Goal: Communication & Community: Answer question/provide support

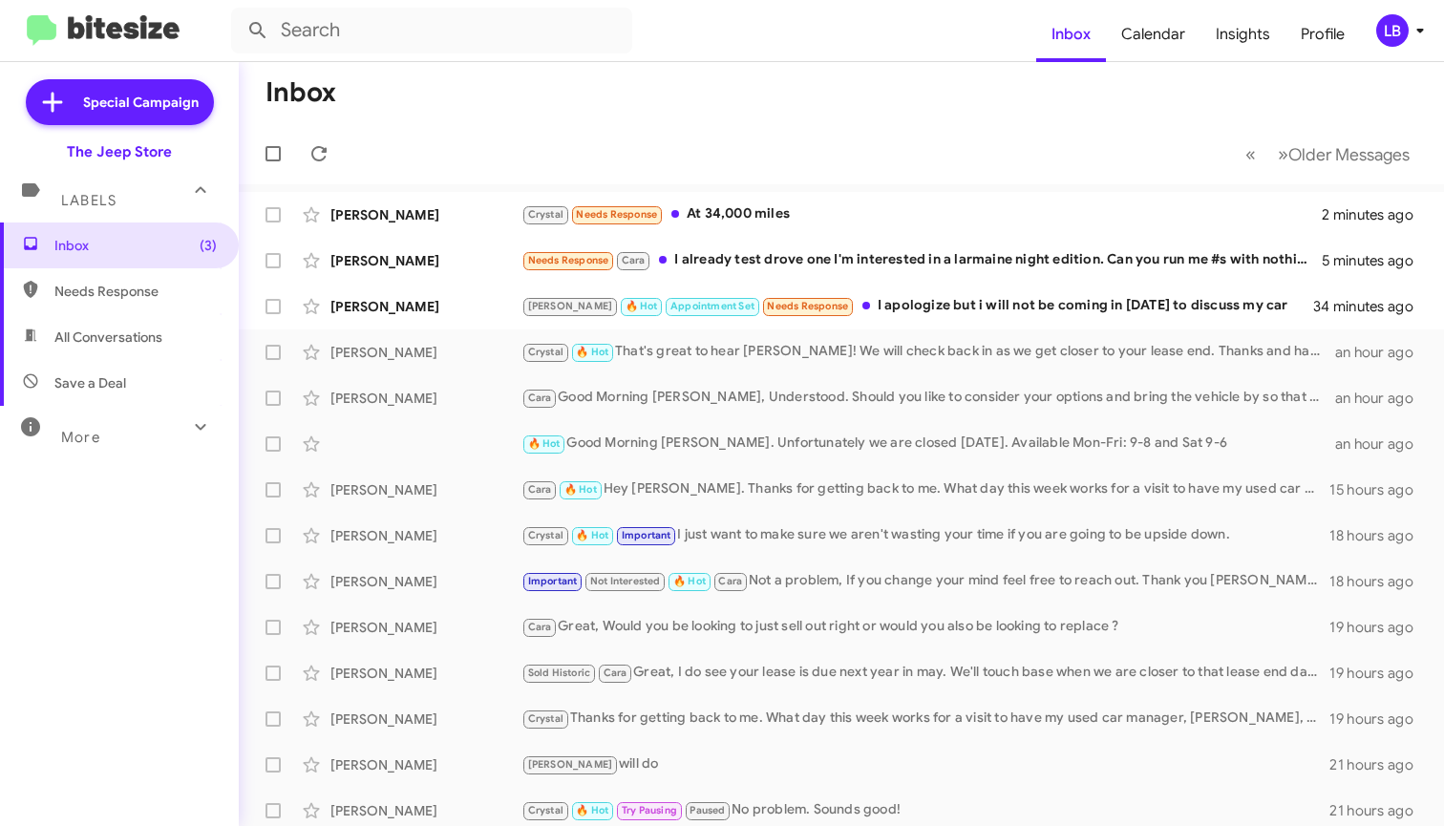
click at [551, 127] on mat-toolbar-row "« Previous » Next Older Messages" at bounding box center [842, 153] width 1206 height 61
click at [761, 132] on mat-toolbar-row "« Previous » Next Older Messages" at bounding box center [842, 153] width 1206 height 61
click at [757, 114] on mat-toolbar-row "Inbox" at bounding box center [842, 92] width 1206 height 61
click at [744, 217] on div "Crystal Needs Response At 34,000 miles" at bounding box center [937, 214] width 831 height 22
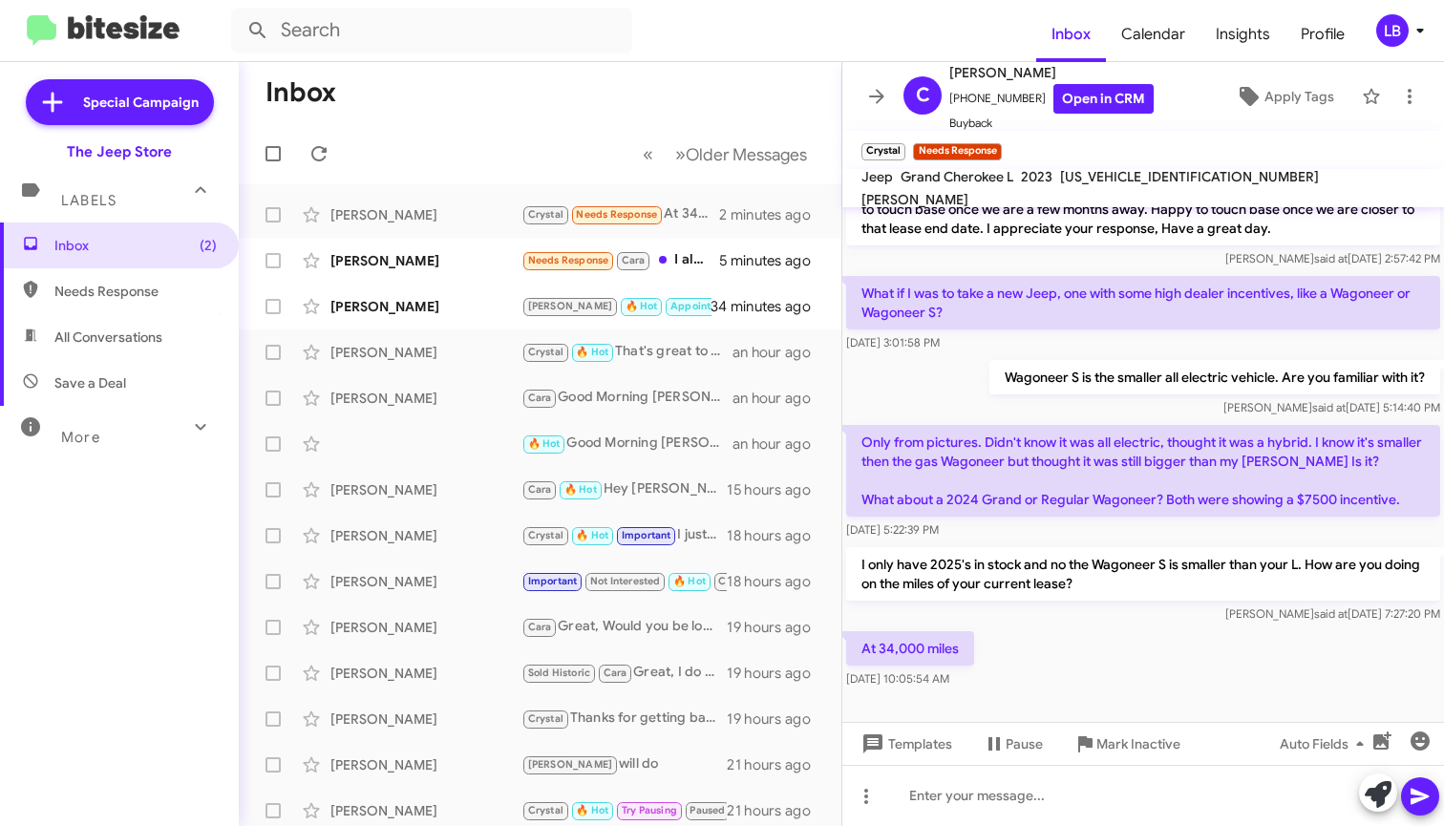
scroll to position [312, 0]
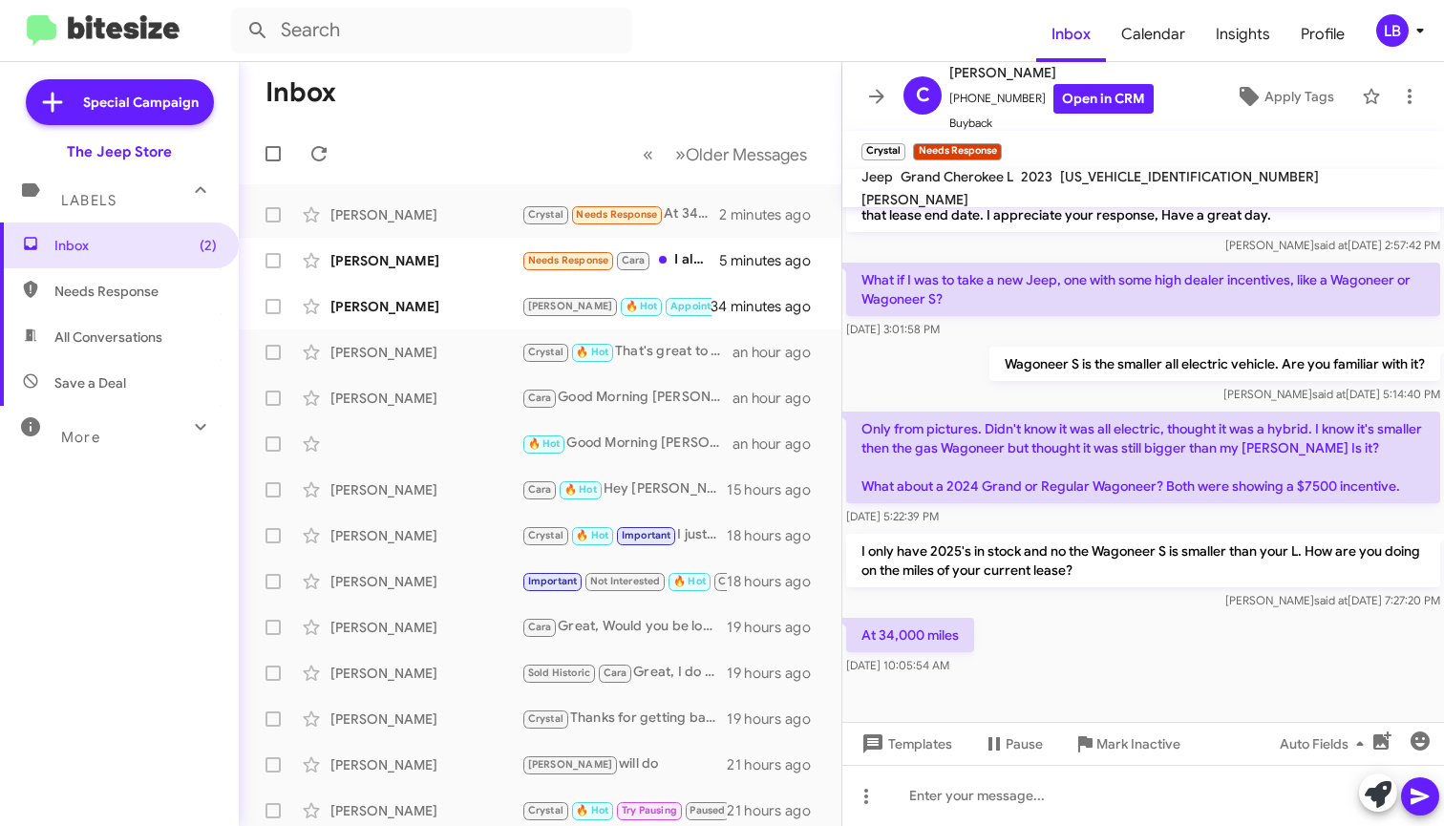
click at [1126, 673] on div "At 34,000 miles [DATE] 10:05:54 AM" at bounding box center [1144, 646] width 602 height 65
click at [937, 373] on div "Wagoneer S is the smaller all electric vehicle. Are you familiar with it? [PERS…" at bounding box center [1144, 375] width 602 height 65
click at [912, 350] on div "Wagoneer S is the smaller all electric vehicle. Are you familiar with it? [PERS…" at bounding box center [1144, 375] width 602 height 65
click at [1133, 635] on div "At 34,000 miles [DATE] 10:05:54 AM" at bounding box center [1144, 646] width 602 height 65
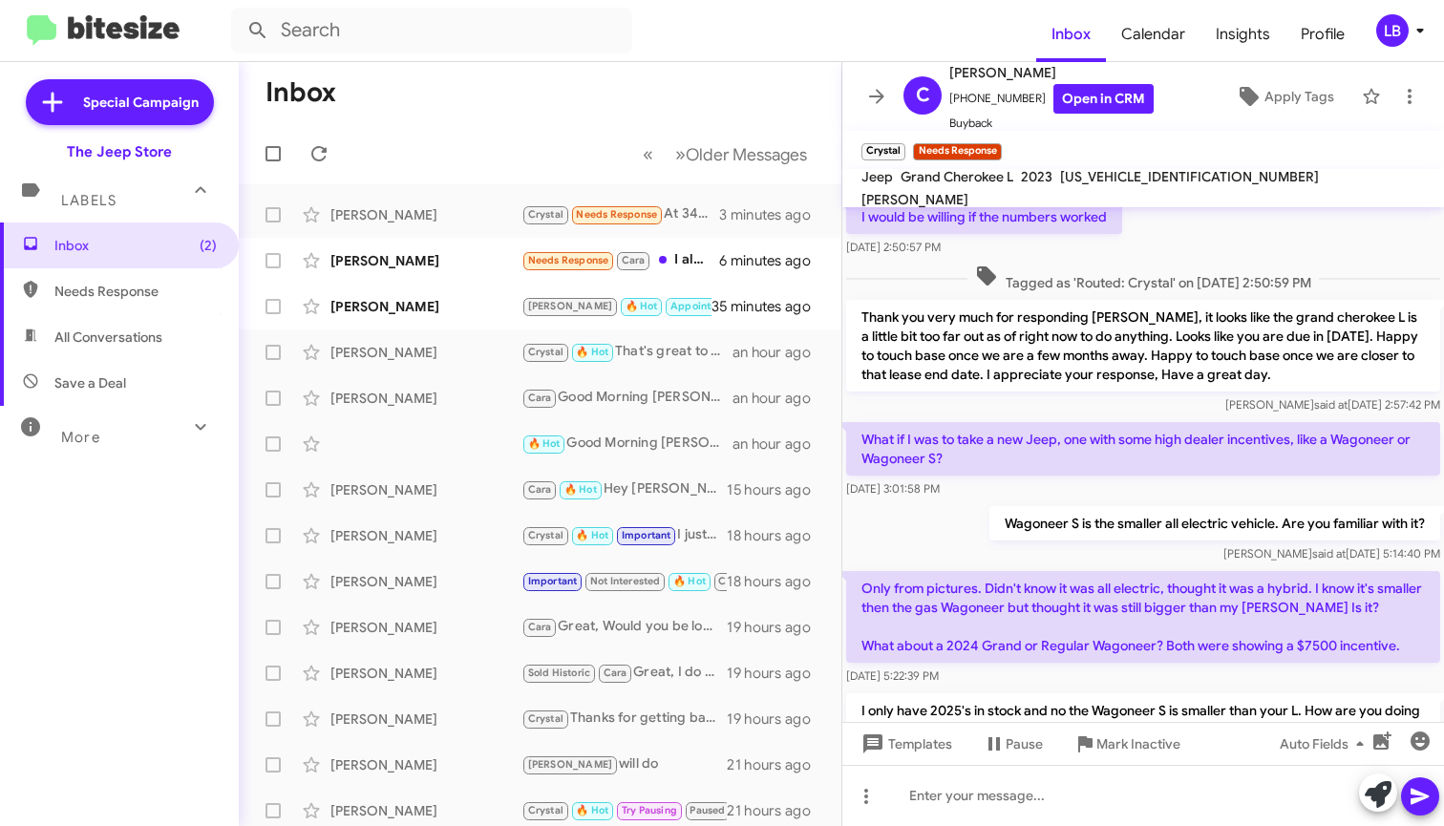
scroll to position [0, 0]
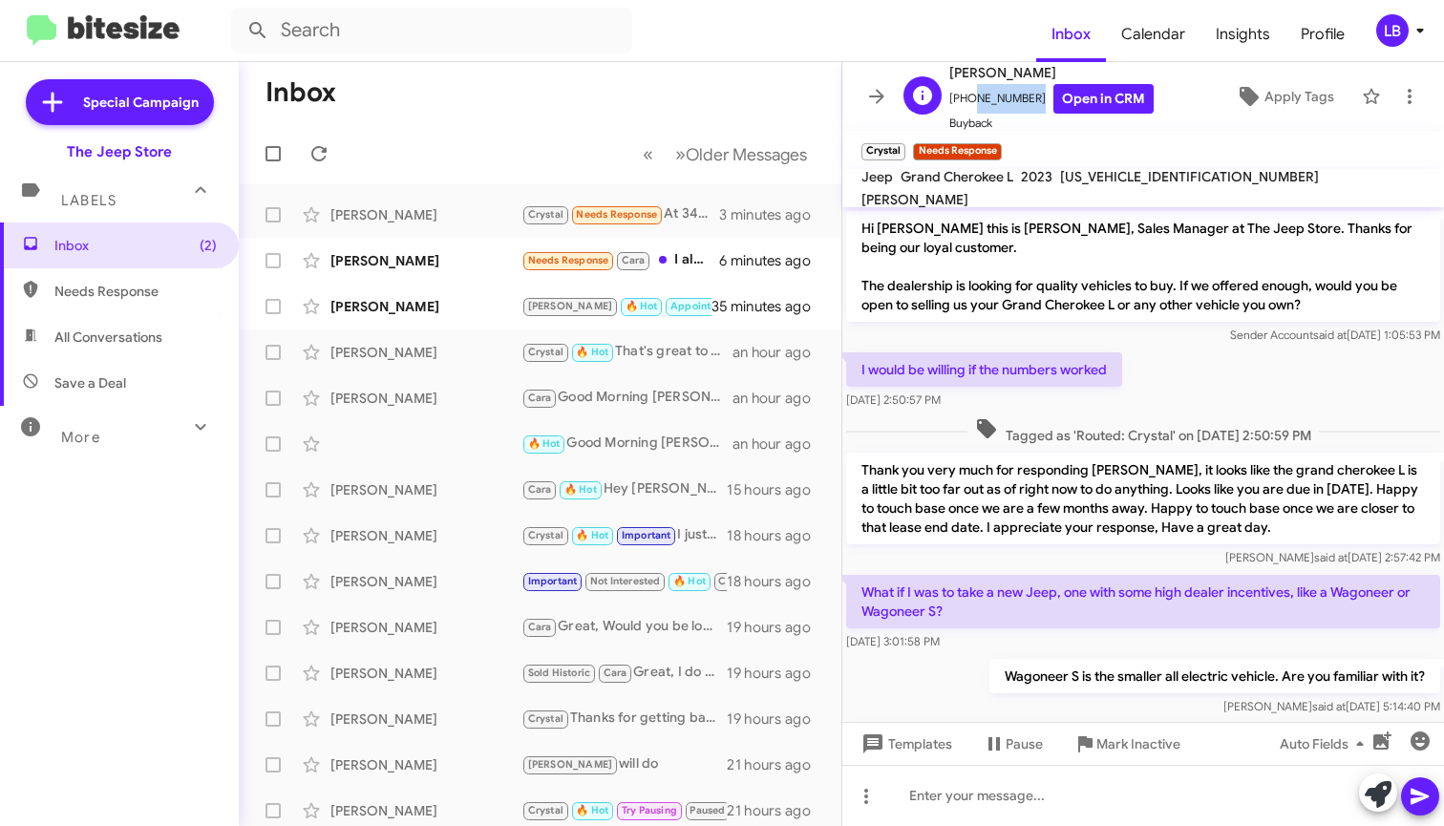
drag, startPoint x: 1023, startPoint y: 96, endPoint x: 964, endPoint y: 105, distance: 59.8
click at [964, 105] on span "[PHONE_NUMBER] Open in CRM" at bounding box center [1052, 99] width 204 height 30
drag, startPoint x: 741, startPoint y: 100, endPoint x: 757, endPoint y: 102, distance: 15.4
click at [747, 101] on mat-toolbar-row "Inbox" at bounding box center [540, 92] width 603 height 61
drag, startPoint x: 1023, startPoint y: 96, endPoint x: 962, endPoint y: 108, distance: 62.2
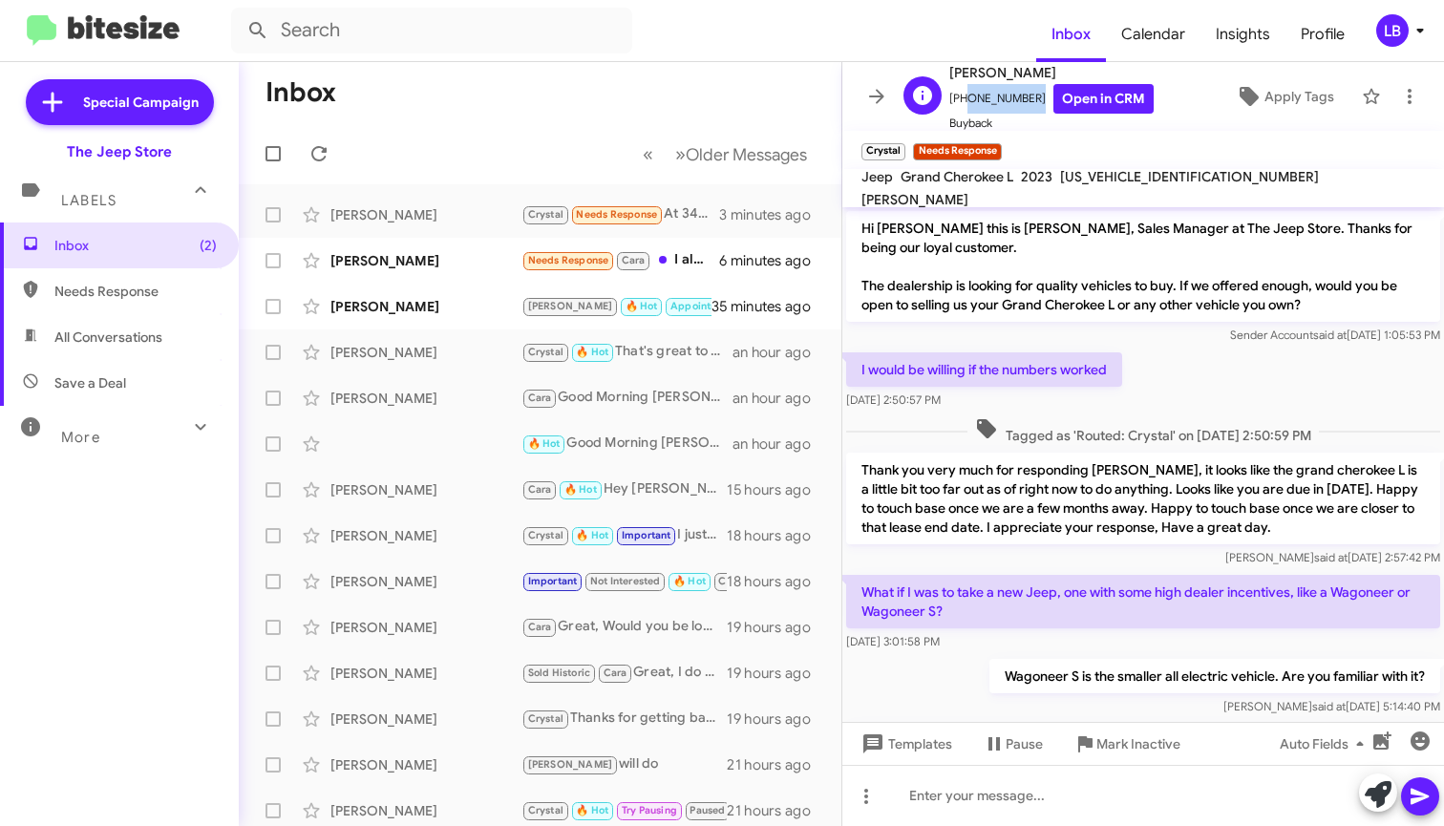
click at [962, 108] on span "[PHONE_NUMBER] Open in CRM" at bounding box center [1052, 99] width 204 height 30
copy span "7184406133"
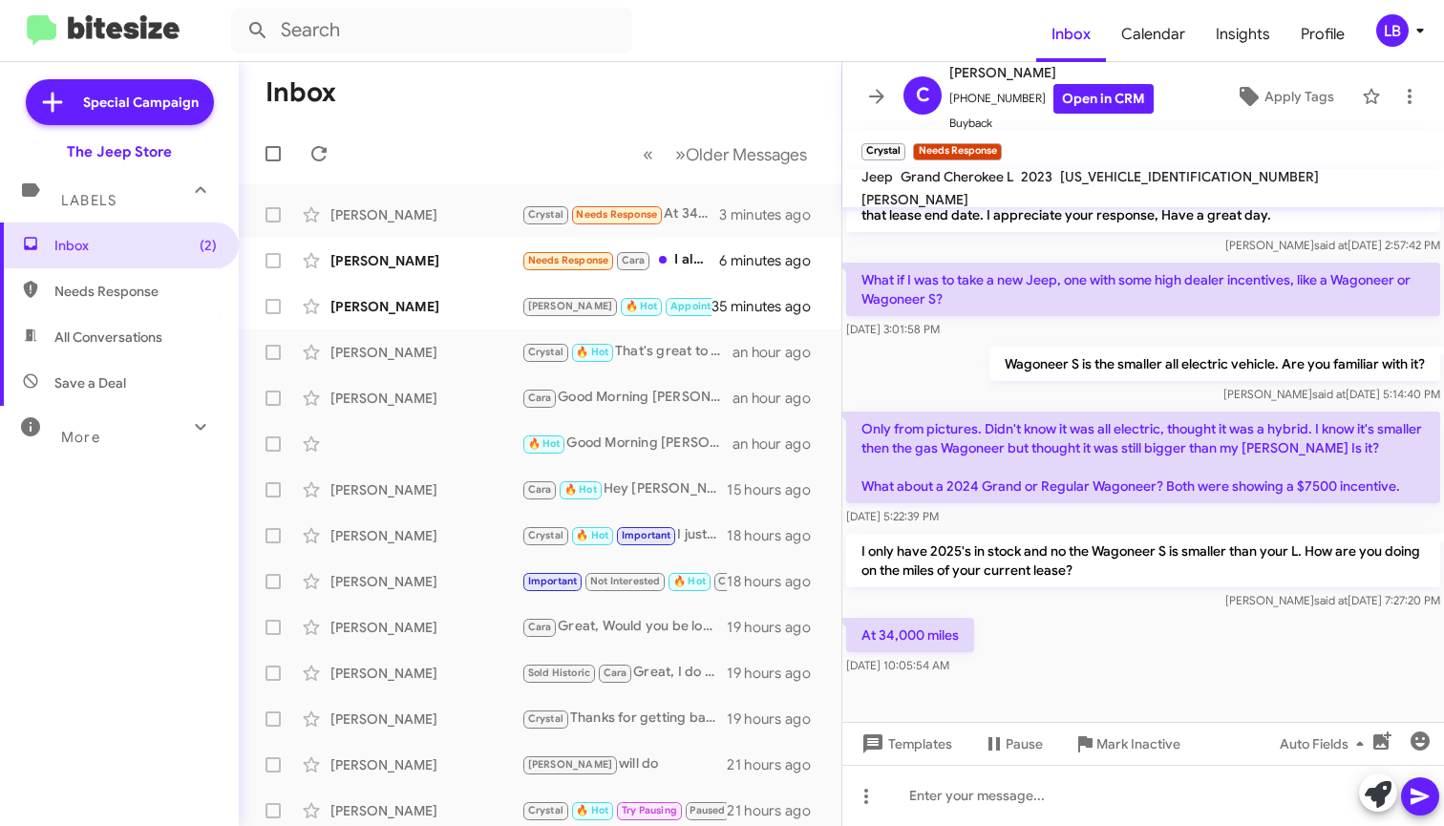
click at [1163, 643] on div "At 34,000 miles [DATE] 10:05:54 AM" at bounding box center [1144, 646] width 602 height 65
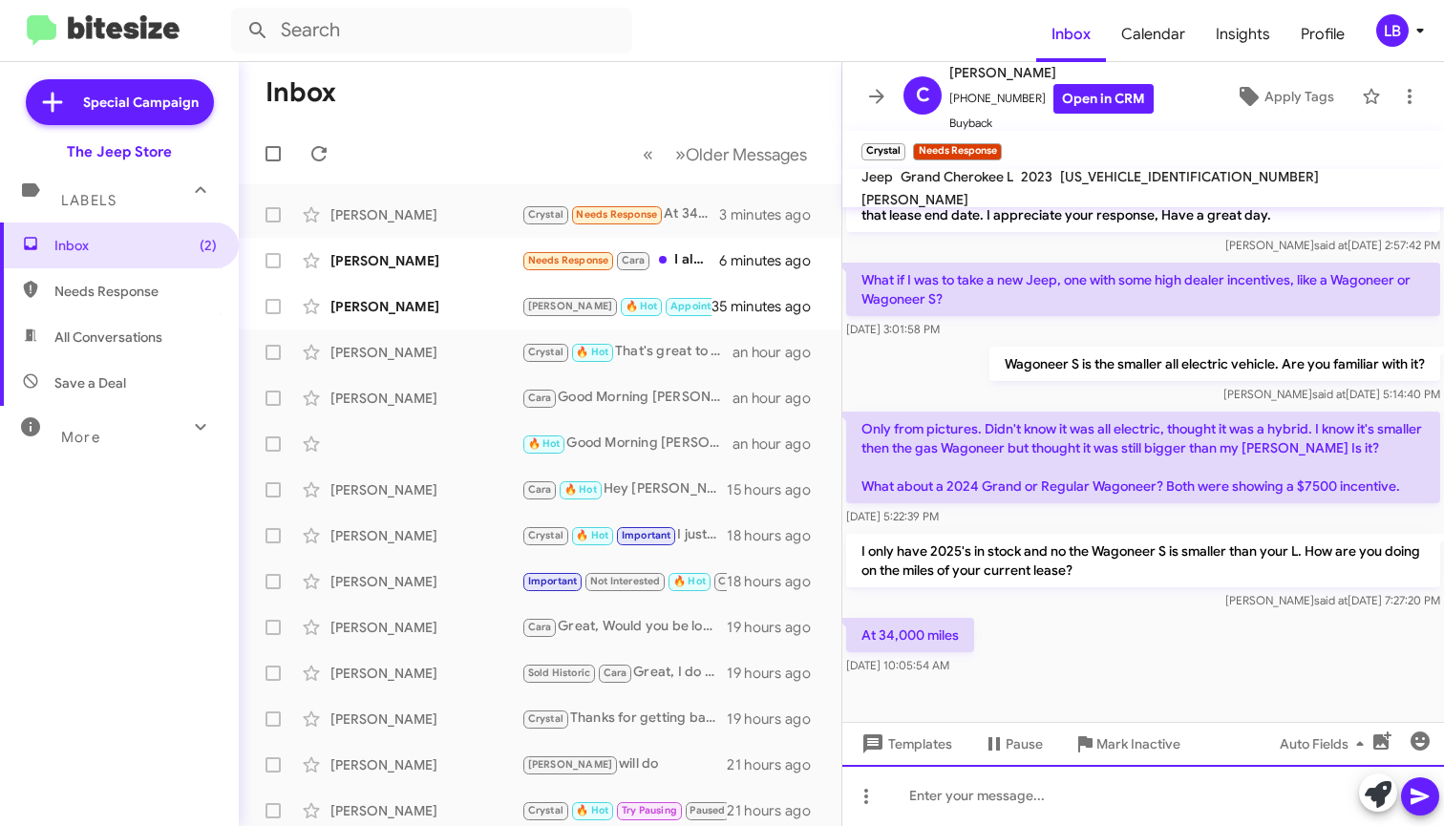
click at [1003, 822] on div at bounding box center [1144, 795] width 602 height 61
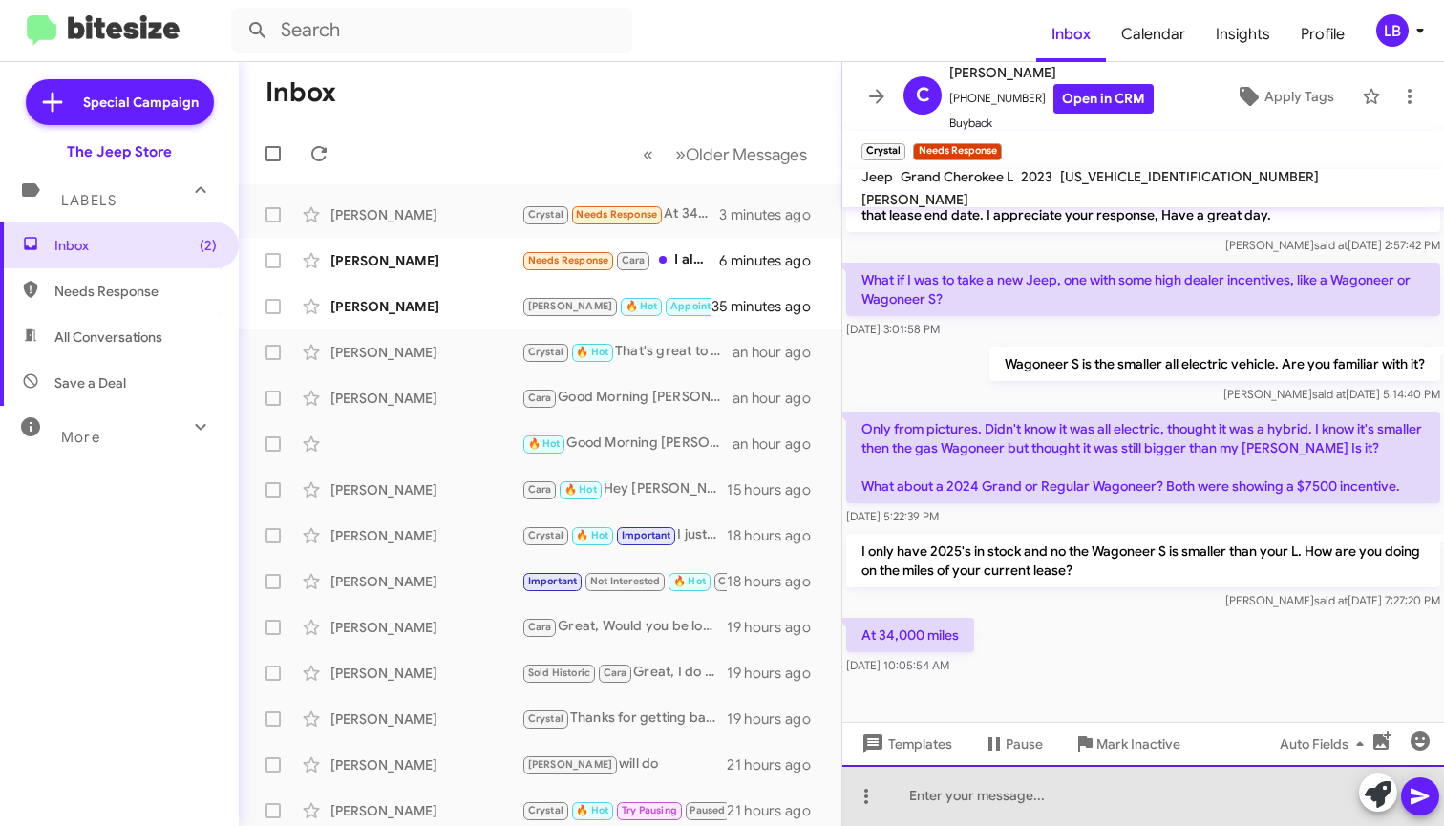
click at [1014, 799] on div at bounding box center [1144, 795] width 602 height 61
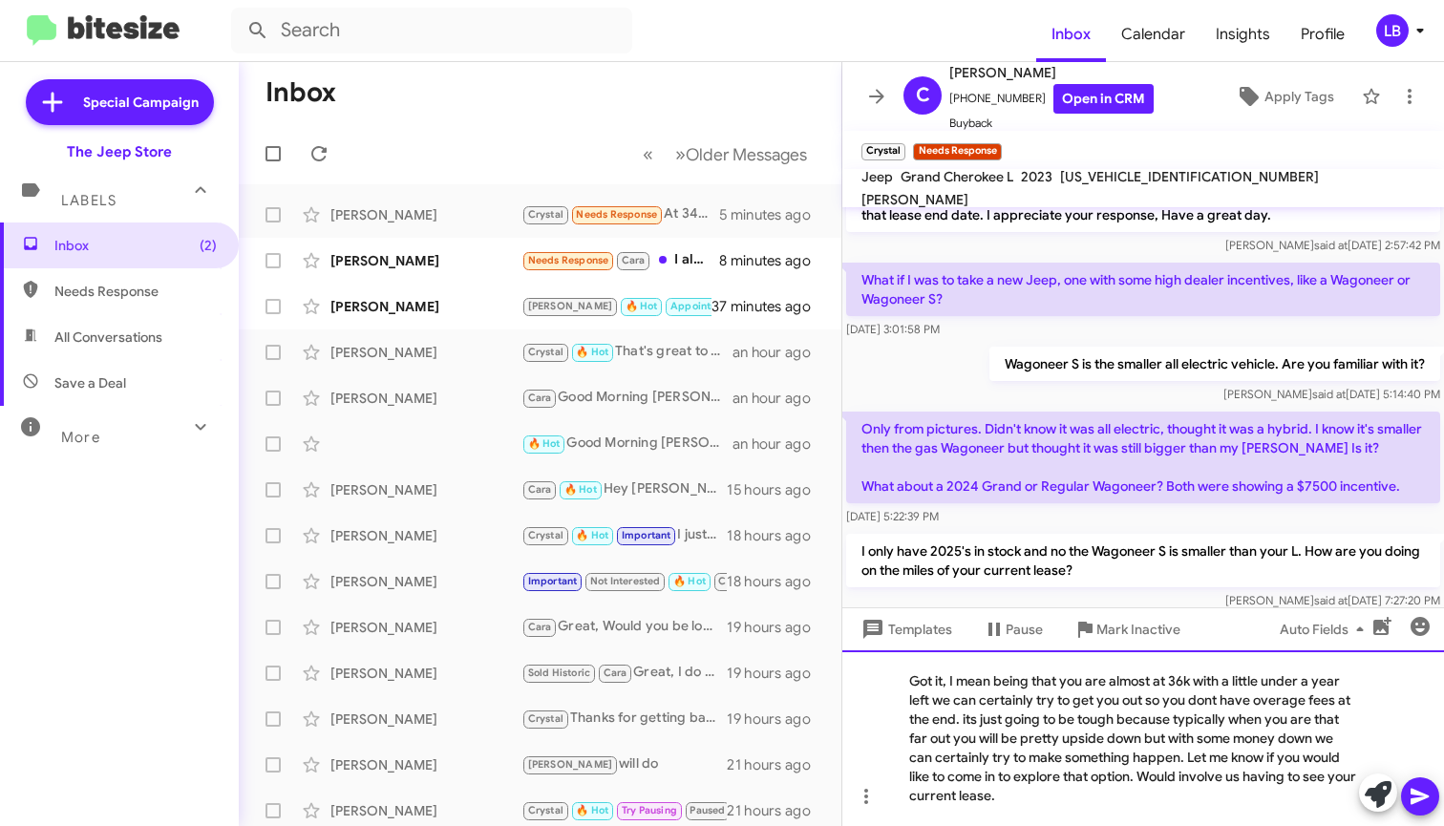
click at [1056, 806] on div "Got it, I mean being that you are almost at 36k with a little under a year left…" at bounding box center [1144, 739] width 602 height 176
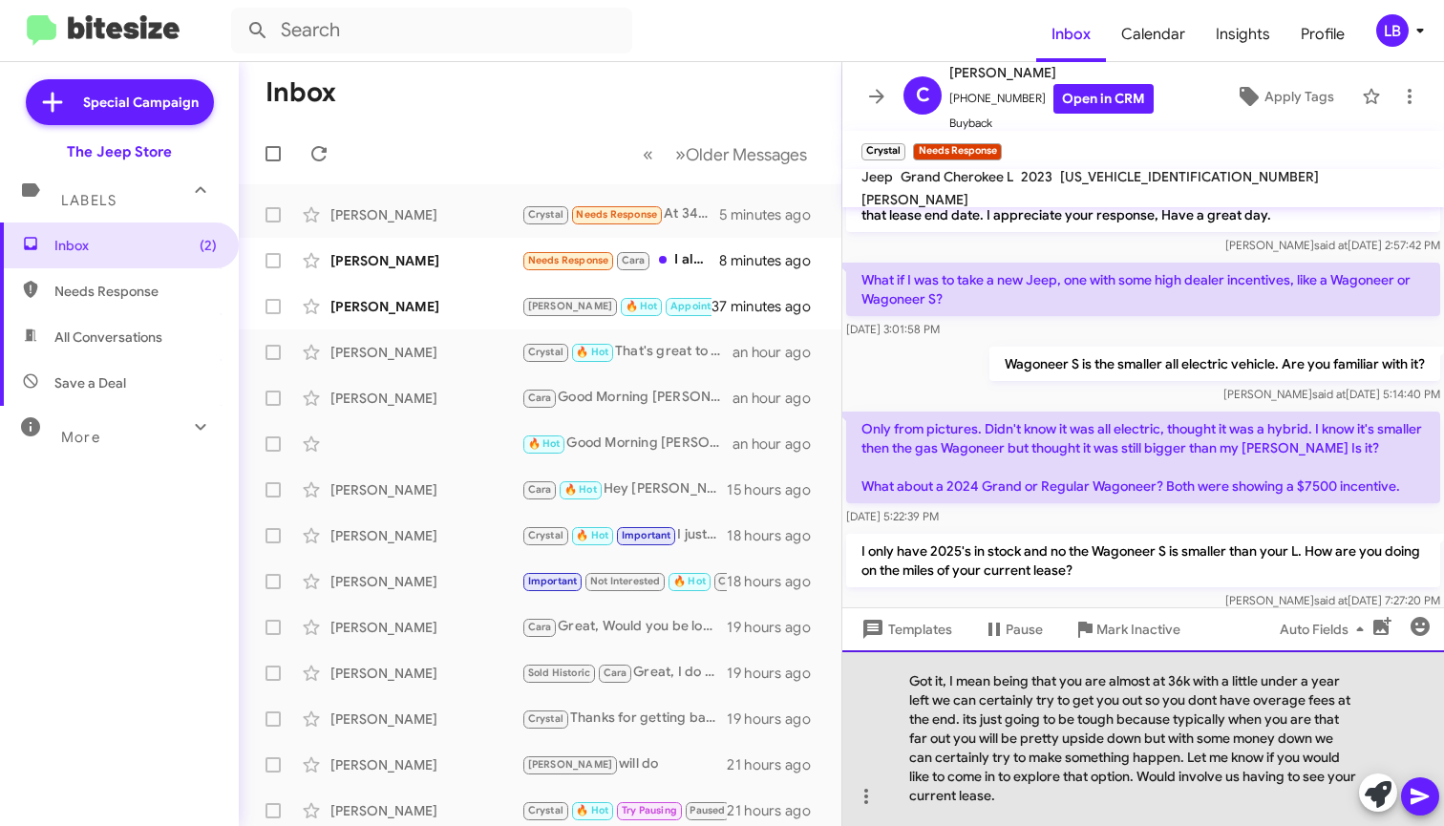
click at [1094, 793] on div "Got it, I mean being that you are almost at 36k with a little under a year left…" at bounding box center [1144, 739] width 602 height 176
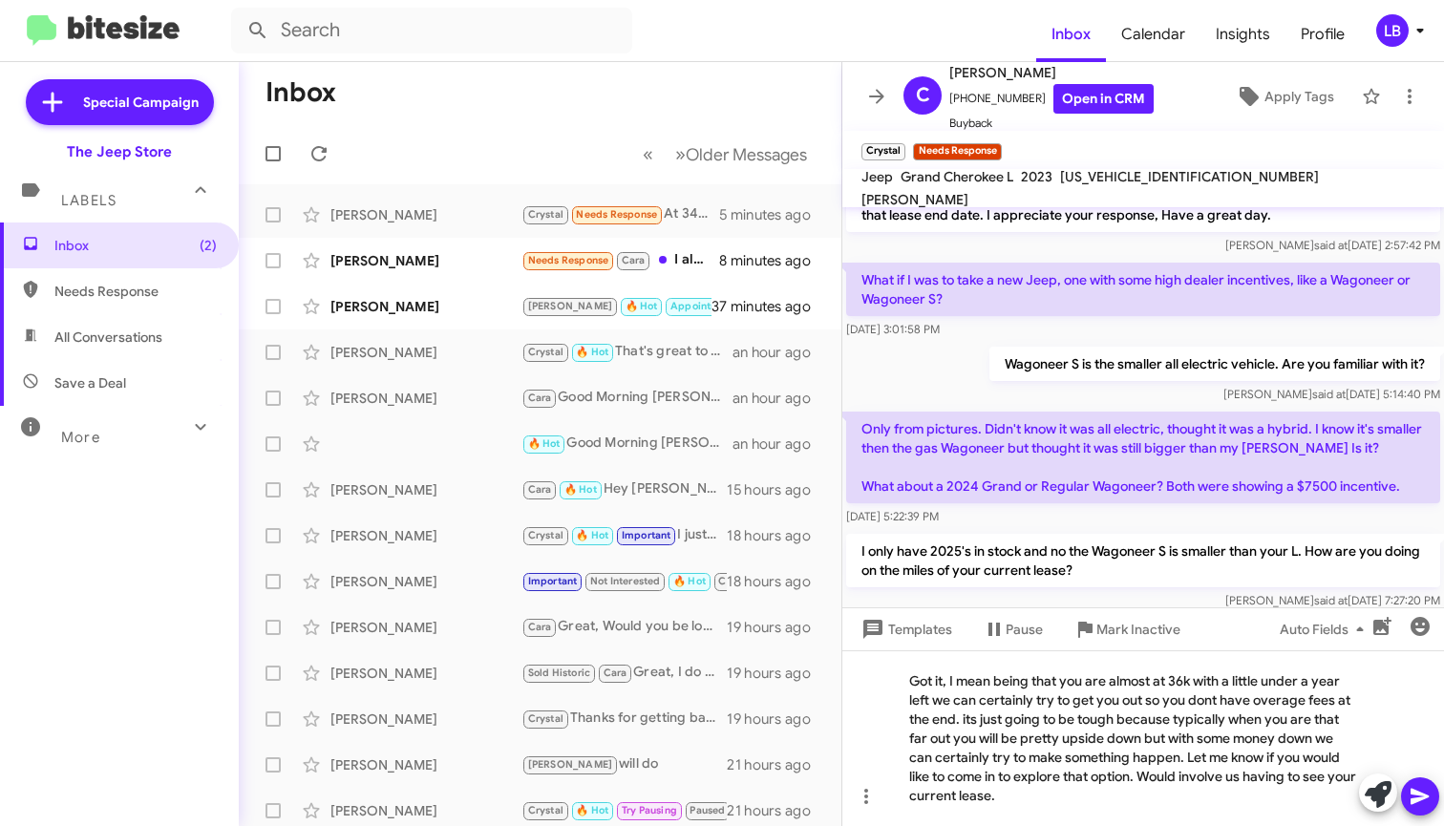
click at [1419, 793] on icon at bounding box center [1420, 797] width 18 height 16
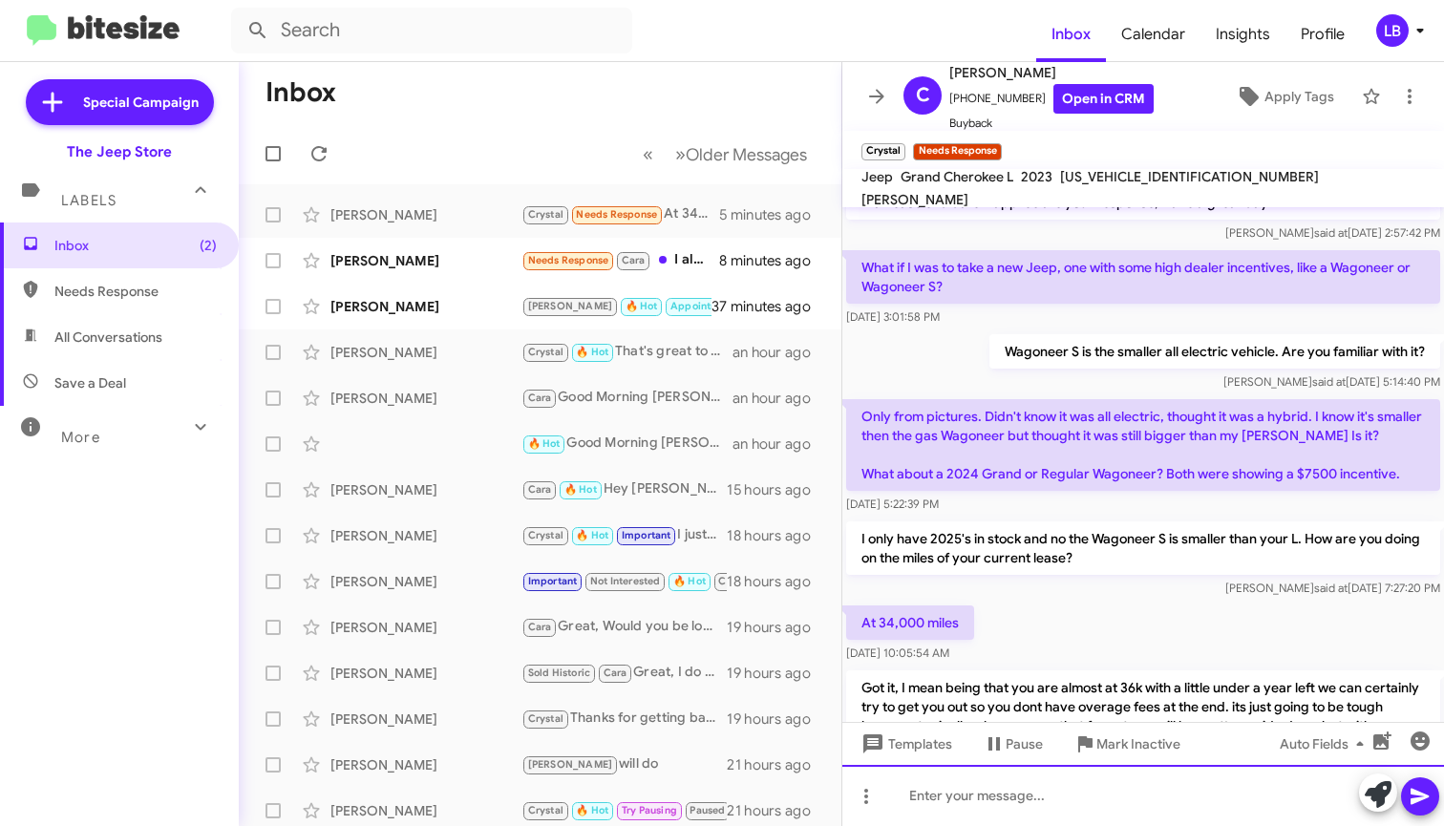
scroll to position [478, 0]
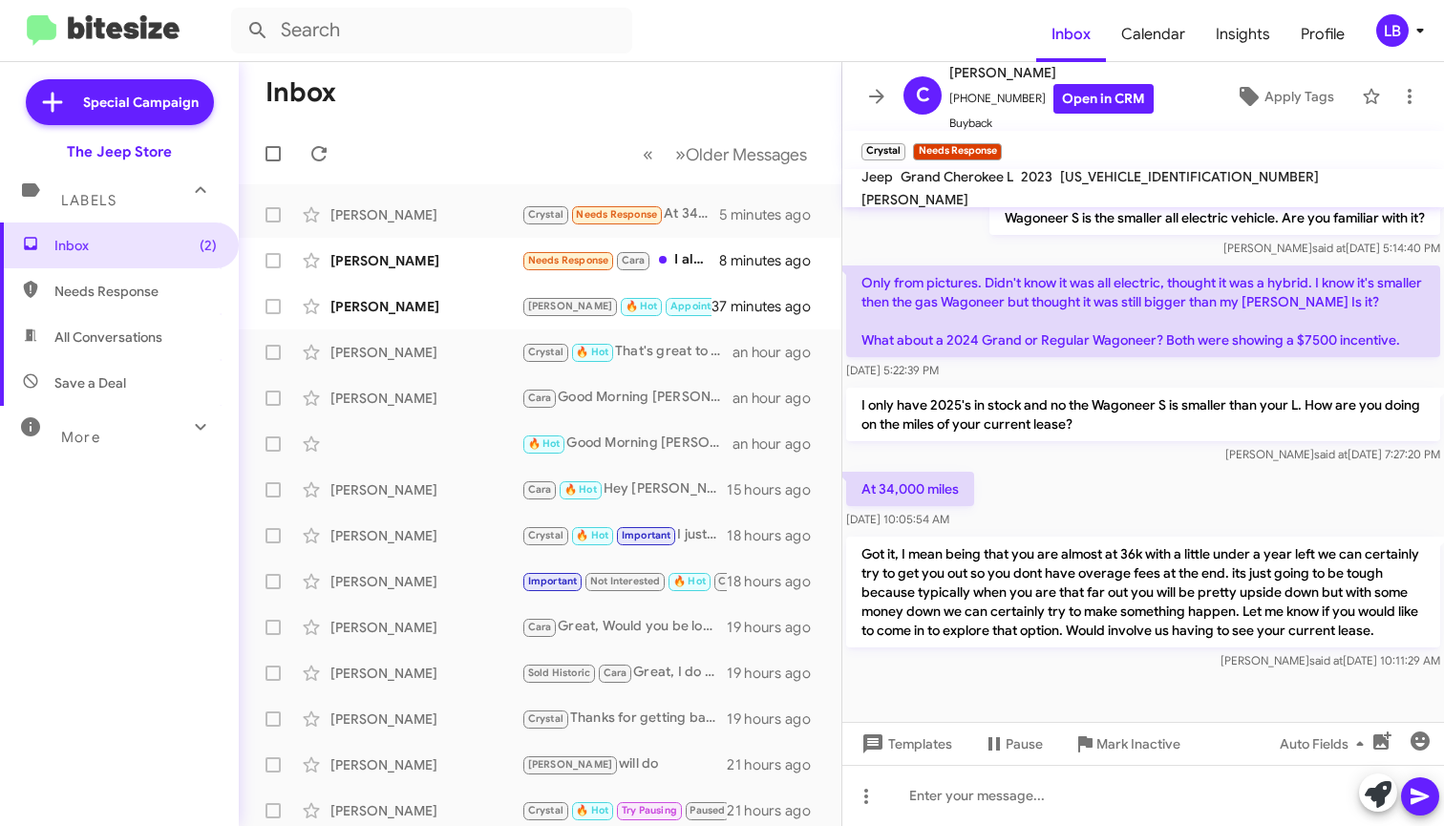
click at [1155, 445] on div "[PERSON_NAME] said at [DATE] 7:27:20 PM" at bounding box center [1143, 454] width 594 height 19
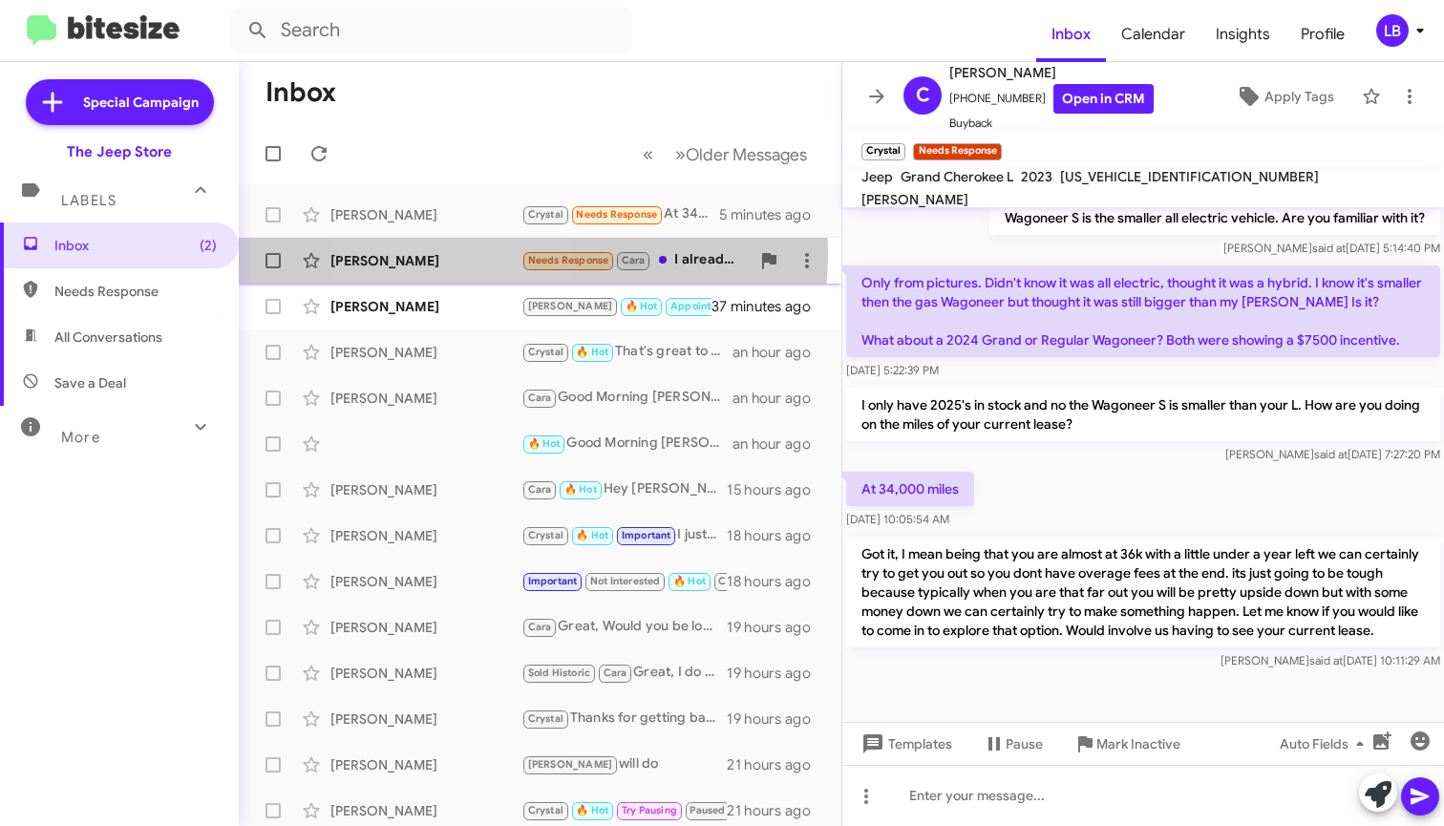
click at [458, 253] on div "[PERSON_NAME]" at bounding box center [426, 260] width 191 height 19
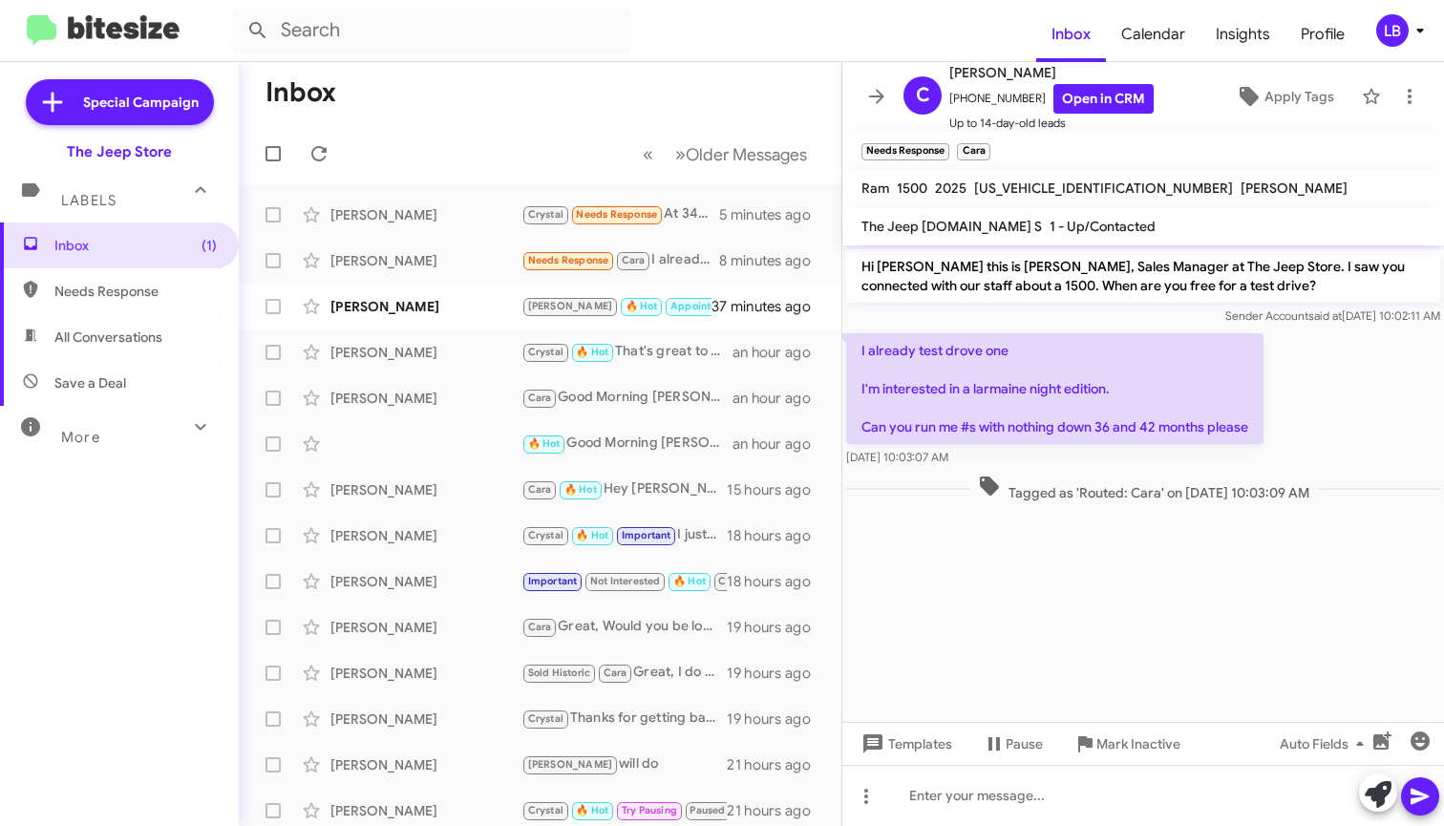
click at [1319, 420] on div "I already test drove one I'm interested in a larmaine night edition. Can you ru…" at bounding box center [1144, 400] width 602 height 141
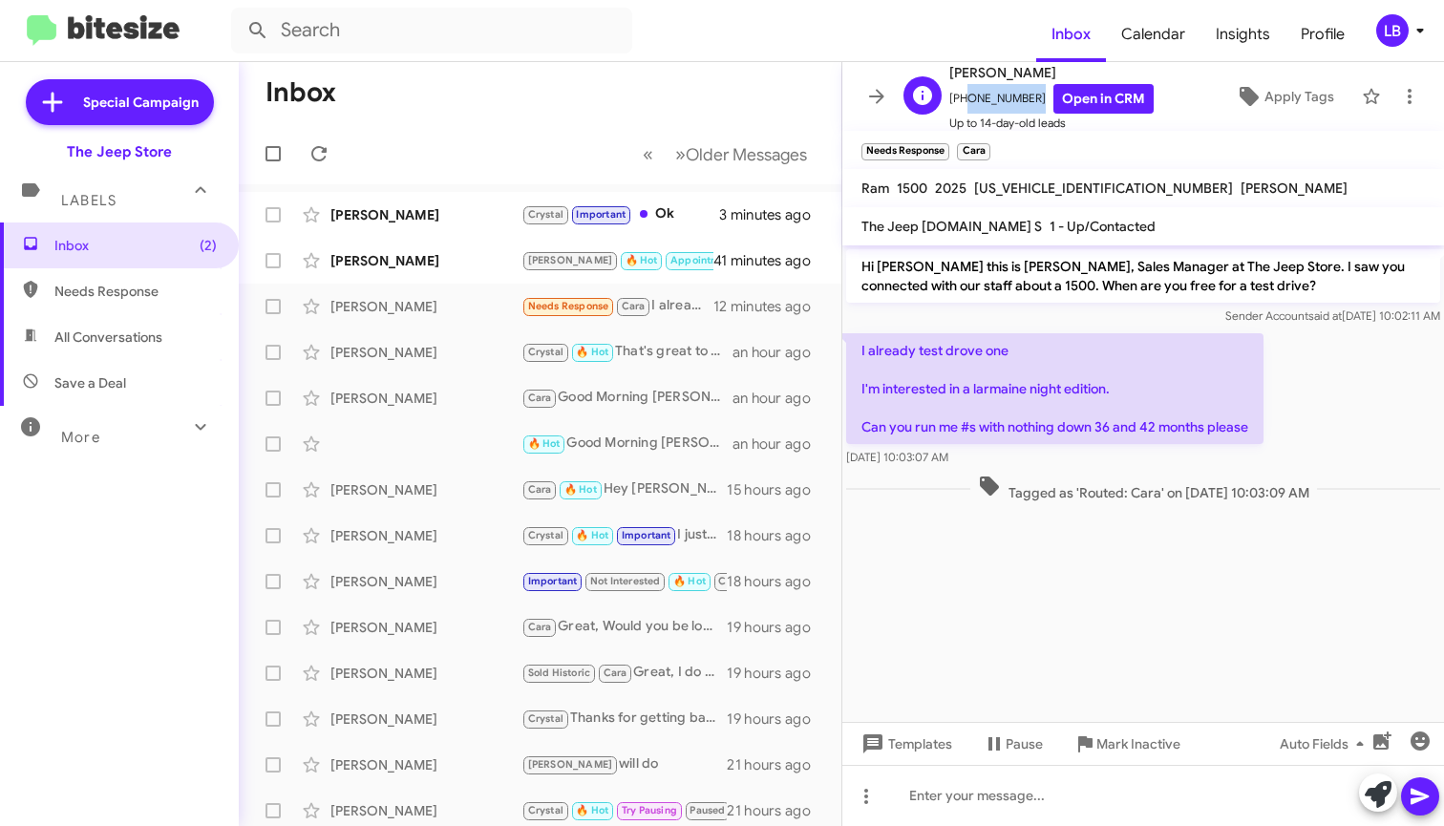
drag, startPoint x: 1021, startPoint y: 98, endPoint x: 969, endPoint y: 103, distance: 52.8
click at [960, 111] on span "[PHONE_NUMBER] Open in CRM" at bounding box center [1052, 99] width 204 height 30
copy span "7322616172"
click at [1264, 422] on p "I already test drove one I'm interested in a larmaine night edition. Can you ru…" at bounding box center [1054, 388] width 417 height 111
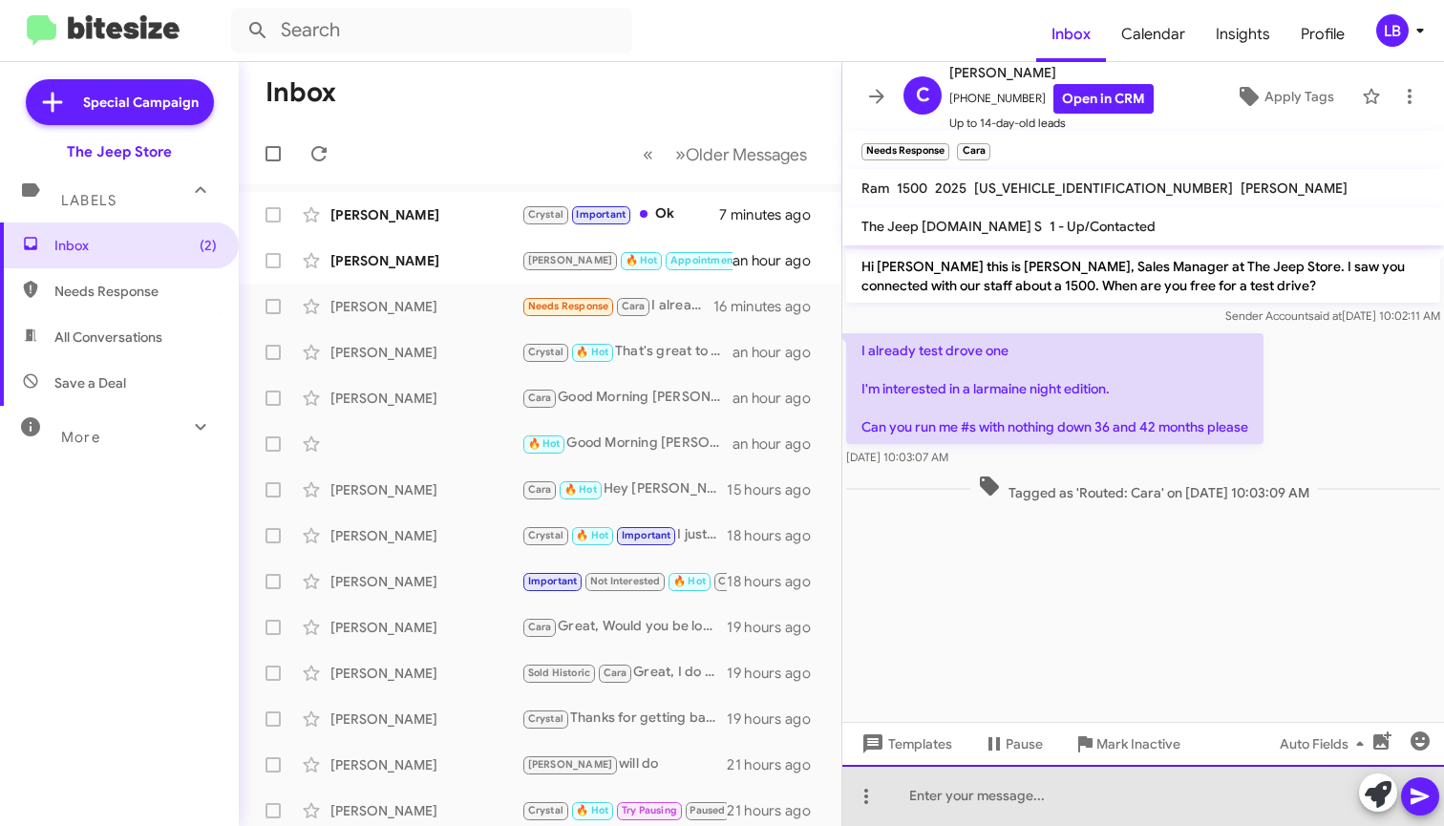
click at [1022, 816] on div at bounding box center [1144, 795] width 602 height 61
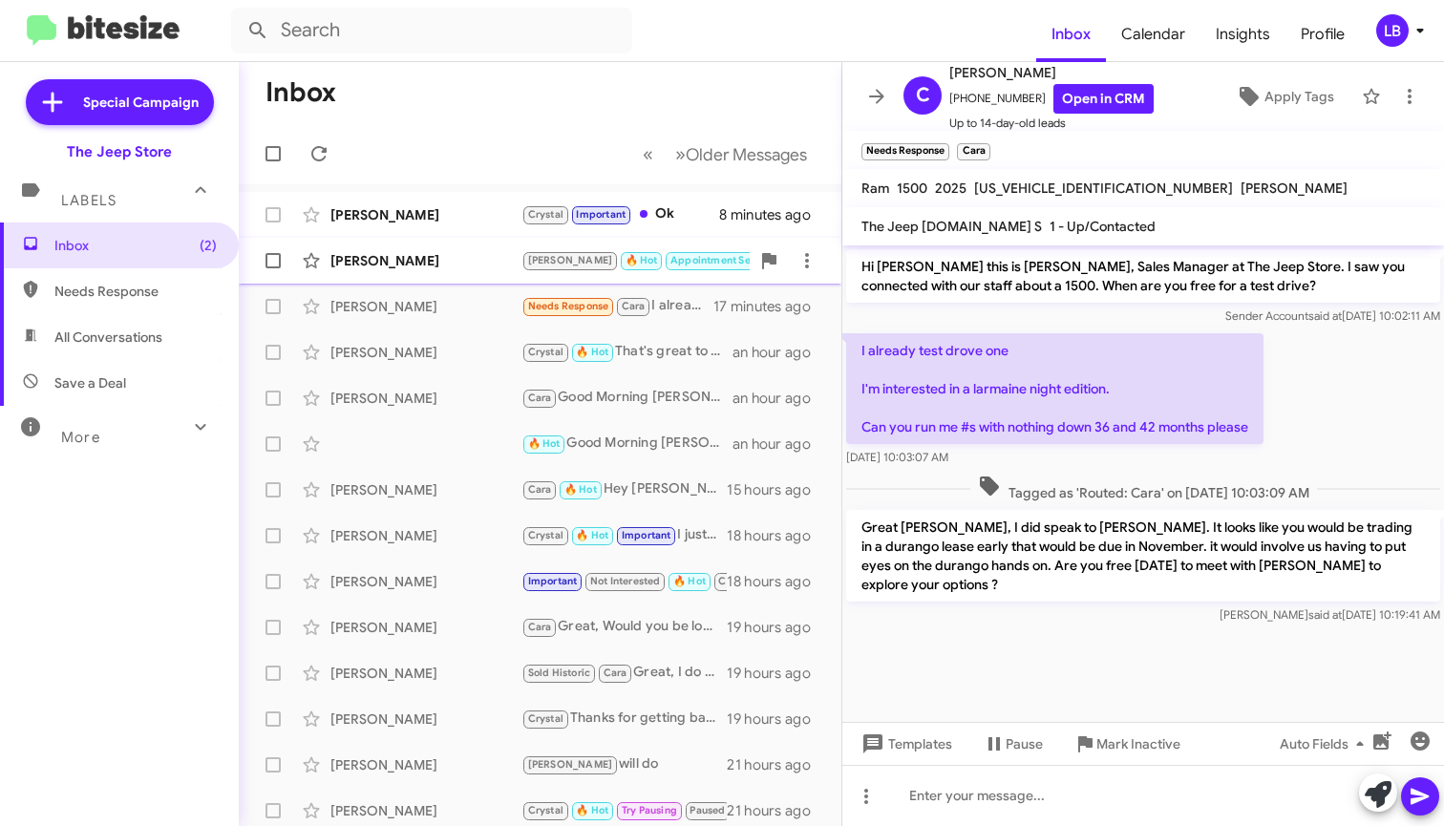
click at [399, 260] on div "[PERSON_NAME]" at bounding box center [426, 260] width 191 height 19
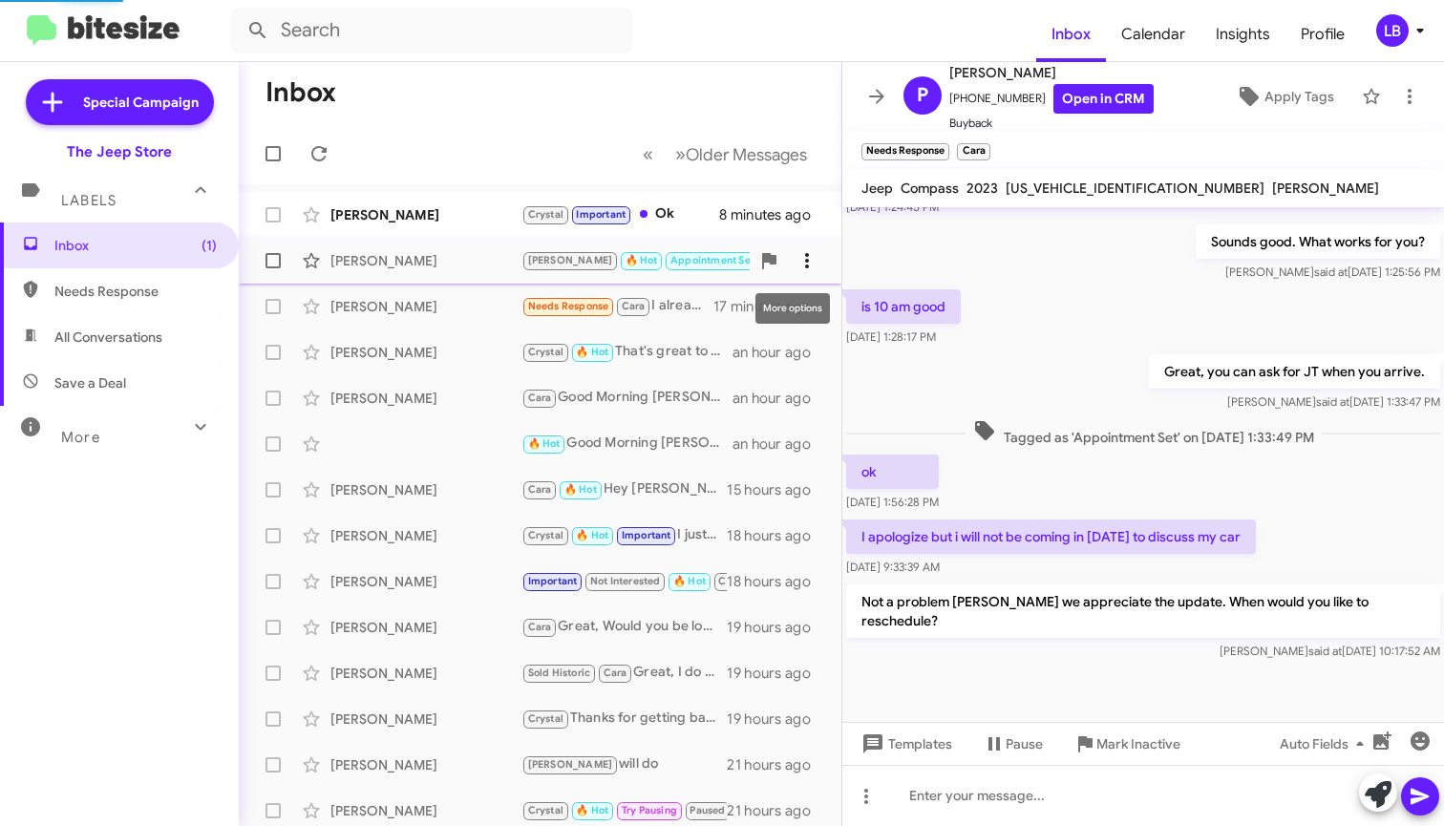
scroll to position [358, 0]
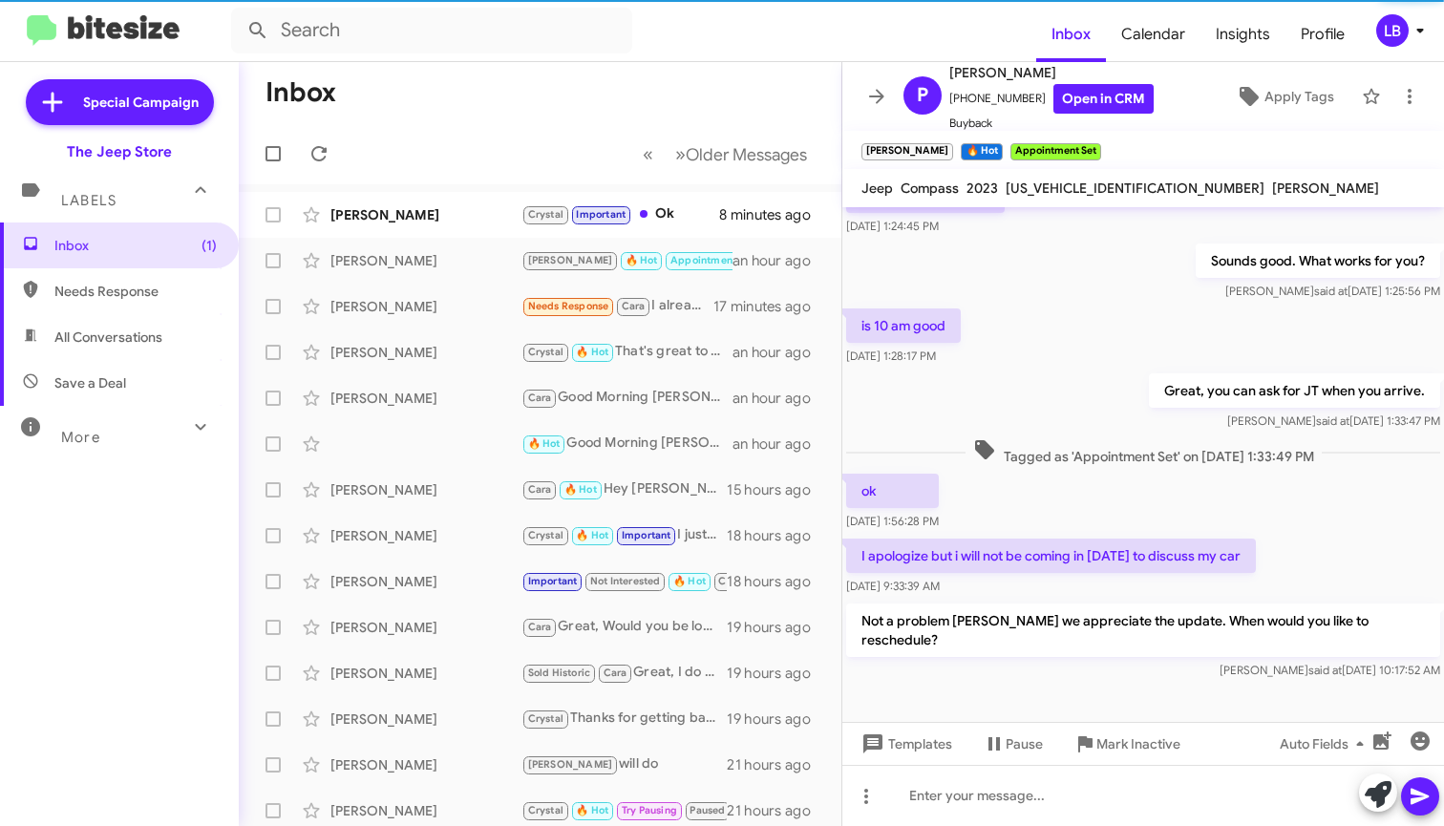
click at [1144, 483] on div "ok [DATE] 1:56:28 PM" at bounding box center [1144, 502] width 602 height 65
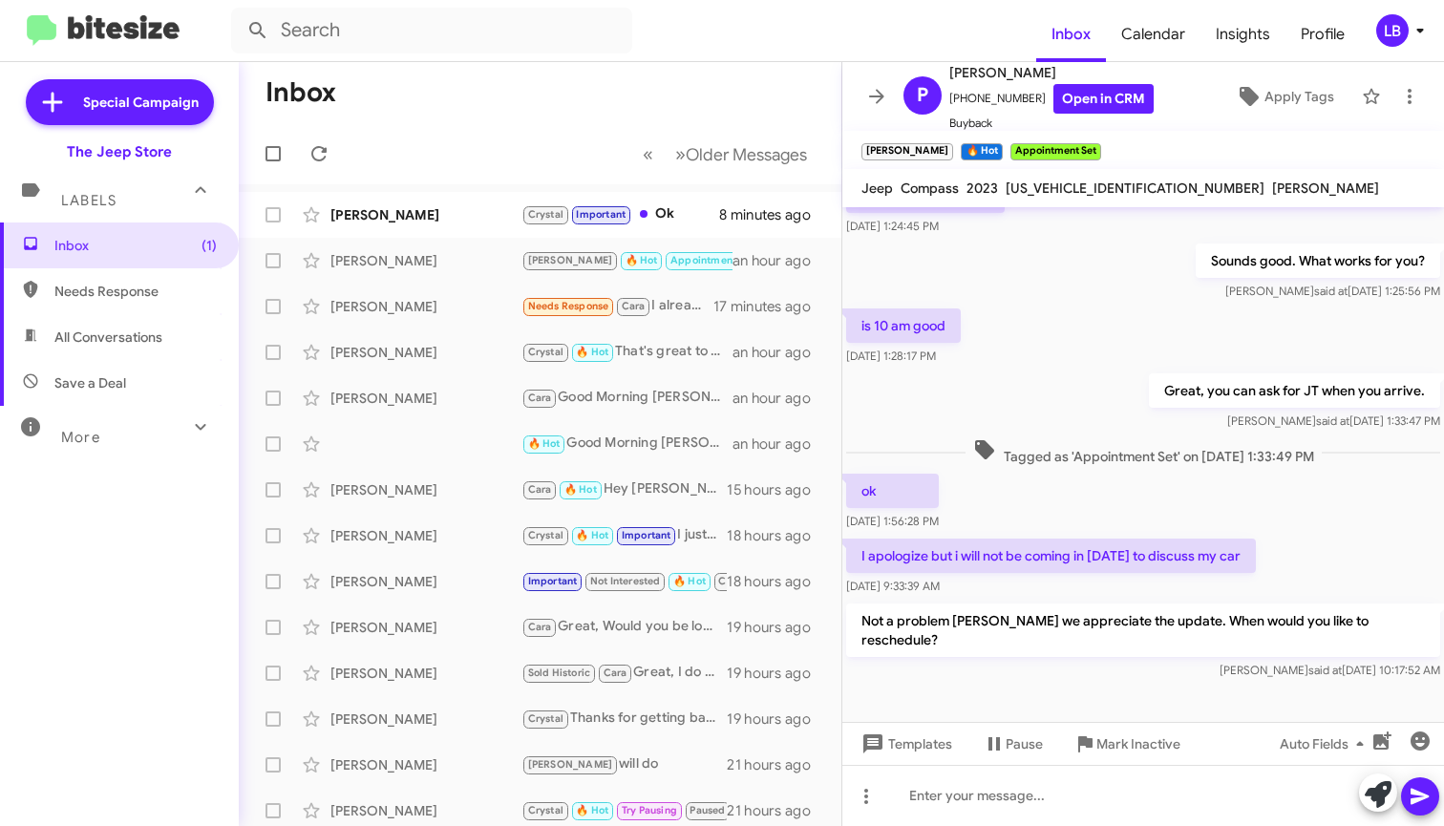
click at [1152, 283] on div "Sounds good. What works for you? [PERSON_NAME] said at [DATE] 1:25:56 PM" at bounding box center [1144, 272] width 602 height 65
drag, startPoint x: 1021, startPoint y: 100, endPoint x: 959, endPoint y: 104, distance: 62.2
click at [959, 104] on span "[PHONE_NUMBER] Open in CRM" at bounding box center [1052, 99] width 204 height 30
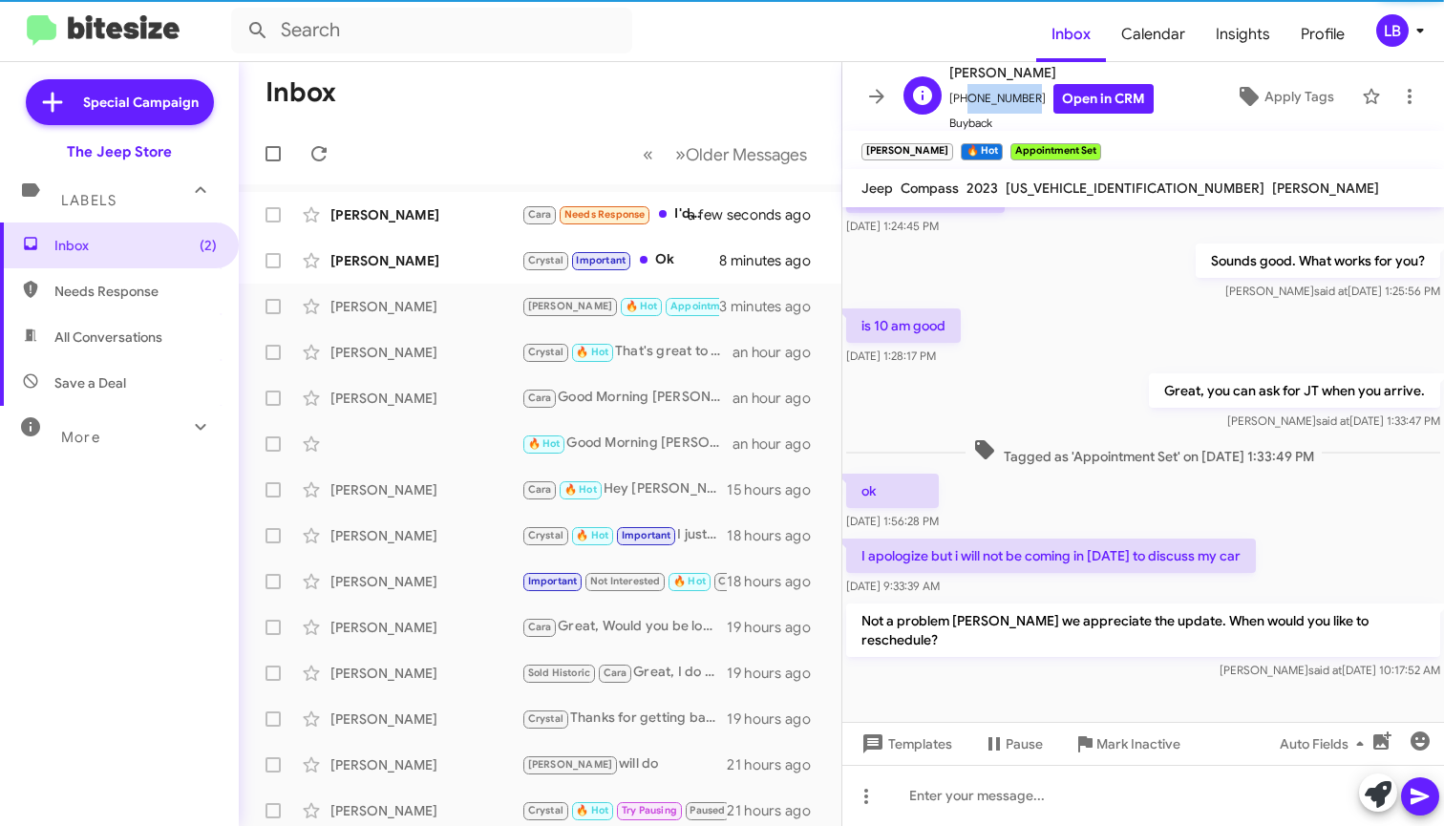
copy span "7324922370"
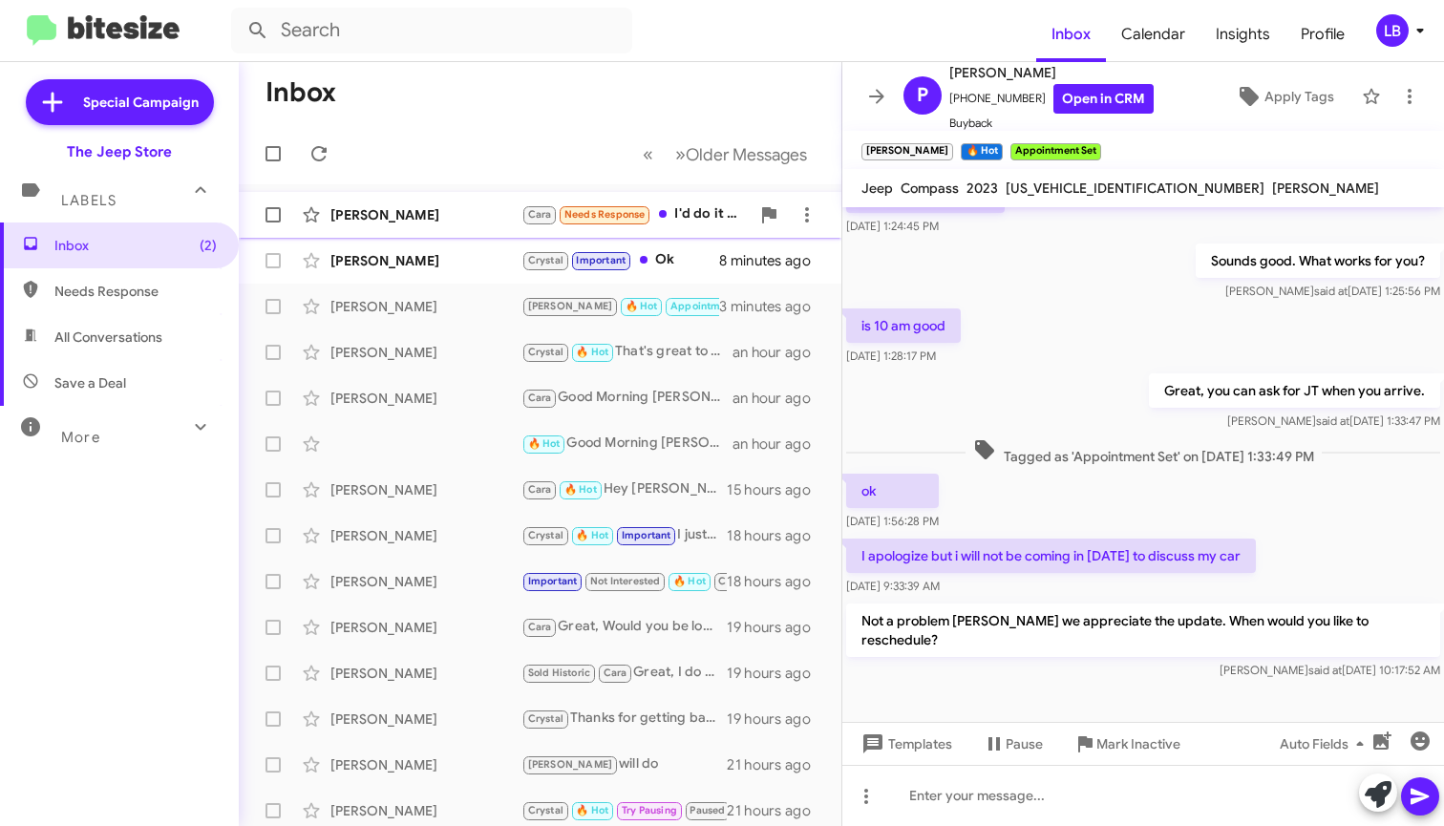
click at [385, 216] on div "[PERSON_NAME]" at bounding box center [426, 214] width 191 height 19
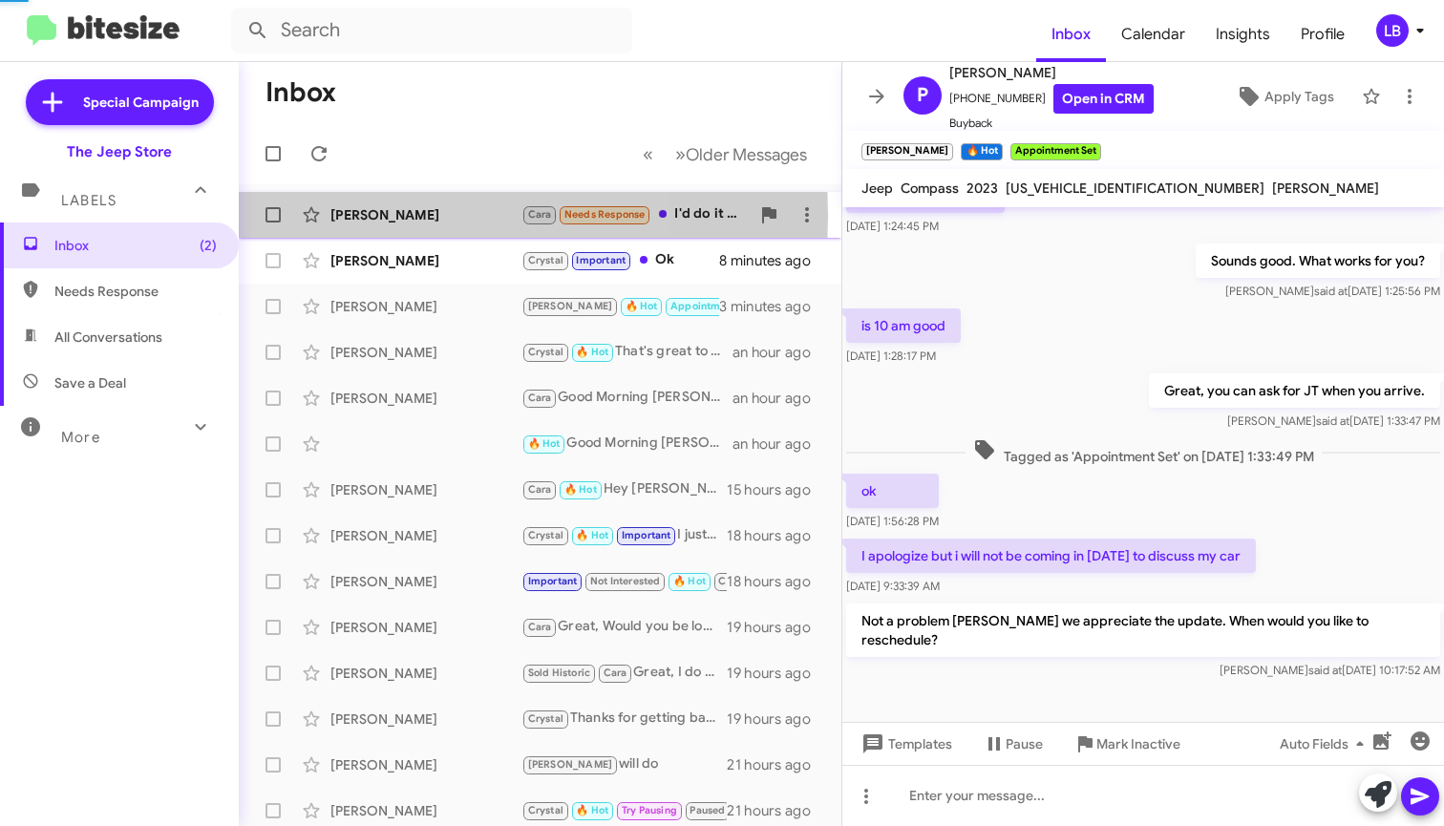
scroll to position [14, 0]
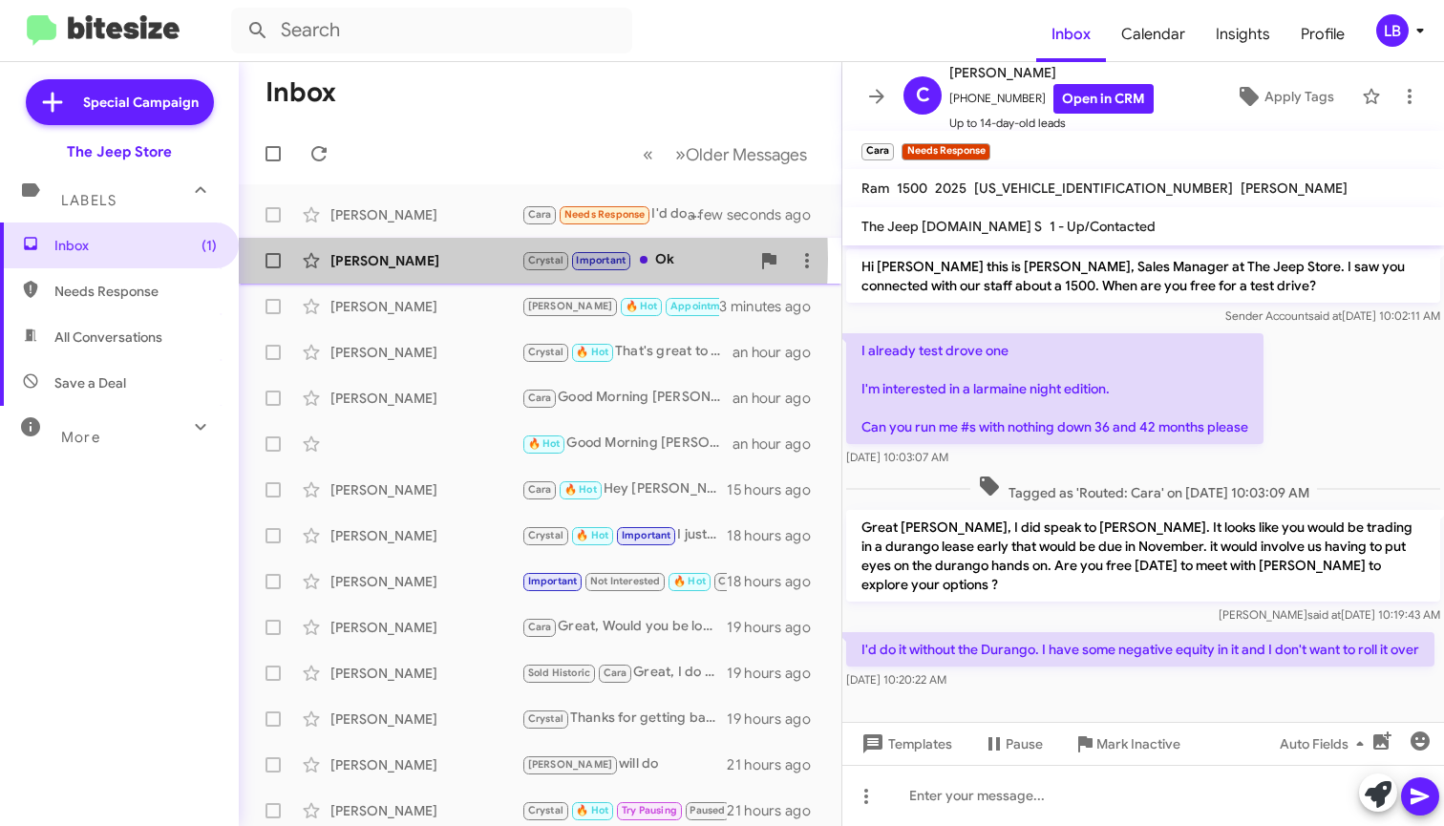
click at [410, 259] on div "[PERSON_NAME]" at bounding box center [426, 260] width 191 height 19
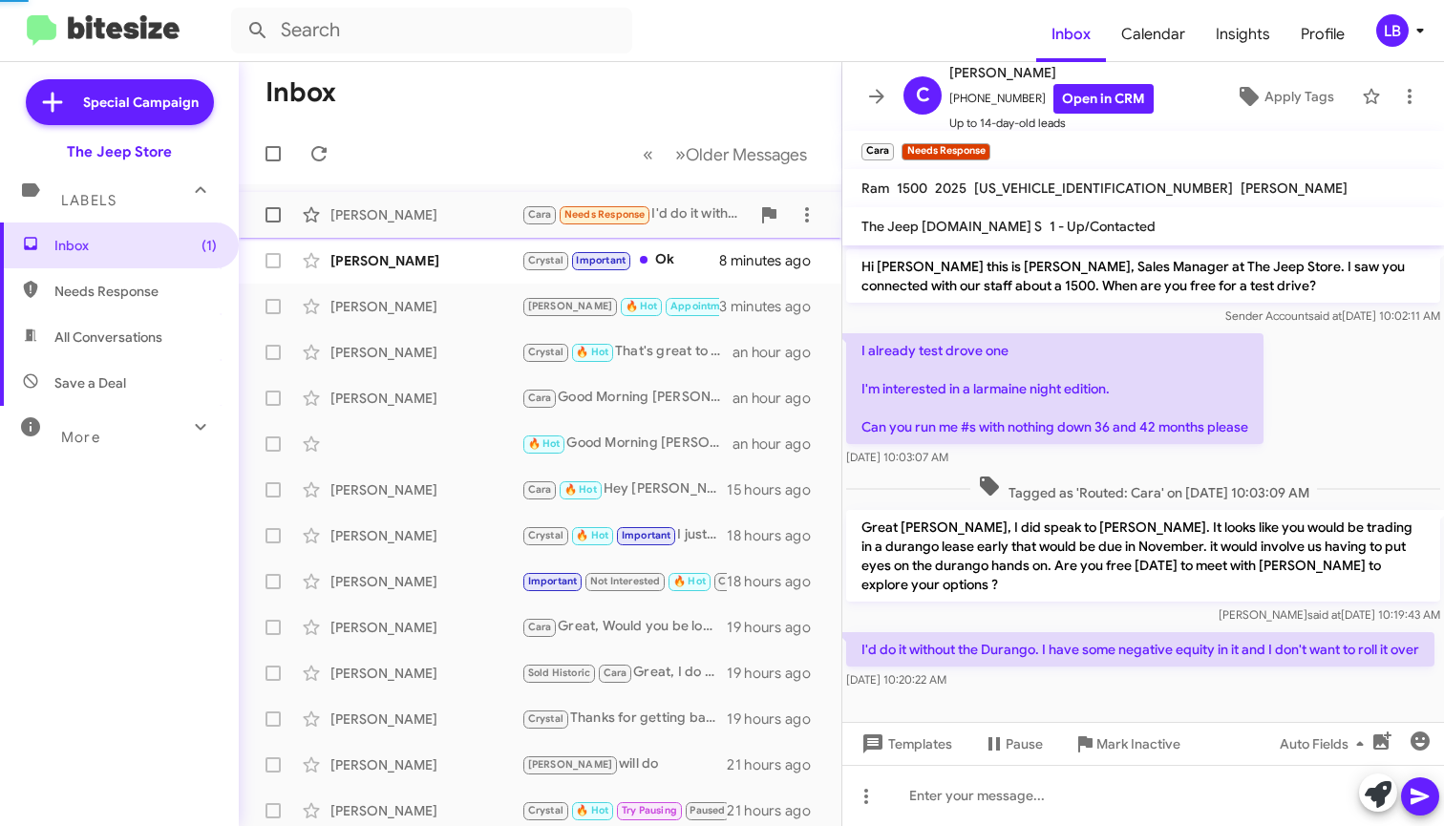
scroll to position [547, 0]
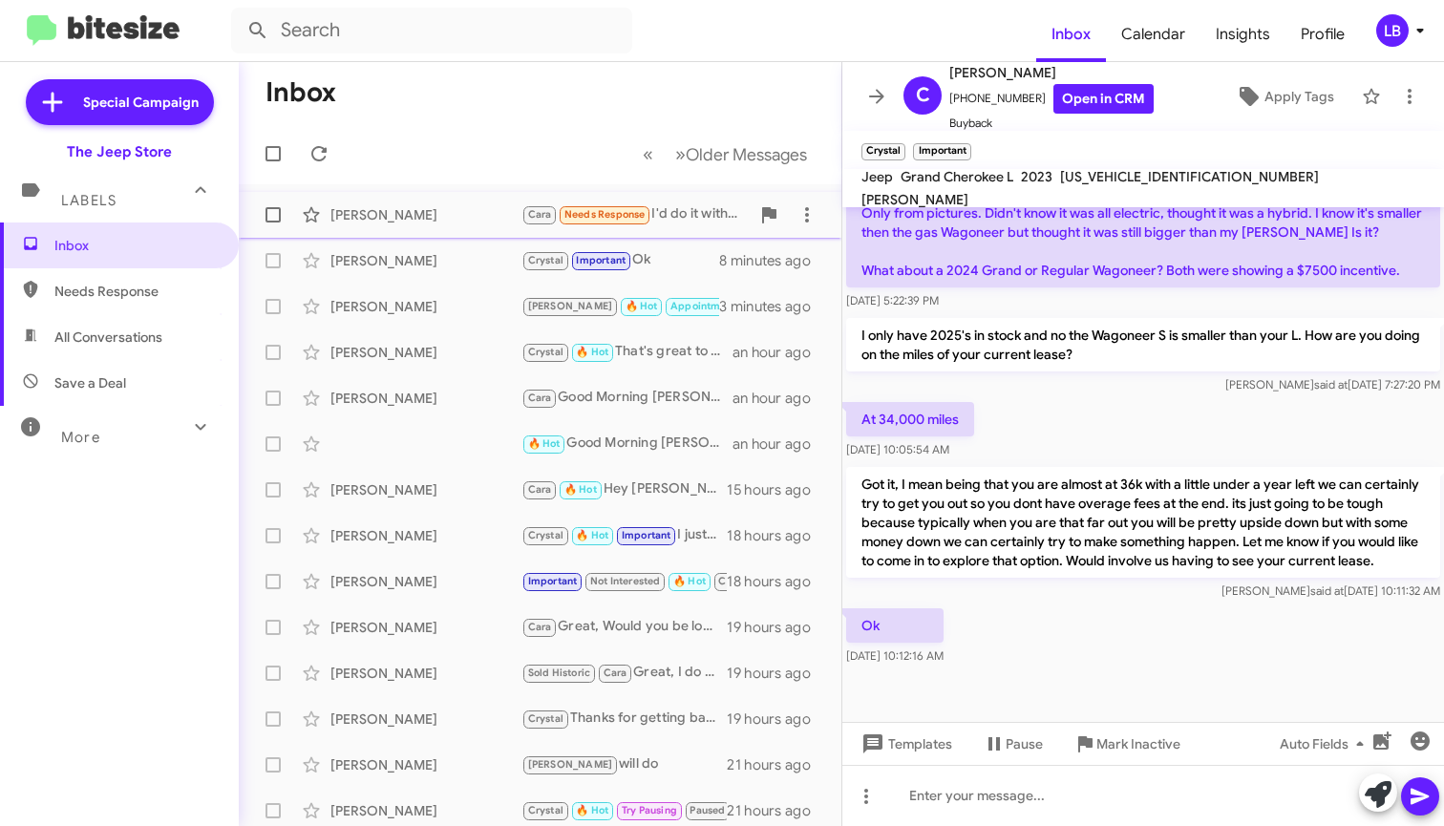
click at [417, 216] on div "[PERSON_NAME]" at bounding box center [426, 214] width 191 height 19
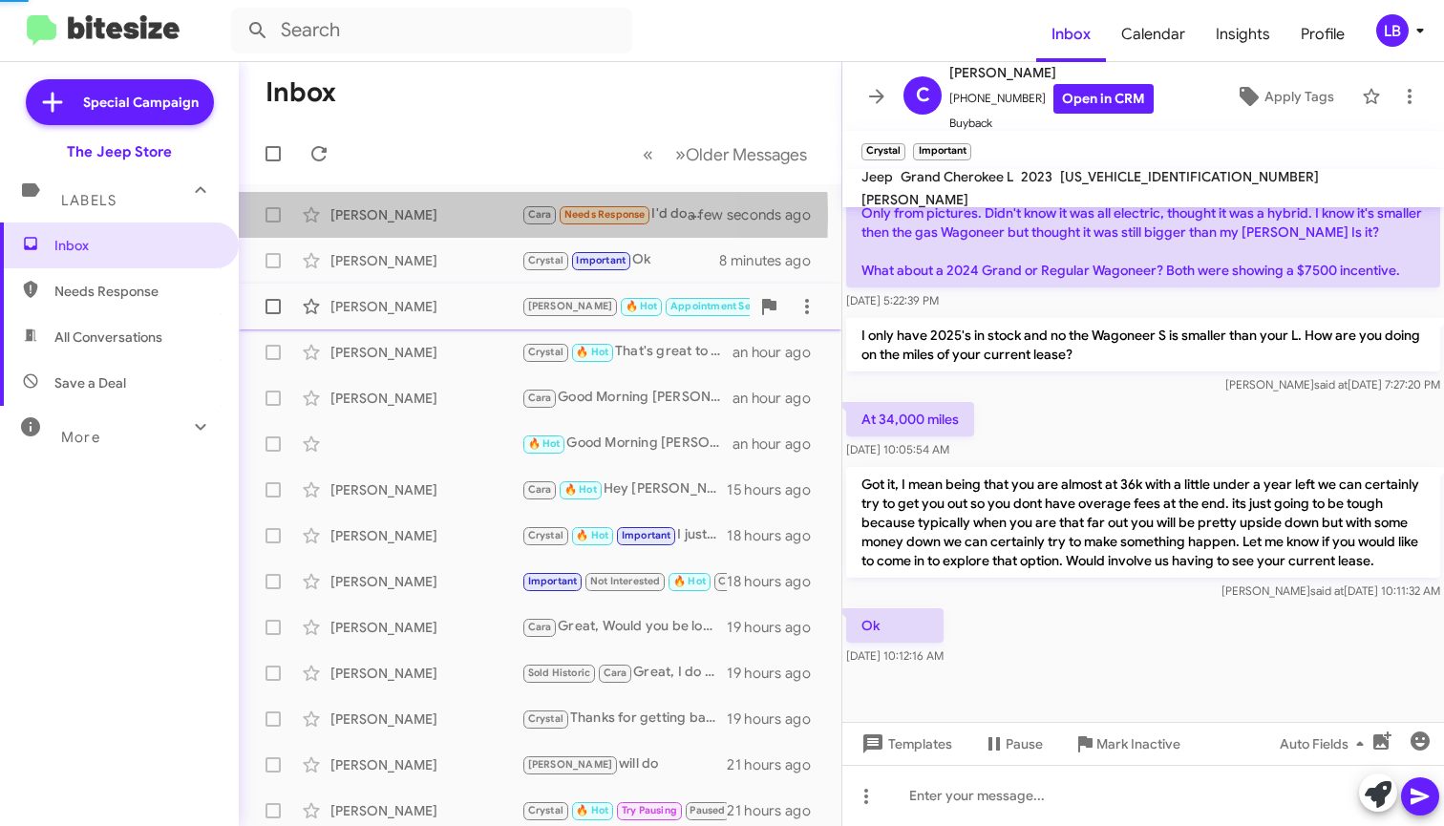
scroll to position [14, 0]
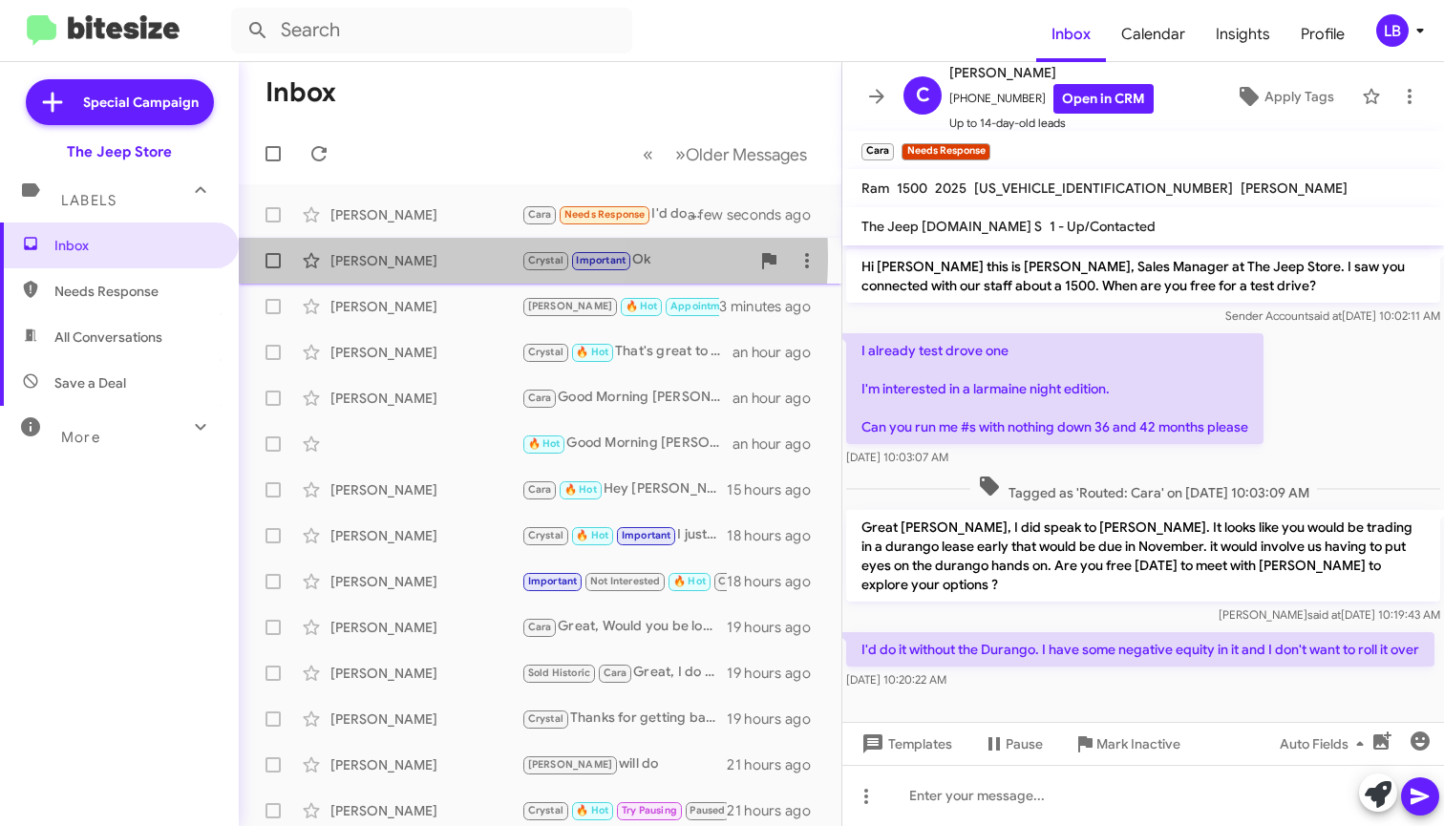
click at [362, 255] on div "[PERSON_NAME]" at bounding box center [426, 260] width 191 height 19
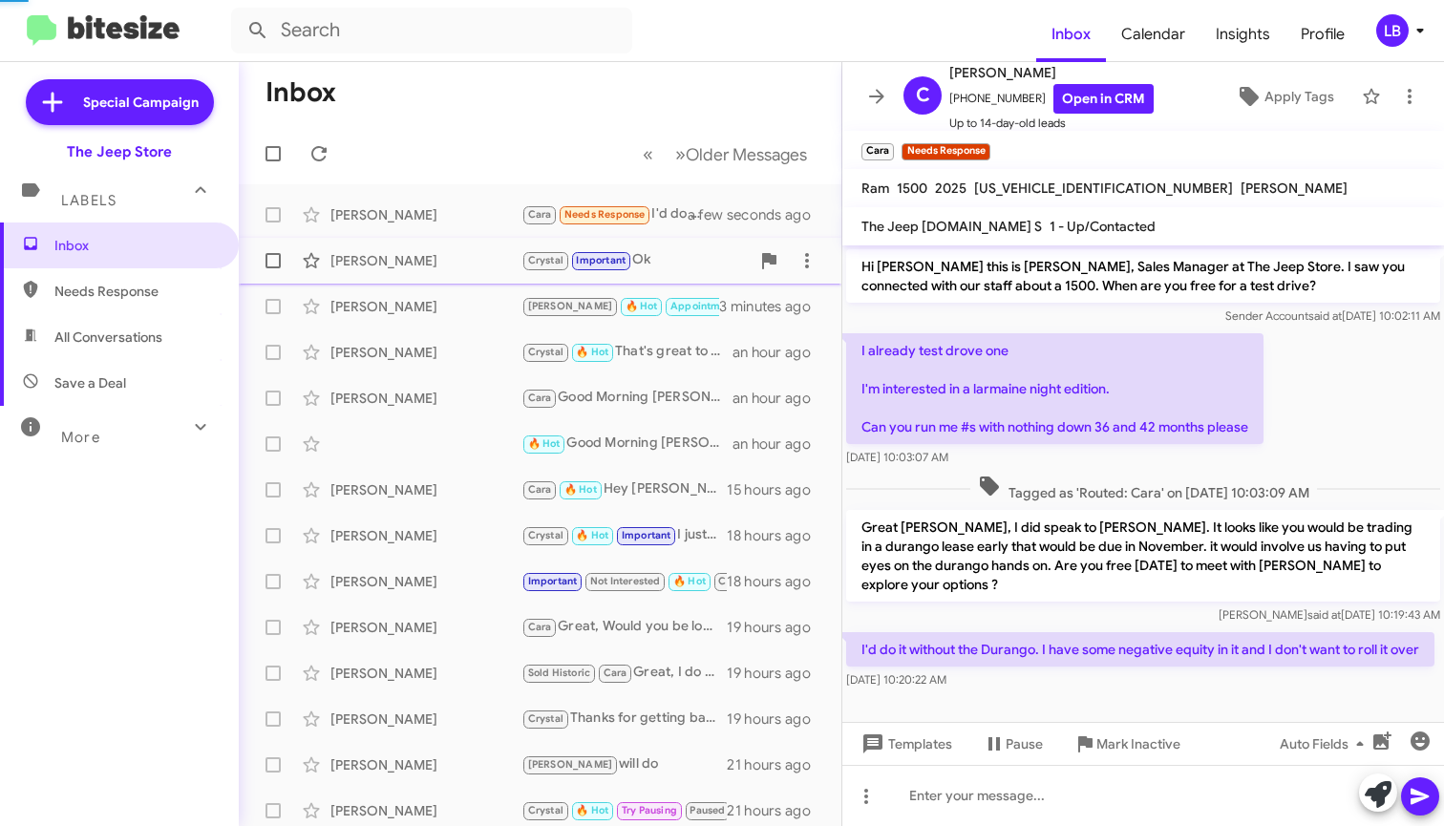
scroll to position [547, 0]
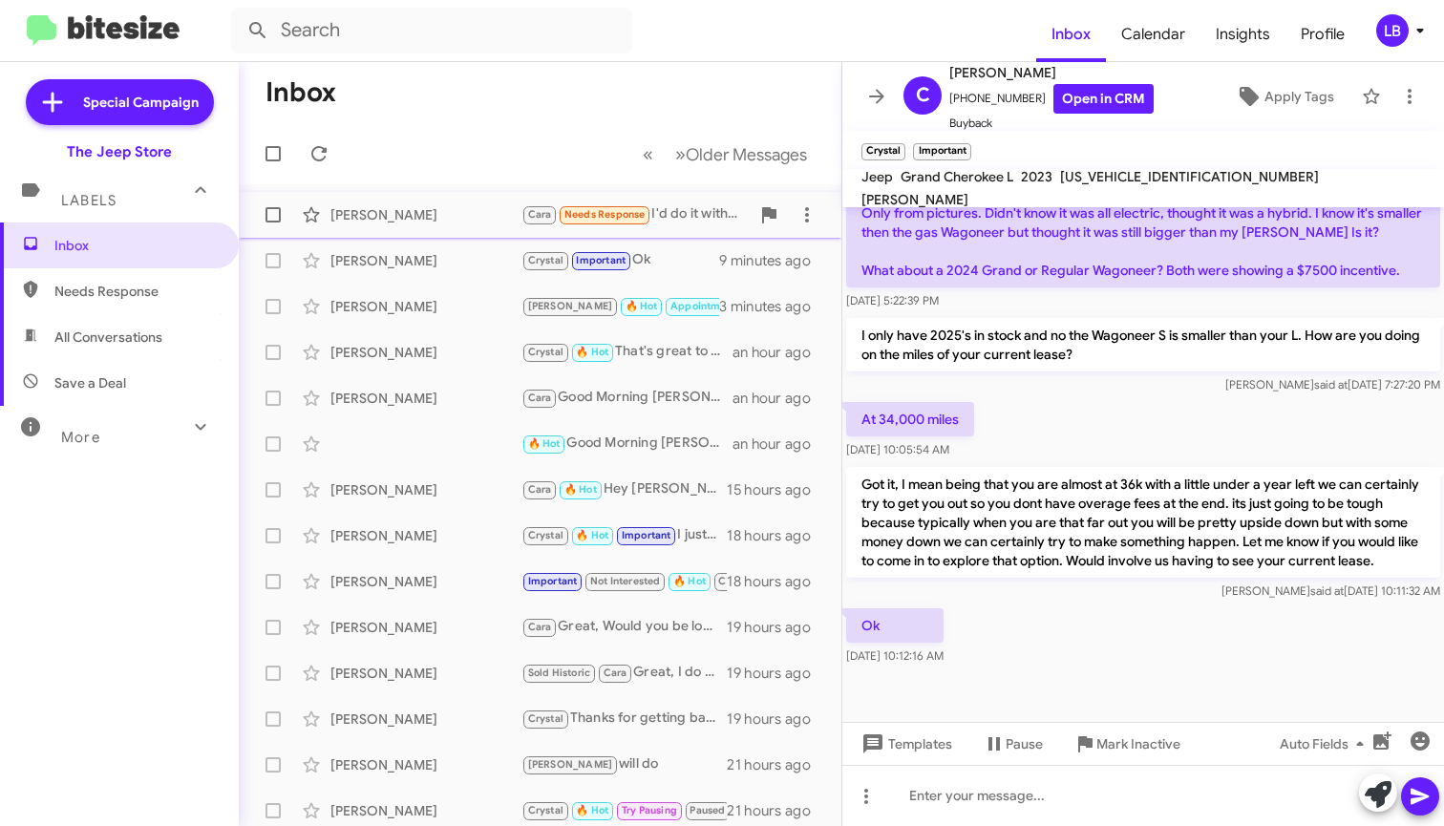
click at [411, 218] on div "[PERSON_NAME]" at bounding box center [426, 214] width 191 height 19
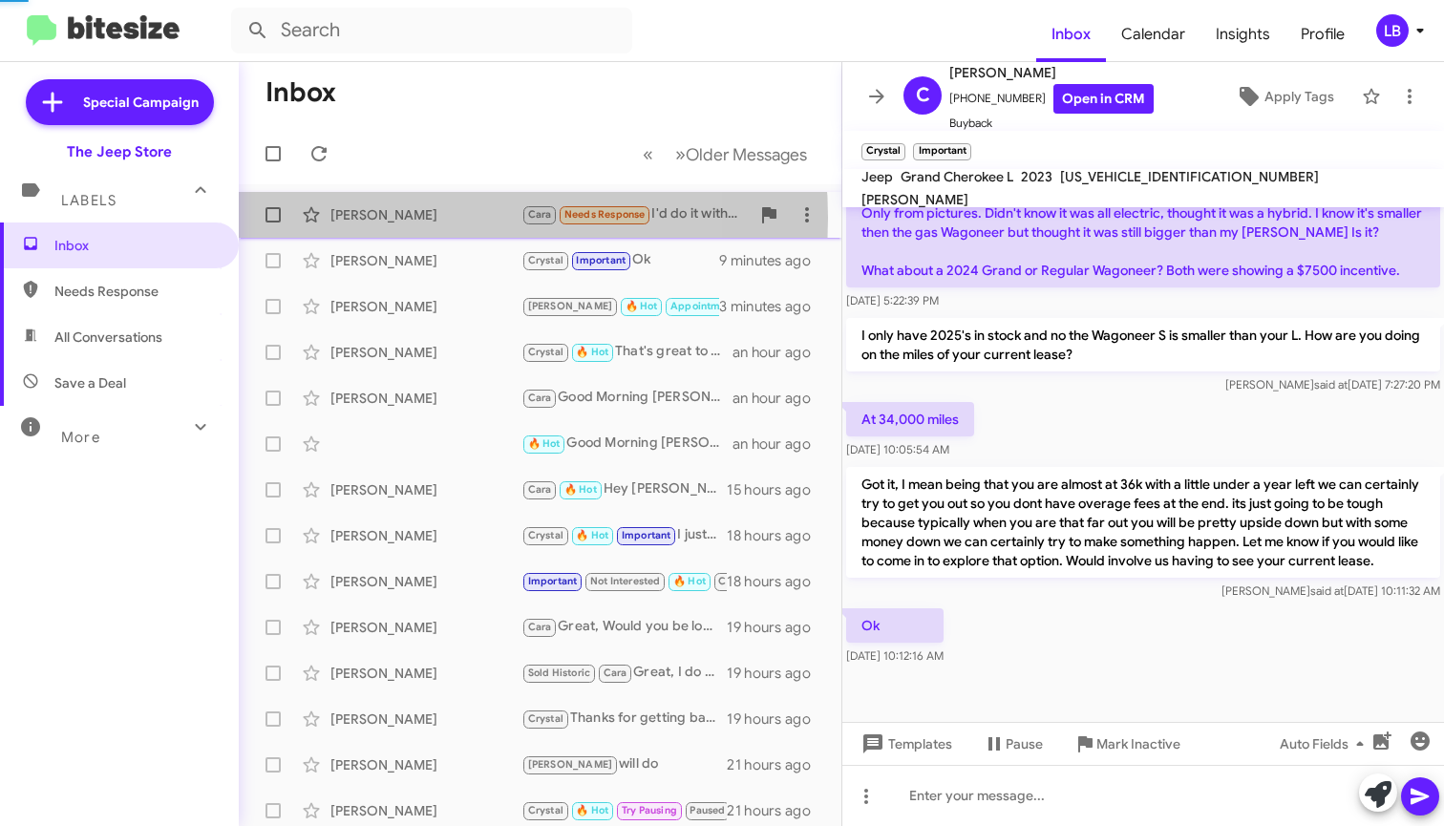
scroll to position [14, 0]
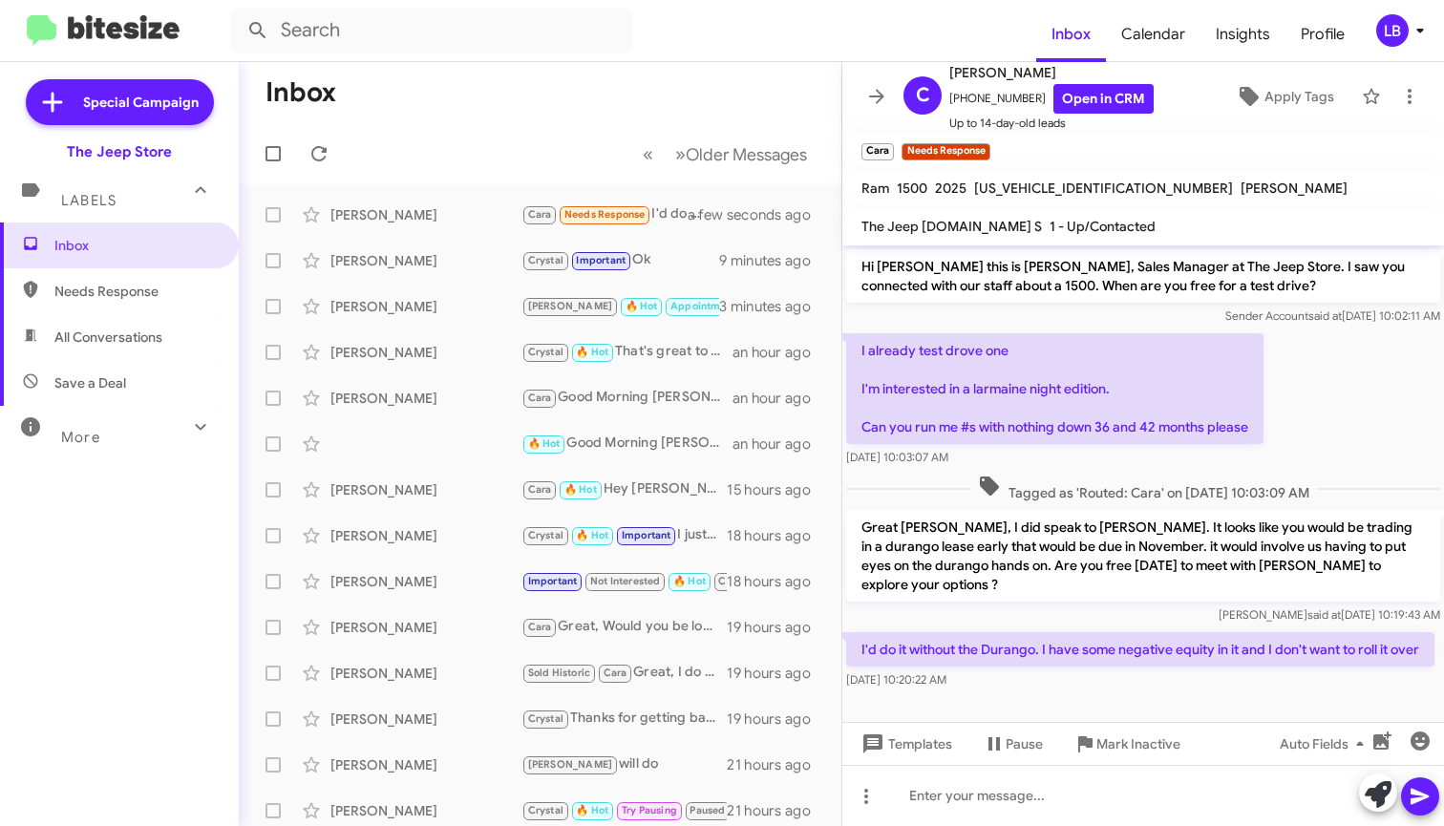
click at [1330, 445] on div "I already test drove one I'm interested in a larmaine night edition. Can you ru…" at bounding box center [1144, 400] width 602 height 141
click at [1131, 667] on p "I'd do it without the Durango. I have some negative equity in it and I don't wa…" at bounding box center [1140, 649] width 588 height 34
click at [1305, 475] on span "Tagged as 'Routed: Cara' on [DATE] 10:03:09 AM" at bounding box center [1144, 489] width 347 height 28
click at [1228, 471] on div "Tagged as 'Routed: Cara' on [DATE] 10:03:09 AM" at bounding box center [1144, 488] width 602 height 35
click at [1333, 427] on div "I already test drove one I'm interested in a larmaine night edition. Can you ru…" at bounding box center [1144, 400] width 602 height 141
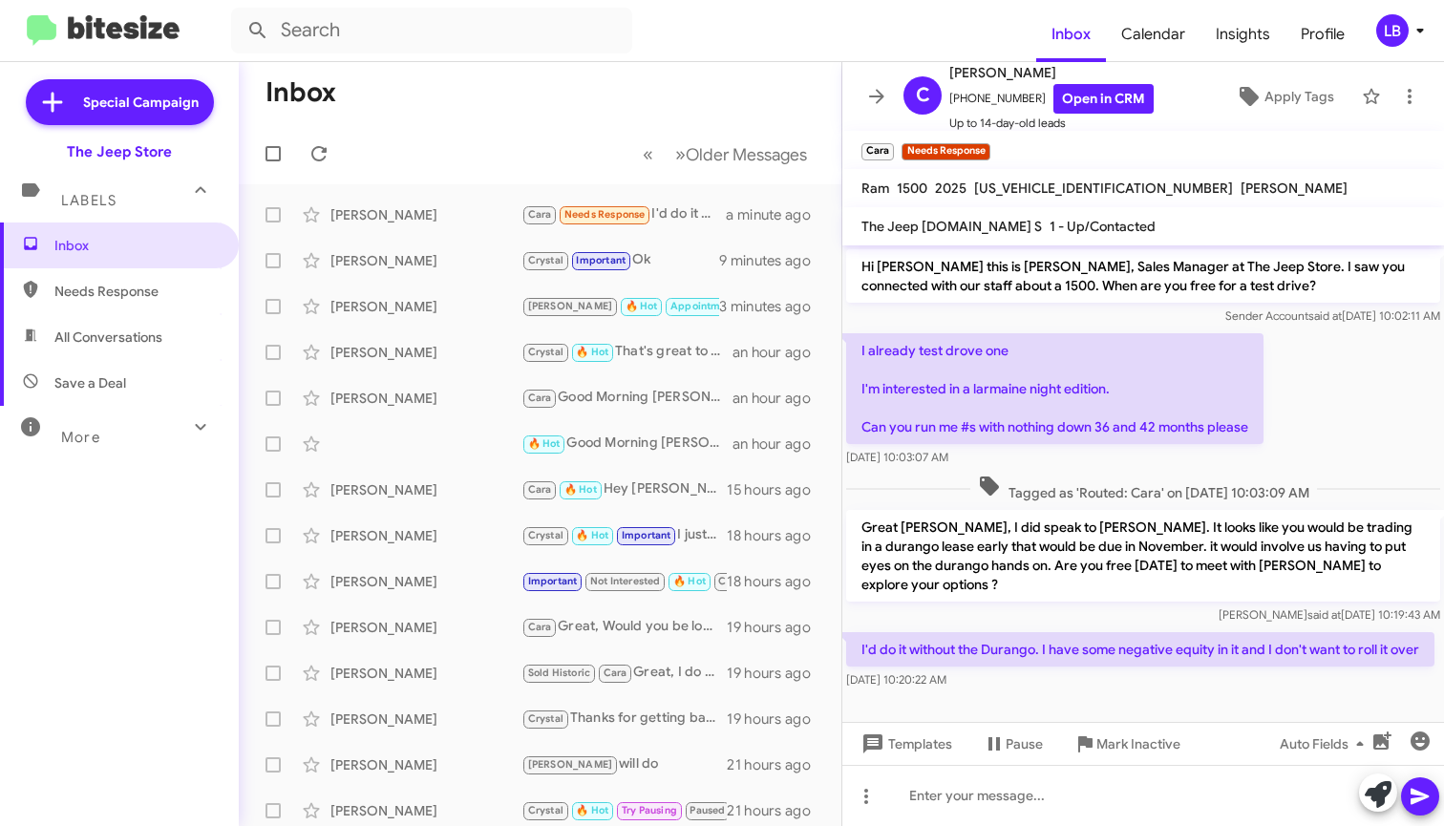
click at [1022, 307] on div "Sender Account said at [DATE] 10:02:11 AM" at bounding box center [1143, 316] width 594 height 19
click at [561, 146] on mat-toolbar-row "« Previous » Next Older Messages" at bounding box center [540, 153] width 603 height 61
click at [1284, 438] on div "I already test drove one I'm interested in a larmaine night edition. Can you ru…" at bounding box center [1144, 400] width 602 height 141
click at [1163, 584] on p "Great [PERSON_NAME], I did speak to [PERSON_NAME]. It looks like you would be t…" at bounding box center [1143, 556] width 594 height 92
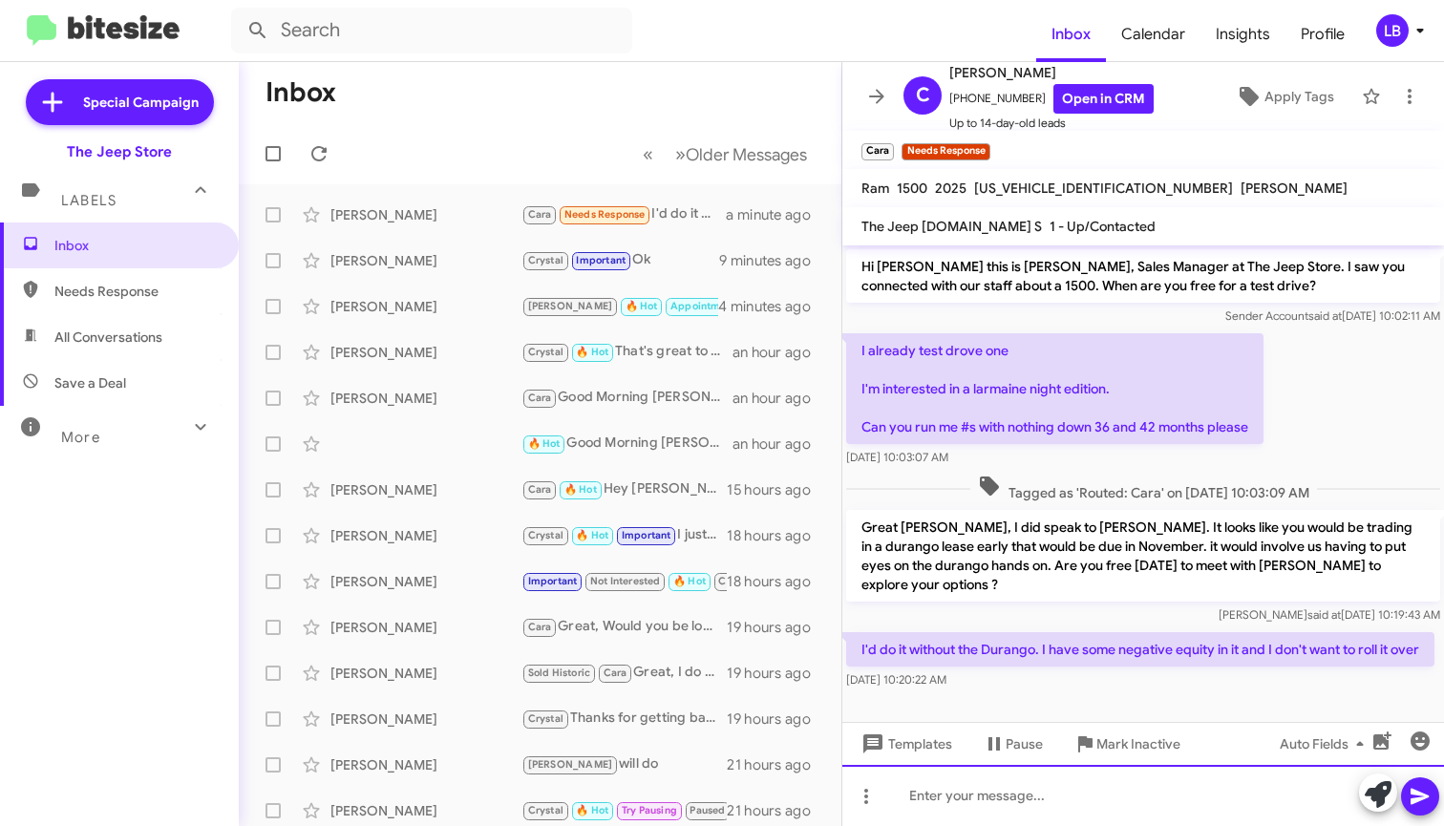
drag, startPoint x: 1053, startPoint y: 818, endPoint x: 1053, endPoint y: 771, distance: 46.8
click at [1053, 818] on div at bounding box center [1144, 795] width 602 height 61
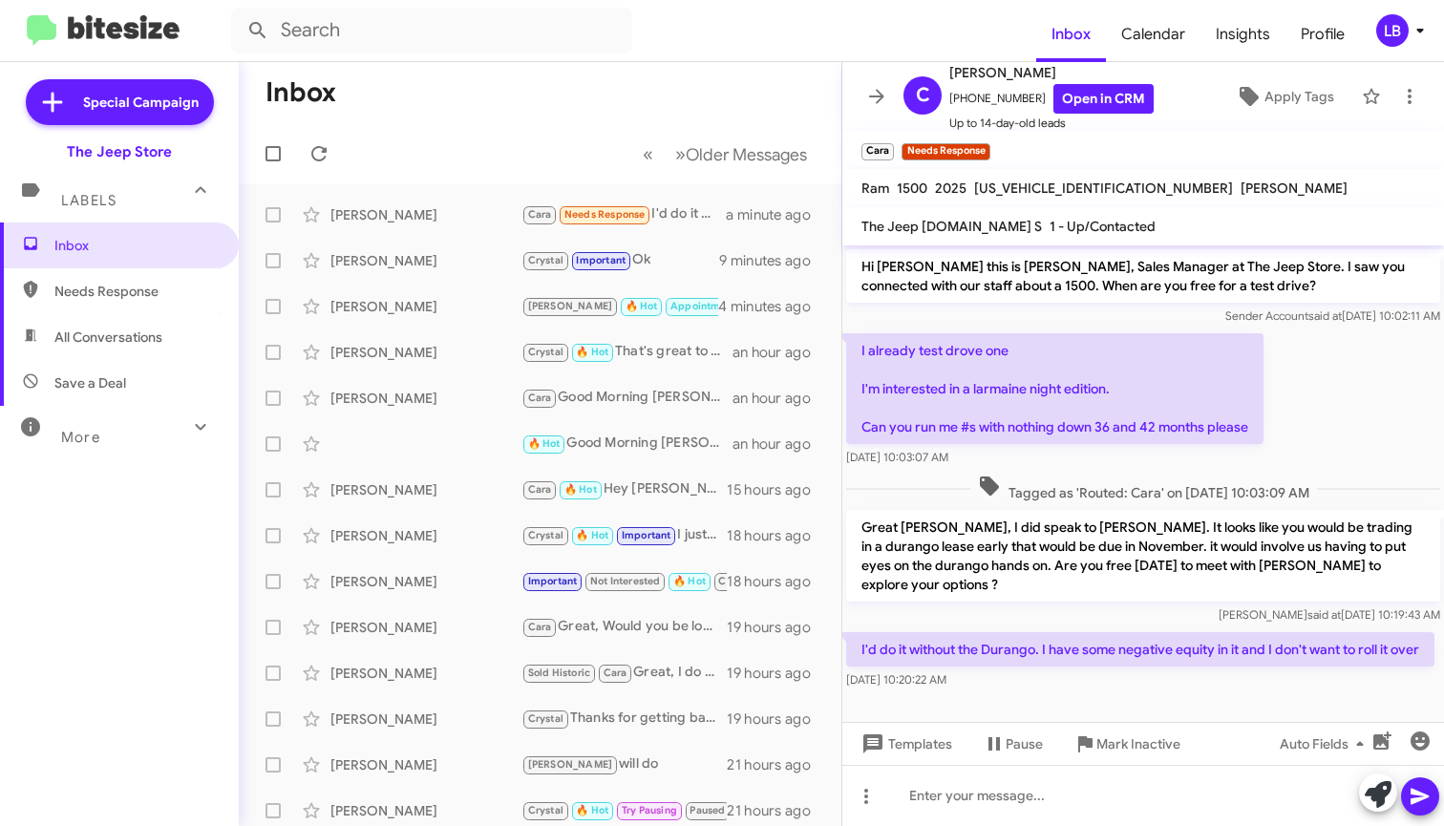
click at [1188, 454] on div "I already test drove one I'm interested in a larmaine night edition. Can you ru…" at bounding box center [1144, 400] width 602 height 141
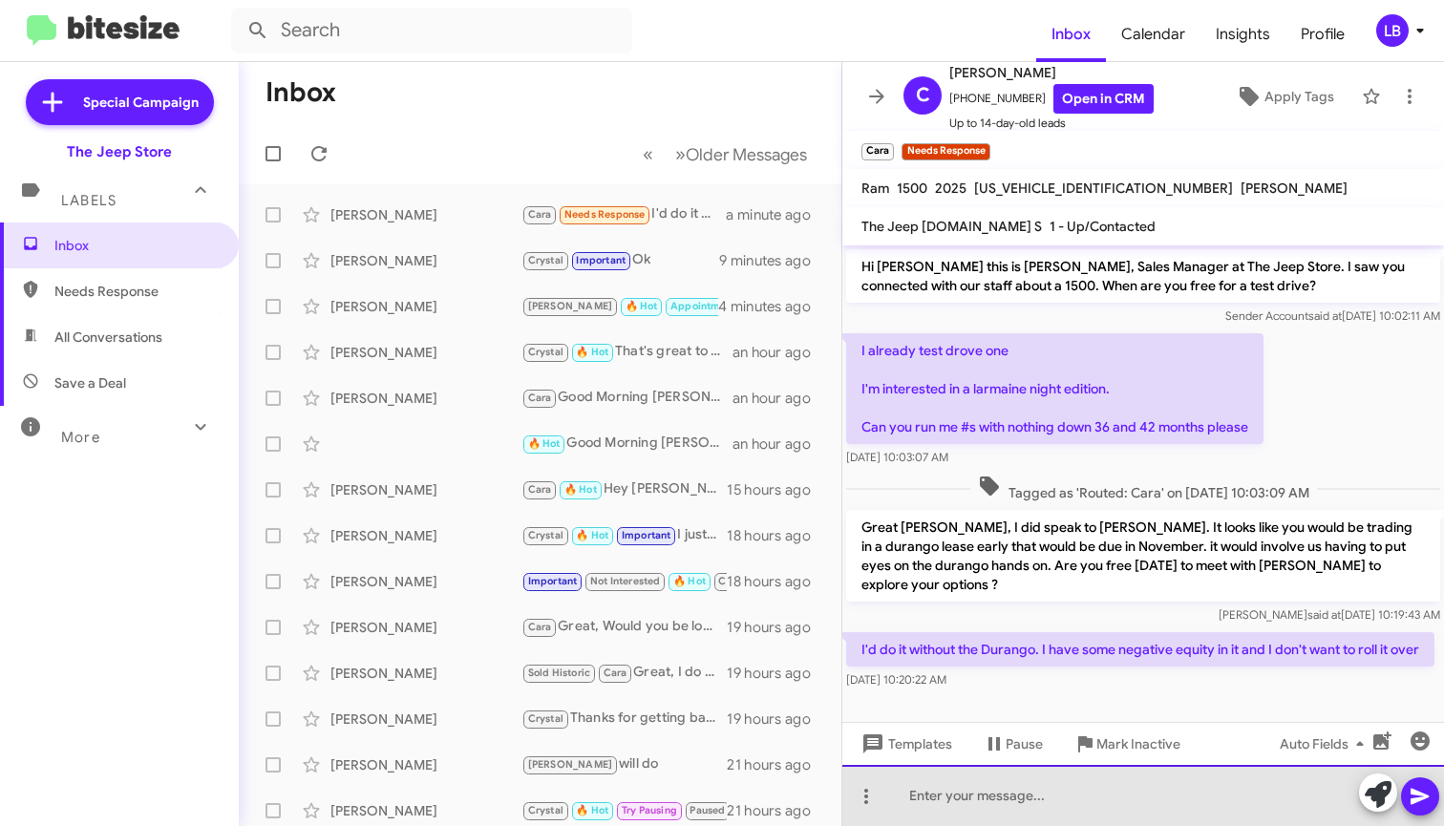
click at [1037, 798] on div at bounding box center [1144, 795] width 602 height 61
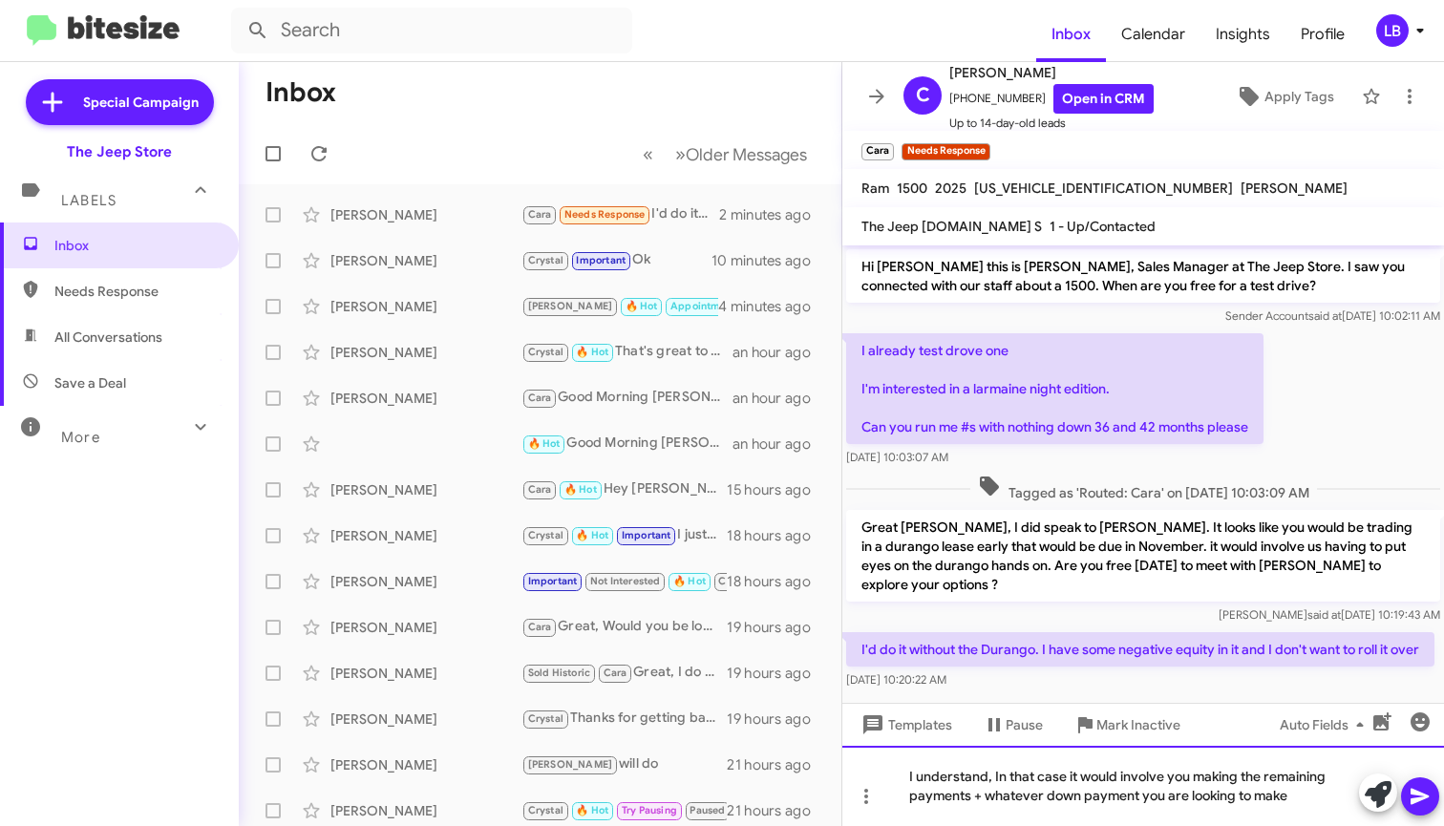
scroll to position [33, 0]
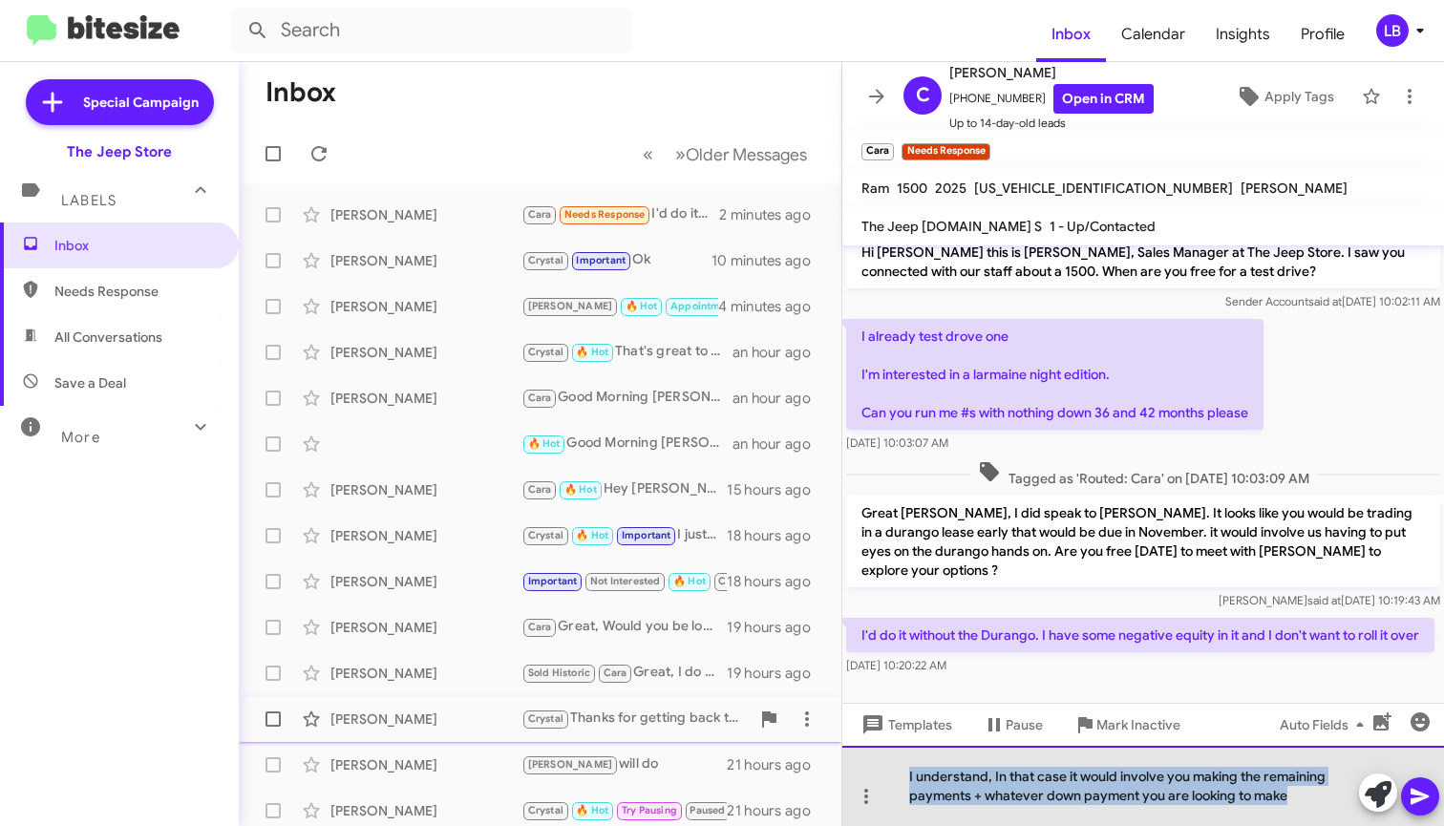
drag, startPoint x: 1312, startPoint y: 798, endPoint x: 781, endPoint y: 703, distance: 539.5
click at [781, 717] on div "Inbox « Previous » Next Older Messages [PERSON_NAME] [PERSON_NAME] Needs Respon…" at bounding box center [842, 444] width 1206 height 764
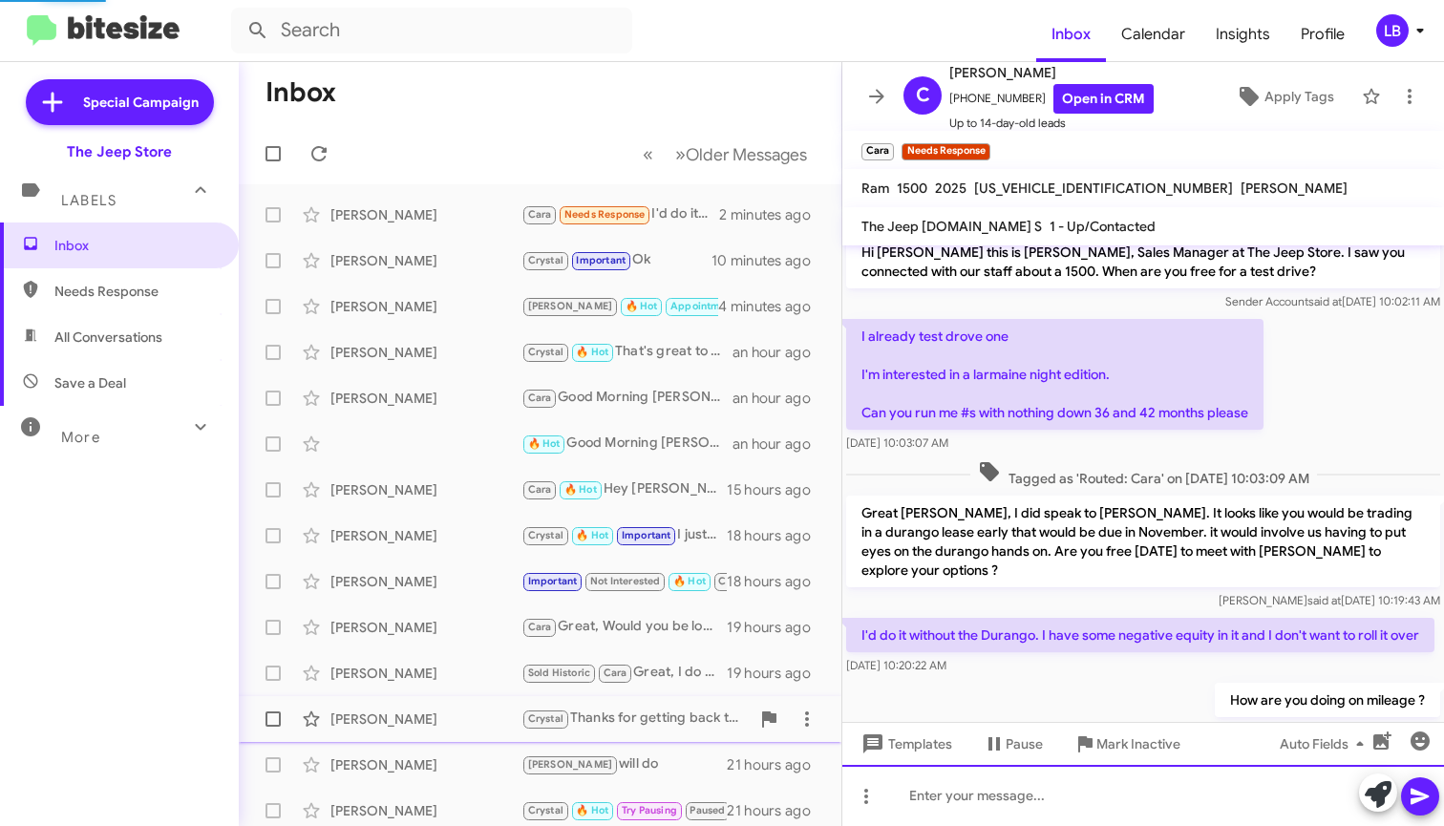
scroll to position [84, 0]
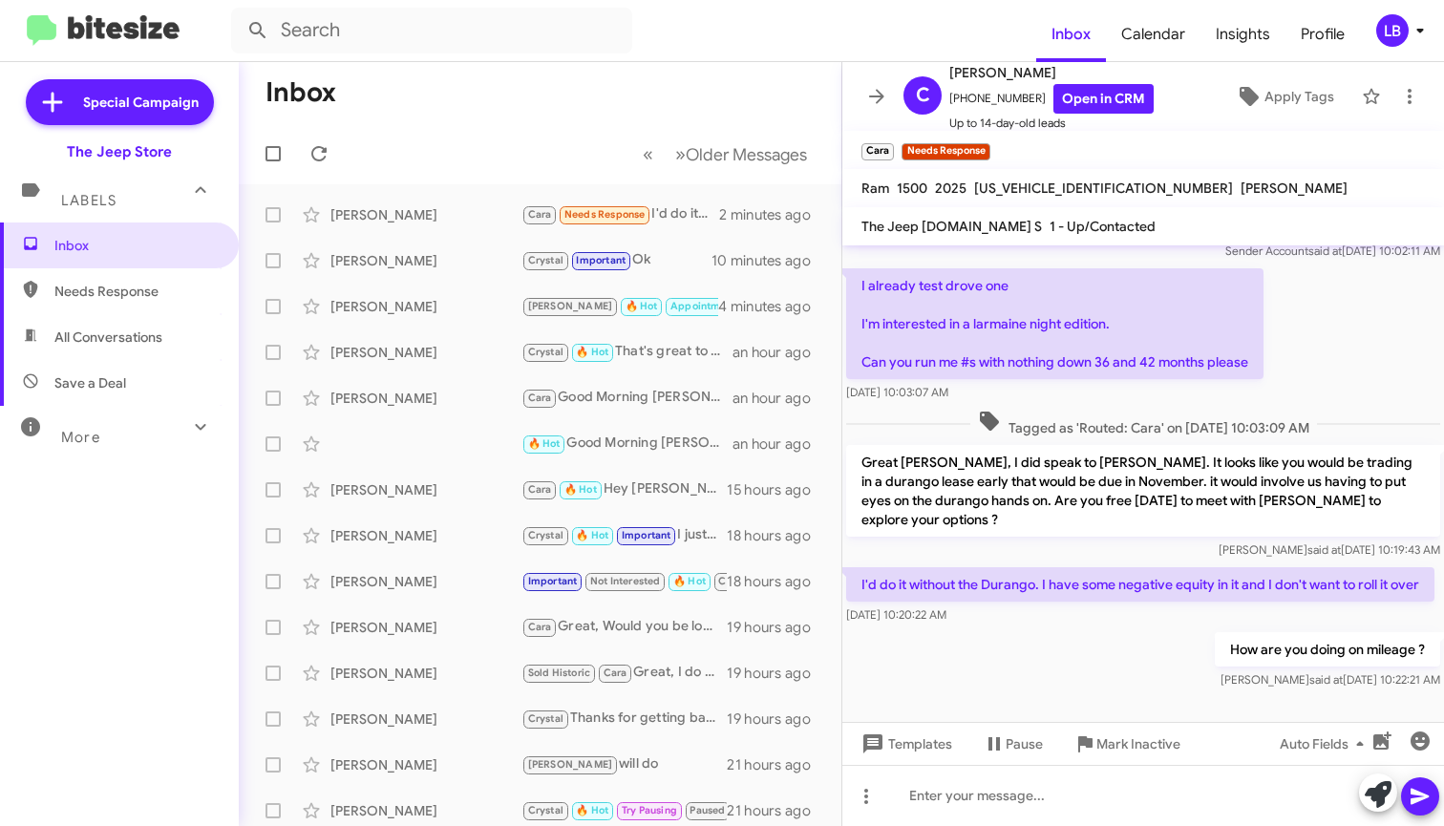
click at [1133, 383] on div "[DATE] 10:03:07 AM" at bounding box center [1054, 392] width 417 height 19
click at [1325, 333] on div "I already test drove one I'm interested in a larmaine night edition. Can you ru…" at bounding box center [1144, 335] width 602 height 141
click at [496, 99] on mat-toolbar-row "Inbox" at bounding box center [540, 92] width 603 height 61
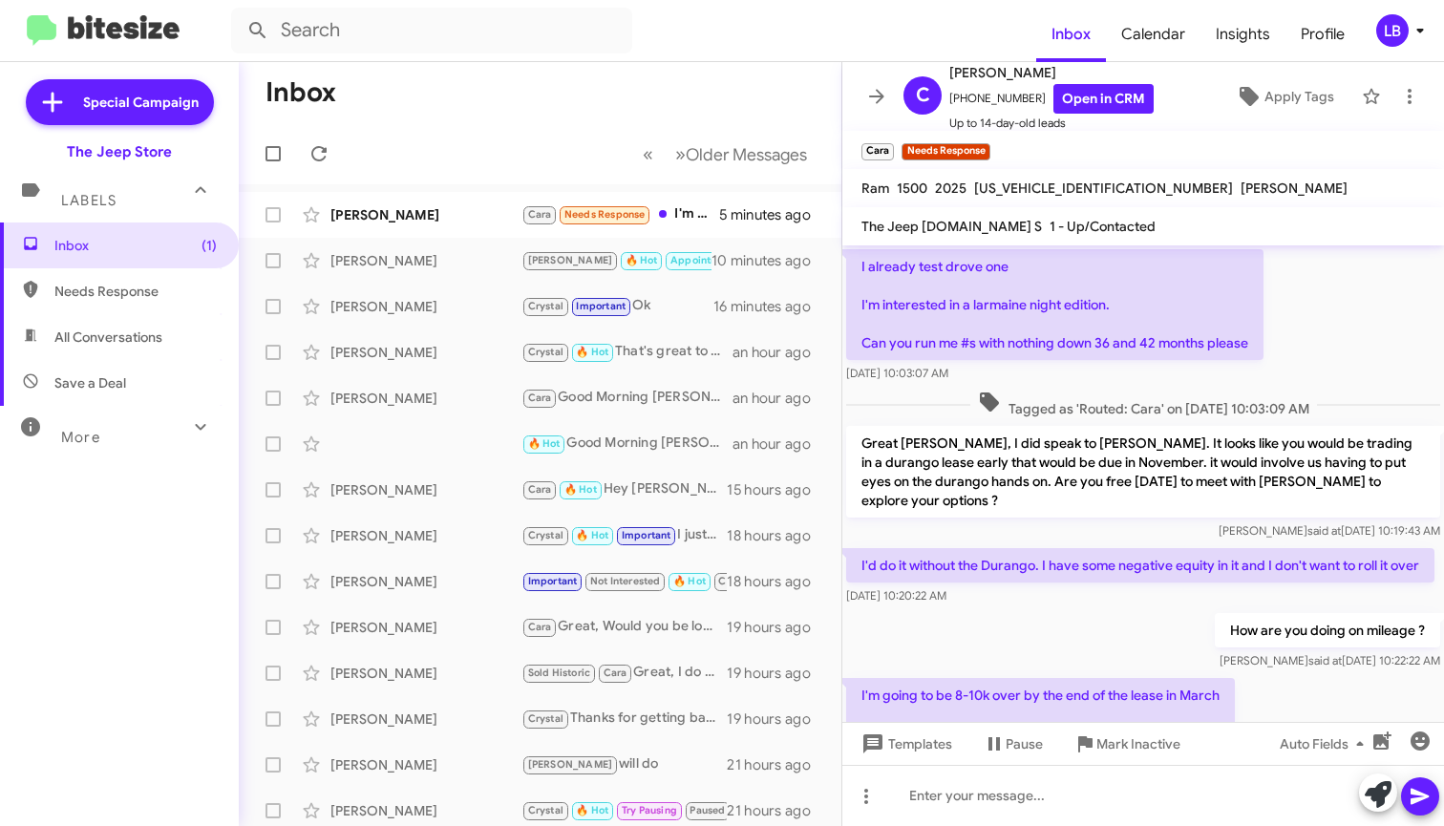
scroll to position [192, 0]
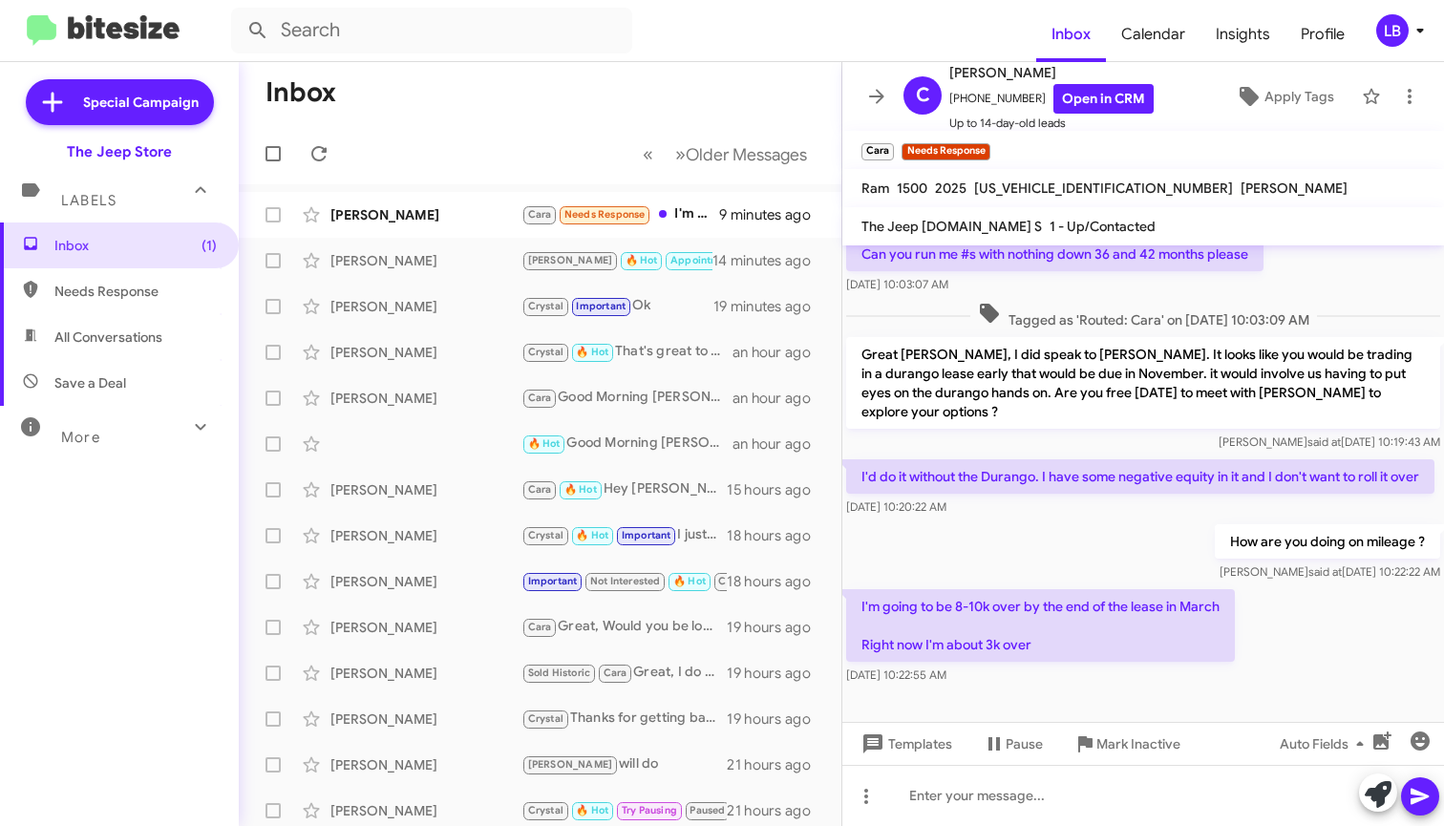
drag, startPoint x: 1044, startPoint y: 529, endPoint x: 1004, endPoint y: 484, distance: 60.2
click at [1044, 528] on div "How are you doing on mileage ? [PERSON_NAME] said at [DATE] 10:22:22 AM" at bounding box center [1144, 553] width 602 height 65
click at [971, 433] on div "[PERSON_NAME] said at [DATE] 10:19:43 AM" at bounding box center [1143, 442] width 594 height 19
click at [1078, 531] on div "How are you doing on mileage ? [PERSON_NAME] said at [DATE] 10:22:22 AM" at bounding box center [1144, 553] width 602 height 65
click at [1048, 433] on div "[PERSON_NAME] said at [DATE] 10:19:43 AM" at bounding box center [1143, 442] width 594 height 19
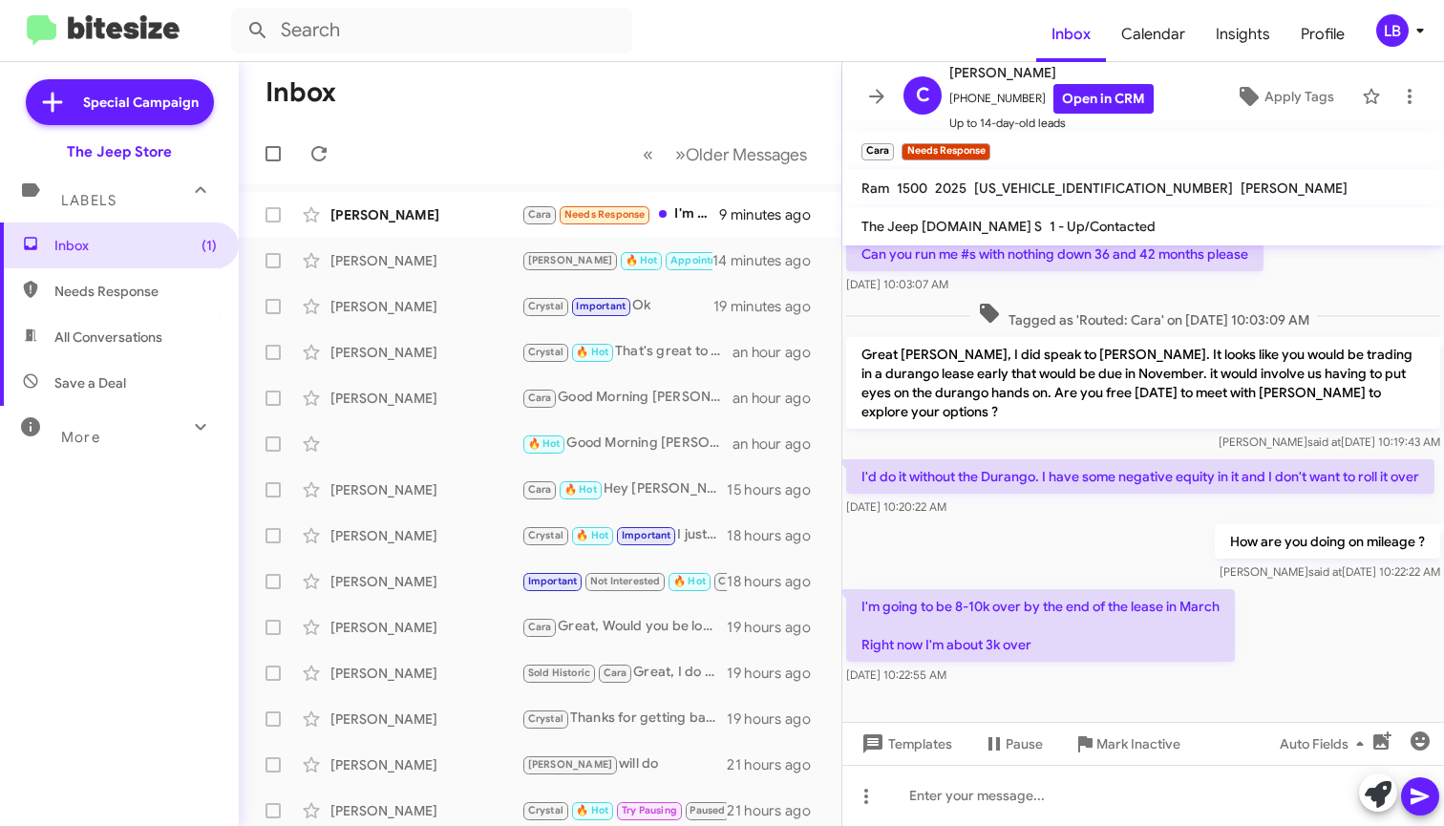
click at [1061, 554] on div "How are you doing on mileage ? [PERSON_NAME] said at [DATE] 10:22:22 AM" at bounding box center [1144, 553] width 602 height 65
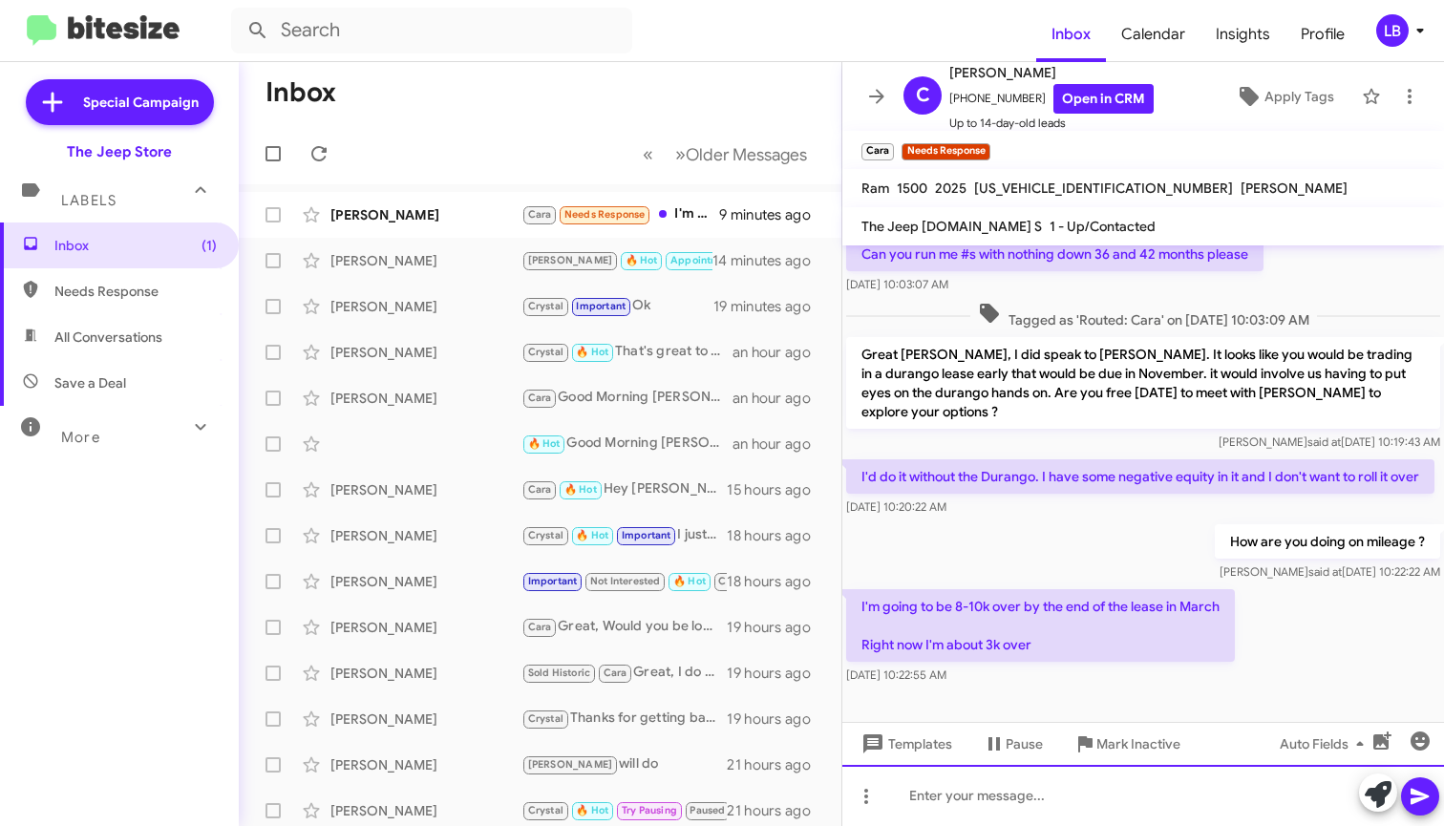
drag, startPoint x: 1073, startPoint y: 813, endPoint x: 1073, endPoint y: 799, distance: 14.3
click at [1073, 813] on div at bounding box center [1144, 795] width 602 height 61
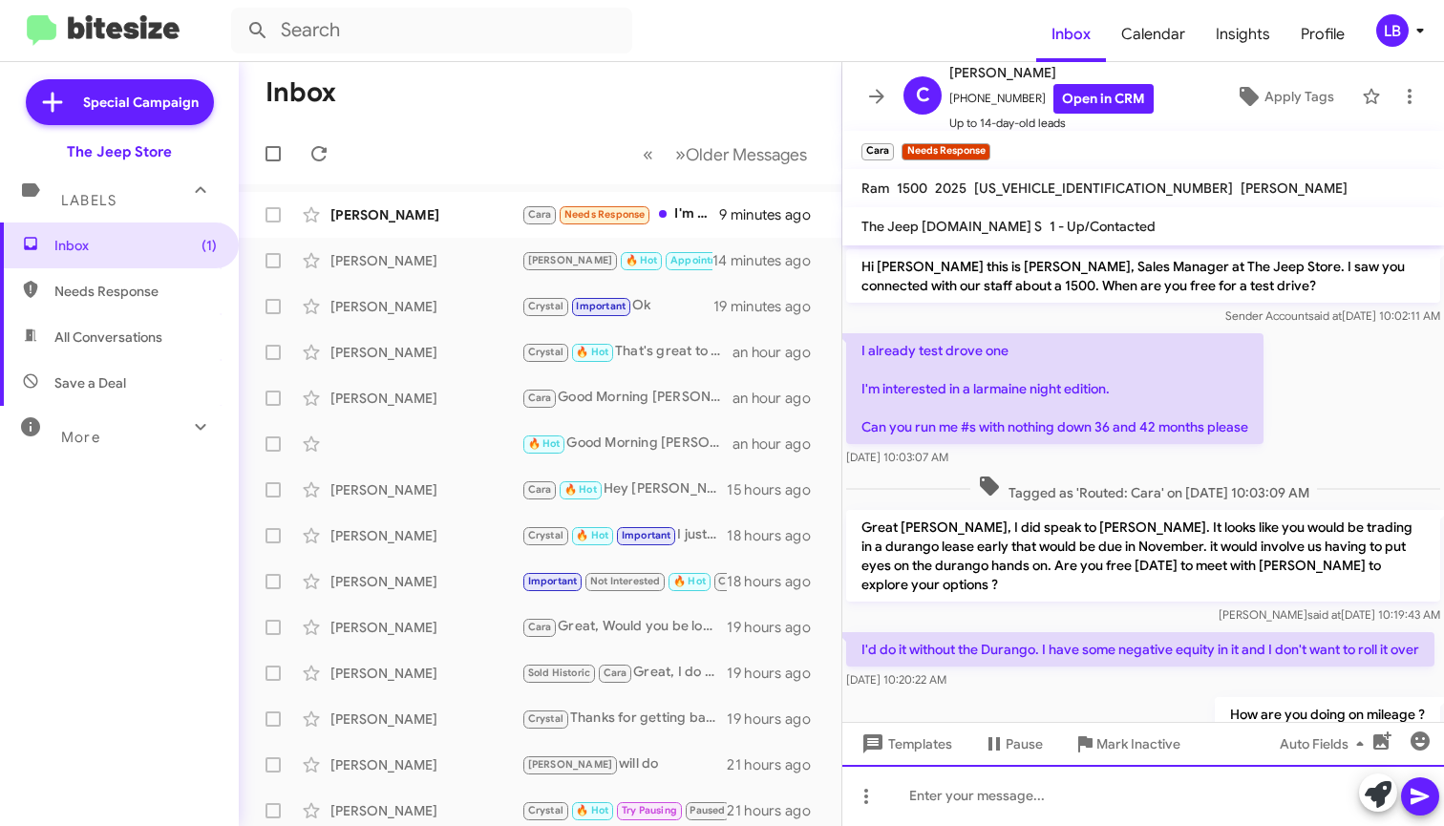
scroll to position [262, 0]
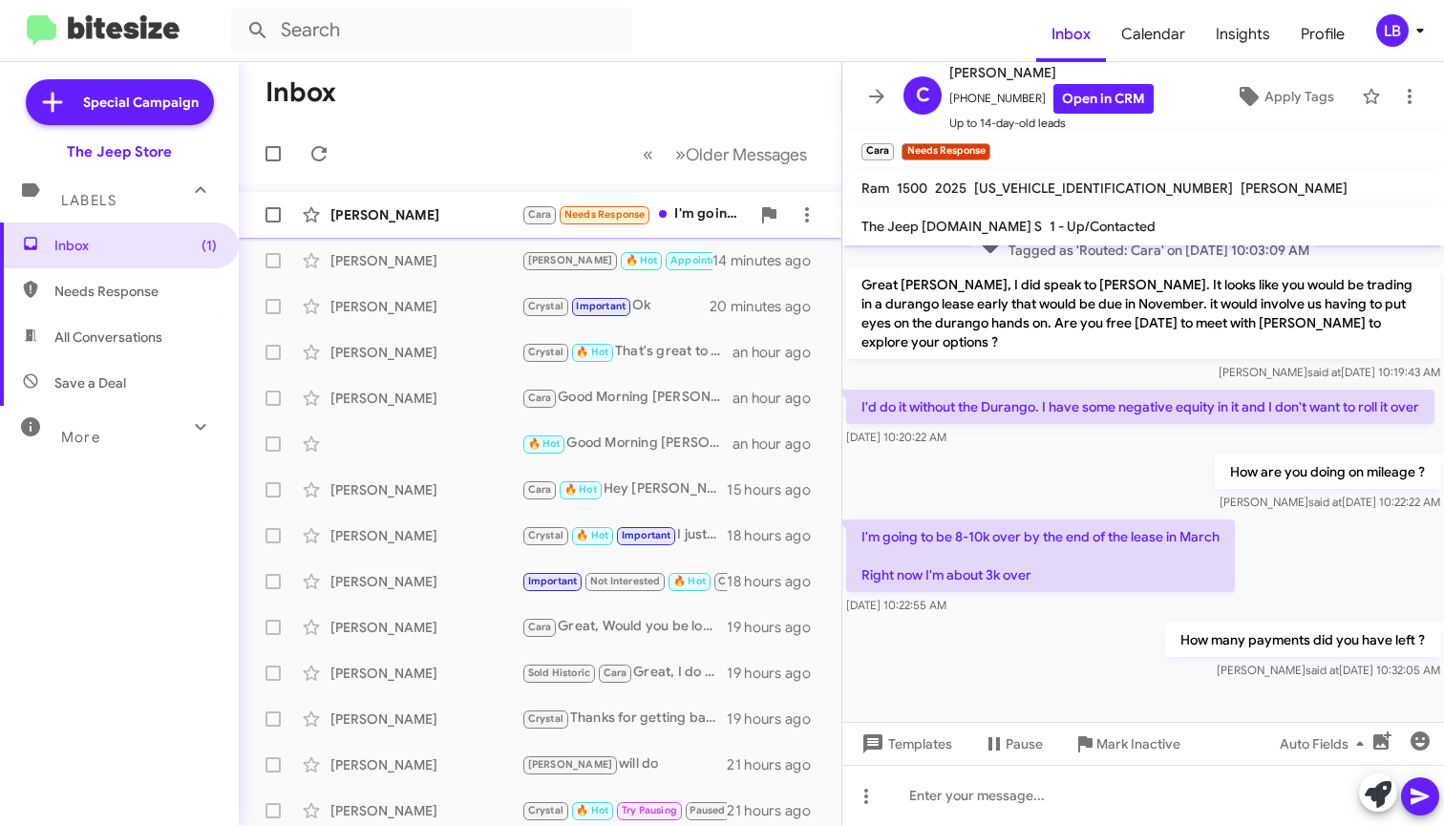
click at [407, 229] on div "[PERSON_NAME] [PERSON_NAME] Needs Response I'm going to be 8-10k over by the en…" at bounding box center [540, 215] width 572 height 38
click at [1021, 464] on div "How are you doing on mileage ? [PERSON_NAME] said at [DATE] 10:22:22 AM" at bounding box center [1144, 483] width 602 height 65
click at [1019, 101] on span "[PHONE_NUMBER] Open in CRM" at bounding box center [1052, 99] width 204 height 30
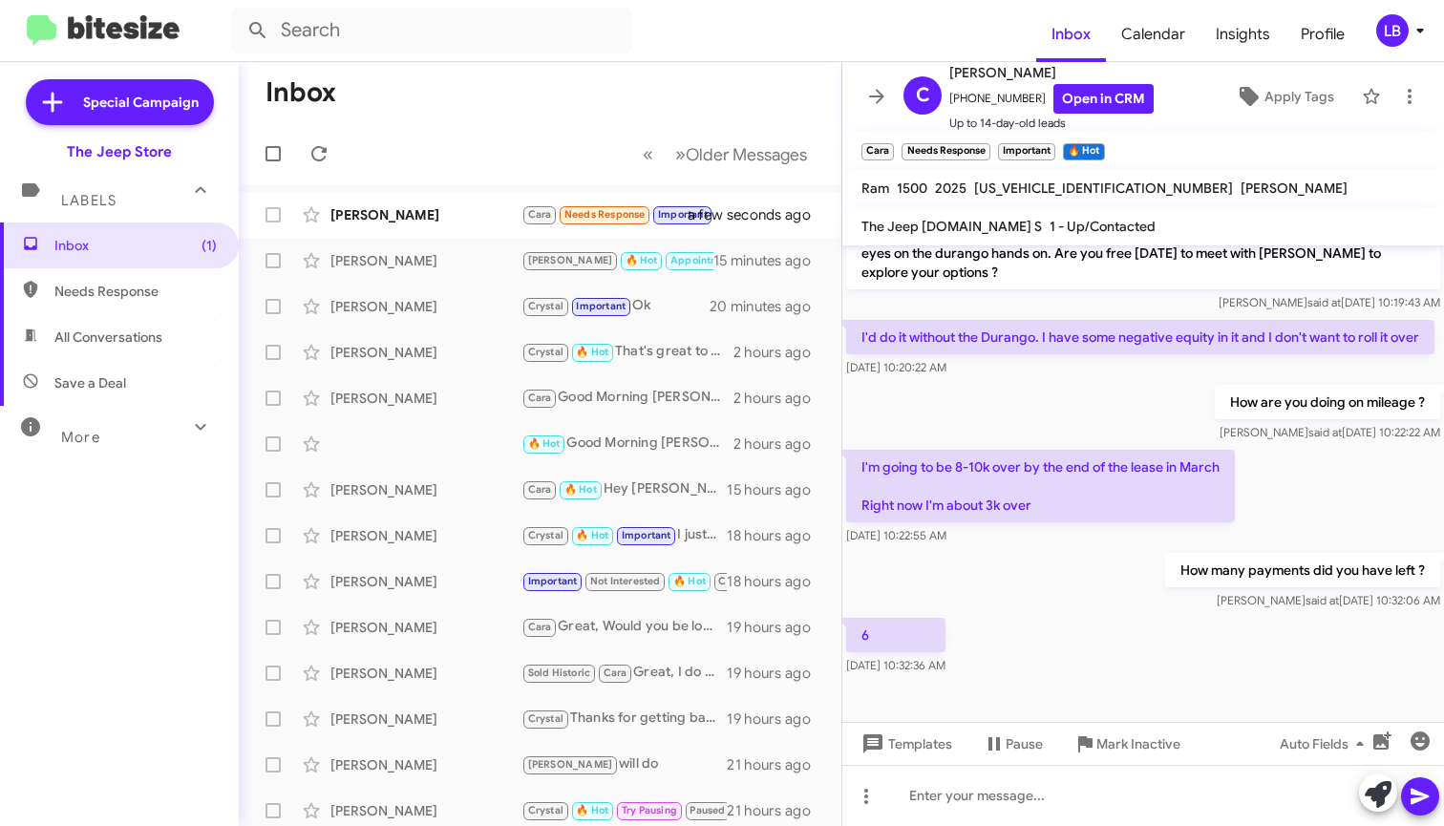
click at [970, 384] on div "How are you doing on mileage ? [PERSON_NAME] said at [DATE] 10:22:22 AM" at bounding box center [1144, 413] width 602 height 65
click at [1072, 589] on div "How many payments did you have left ? [PERSON_NAME] said at [DATE] 10:32:06 AM" at bounding box center [1144, 581] width 602 height 65
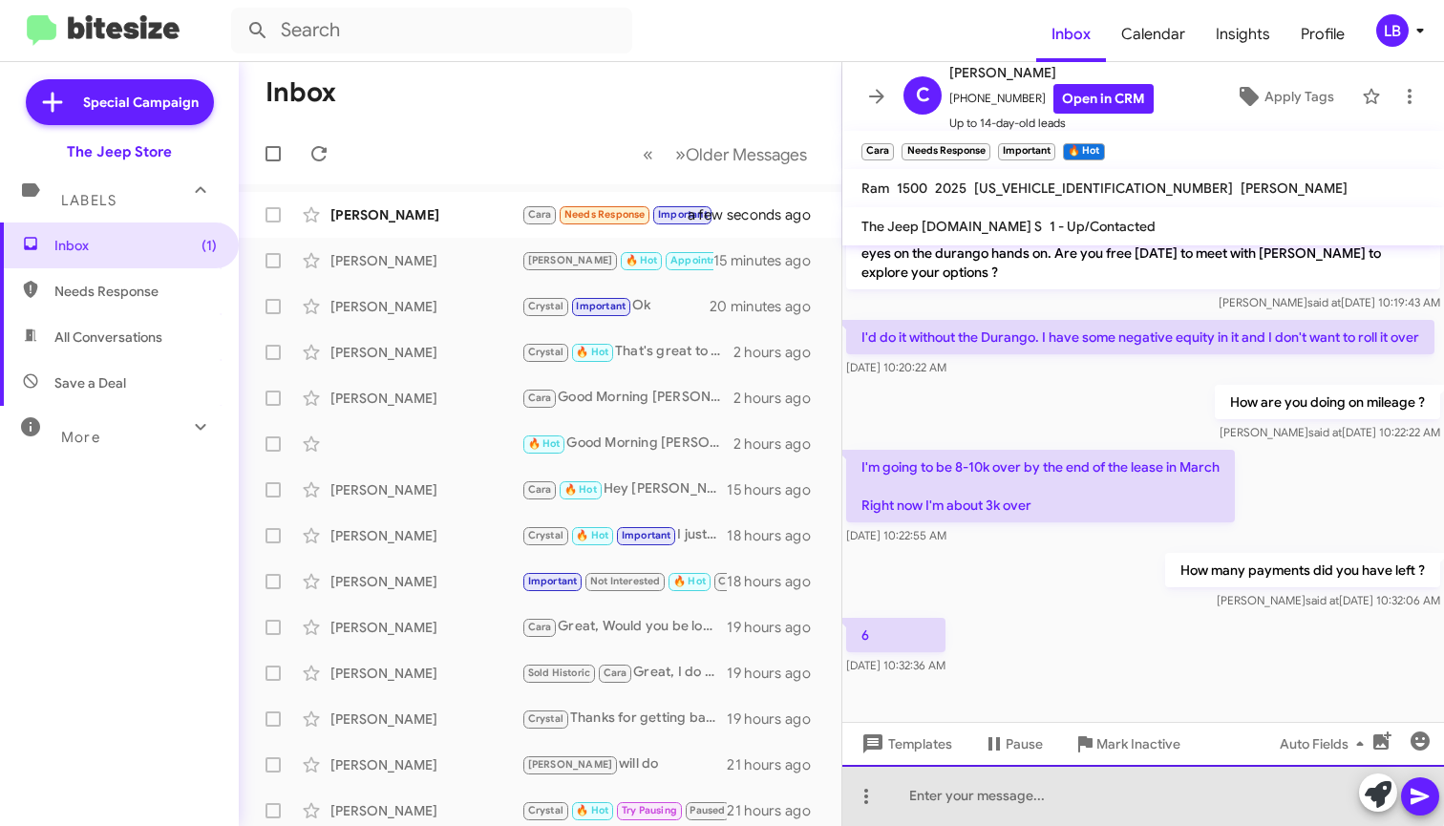
click at [1090, 788] on div at bounding box center [1144, 795] width 602 height 61
click at [1239, 816] on div at bounding box center [1144, 795] width 602 height 61
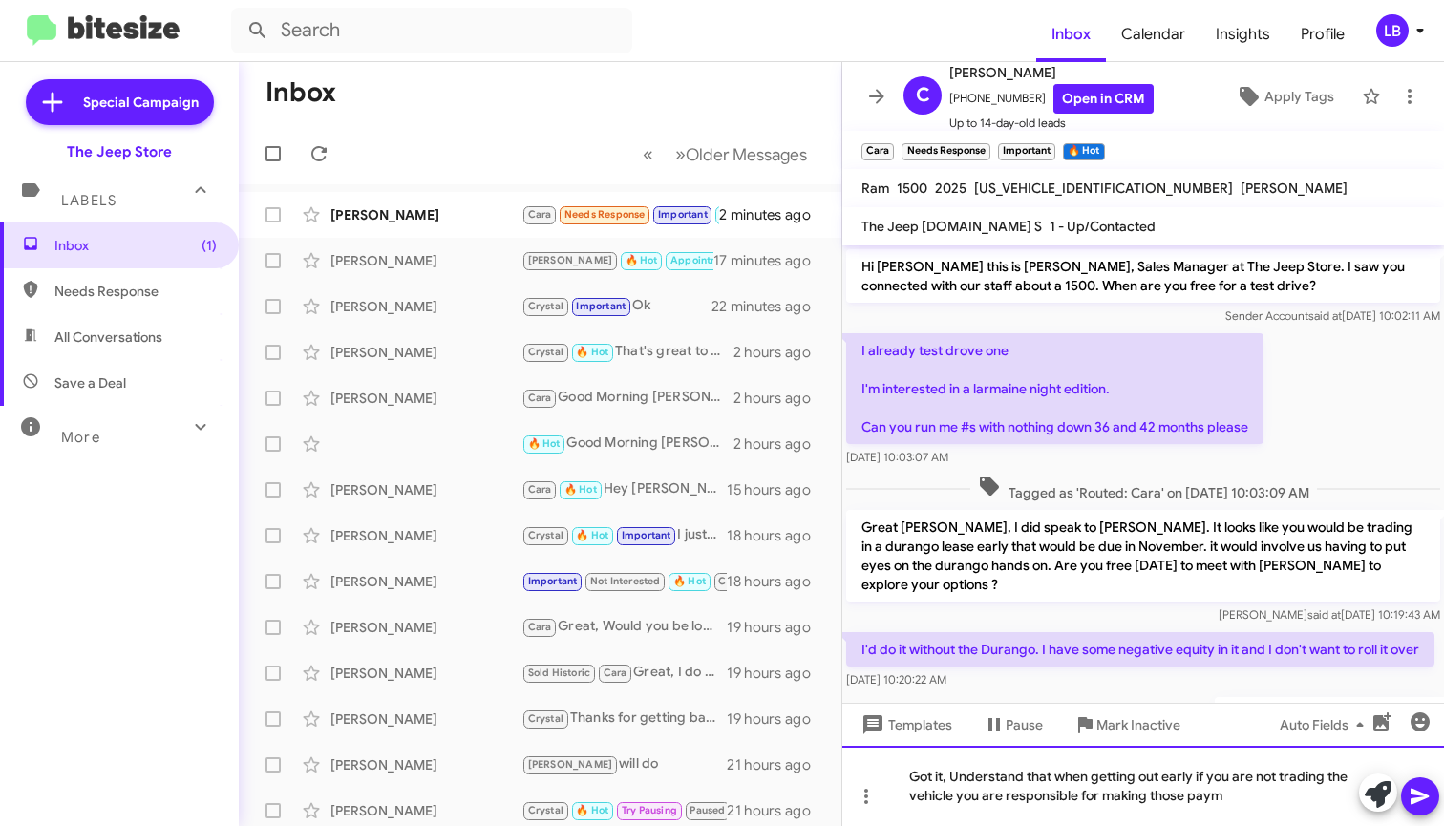
scroll to position [351, 0]
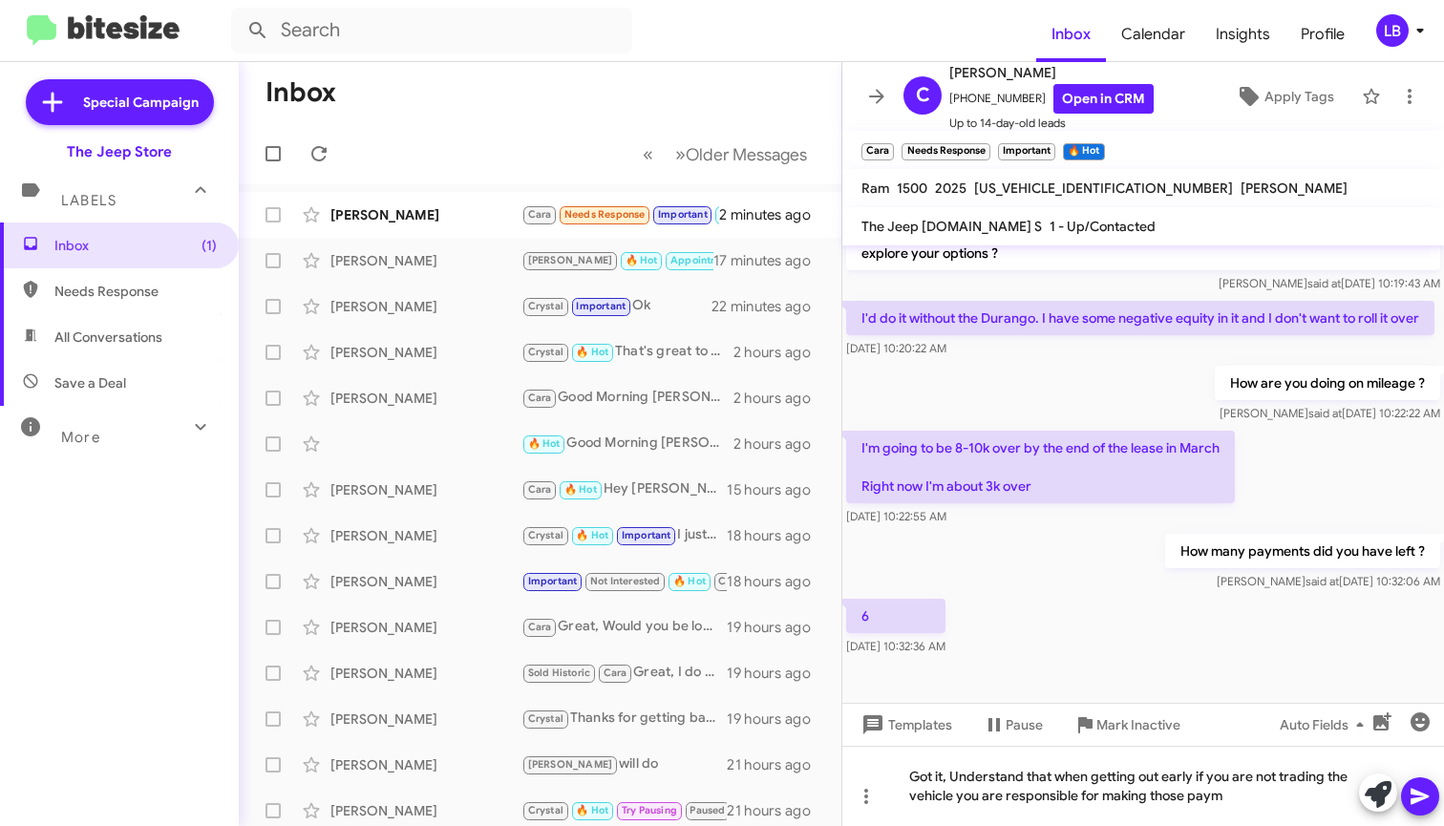
click at [1113, 576] on div "How many payments did you have left ? [PERSON_NAME] said at [DATE] 10:32:06 AM" at bounding box center [1144, 562] width 602 height 65
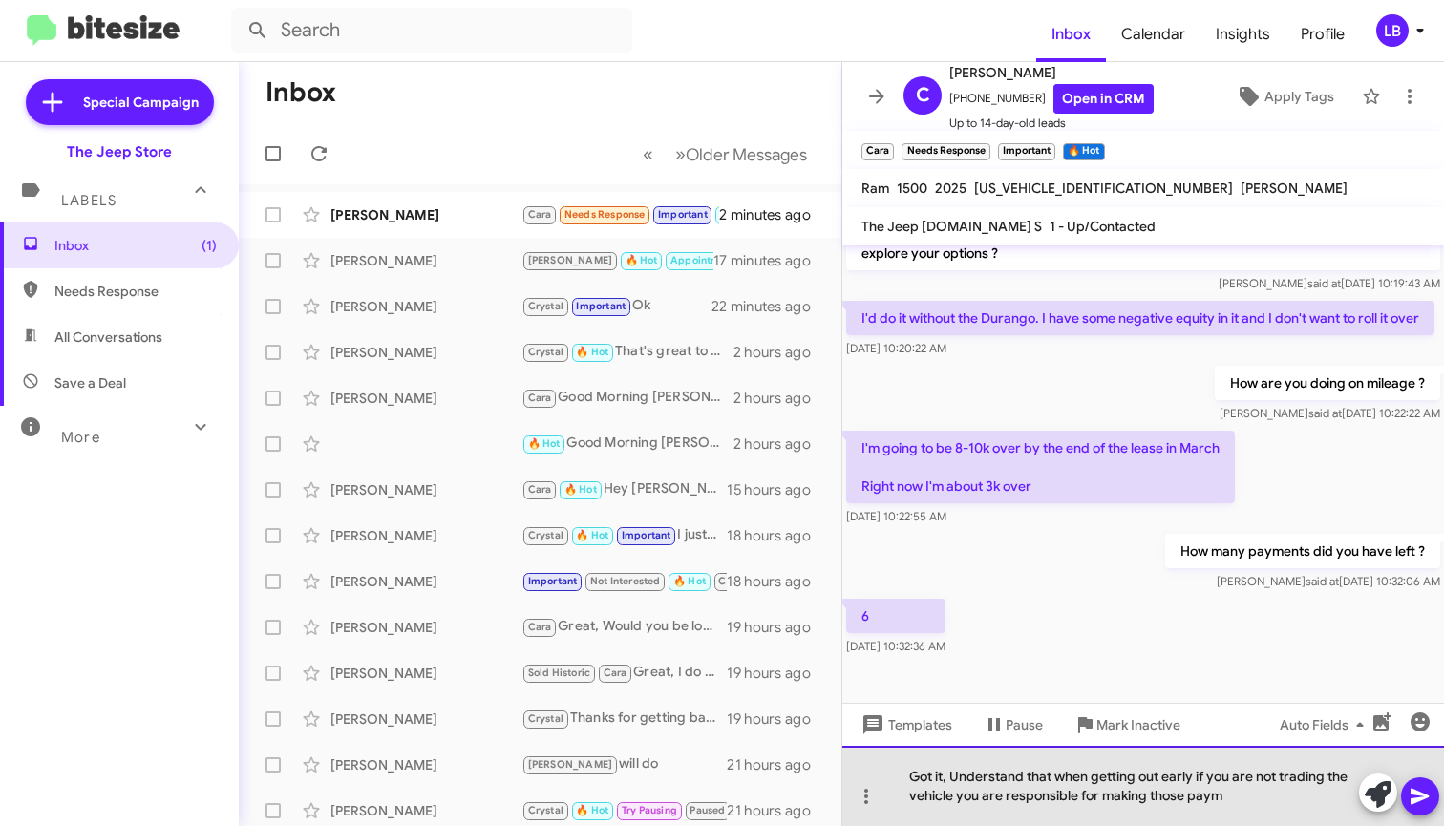
click at [1243, 810] on div "Got it, Understand that when getting out early if you are not trading the vehic…" at bounding box center [1144, 786] width 602 height 80
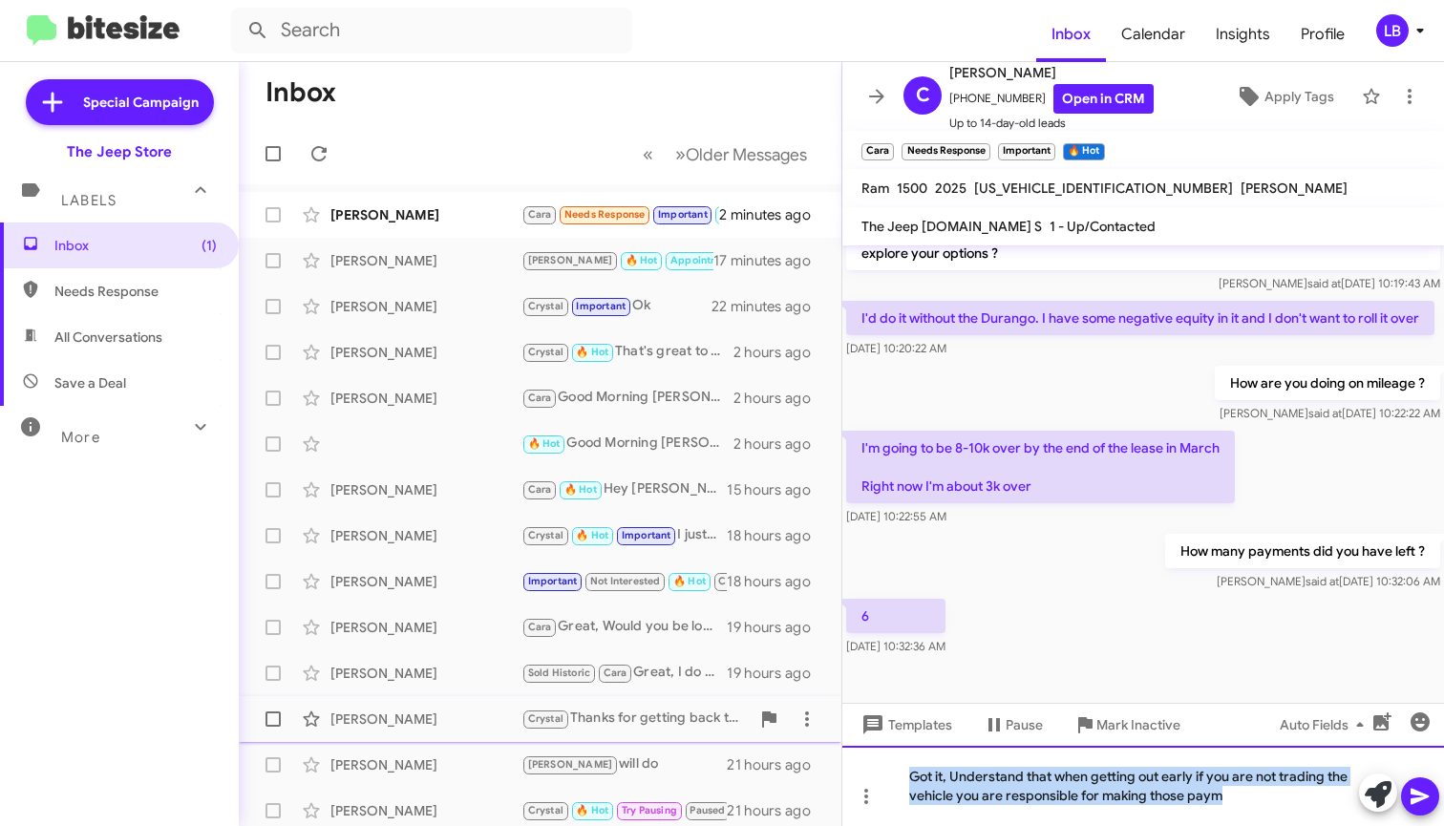
drag, startPoint x: 1201, startPoint y: 805, endPoint x: 787, endPoint y: 730, distance: 420.4
click at [787, 732] on div "Inbox « Previous » Next Older Messages [PERSON_NAME] [PERSON_NAME] Needs Respon…" at bounding box center [842, 444] width 1206 height 764
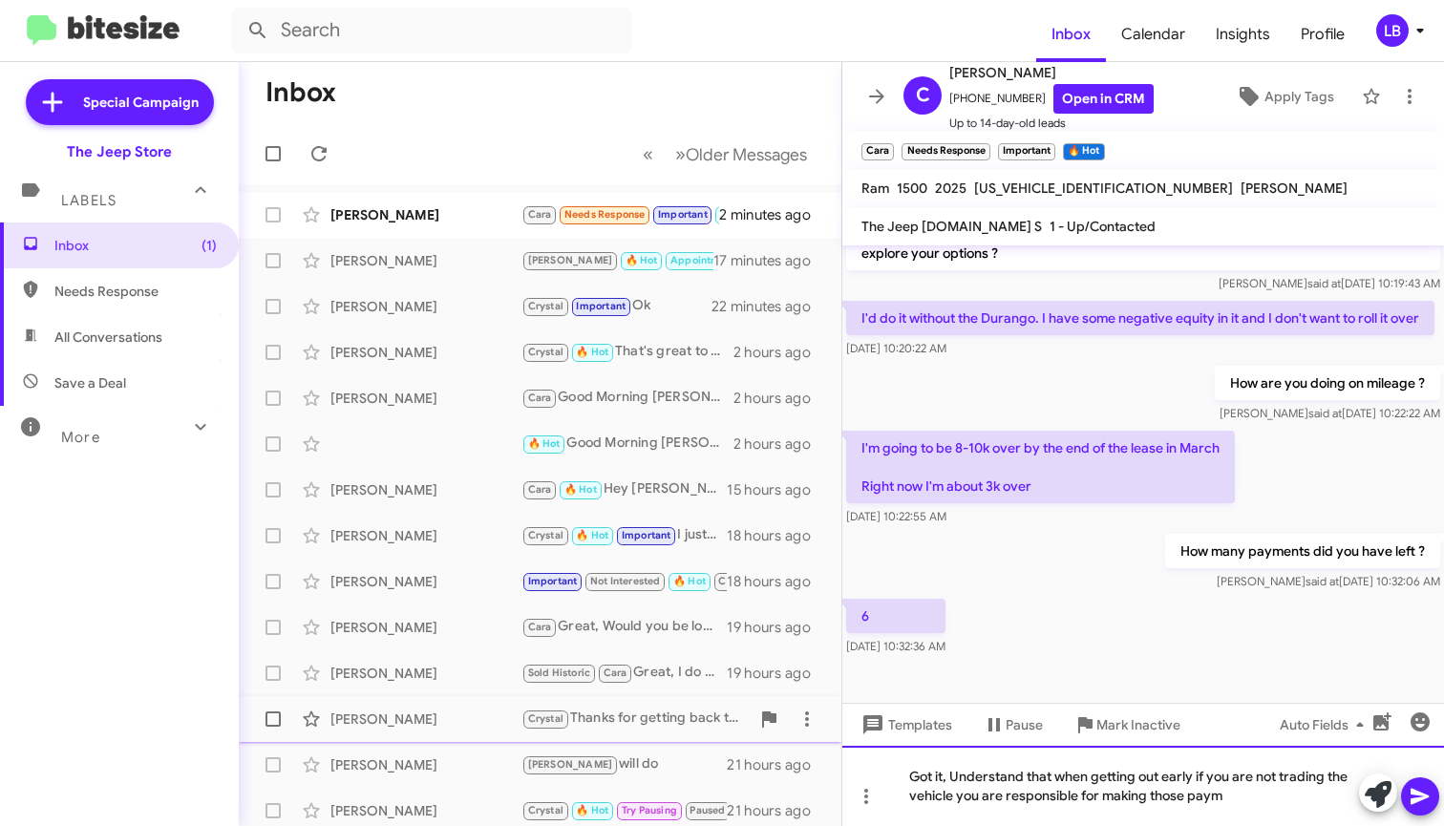
scroll to position [331, 0]
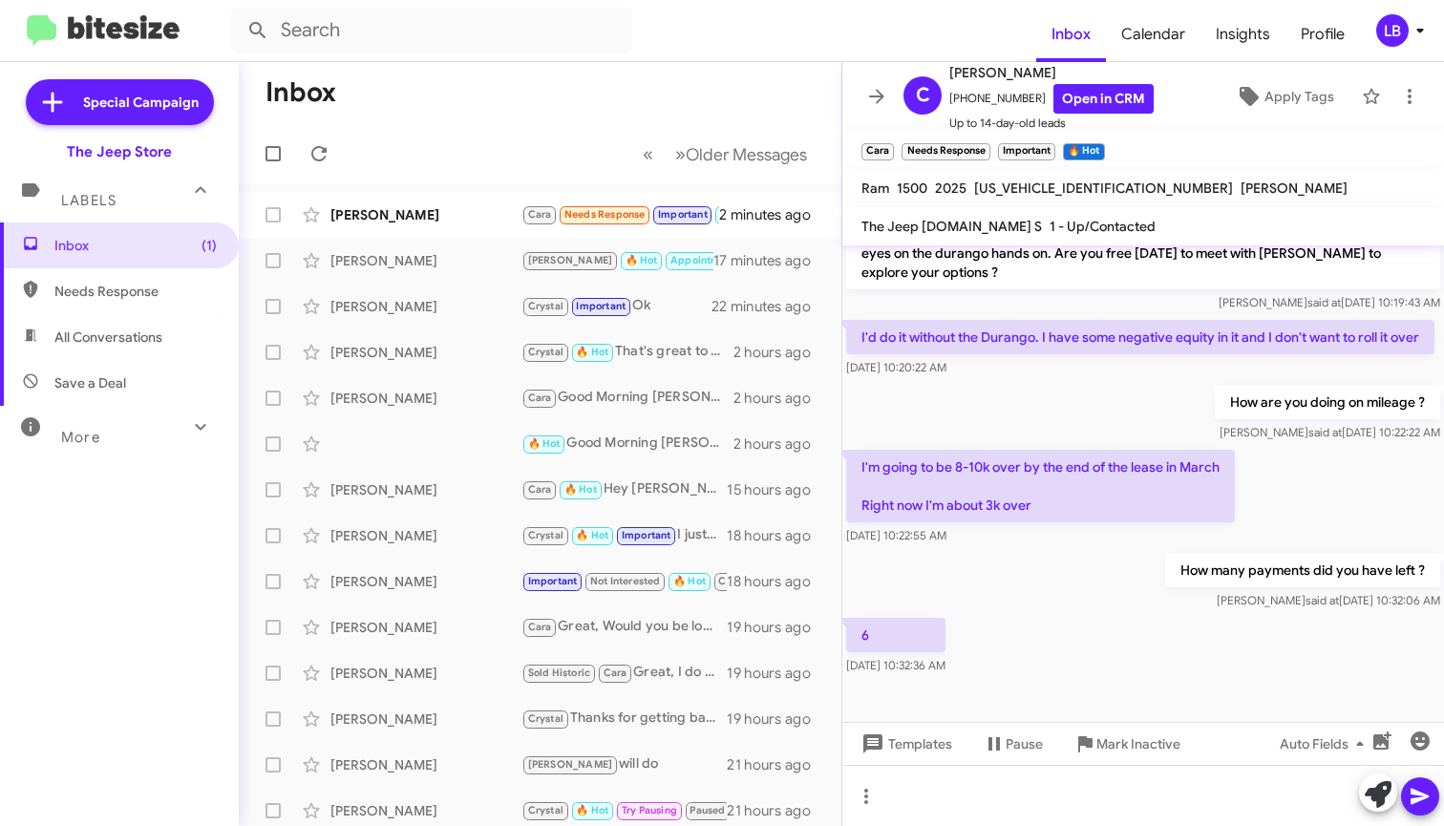
click at [1043, 417] on div "How are you doing on mileage ? [PERSON_NAME] said at [DATE] 10:22:22 AM" at bounding box center [1144, 413] width 602 height 65
drag, startPoint x: 1060, startPoint y: 587, endPoint x: 1066, endPoint y: 742, distance: 155.8
click at [1060, 587] on div "How many payments did you have left ? [PERSON_NAME] said at [DATE] 10:32:06 AM" at bounding box center [1144, 581] width 602 height 65
click at [1038, 395] on div "How are you doing on mileage ? [PERSON_NAME] said at [DATE] 10:22:22 AM" at bounding box center [1144, 413] width 602 height 65
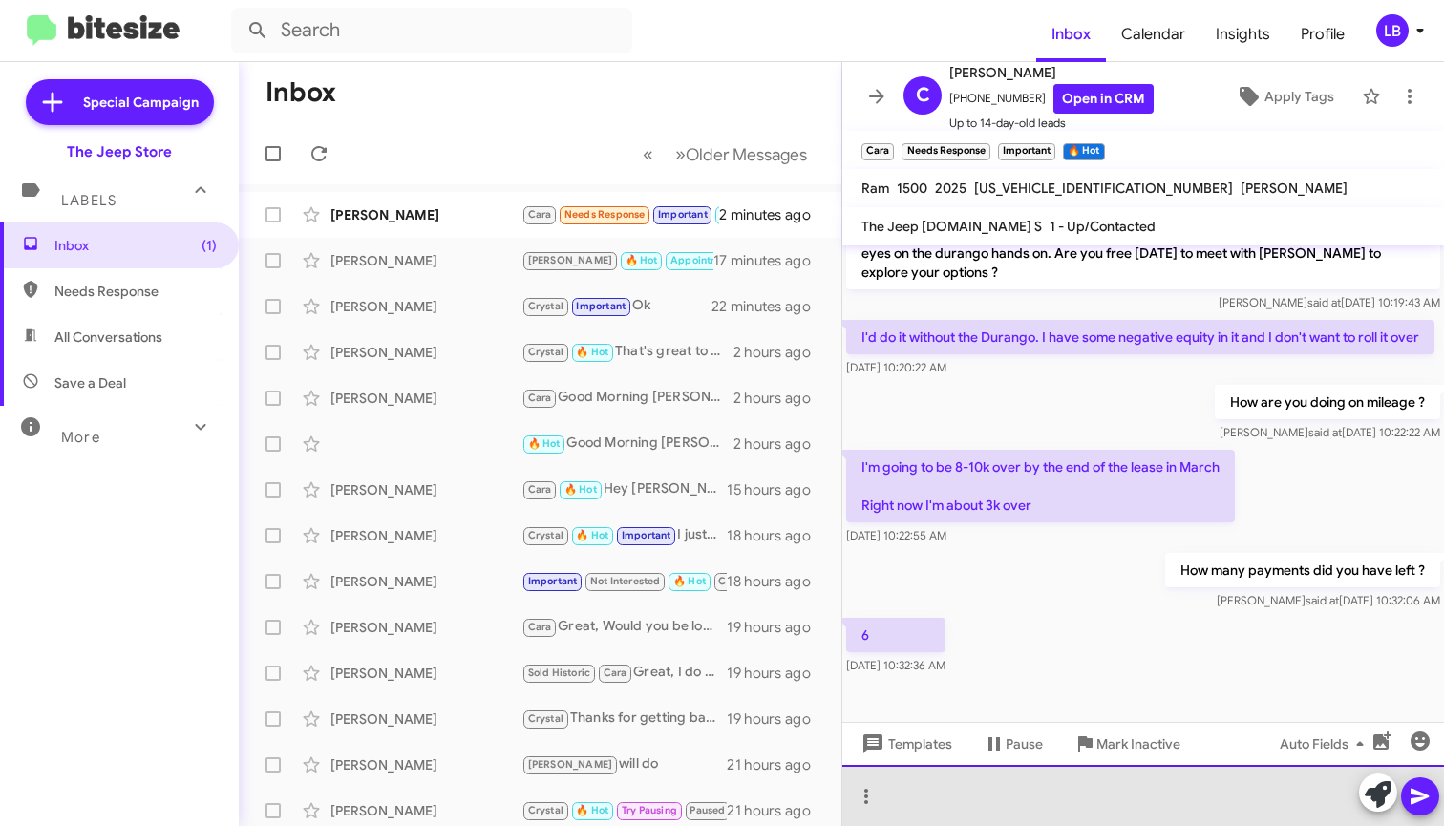
click at [1035, 798] on div at bounding box center [1144, 795] width 602 height 61
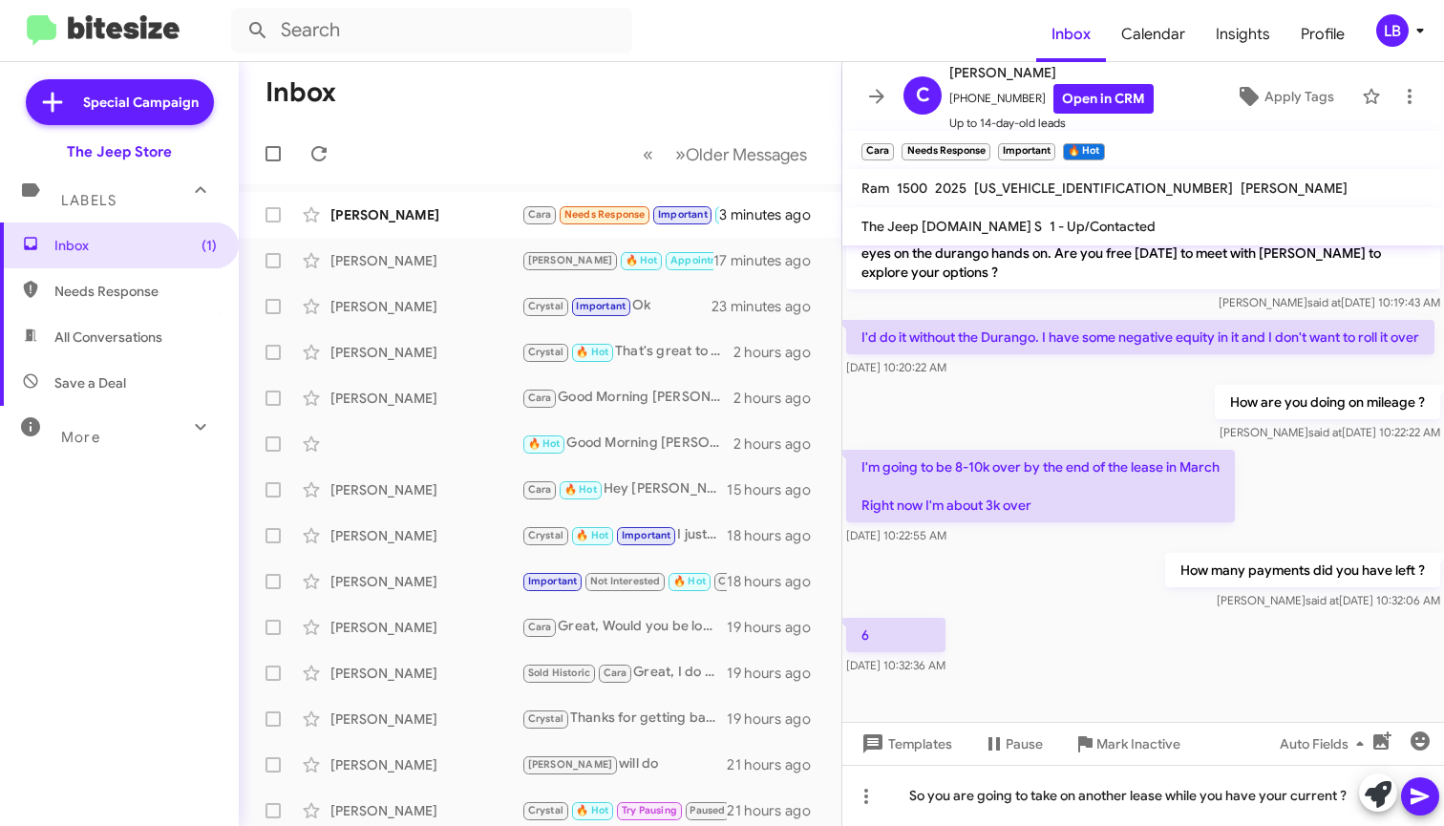
click at [1070, 561] on div "How many payments did you have left ? [PERSON_NAME] said at [DATE] 10:32:06 AM" at bounding box center [1144, 581] width 602 height 65
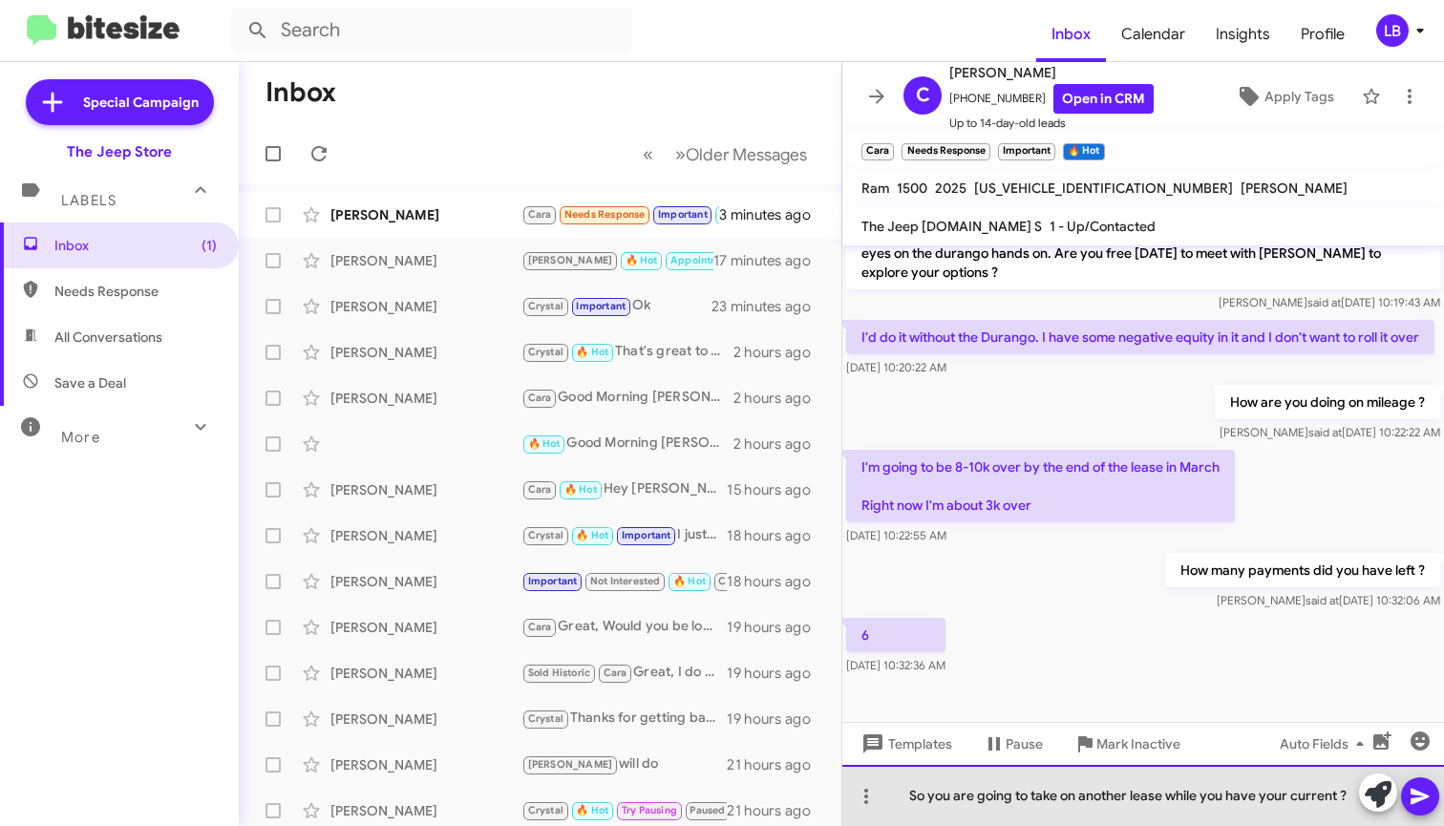
click at [1056, 791] on div "So you are going to take on another lease while you have your current ?" at bounding box center [1144, 795] width 602 height 61
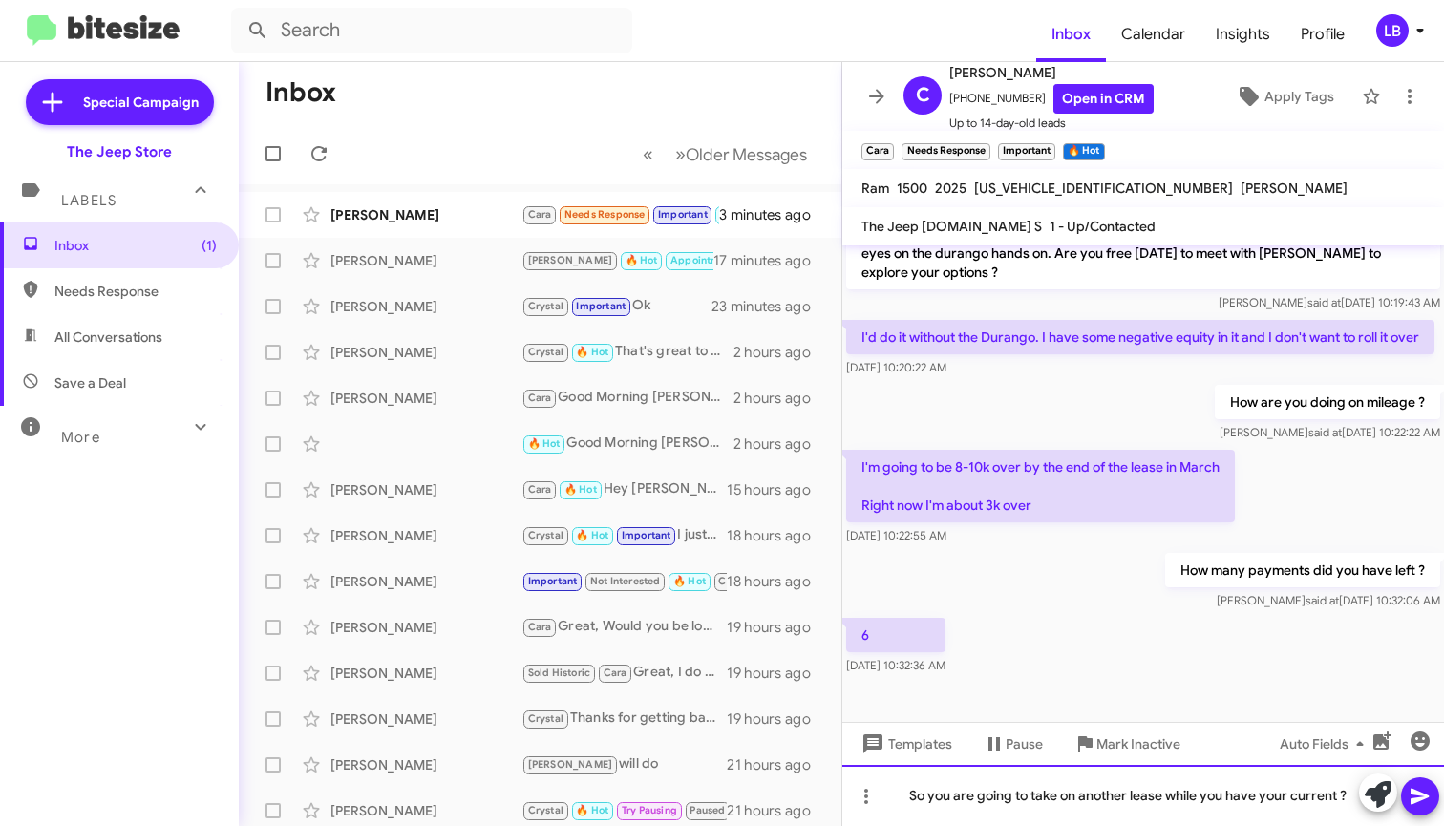
click at [1343, 795] on div "So you are going to take on another lease while you have your current ?" at bounding box center [1144, 795] width 602 height 61
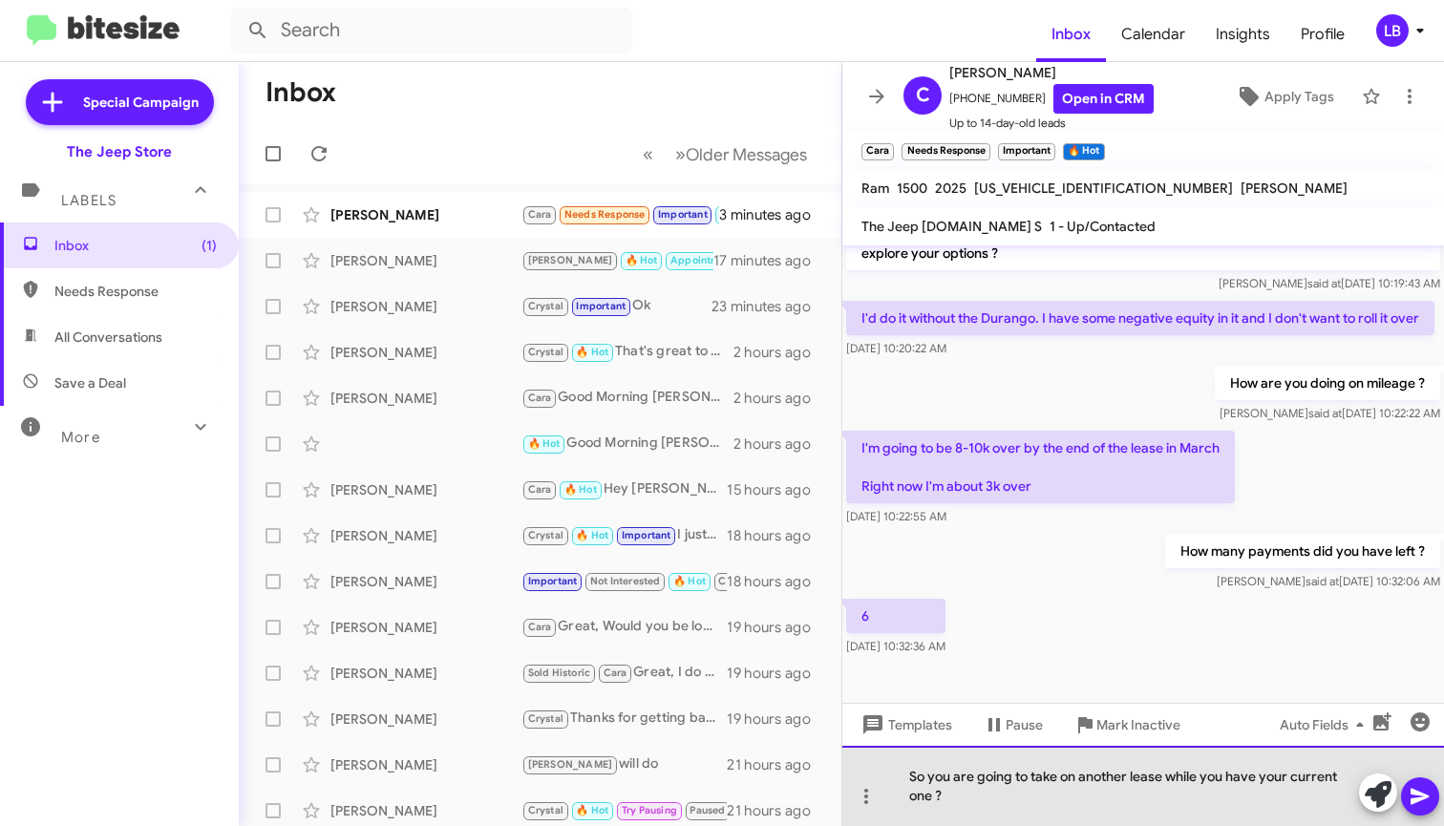
click at [1245, 797] on div "So you are going to take on another lease while you have your current one ?" at bounding box center [1144, 786] width 602 height 80
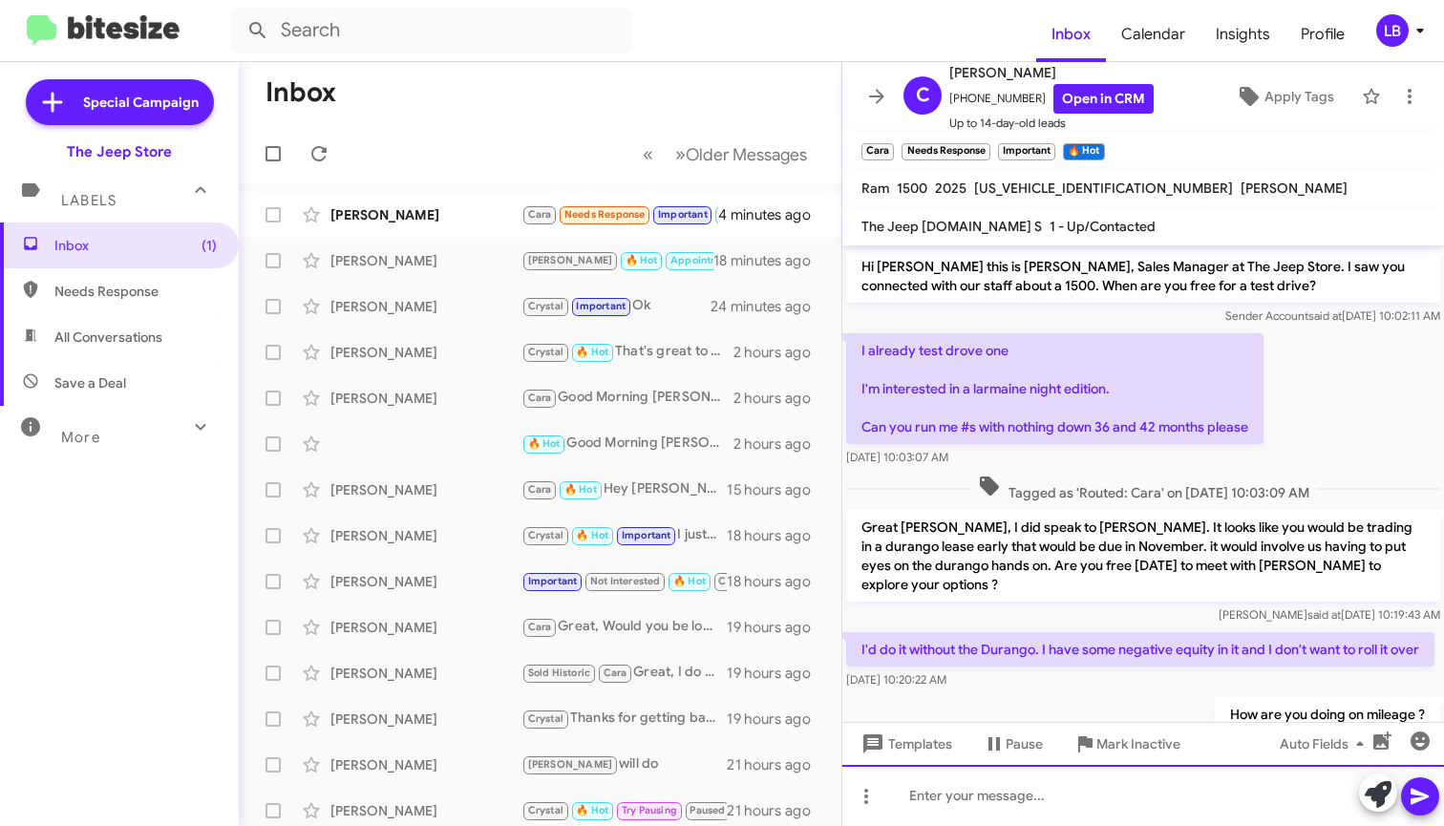
scroll to position [420, 0]
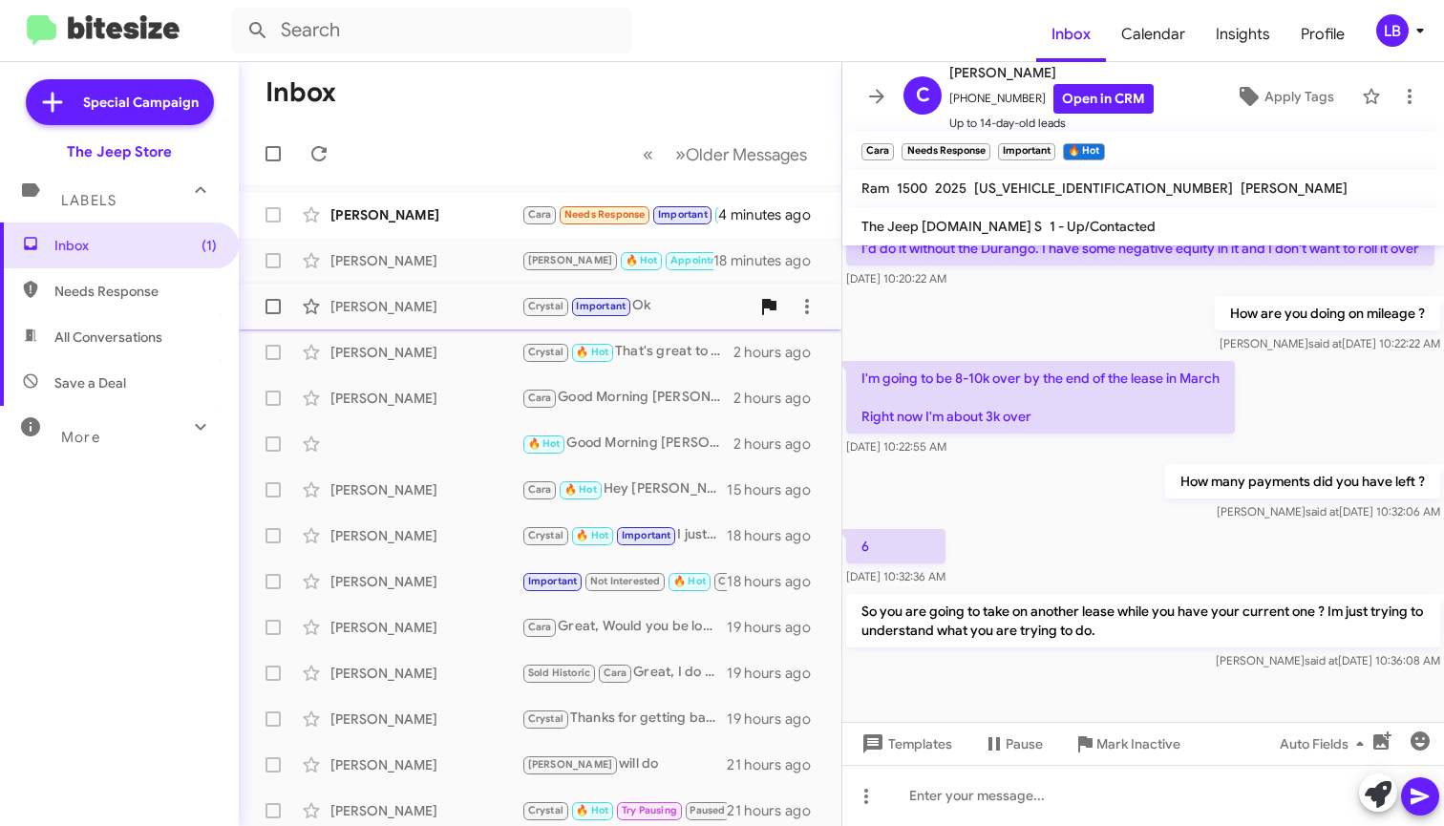
drag, startPoint x: 1073, startPoint y: 470, endPoint x: 760, endPoint y: 312, distance: 349.9
click at [1068, 469] on div "How many payments did you have left ? [PERSON_NAME] said at [DATE] 10:32:06 AM" at bounding box center [1144, 492] width 602 height 65
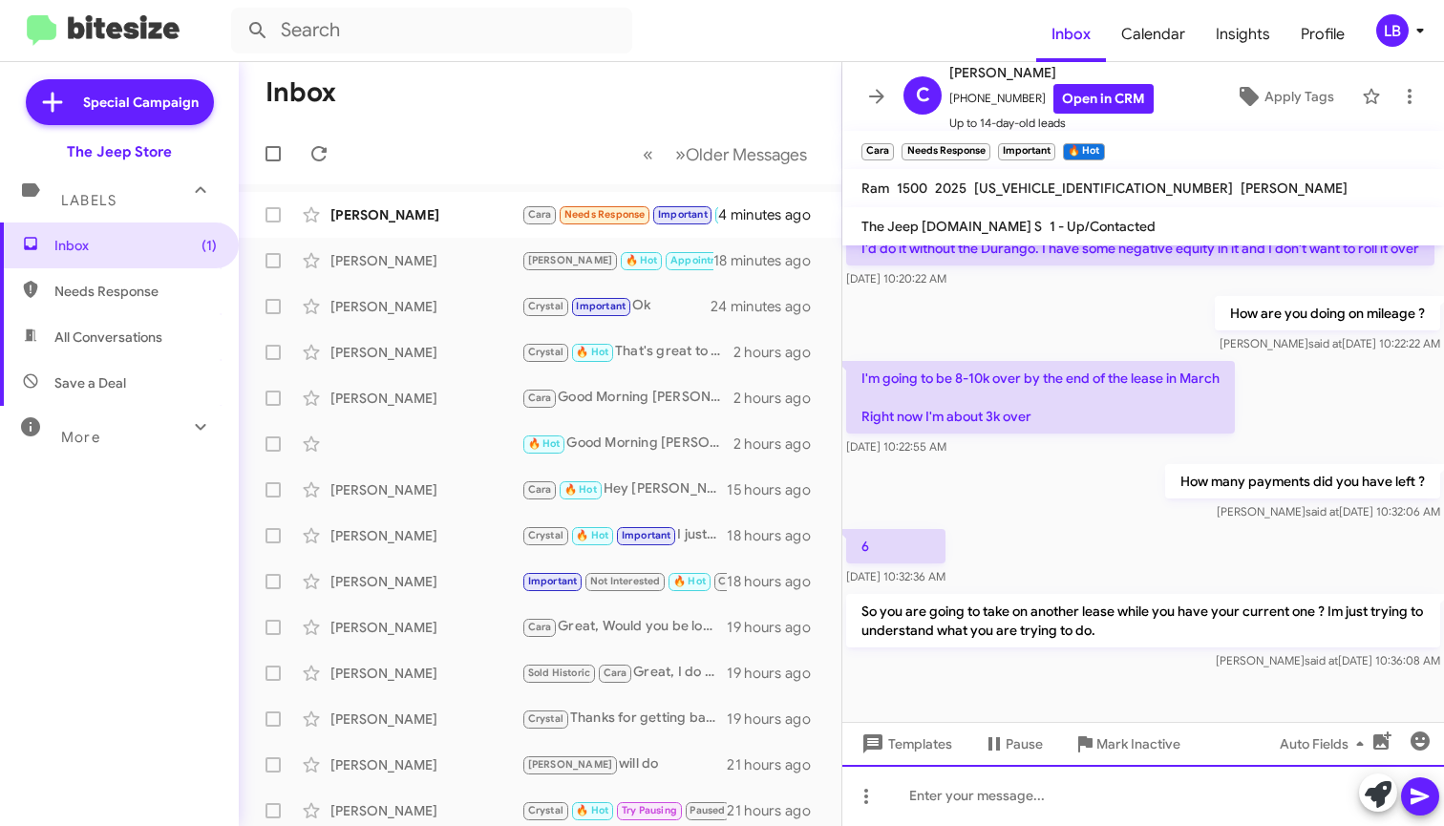
click at [1034, 792] on div at bounding box center [1144, 795] width 602 height 61
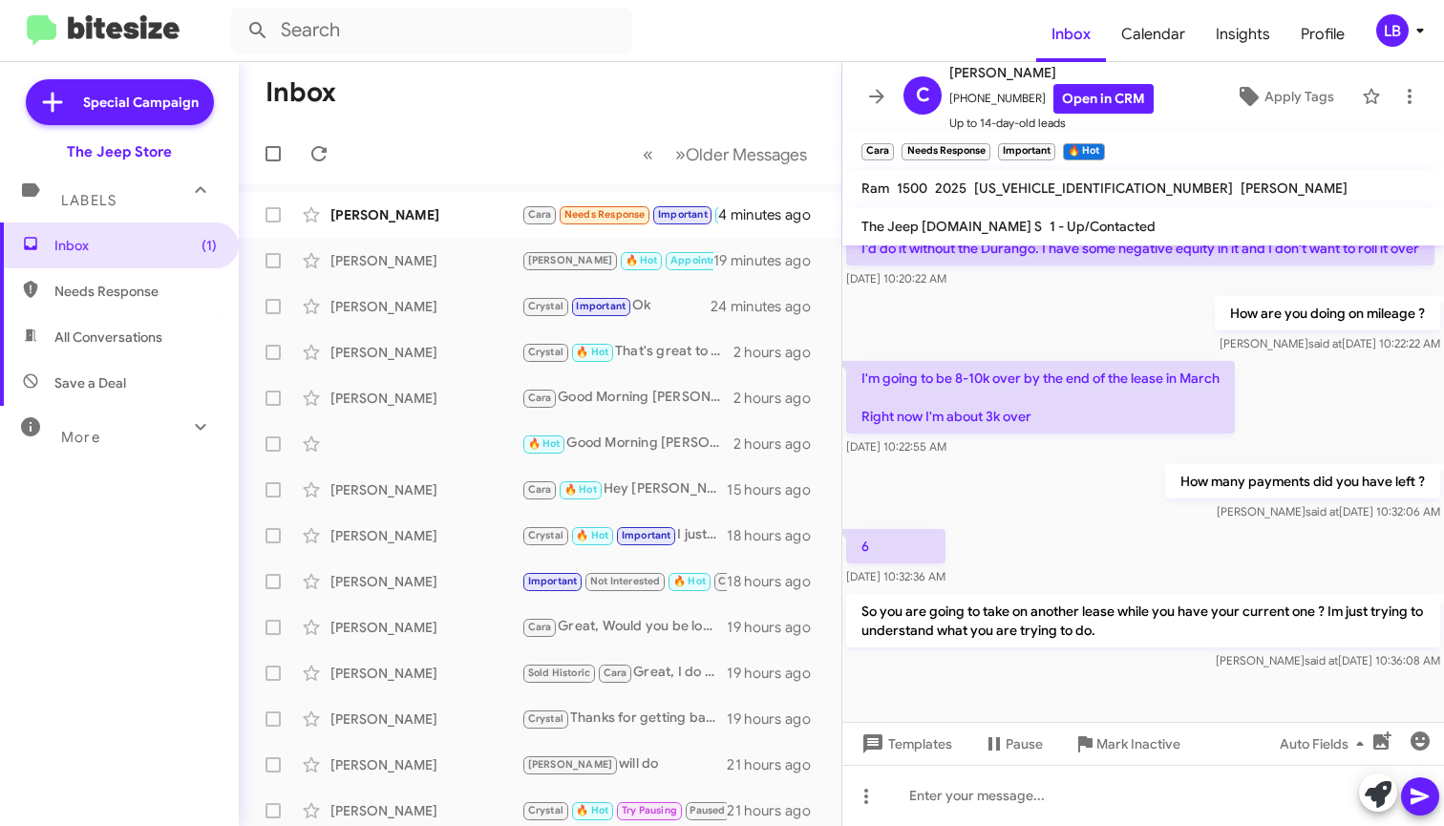
click at [1015, 293] on div "How are you doing on mileage ? [PERSON_NAME] said at [DATE] 10:22:22 AM" at bounding box center [1144, 324] width 602 height 65
click at [1072, 310] on div "How are you doing on mileage ? [PERSON_NAME] said at [DATE] 10:22:22 AM" at bounding box center [1144, 324] width 602 height 65
click at [423, 119] on mat-toolbar-row "Inbox" at bounding box center [540, 92] width 603 height 61
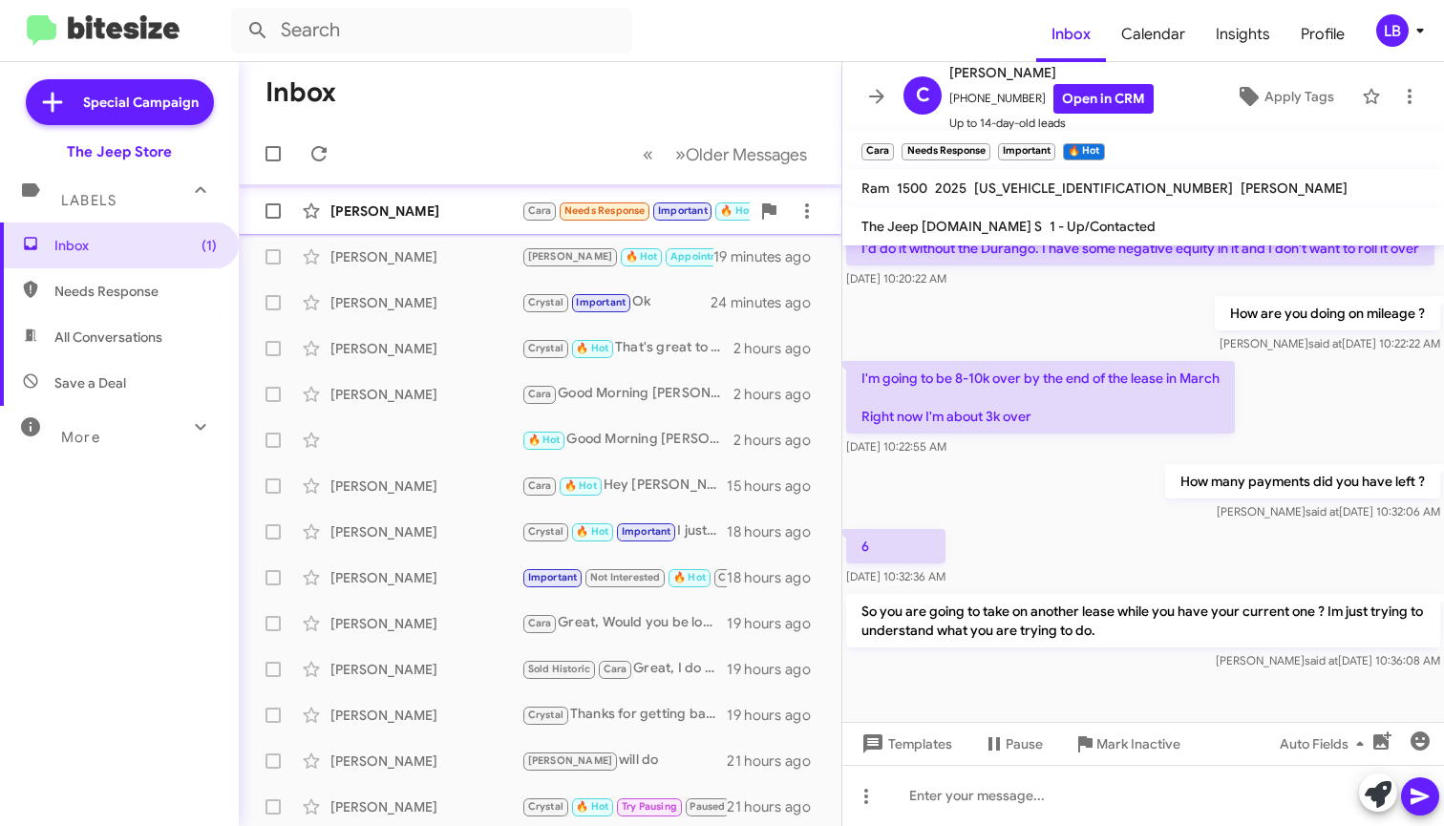
click at [470, 218] on div "[PERSON_NAME]" at bounding box center [426, 211] width 191 height 19
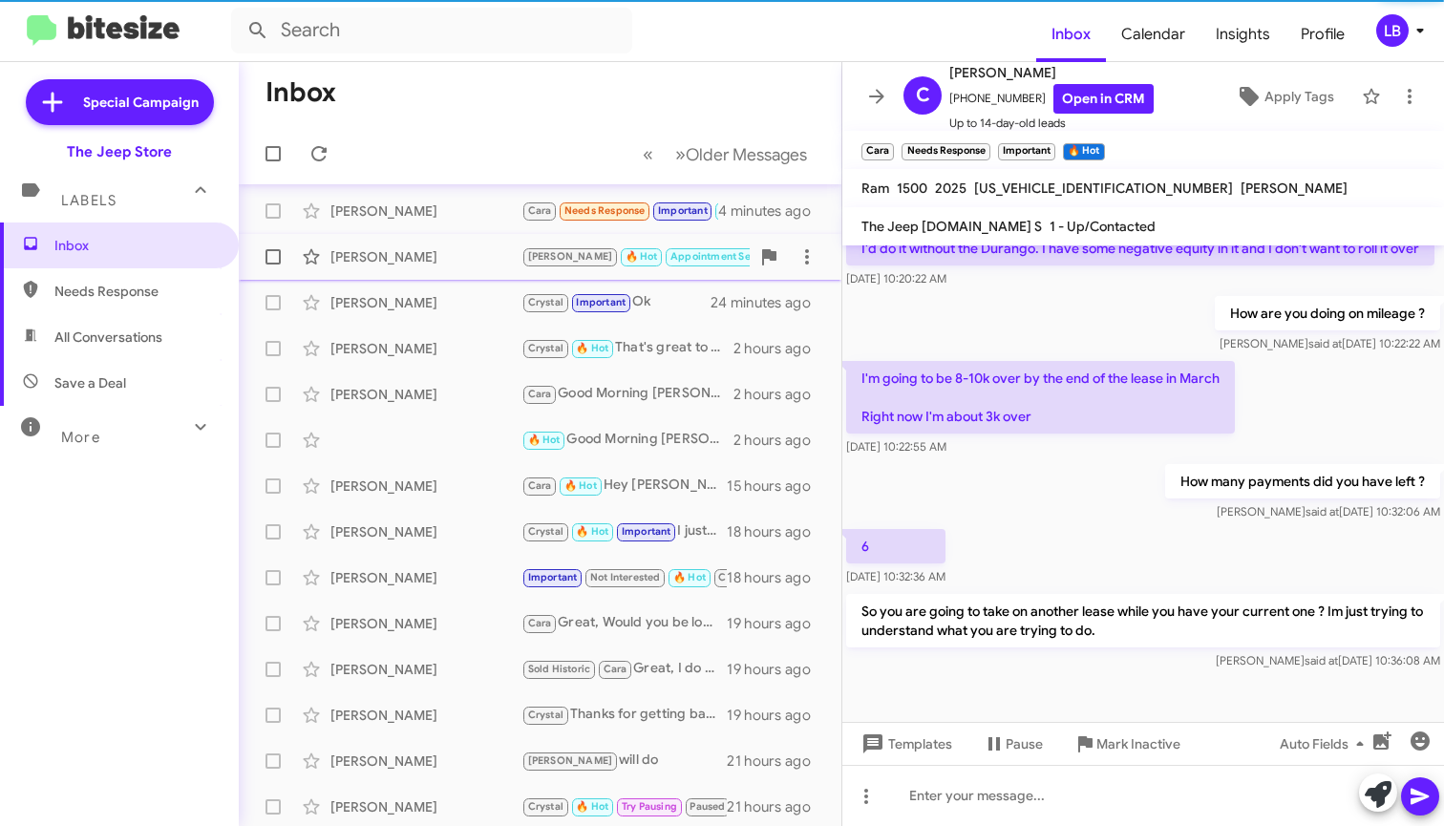
click at [457, 266] on div "[PERSON_NAME]" at bounding box center [426, 256] width 191 height 19
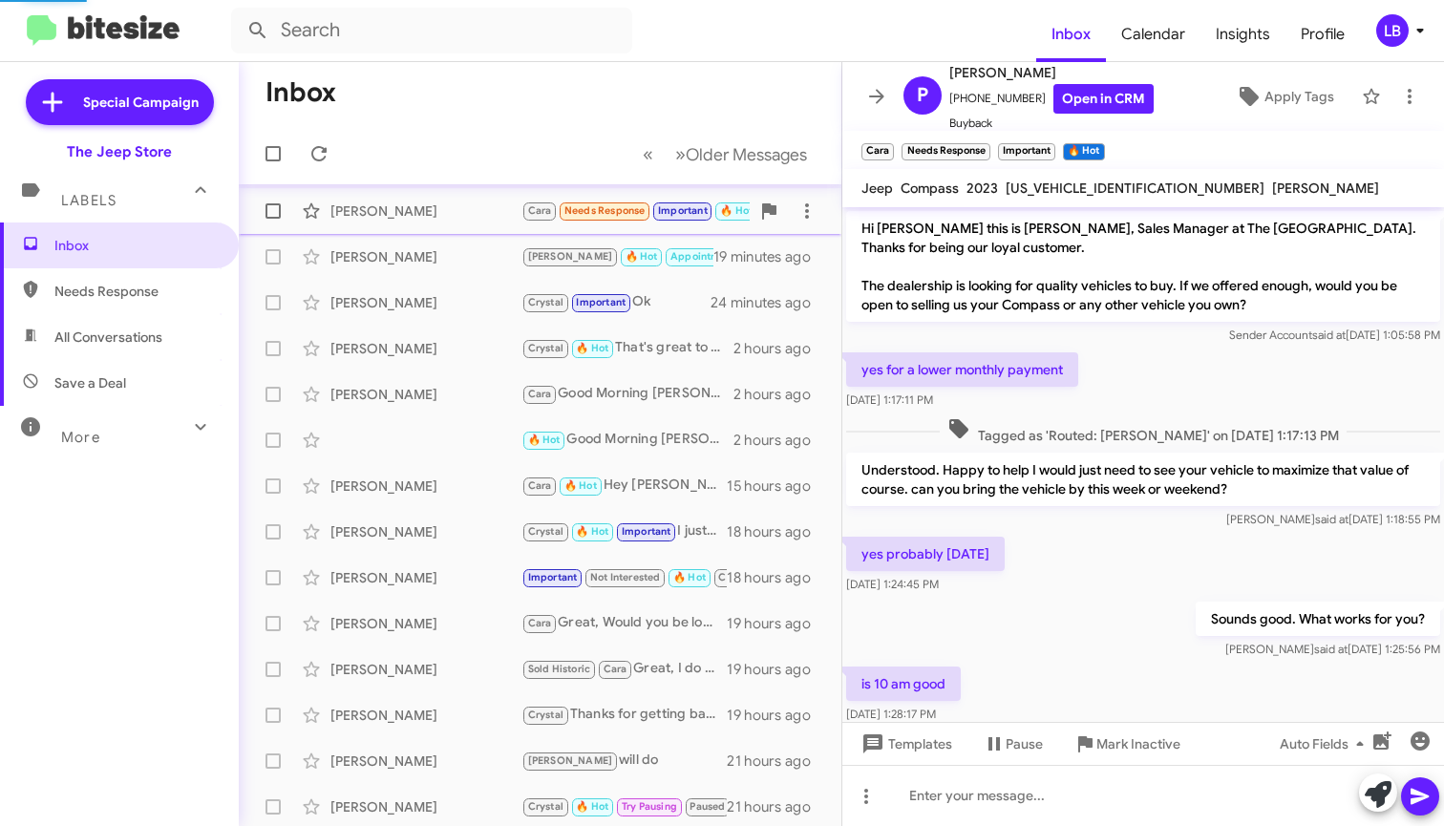
click at [476, 207] on div "[PERSON_NAME]" at bounding box center [426, 211] width 191 height 19
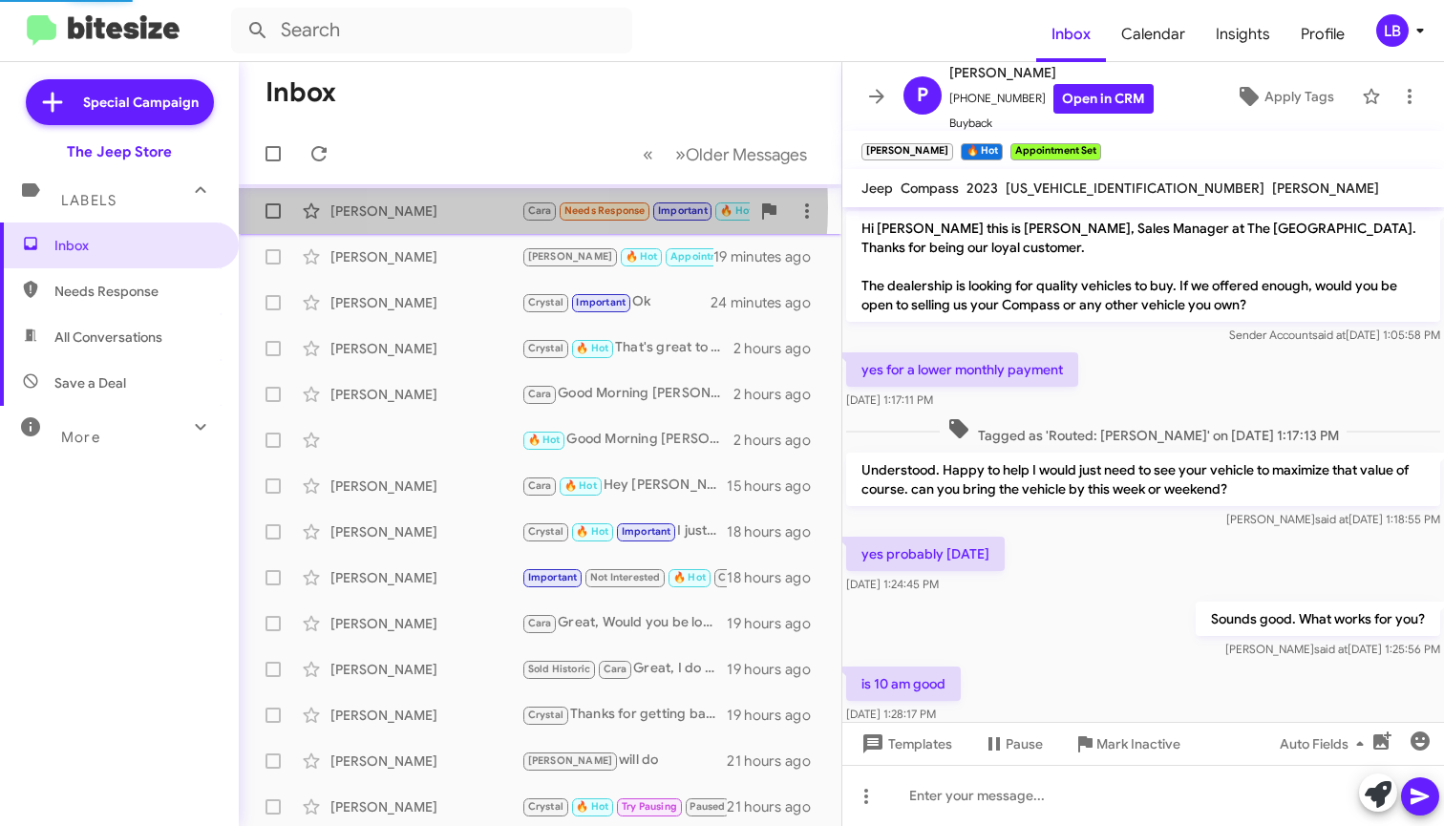
scroll to position [420, 0]
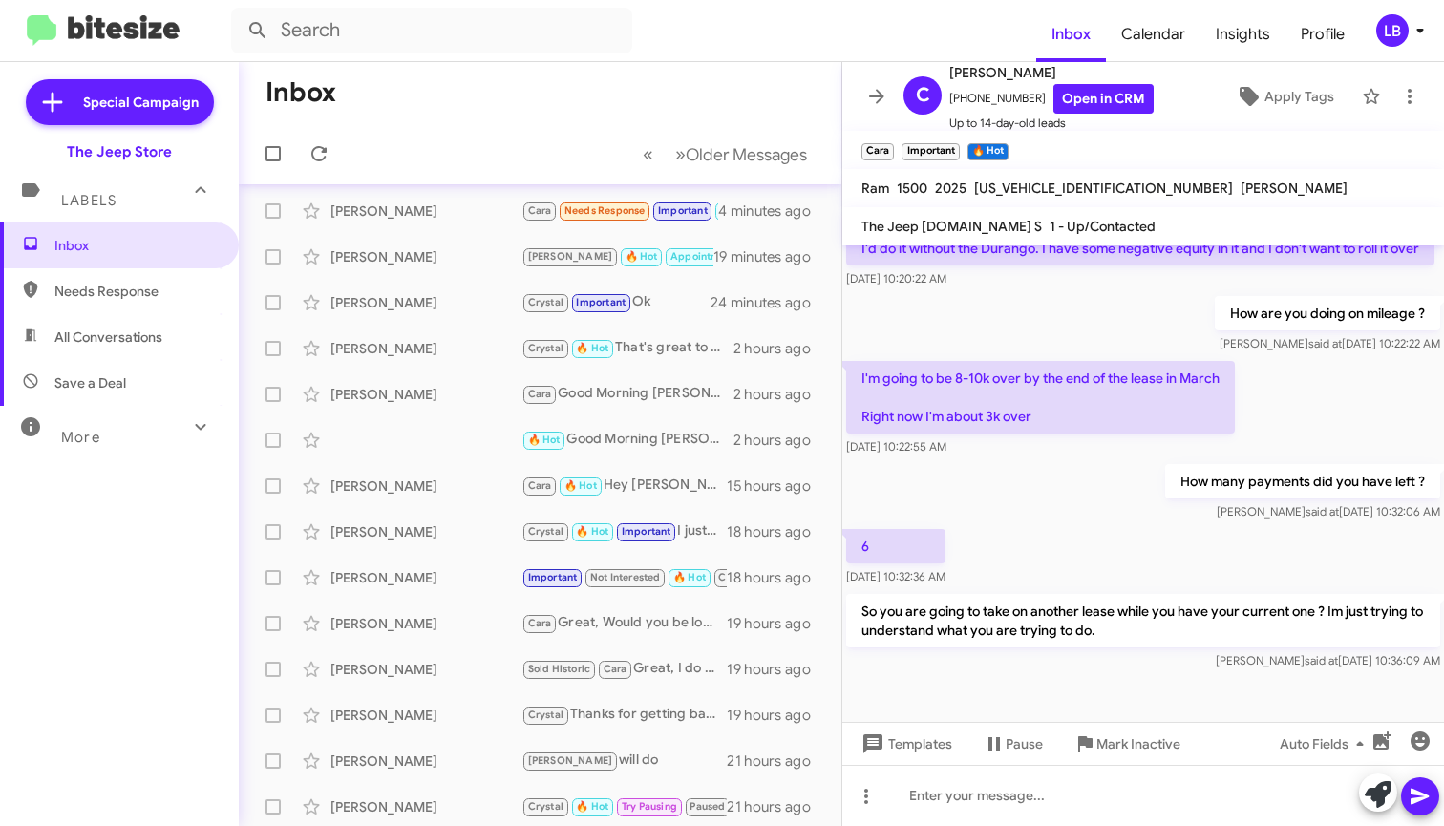
click at [1058, 336] on div "How are you doing on mileage ? [PERSON_NAME] said at [DATE] 10:22:22 AM" at bounding box center [1144, 324] width 602 height 65
click at [1056, 334] on div "How are you doing on mileage ? [PERSON_NAME] said at [DATE] 10:22:22 AM" at bounding box center [1144, 324] width 602 height 65
click at [1000, 320] on div "How are you doing on mileage ? [PERSON_NAME] said at [DATE] 10:22:22 AM" at bounding box center [1144, 324] width 602 height 65
click at [465, 112] on mat-toolbar-row "Inbox" at bounding box center [540, 92] width 603 height 61
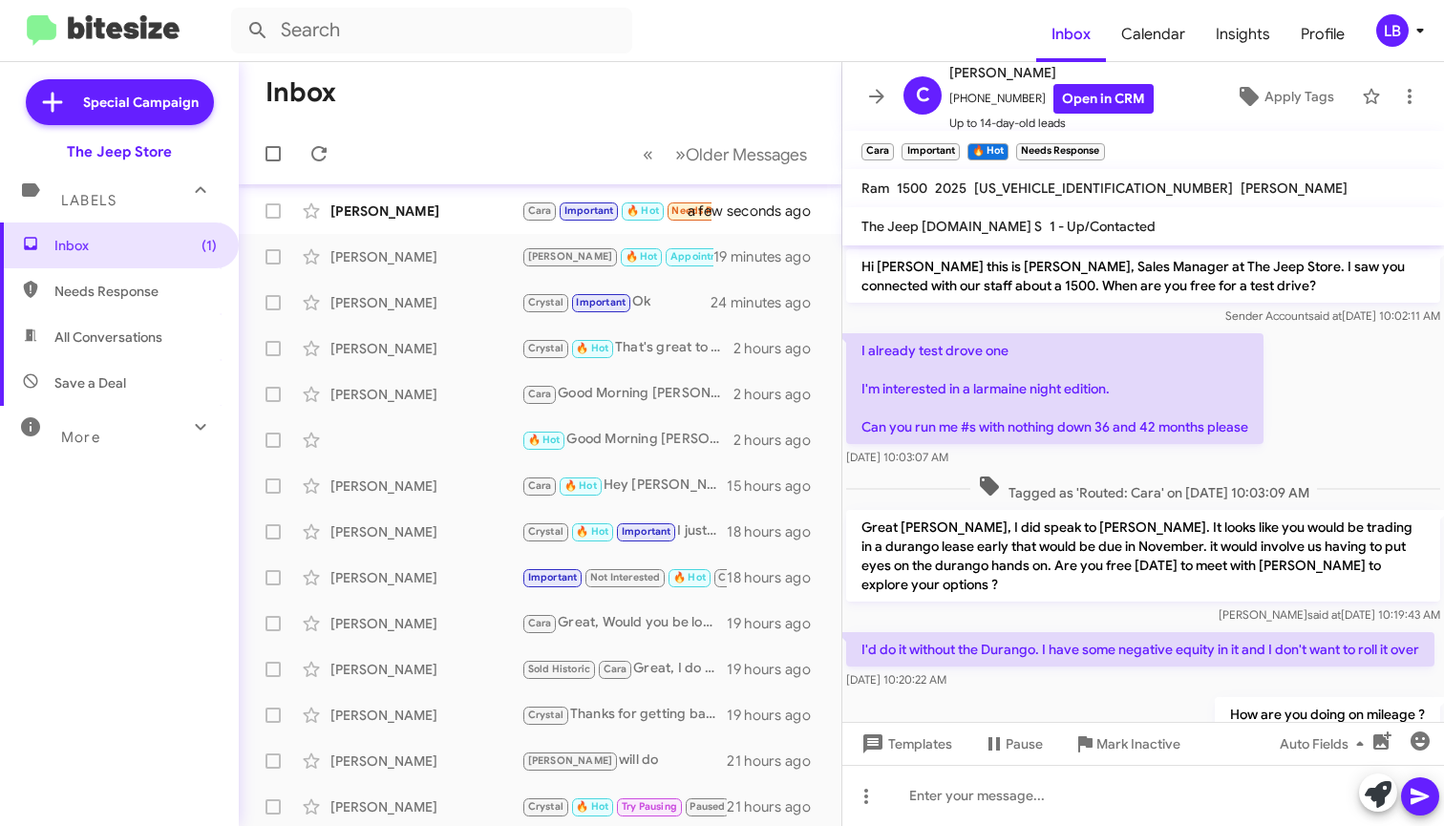
scroll to position [490, 0]
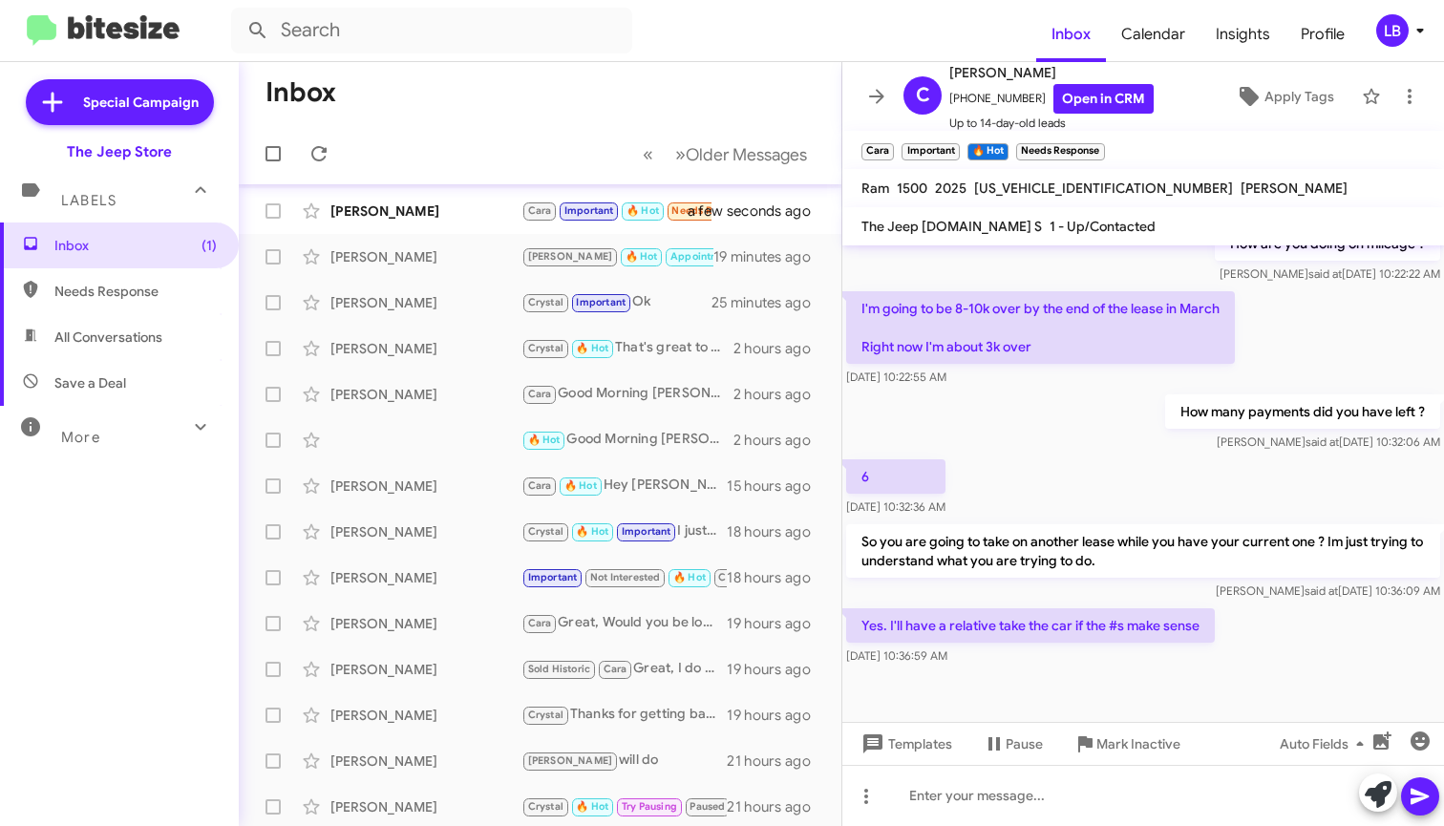
click at [1119, 649] on div "[DATE] 10:36:59 AM" at bounding box center [1030, 656] width 369 height 19
click at [1170, 690] on div at bounding box center [1144, 696] width 602 height 53
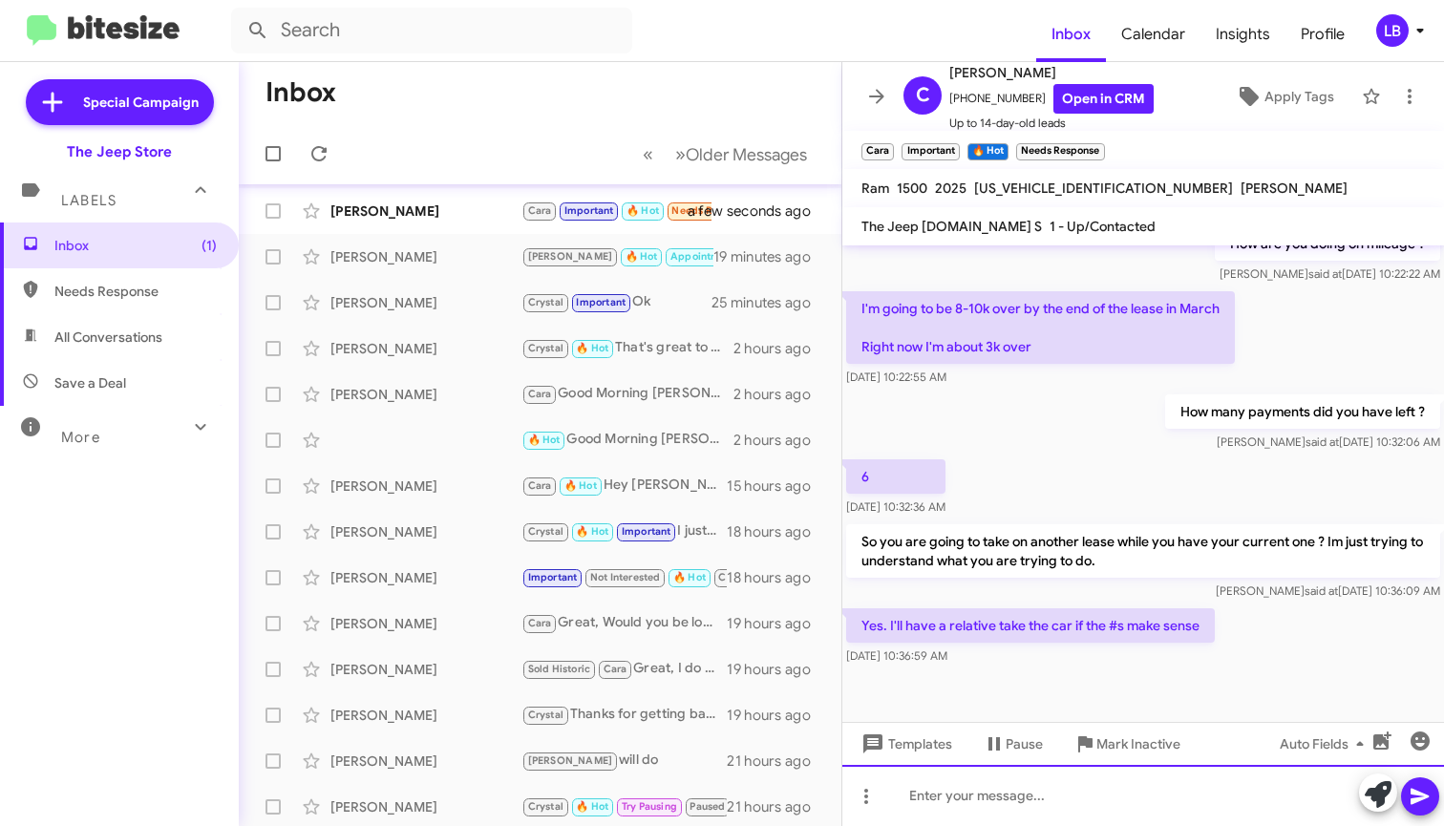
drag, startPoint x: 1157, startPoint y: 806, endPoint x: 1166, endPoint y: 665, distance: 141.7
click at [1157, 805] on div at bounding box center [1144, 795] width 602 height 61
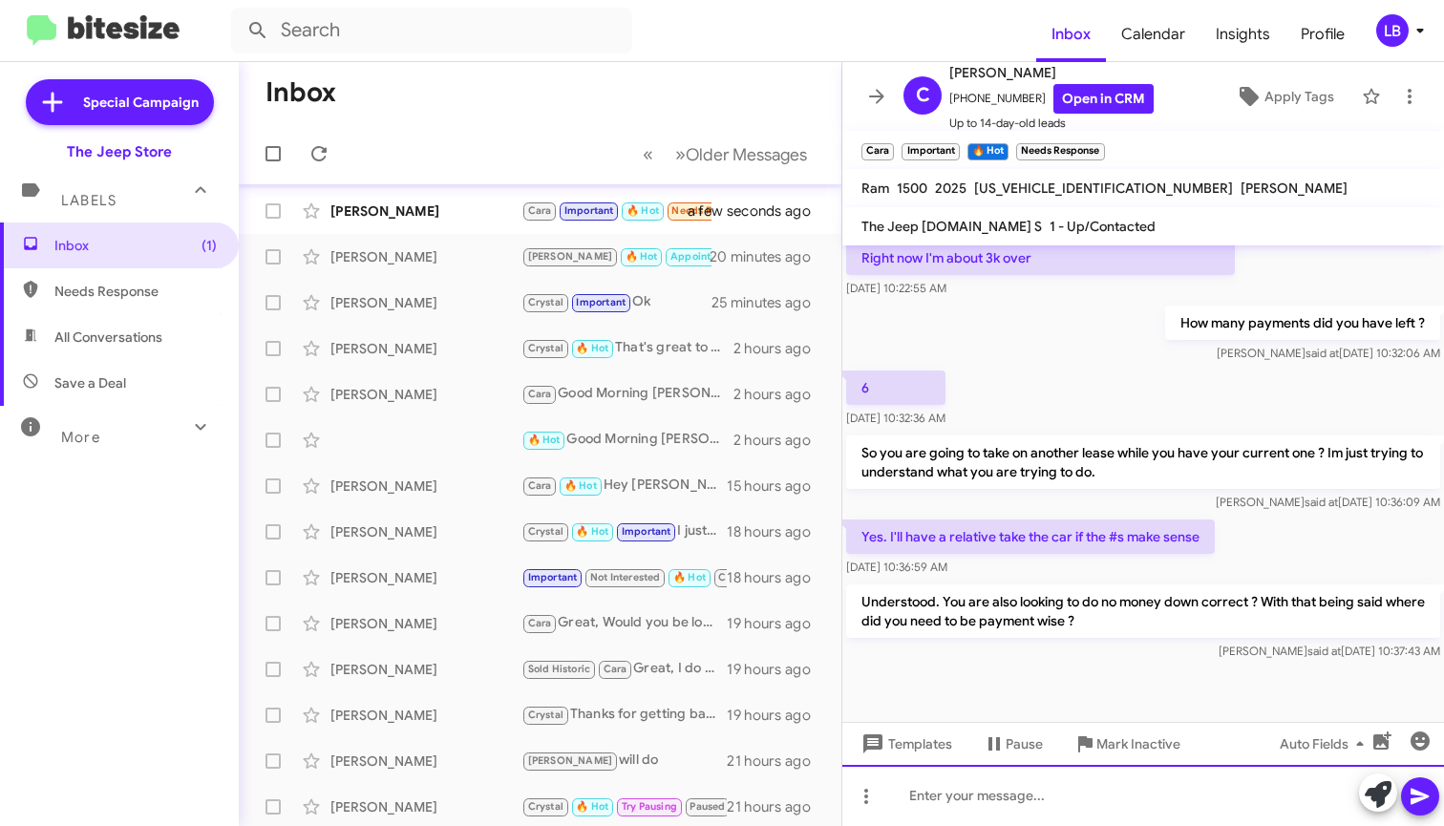
scroll to position [579, 0]
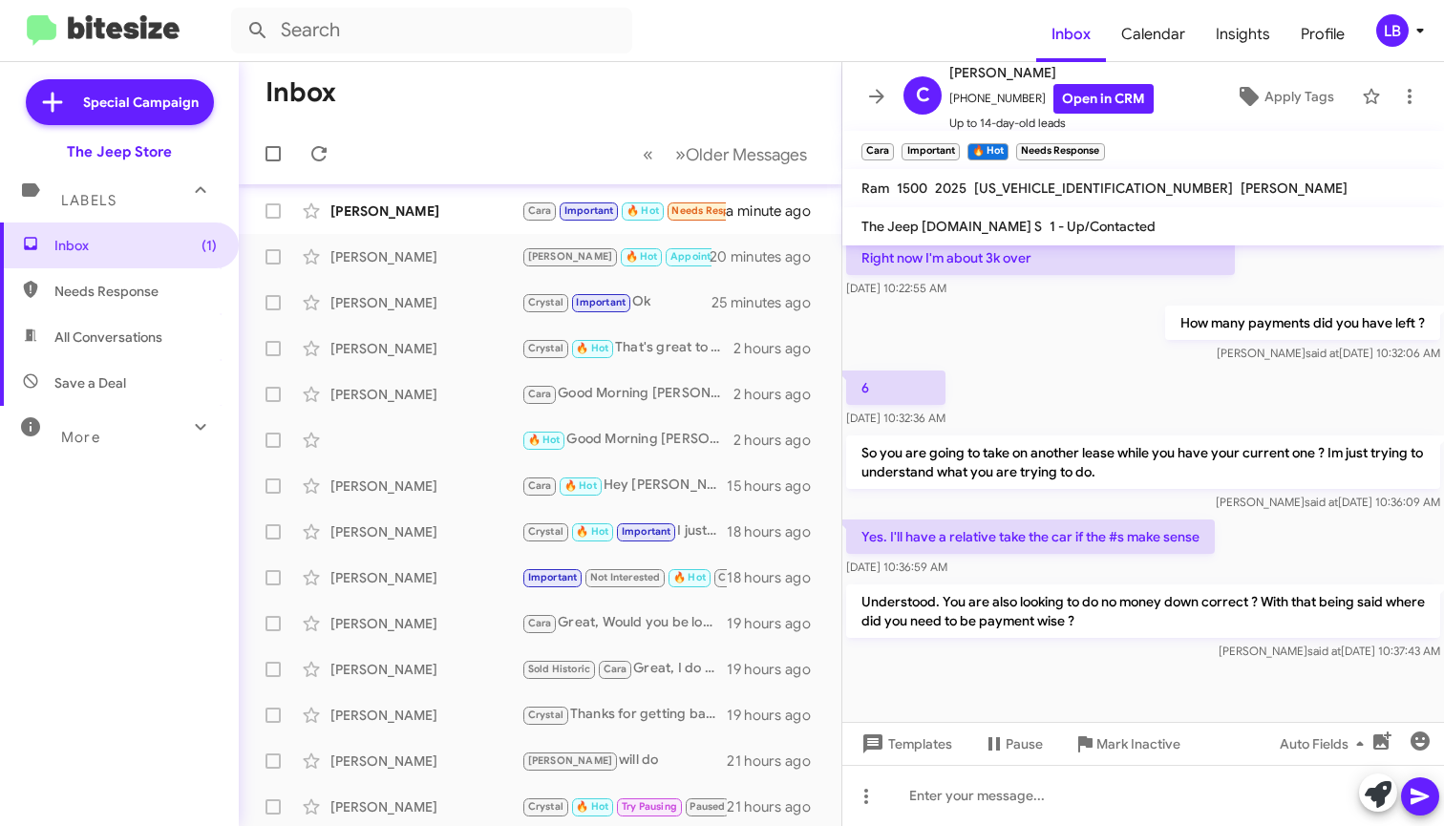
click at [480, 127] on mat-toolbar-row "« Previous » Next Older Messages" at bounding box center [540, 153] width 603 height 61
click at [1076, 389] on div "6 [DATE] 10:32:36 AM" at bounding box center [1144, 399] width 602 height 65
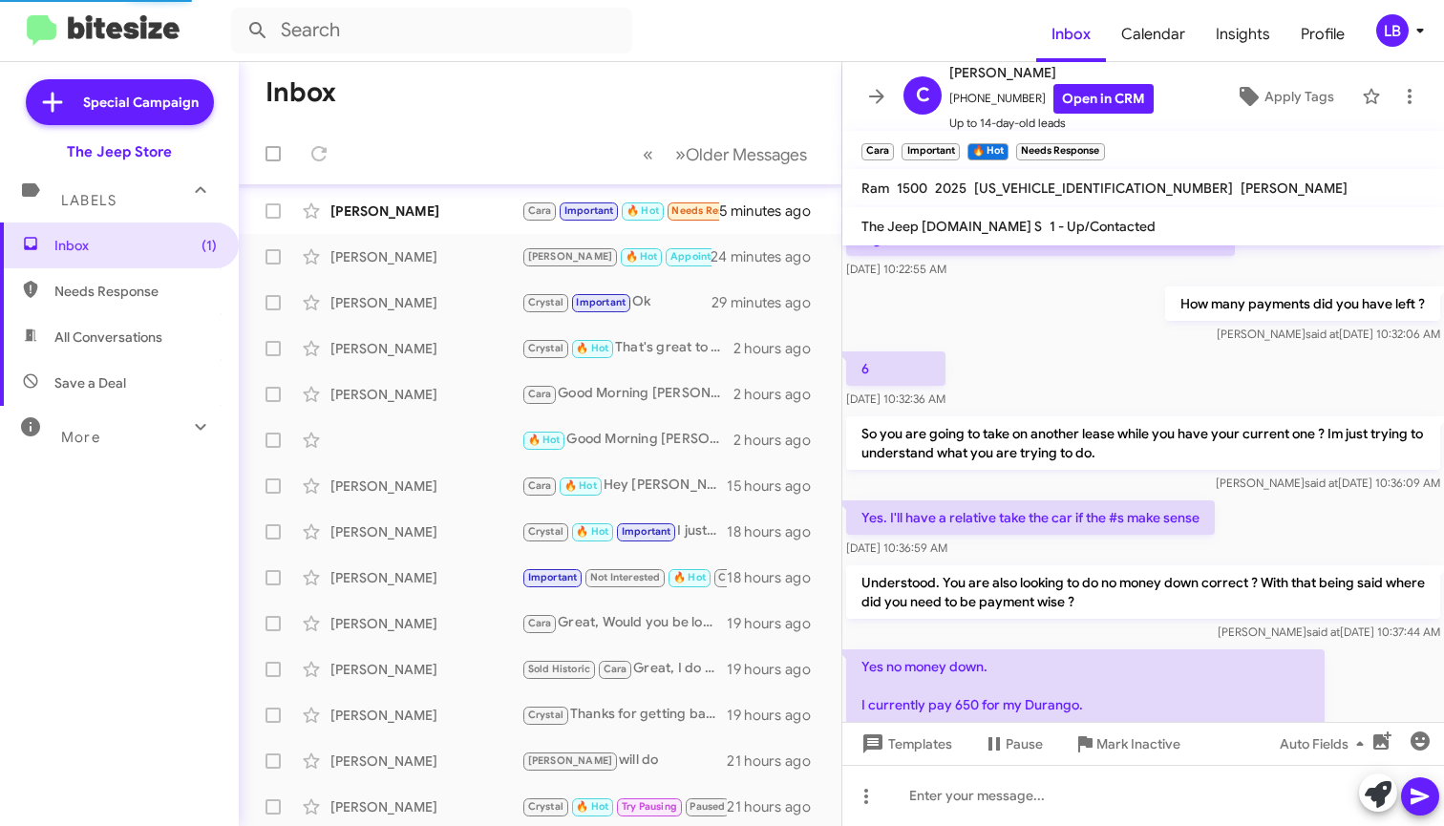
scroll to position [725, 0]
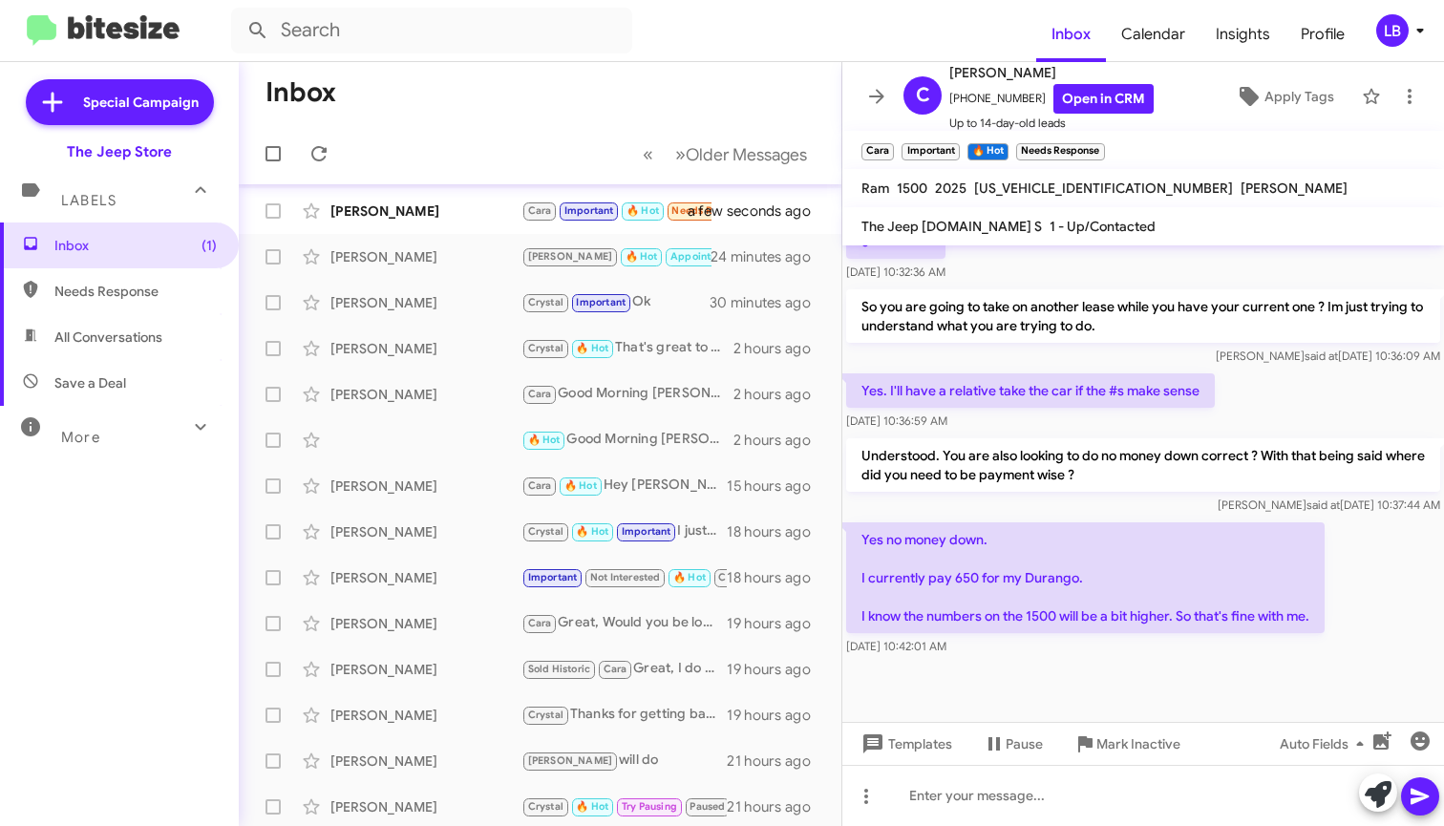
click at [1284, 395] on div "Yes. I'll have a relative take the car if the #s make sense [DATE] 10:36:59 AM" at bounding box center [1144, 402] width 602 height 65
click at [1237, 380] on div "Yes. I'll have a relative take the car if the #s make sense [DATE] 10:36:59 AM" at bounding box center [1144, 402] width 602 height 65
click at [1177, 526] on p "Yes no money down. I currently pay 650 for my Durango. I know the numbers on th…" at bounding box center [1085, 578] width 479 height 111
click at [1244, 384] on div "Yes. I'll have a relative take the car if the #s make sense [DATE] 10:36:59 AM" at bounding box center [1144, 402] width 602 height 65
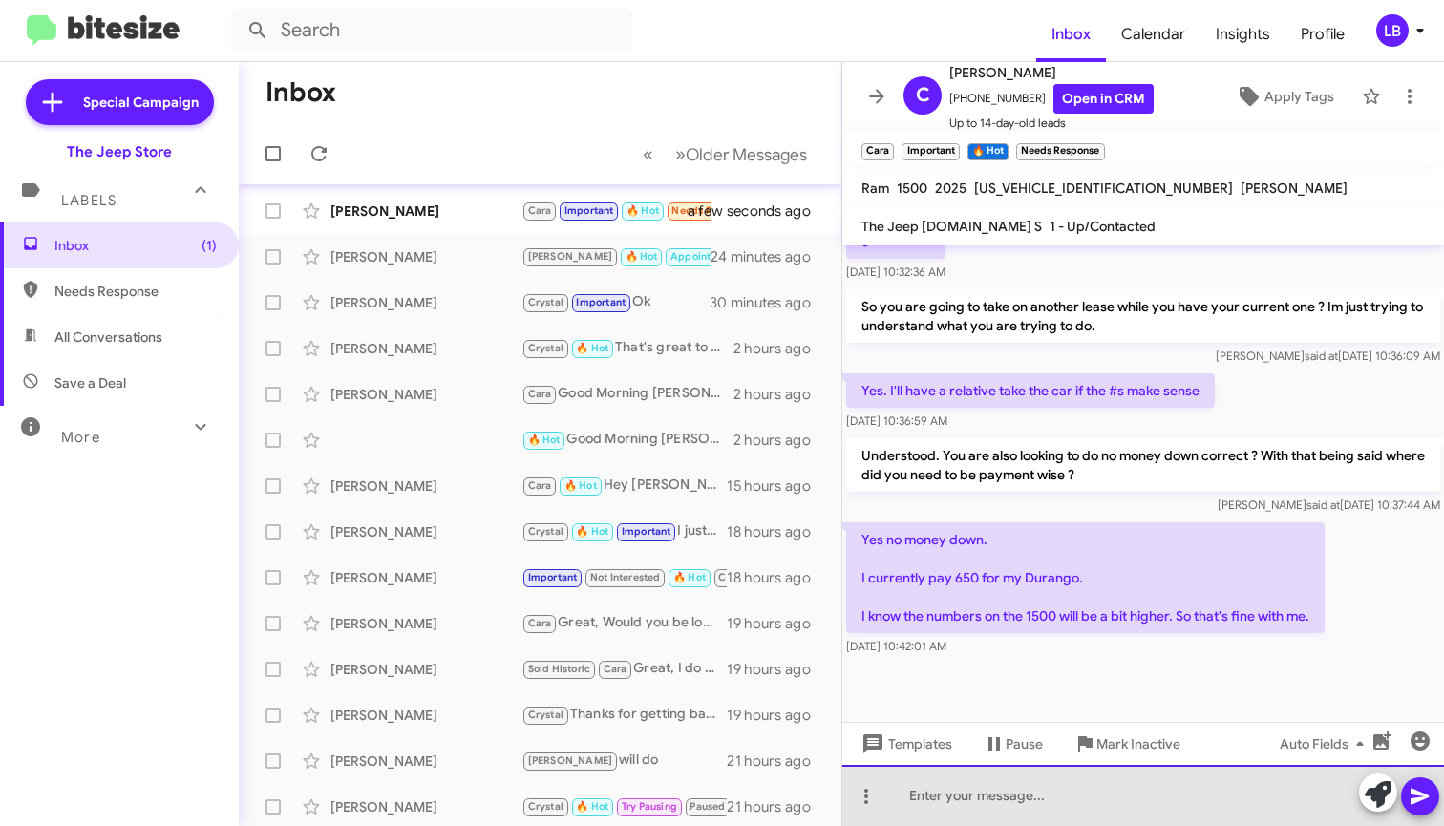
click at [1037, 792] on div at bounding box center [1144, 795] width 602 height 61
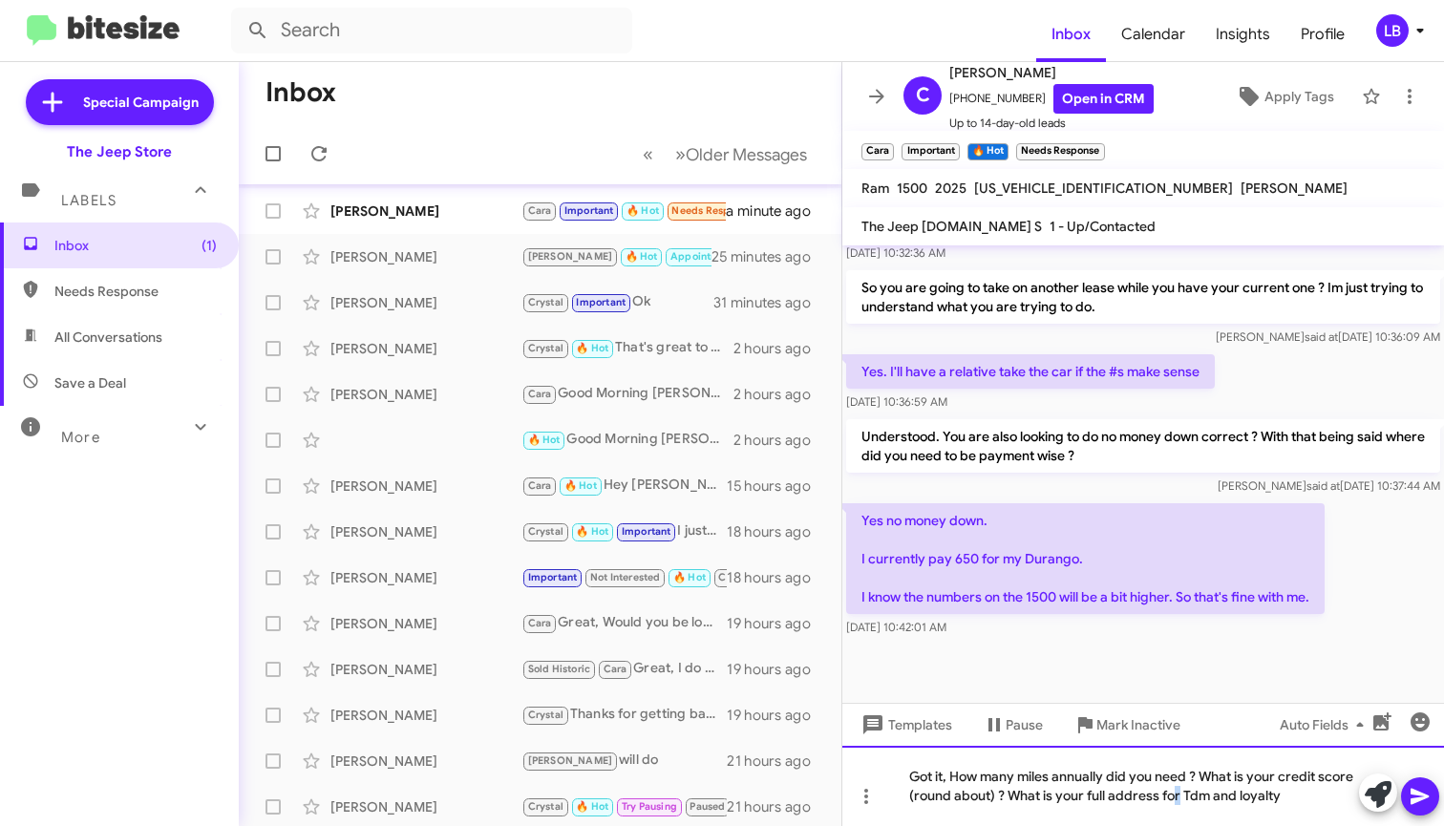
drag, startPoint x: 1177, startPoint y: 775, endPoint x: 1168, endPoint y: 782, distance: 11.5
click at [1169, 780] on div "Got it, How many miles annually did you need ? What is your credit score (round…" at bounding box center [1144, 786] width 602 height 80
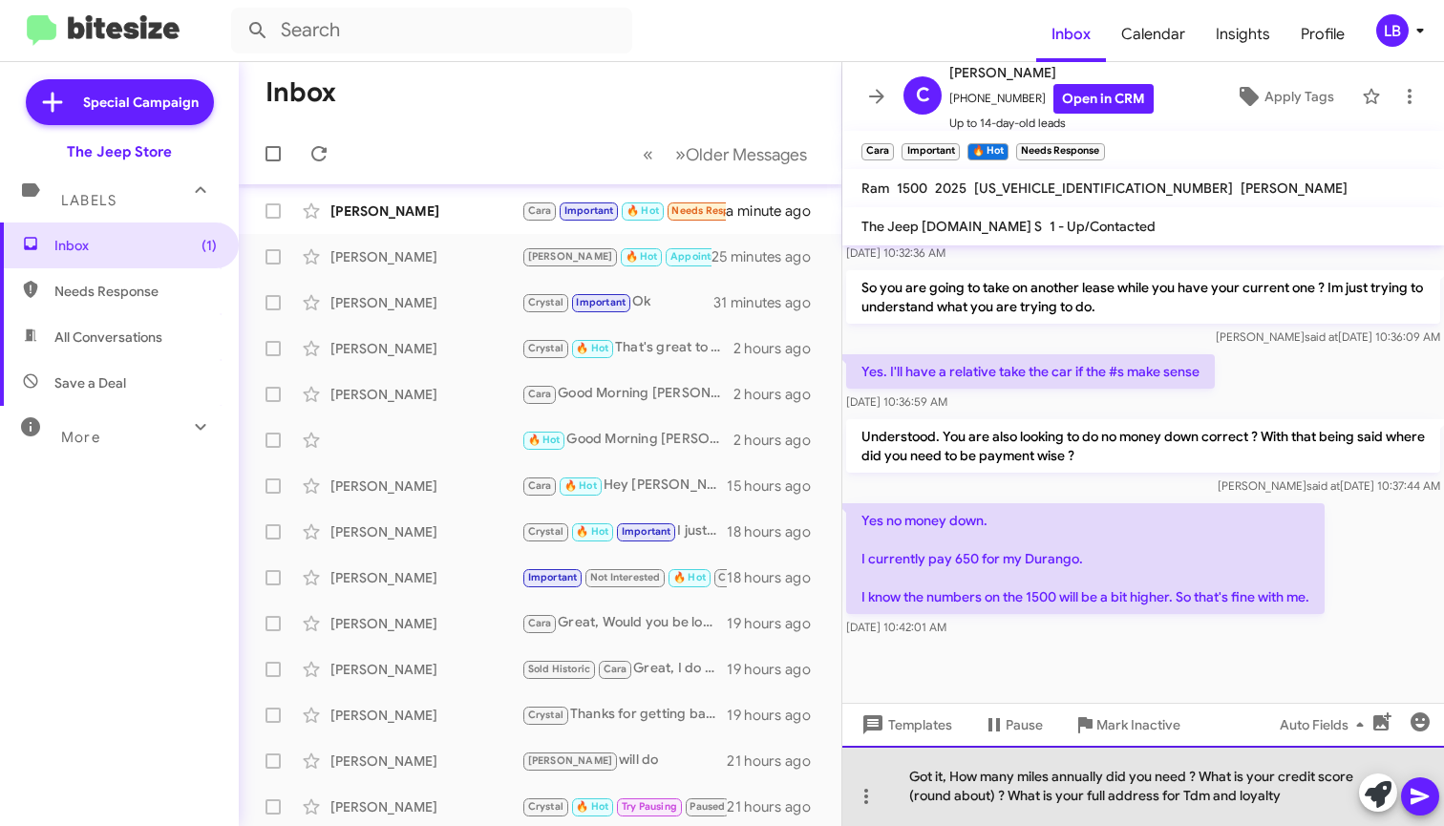
click at [1166, 782] on div "Got it, How many miles annually did you need ? What is your credit score (round…" at bounding box center [1144, 786] width 602 height 80
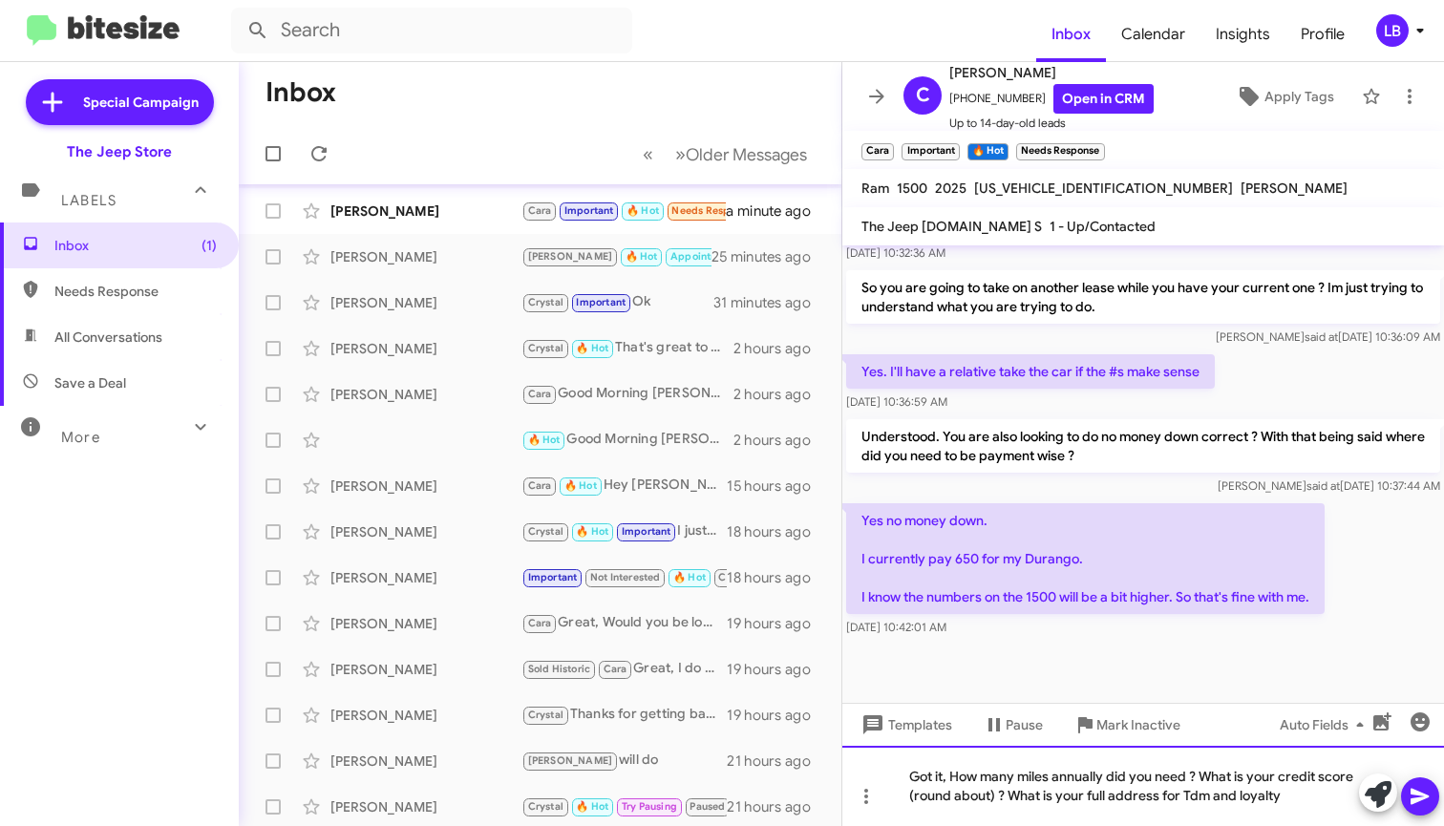
click at [1163, 785] on div "Got it, How many miles annually did you need ? What is your credit score (round…" at bounding box center [1144, 786] width 602 height 80
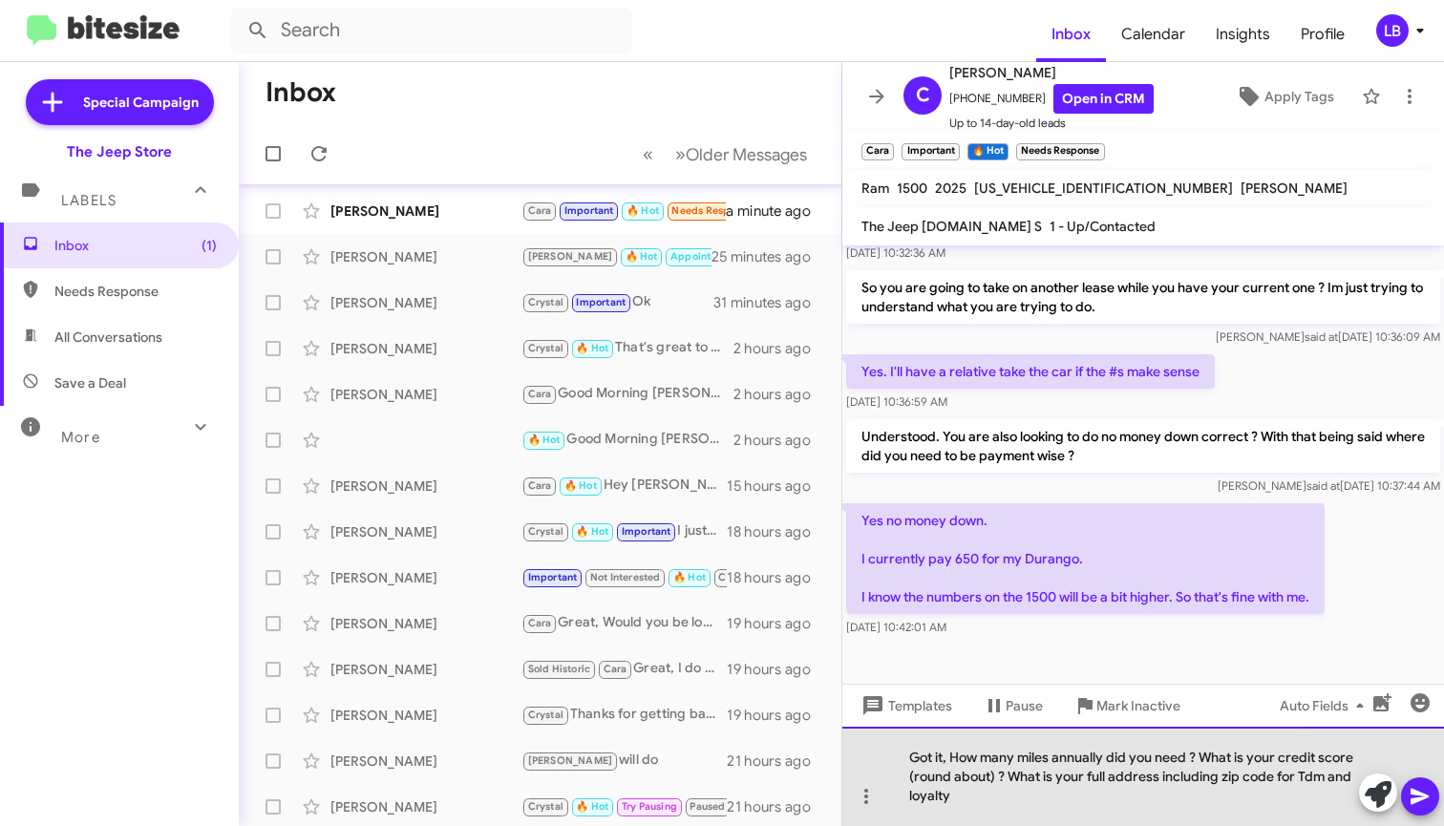
click at [1014, 805] on div "Got it, How many miles annually did you need ? What is your credit score (round…" at bounding box center [1144, 776] width 602 height 99
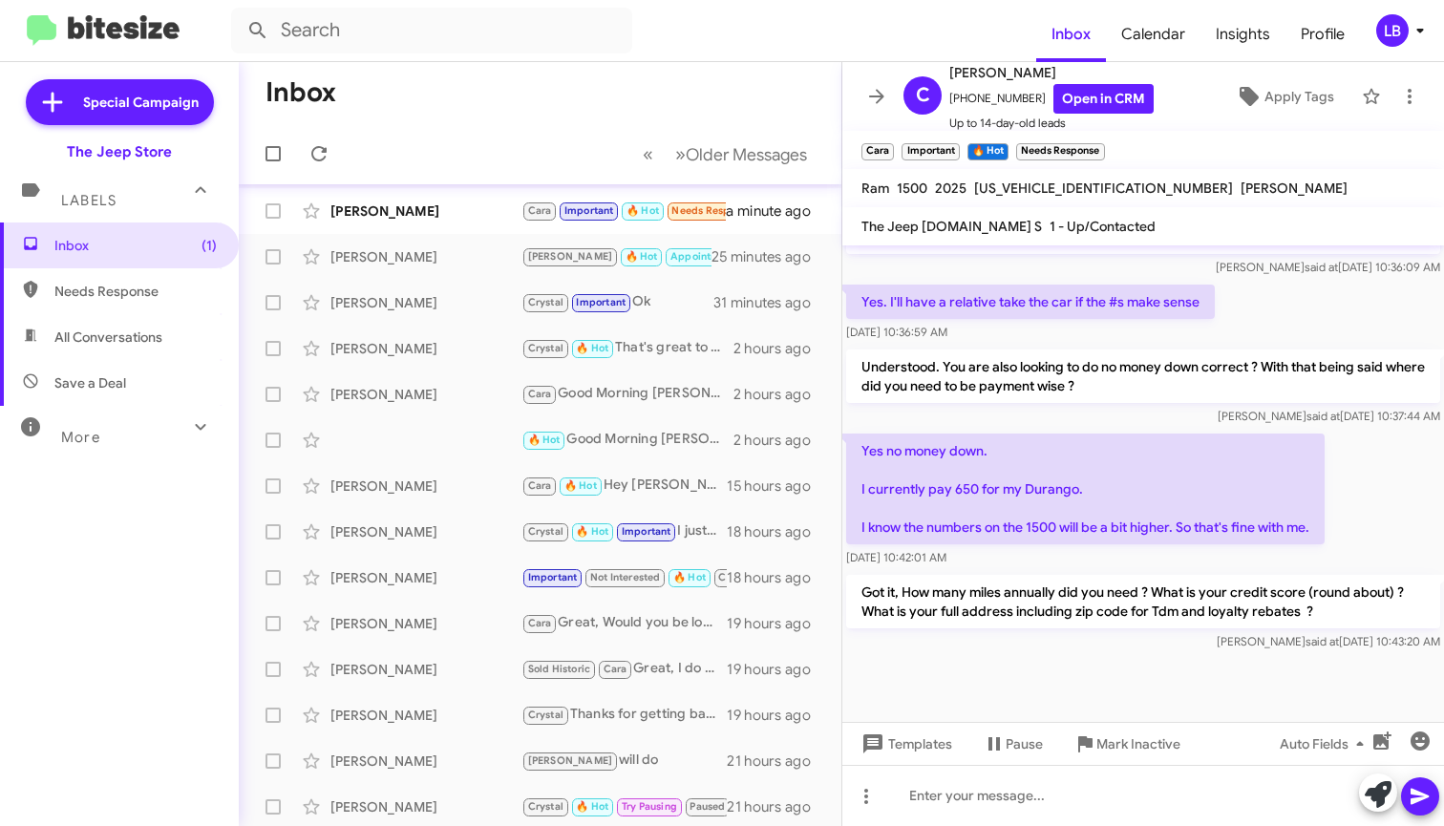
scroll to position [814, 0]
click at [1194, 261] on div "[PERSON_NAME] said at [DATE] 10:36:09 AM" at bounding box center [1143, 267] width 594 height 19
click at [524, 70] on mat-toolbar-row "Inbox" at bounding box center [540, 92] width 603 height 61
click at [1255, 310] on div "Yes. I'll have a relative take the car if the #s make sense [DATE] 10:36:59 AM" at bounding box center [1144, 313] width 602 height 65
click at [556, 140] on mat-toolbar-row "« Previous » Next Older Messages" at bounding box center [540, 153] width 603 height 61
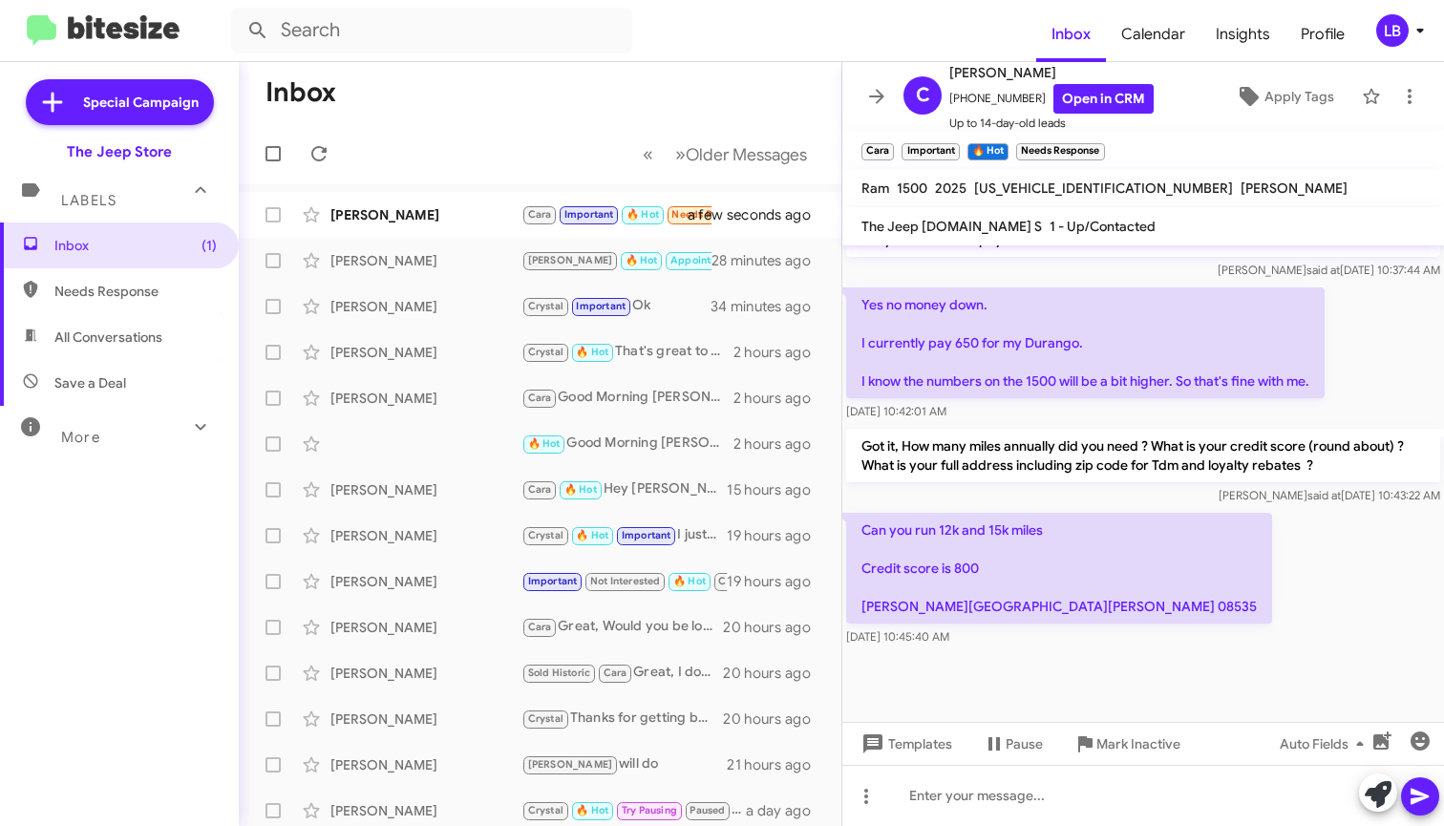
scroll to position [960, 0]
drag, startPoint x: 1209, startPoint y: 599, endPoint x: 1259, endPoint y: 489, distance: 120.6
click at [1209, 598] on div "Can you run 12k and 15k miles Credit score is 800 Timmons hill drive millstone …" at bounding box center [1144, 579] width 602 height 141
click at [1339, 370] on div "Yes no money down. I currently pay 650 for my Durango. I know the numbers on th…" at bounding box center [1144, 354] width 602 height 141
click at [1163, 583] on div "Can you run 12k and 15k miles Credit score is 800 Timmons hill drive millstone …" at bounding box center [1144, 579] width 602 height 141
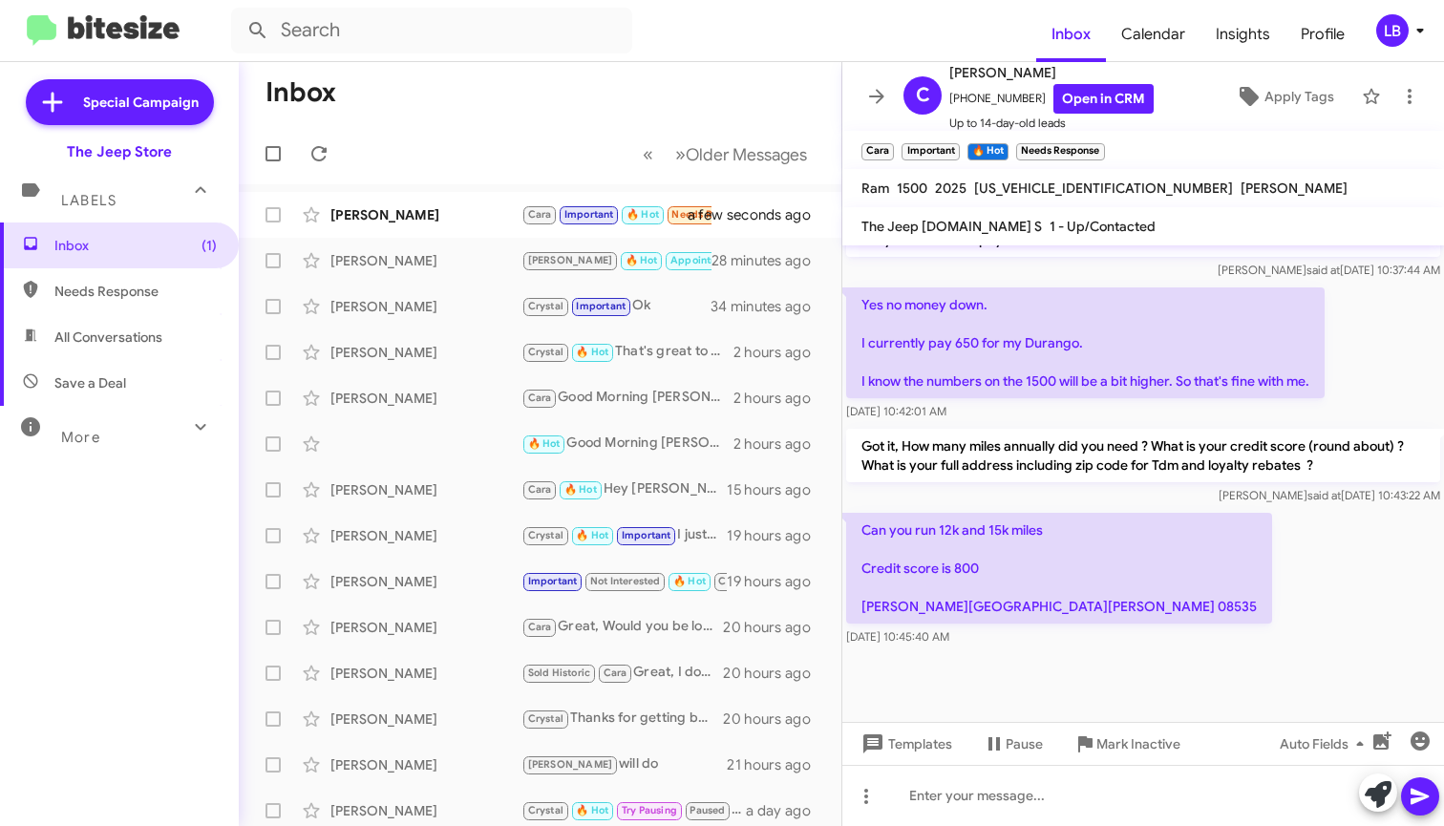
drag, startPoint x: 1210, startPoint y: 564, endPoint x: 1202, endPoint y: 548, distance: 17.5
click at [1208, 560] on div "Can you run 12k and 15k miles Credit score is 800 Timmons hill drive millstone …" at bounding box center [1144, 579] width 602 height 141
click at [1102, 629] on div "Can you run 12k and 15k miles Credit score is 800 Timmons hill drive millstone …" at bounding box center [1144, 579] width 602 height 141
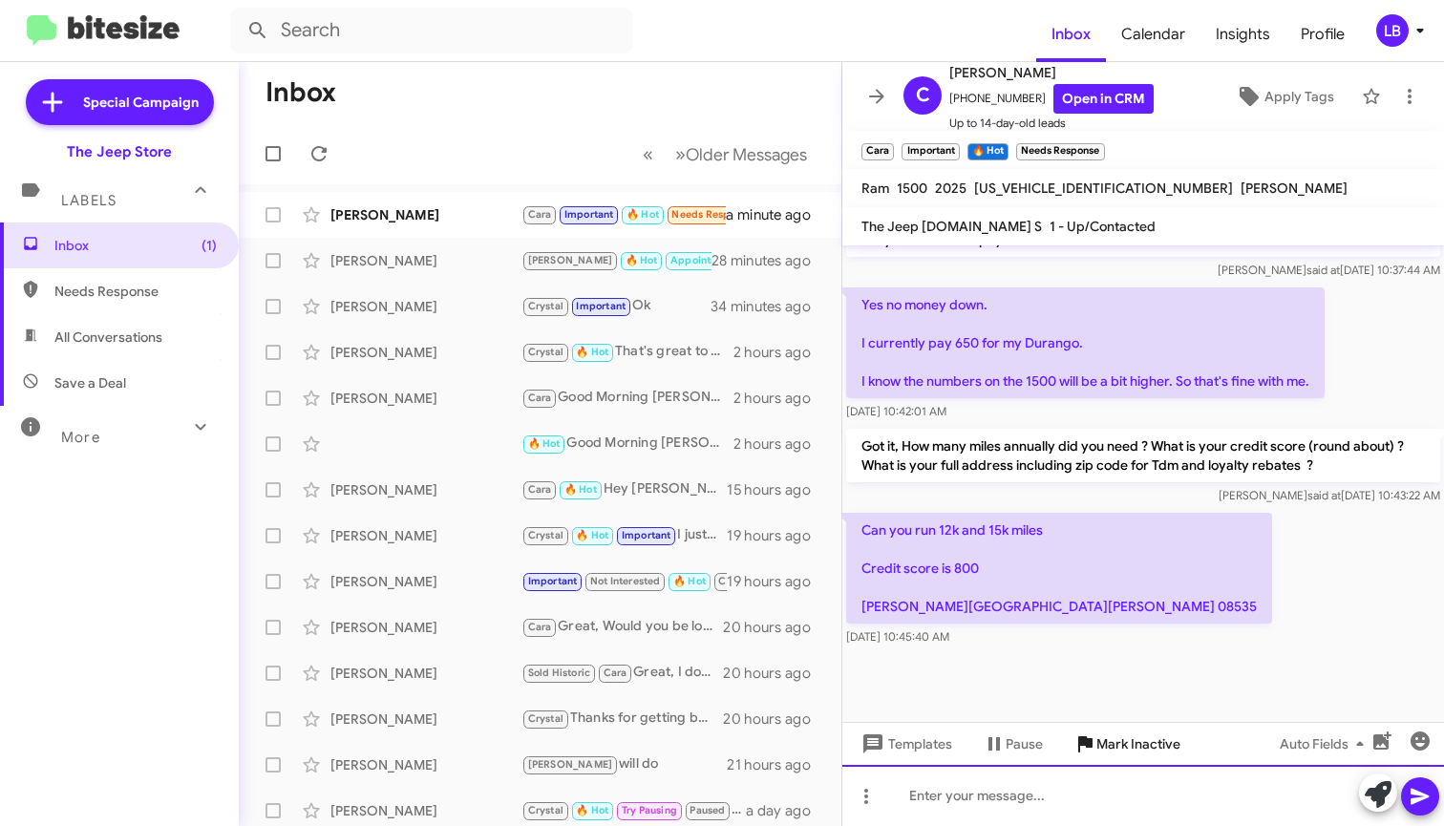
drag, startPoint x: 1077, startPoint y: 818, endPoint x: 1100, endPoint y: 757, distance: 64.7
click at [1077, 818] on div at bounding box center [1144, 795] width 602 height 61
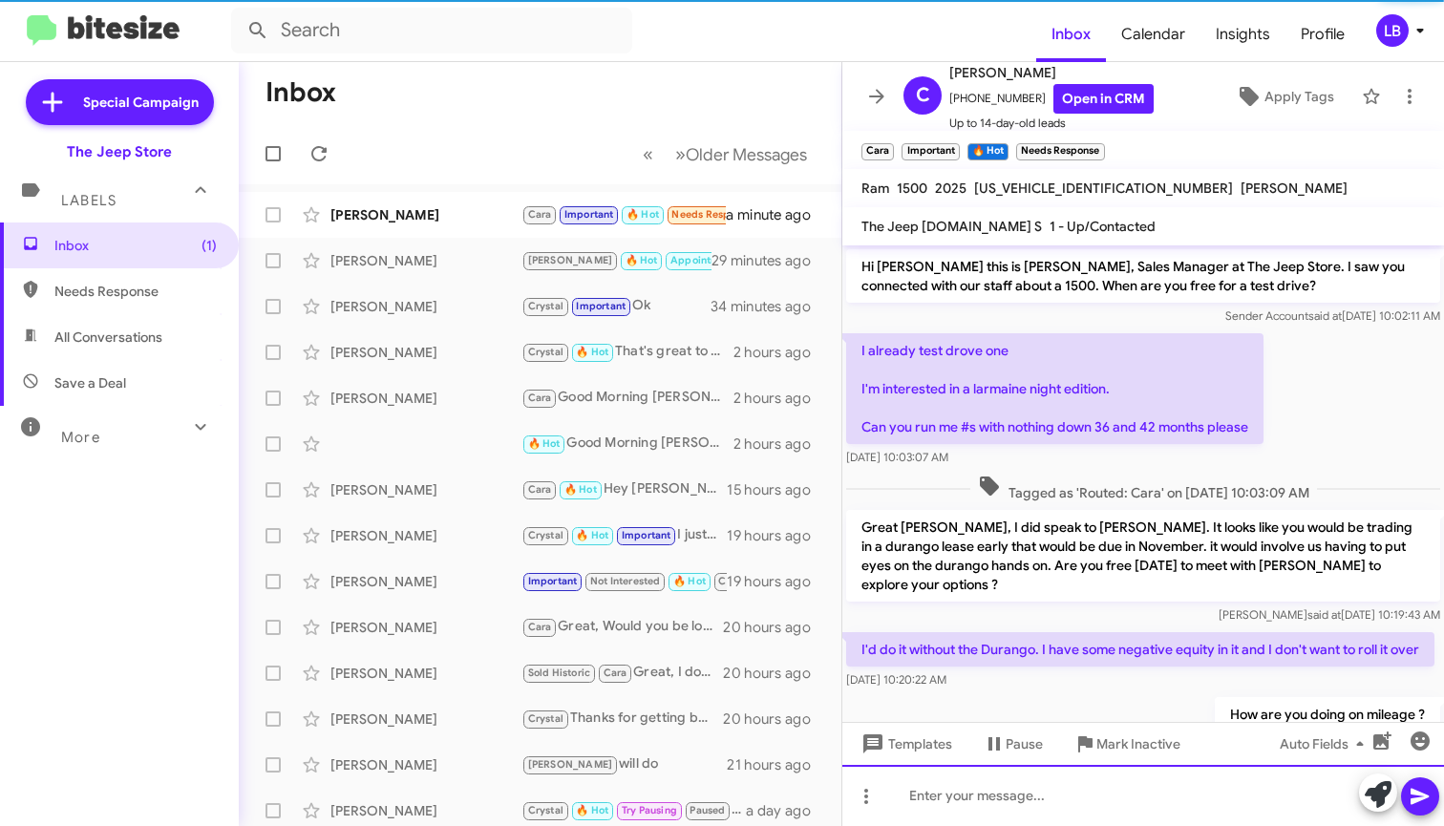
scroll to position [1049, 0]
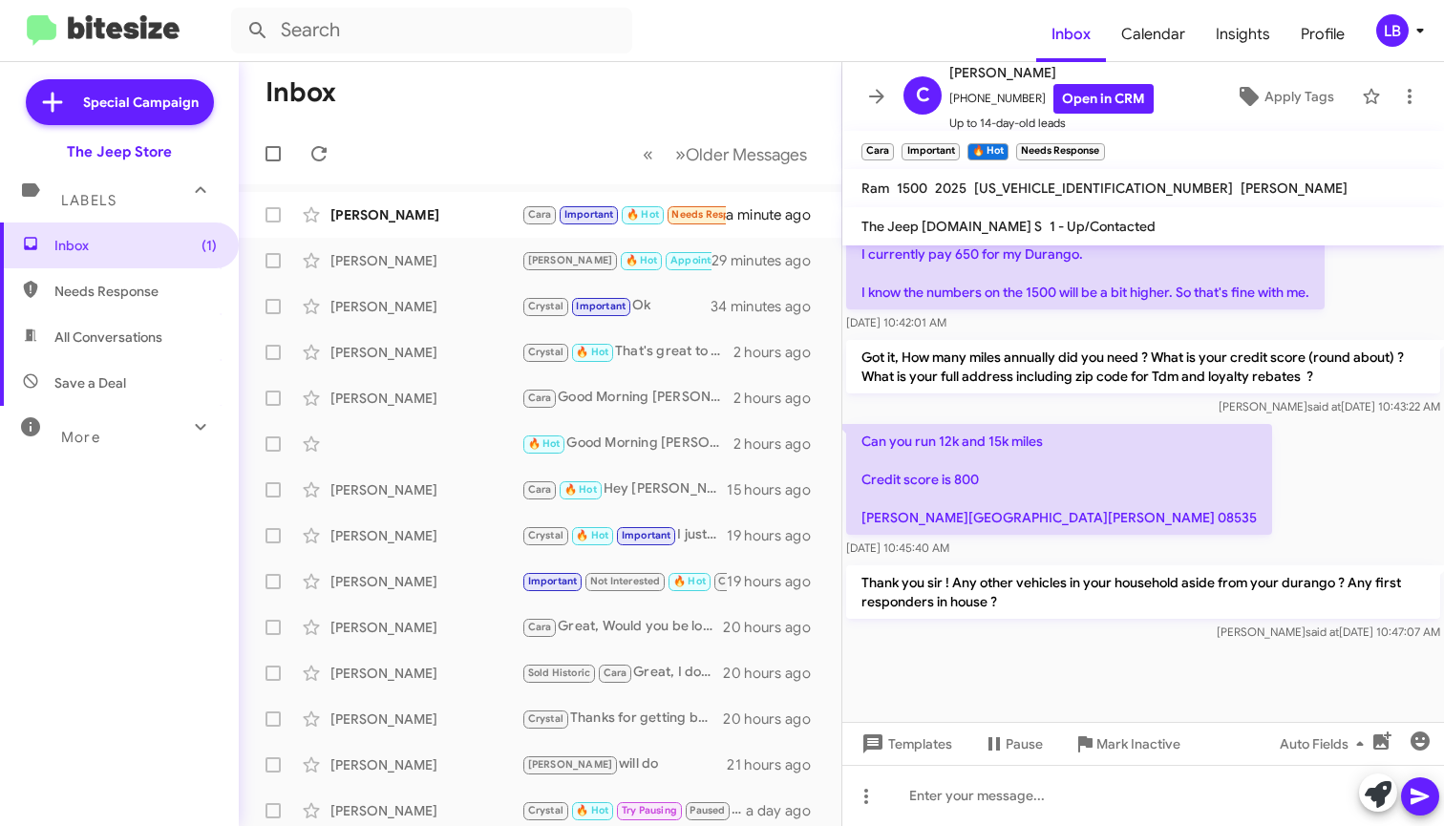
click at [1152, 437] on div "Can you run 12k and 15k miles Credit score is 800 Timmons hill drive millstone …" at bounding box center [1144, 490] width 602 height 141
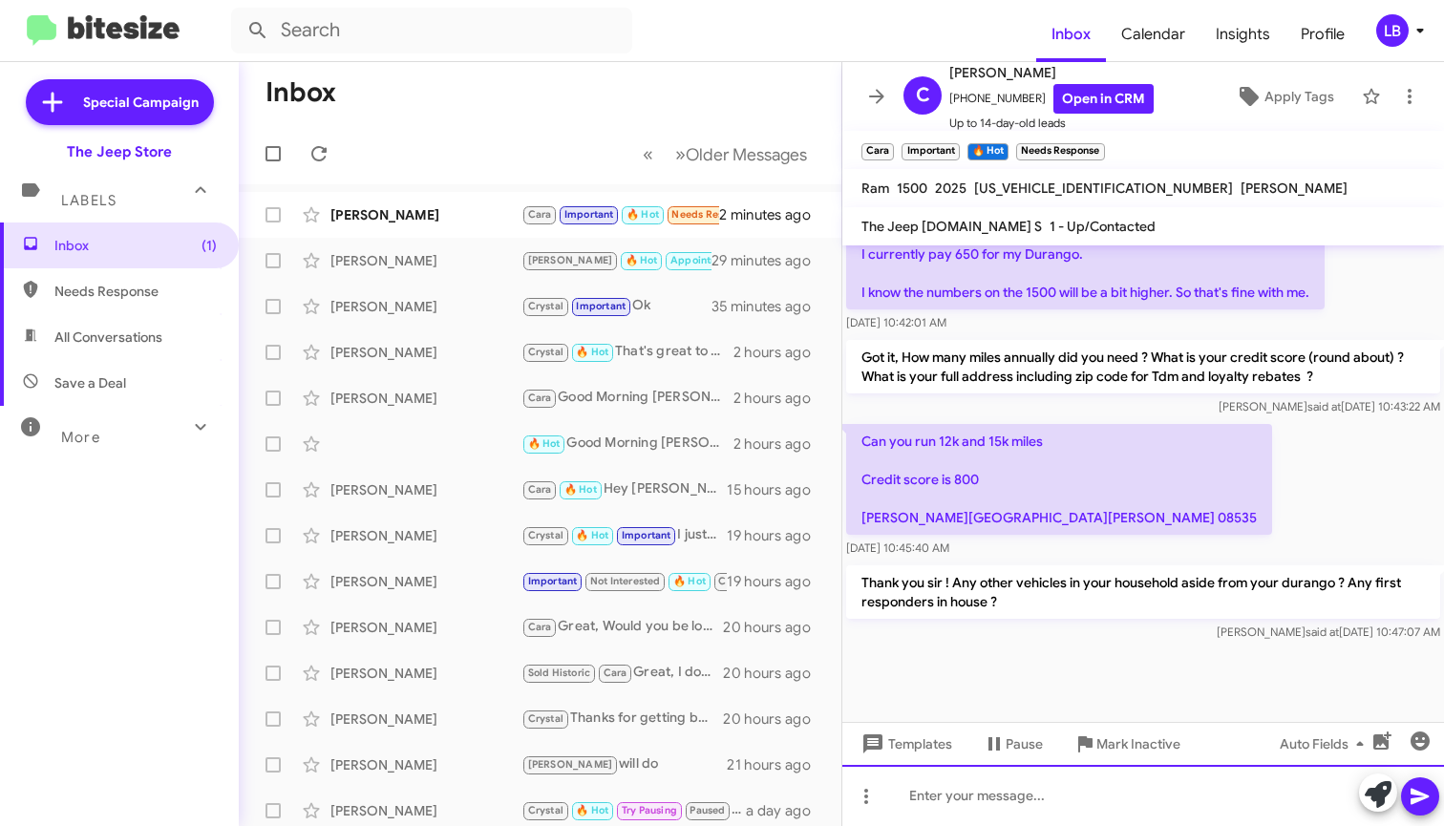
drag, startPoint x: 1037, startPoint y: 813, endPoint x: 1182, endPoint y: 661, distance: 209.5
click at [1037, 812] on div at bounding box center [1144, 795] width 602 height 61
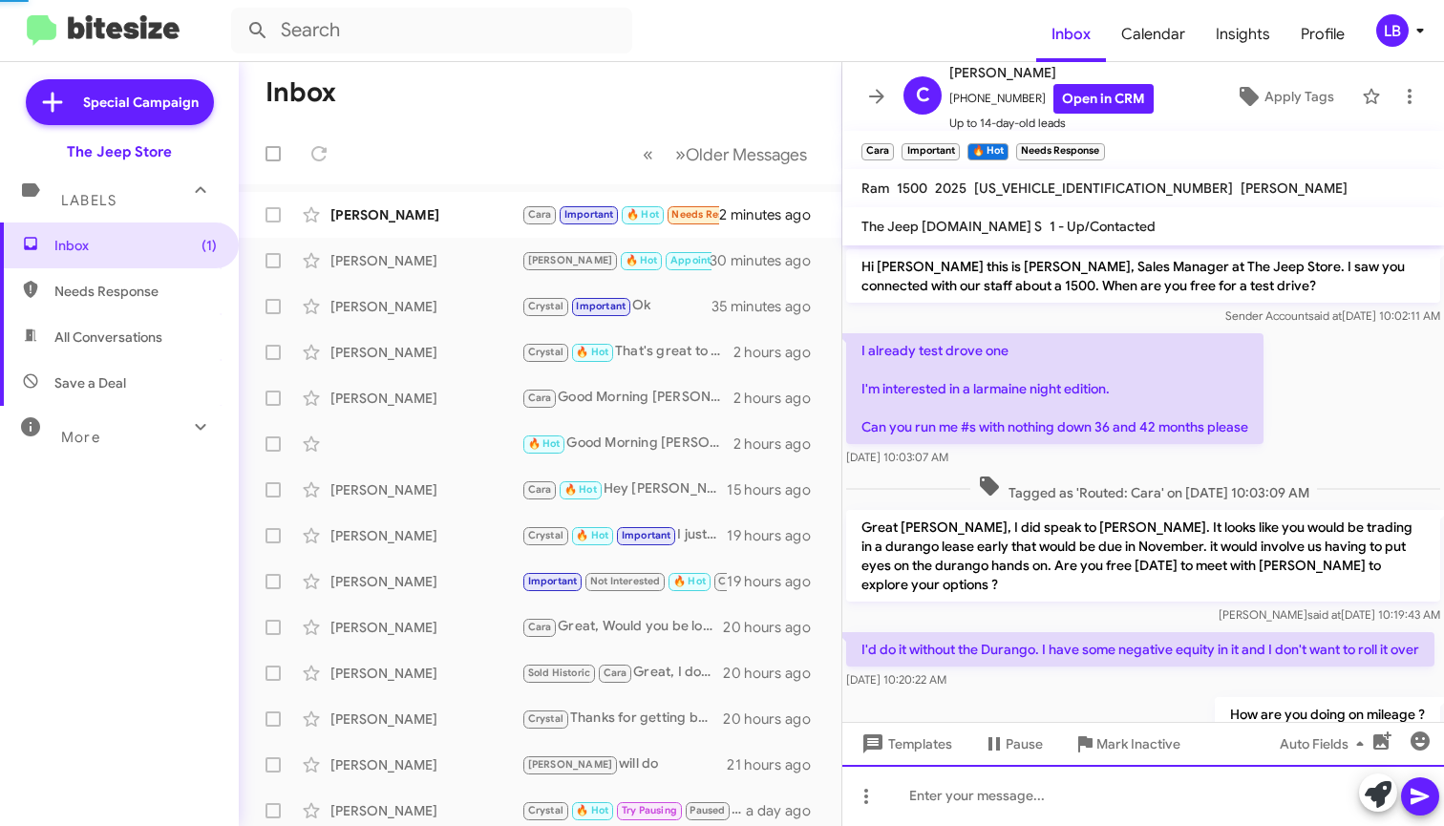
scroll to position [1265, 0]
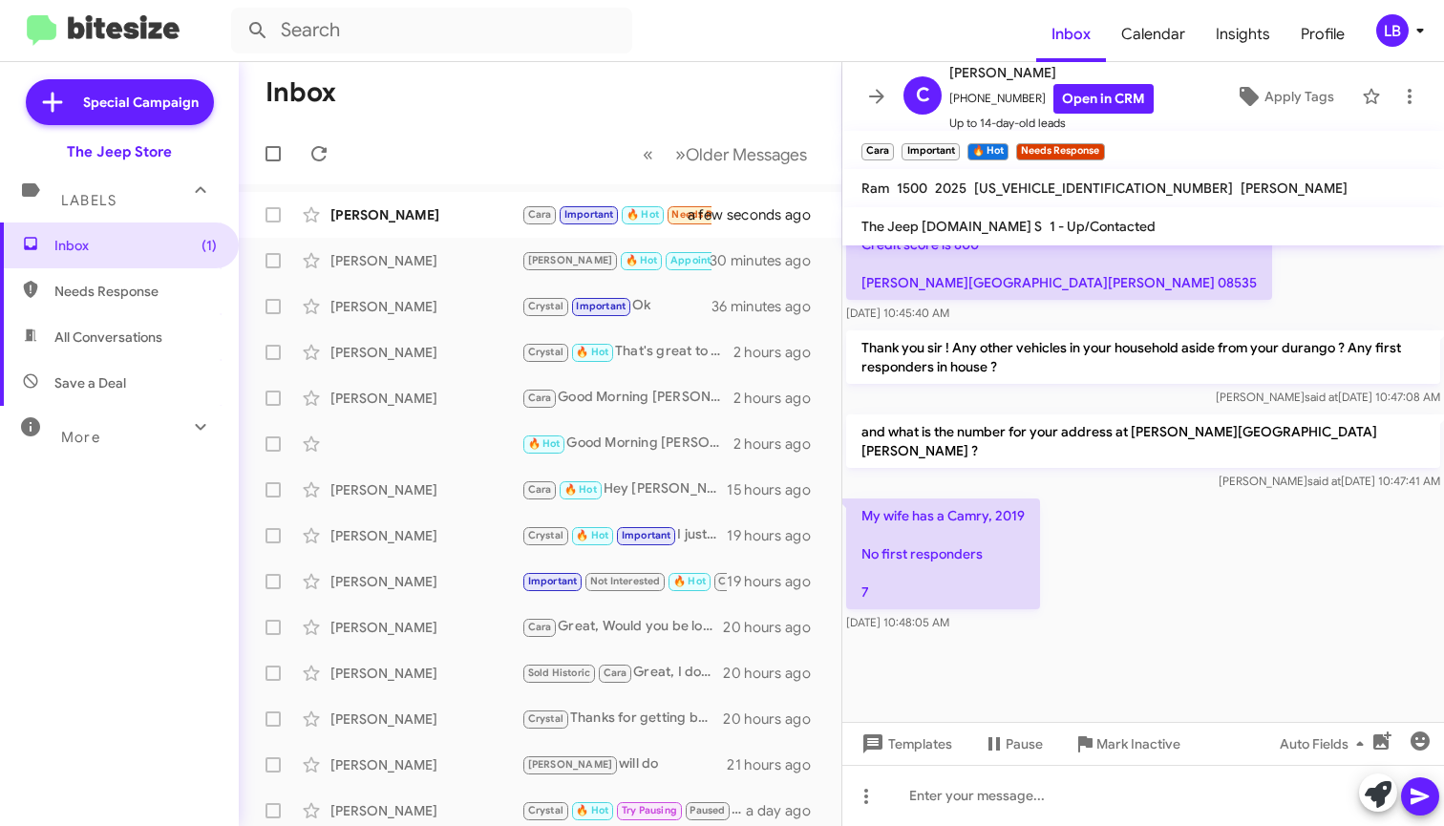
click at [1100, 559] on div "My wife has a Camry, 2019 No first responders 7 Sep 4, 2025, 10:48:05 AM" at bounding box center [1144, 565] width 602 height 141
drag, startPoint x: 1081, startPoint y: 596, endPoint x: 1024, endPoint y: 530, distance: 87.3
click at [1081, 596] on div "My wife has a Camry, 2019 No first responders 7 Sep 4, 2025, 10:48:05 AM" at bounding box center [1144, 565] width 602 height 141
click at [987, 467] on div "and what is the number for your address at Timmons hill ? Luis said at Sep 4, 2…" at bounding box center [1144, 453] width 602 height 84
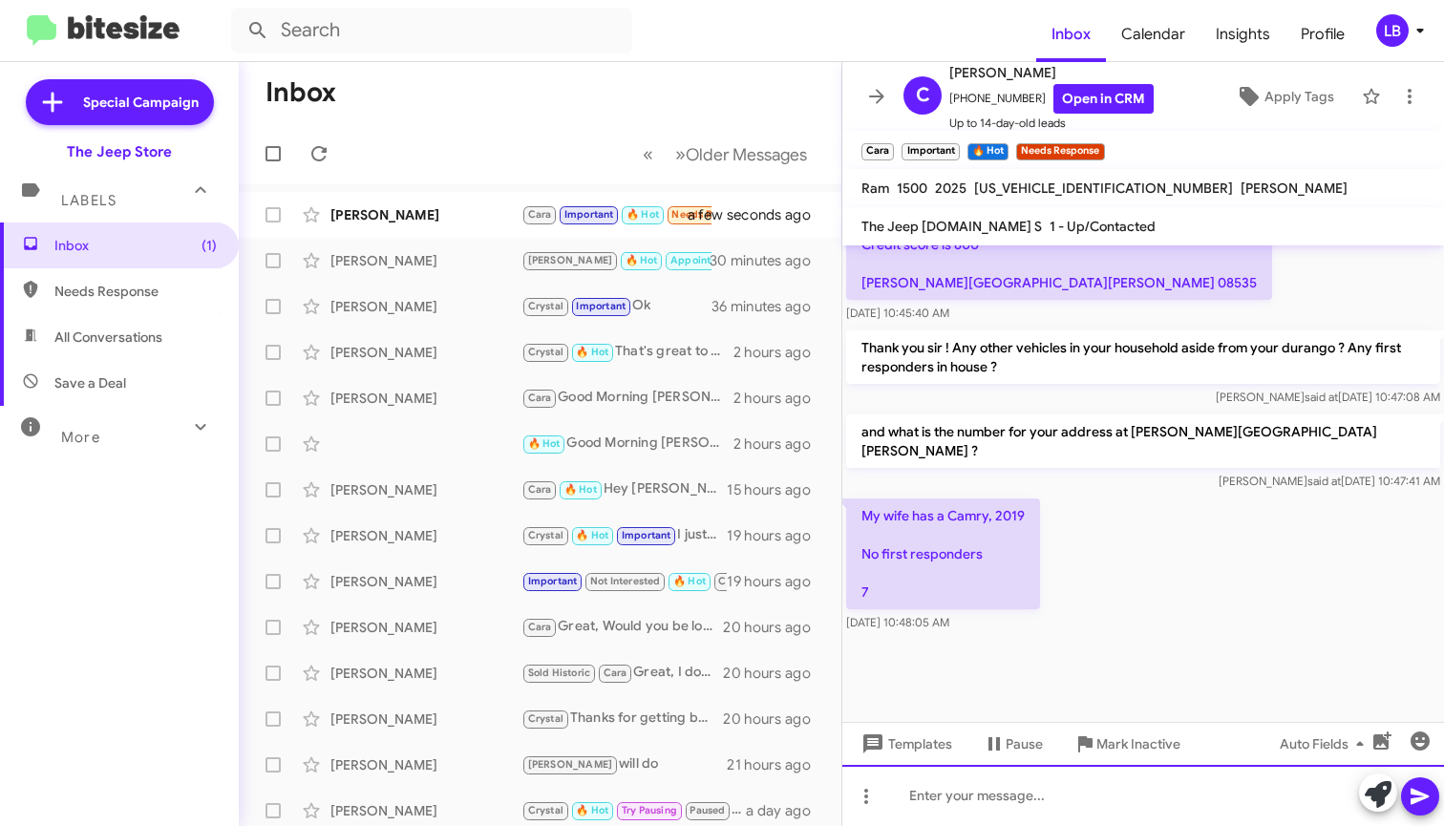
click at [1004, 791] on div at bounding box center [1144, 795] width 602 height 61
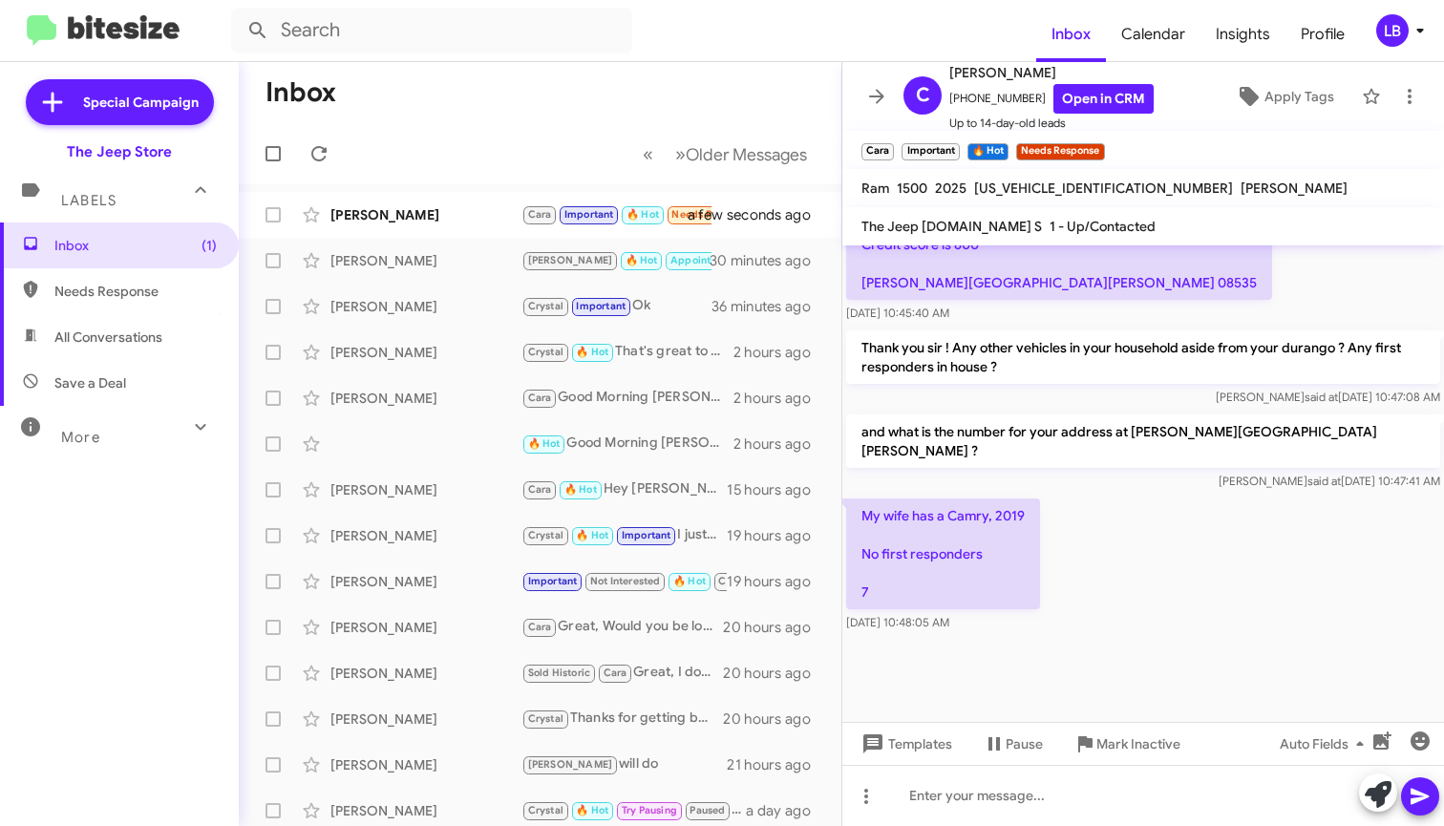
scroll to position [902, 0]
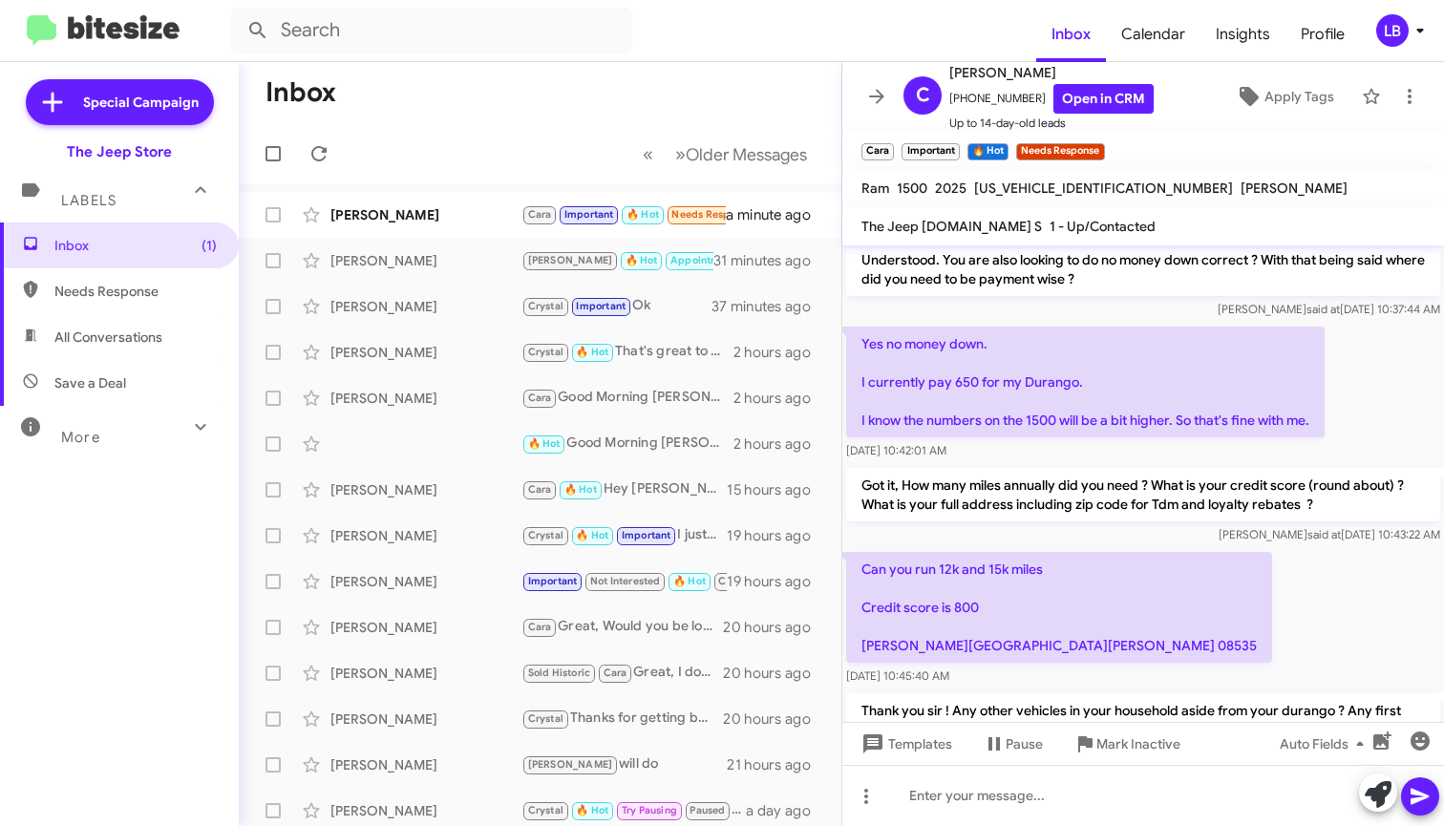
click at [1372, 455] on div "Yes no money down. I currently pay 650 for my Durango. I know the numbers on th…" at bounding box center [1144, 393] width 602 height 141
click at [1378, 418] on div "Yes no money down. I currently pay 650 for my Durango. I know the numbers on th…" at bounding box center [1144, 393] width 602 height 141
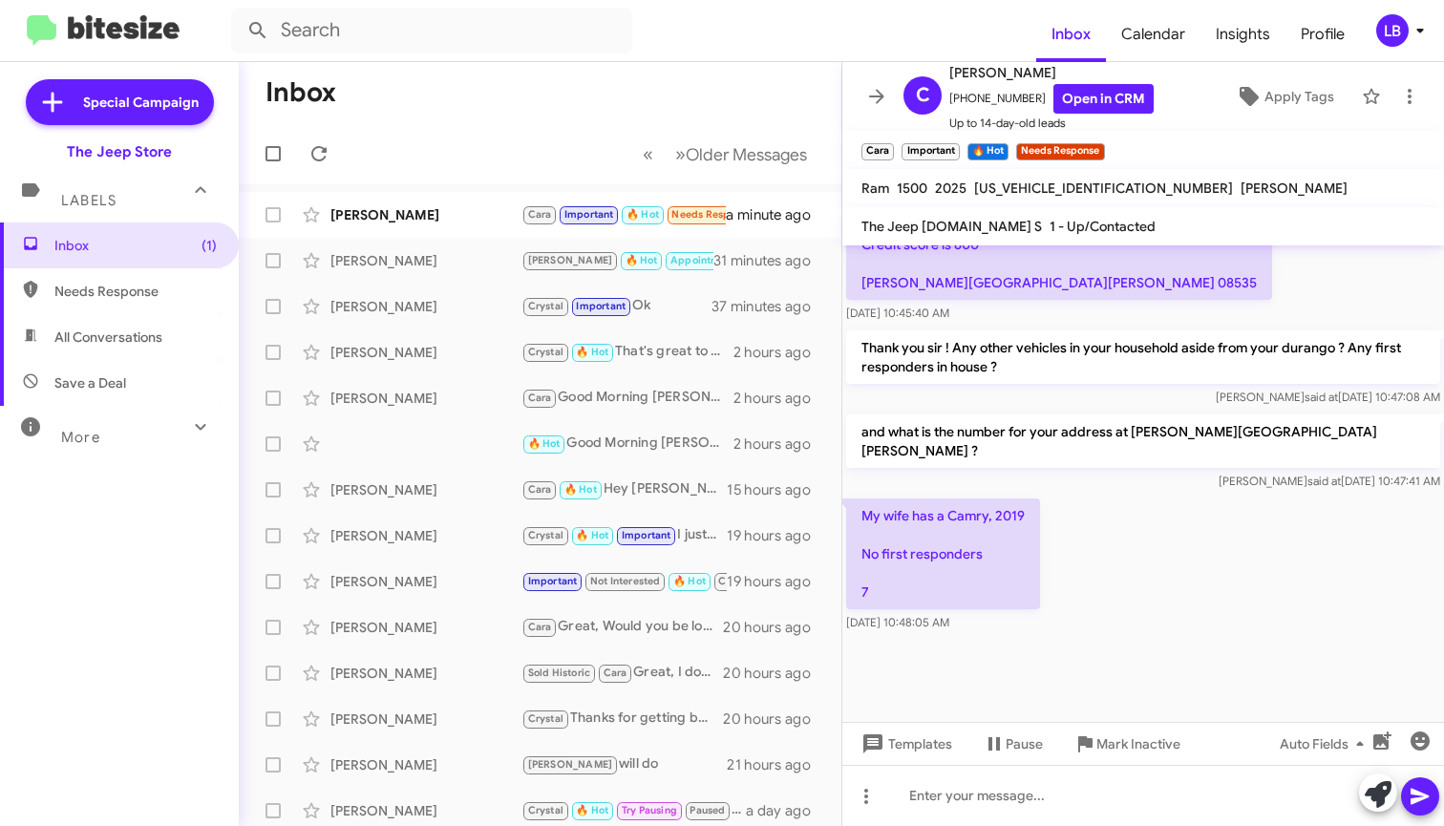
click at [1208, 293] on div "Can you run 12k and 15k miles Credit score is 800 Timmons hill drive millstone …" at bounding box center [1144, 255] width 602 height 141
click at [1219, 407] on div "Luis said at Sep 4, 2025, 10:47:08 AM" at bounding box center [1143, 397] width 594 height 19
drag, startPoint x: 1037, startPoint y: 395, endPoint x: 1098, endPoint y: 386, distance: 60.8
click at [1037, 384] on p "Thank you sir ! Any other vehicles in your household aside from your durango ? …" at bounding box center [1143, 357] width 594 height 53
click at [1248, 307] on div "Can you run 12k and 15k miles Credit score is 800 Timmons hill drive millstone …" at bounding box center [1144, 255] width 602 height 141
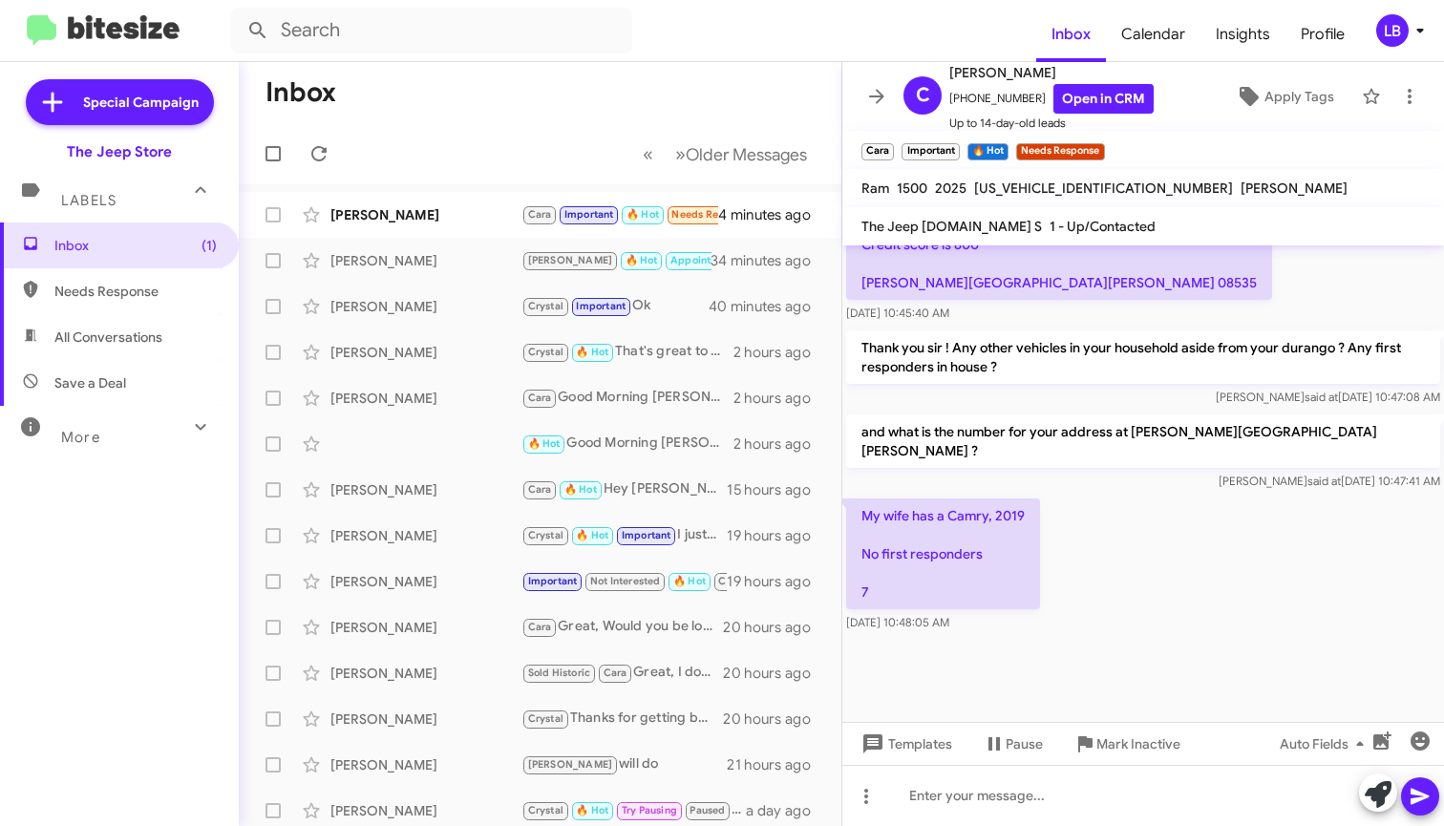
click at [348, 136] on mat-toolbar-row "« Previous » Next Older Messages" at bounding box center [540, 153] width 603 height 61
click at [394, 216] on div "[PERSON_NAME]" at bounding box center [426, 214] width 191 height 19
click at [1150, 274] on div "Can you run 12k and 15k miles Credit score is 800 Timmons hill drive millstone …" at bounding box center [1144, 255] width 602 height 141
click at [1155, 279] on div "Can you run 12k and 15k miles Credit score is 800 Timmons hill drive millstone …" at bounding box center [1144, 255] width 602 height 141
click at [1120, 355] on p "Thank you sir ! Any other vehicles in your household aside from your durango ? …" at bounding box center [1143, 357] width 594 height 53
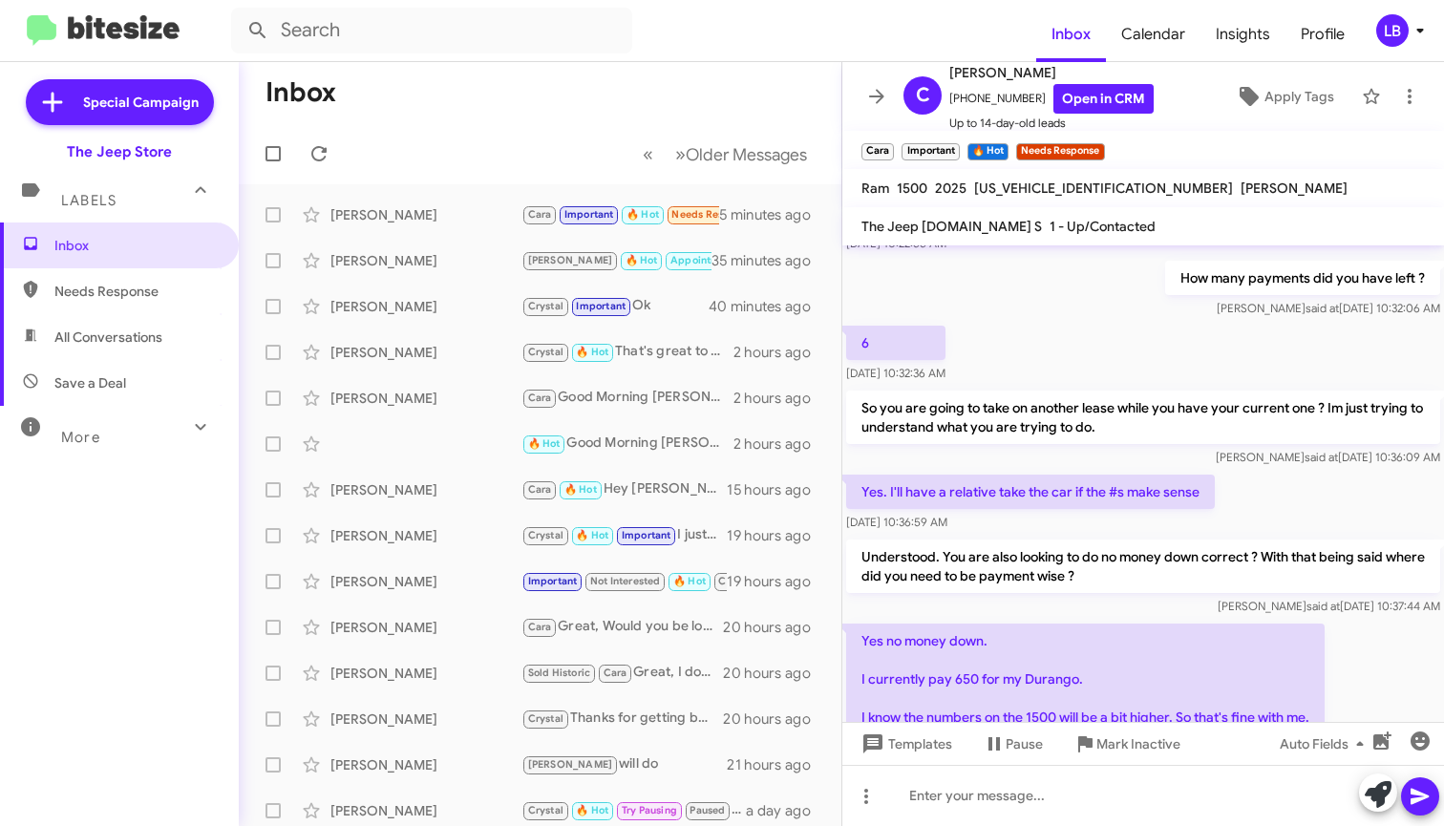
scroll to position [329, 0]
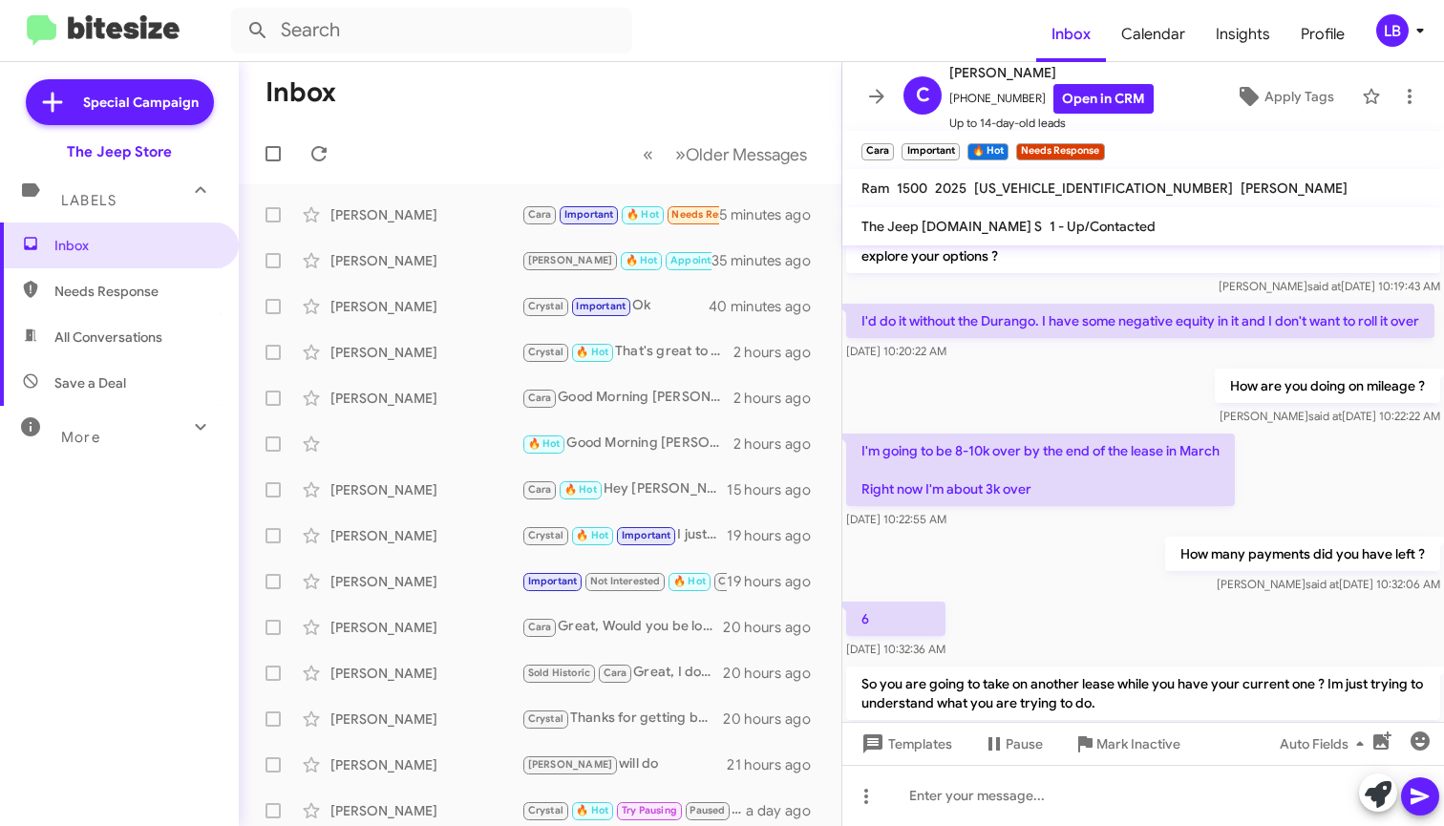
click at [1142, 361] on div "[DATE] 10:20:22 AM" at bounding box center [1140, 351] width 588 height 19
click at [473, 139] on mat-toolbar-row "« Previous » Next Older Messages" at bounding box center [540, 153] width 603 height 61
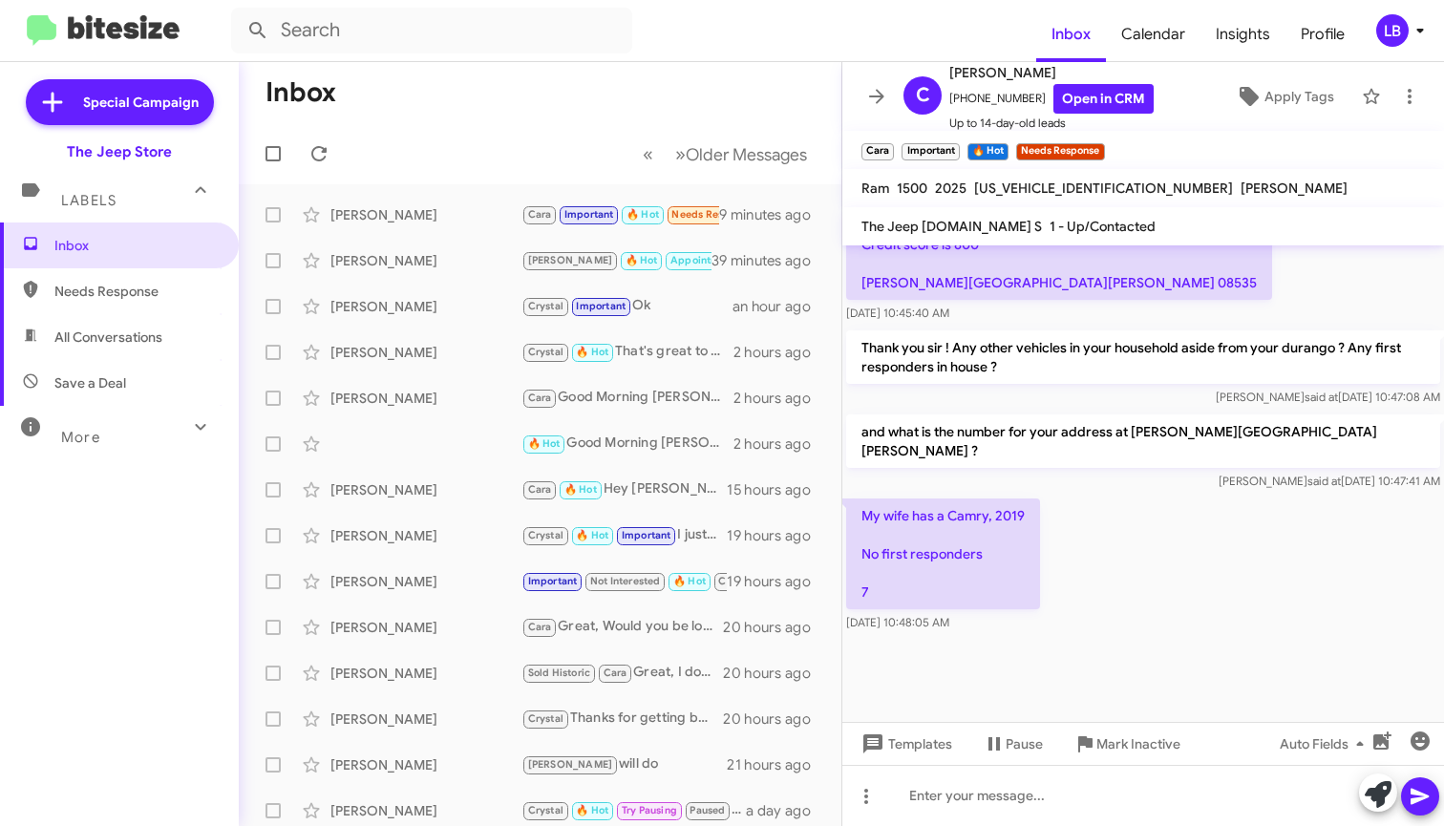
click at [1033, 463] on div "and what is the number for your address at Timmons hill ? Luis said at Sep 4, 2…" at bounding box center [1144, 453] width 602 height 84
click at [1021, 432] on div "and what is the number for your address at Timmons hill ? Luis said at Sep 4, 2…" at bounding box center [1144, 453] width 602 height 84
click at [1204, 304] on div "Can you run 12k and 15k miles Credit score is 800 Timmons hill drive millstone …" at bounding box center [1144, 255] width 602 height 141
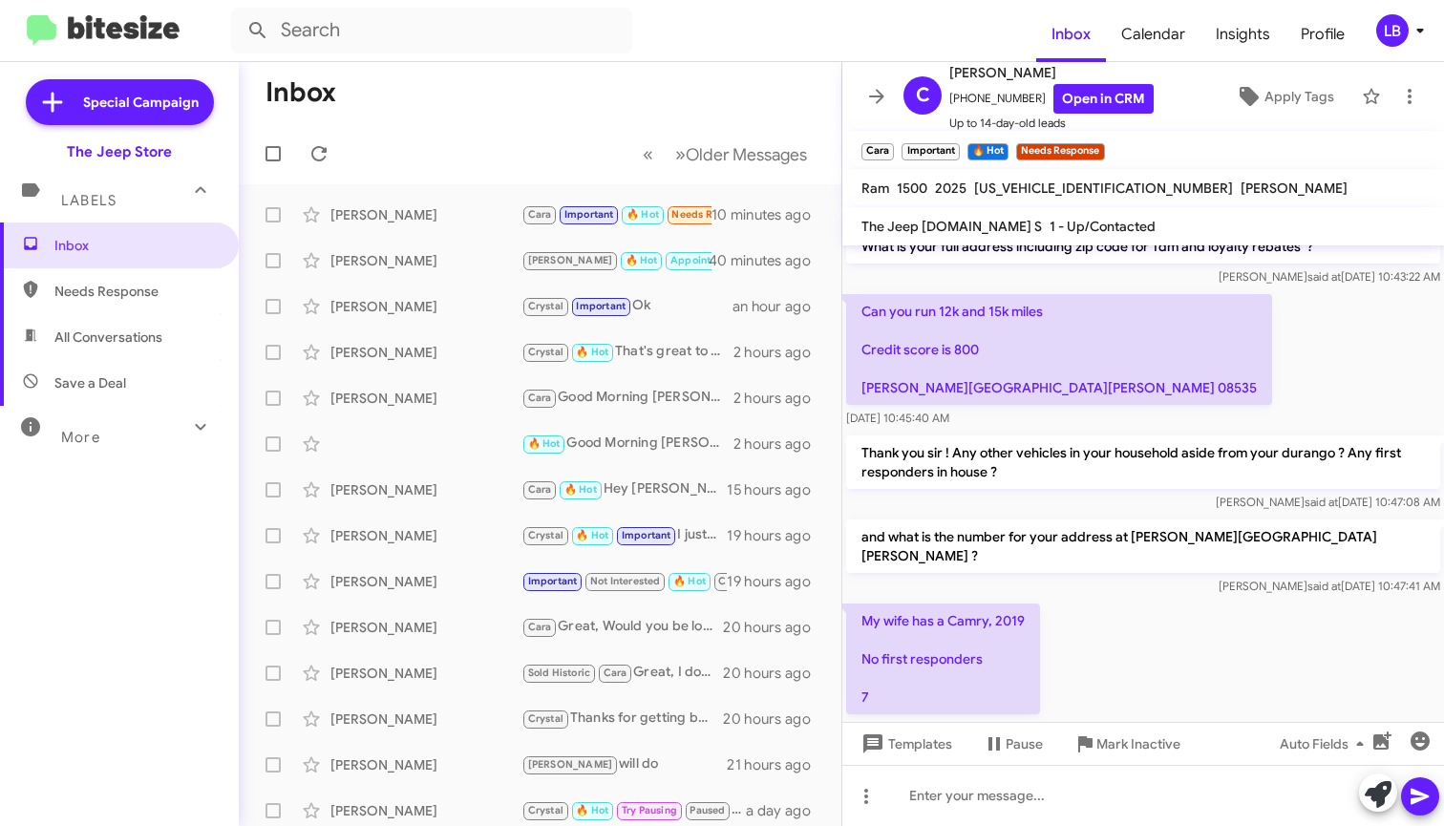
scroll to position [1183, 0]
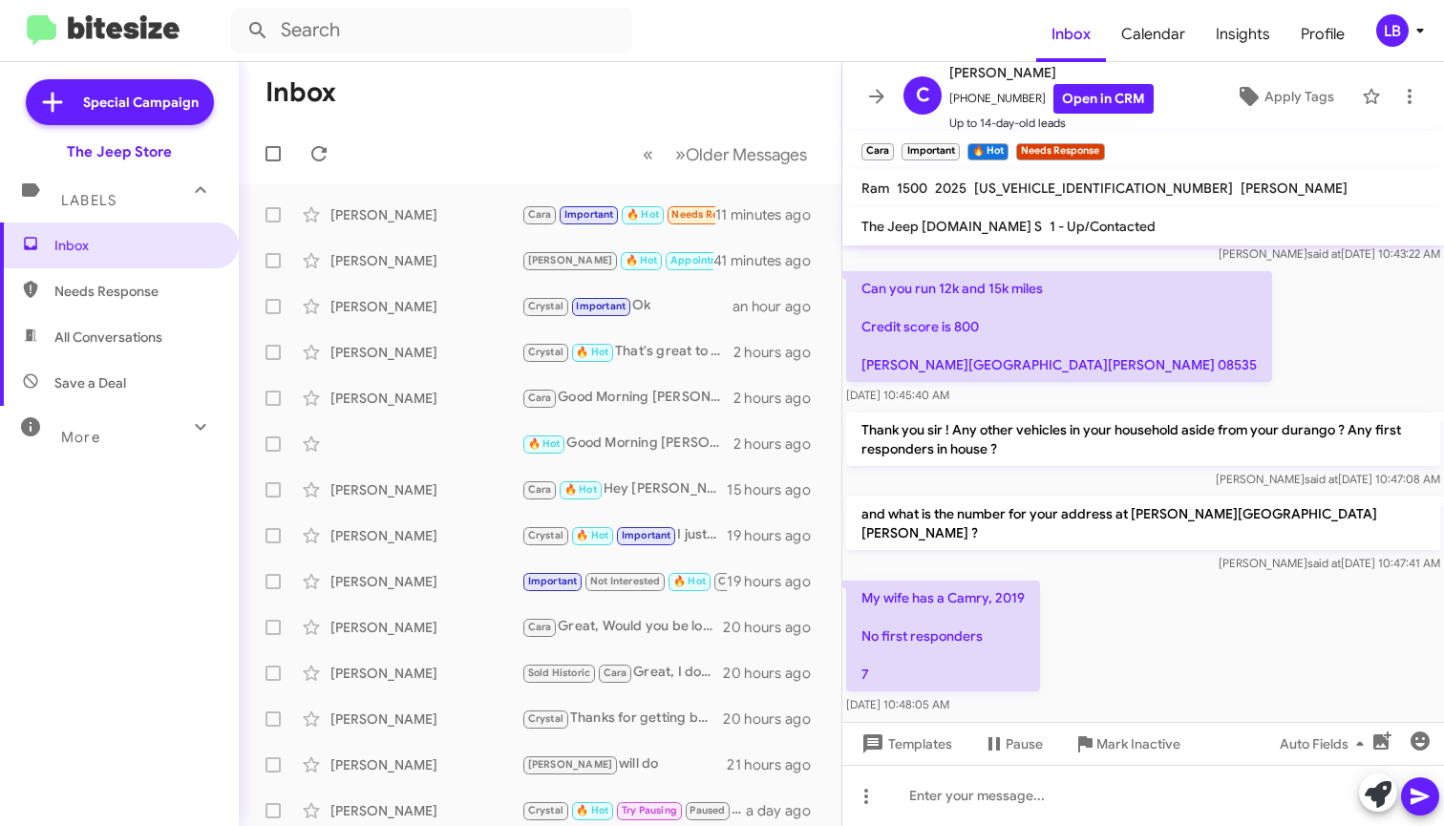
click at [1254, 359] on div "Can you run 12k and 15k miles Credit score is 800 Timmons hill drive millstone …" at bounding box center [1144, 337] width 602 height 141
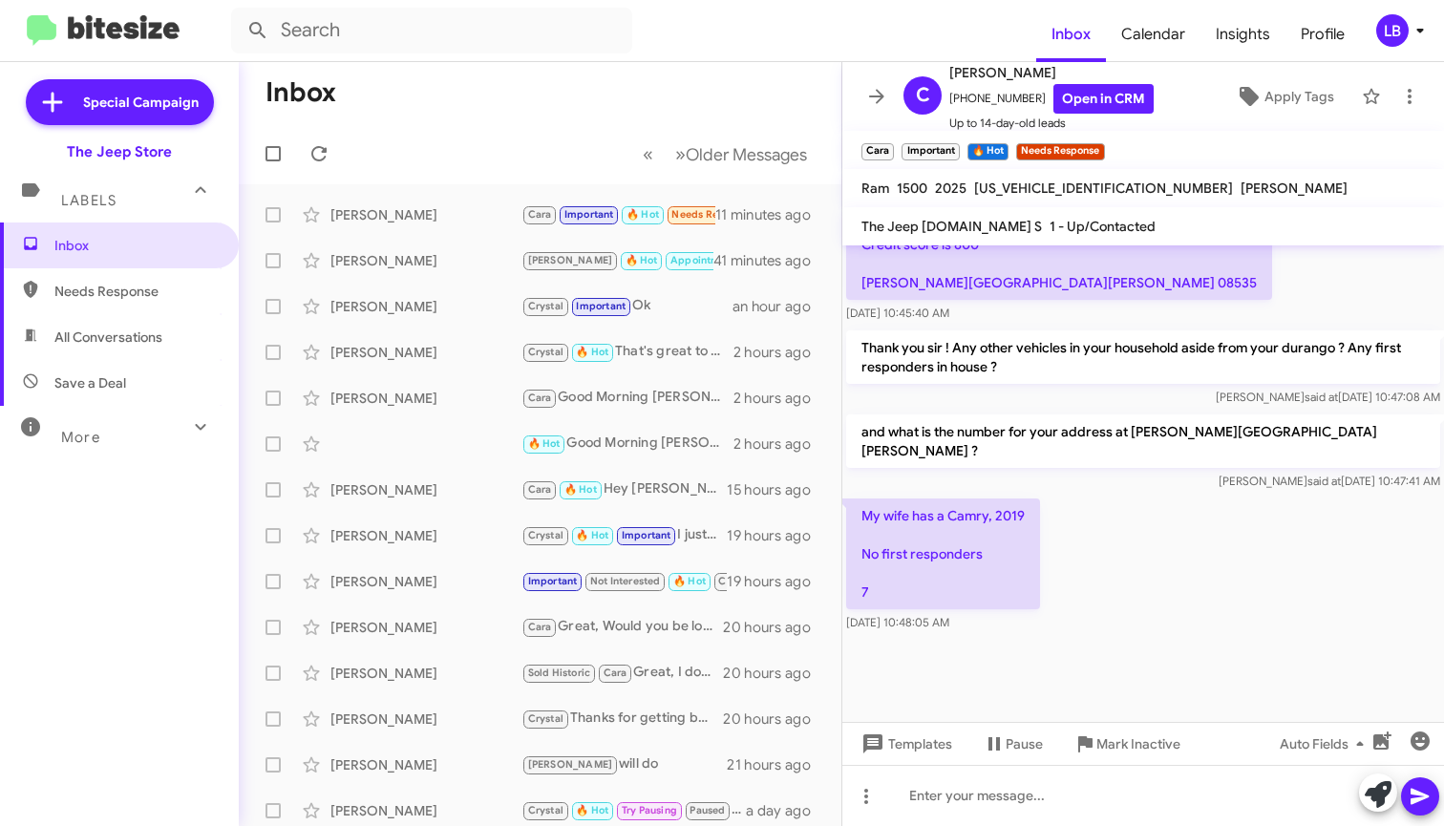
click at [1251, 315] on div "Can you run 12k and 15k miles Credit score is 800 Timmons hill drive millstone …" at bounding box center [1144, 255] width 602 height 141
click at [1234, 290] on div "Can you run 12k and 15k miles Credit score is 800 Timmons hill drive millstone …" at bounding box center [1144, 255] width 602 height 141
click at [528, 127] on mat-toolbar-row "« Previous » Next Older Messages" at bounding box center [540, 153] width 603 height 61
click at [946, 485] on div "and what is the number for your address at Timmons hill ? Luis said at Sep 4, 2…" at bounding box center [1144, 453] width 602 height 84
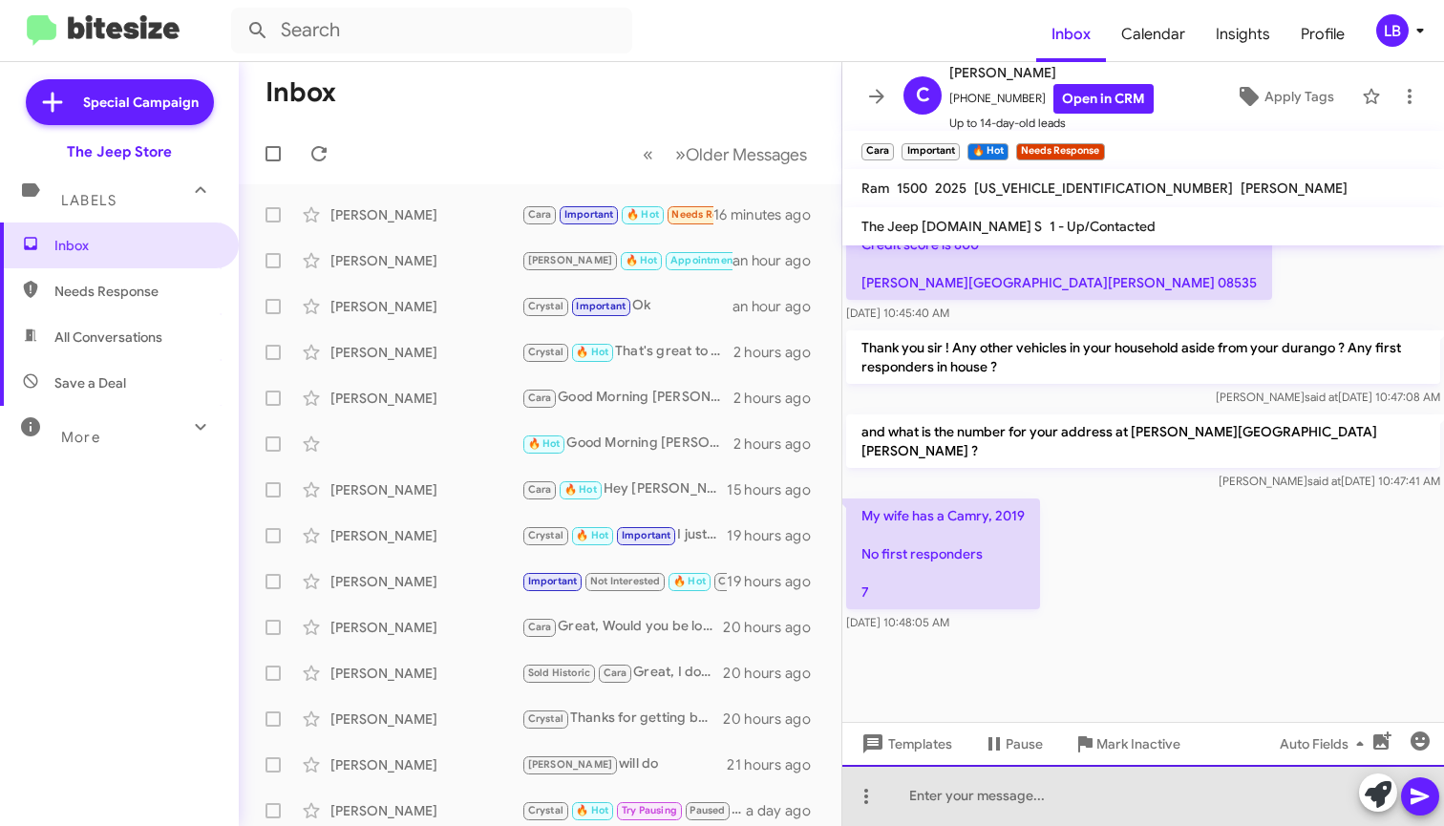
click at [1081, 809] on div at bounding box center [1144, 795] width 602 height 61
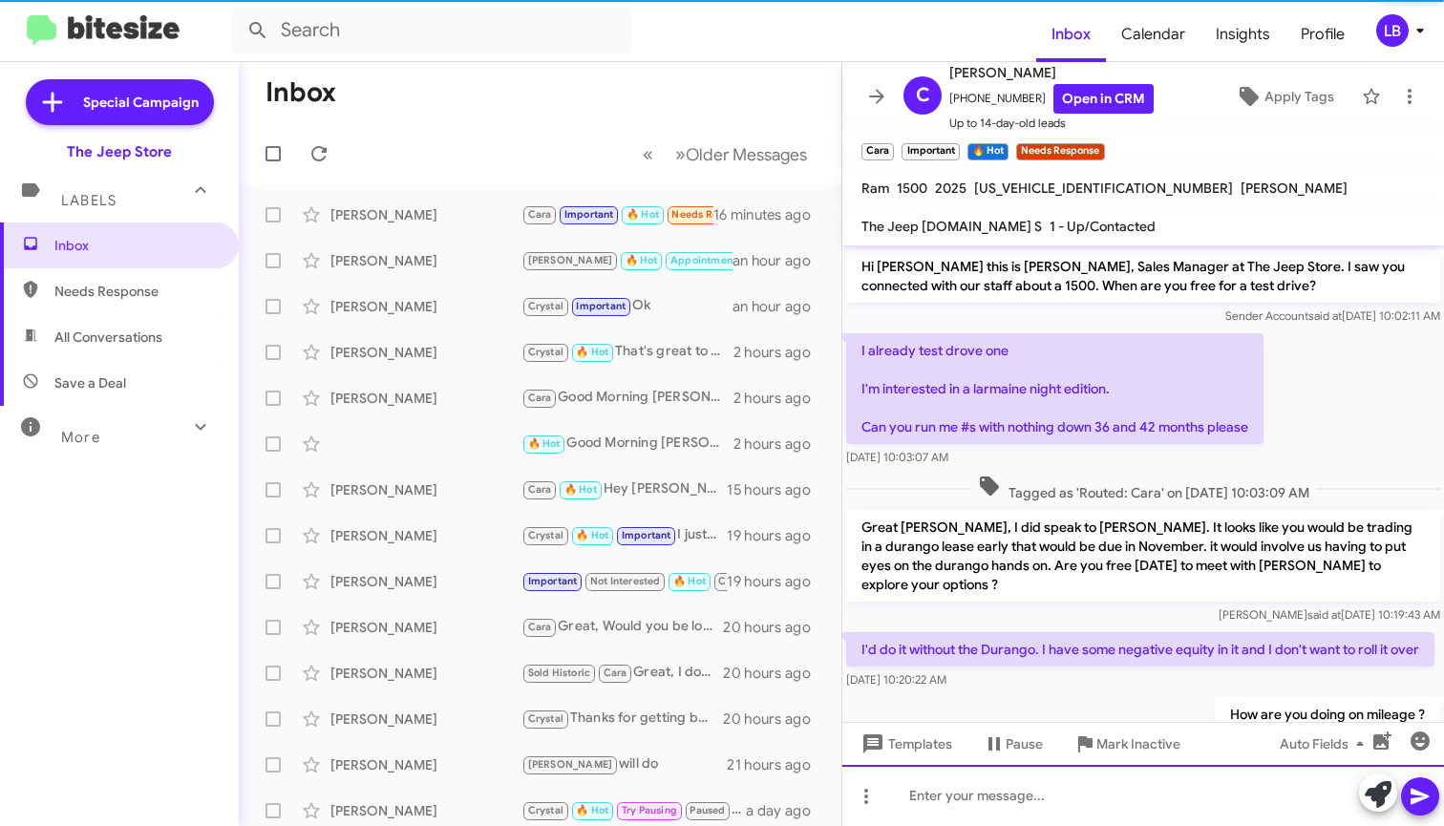
scroll to position [1354, 0]
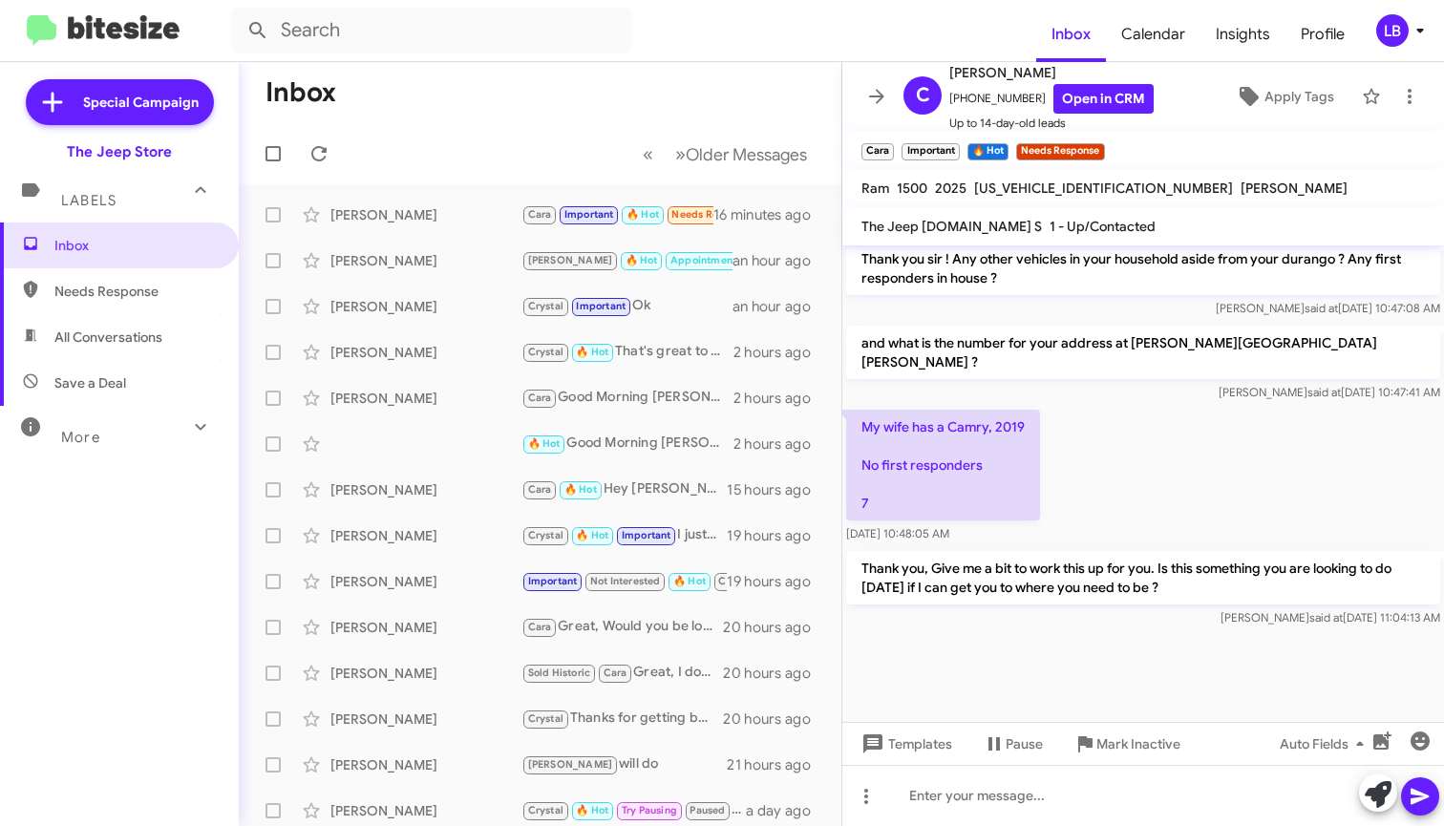
click at [1138, 409] on div "My wife has a Camry, 2019 No first responders 7 Sep 4, 2025, 10:48:05 AM" at bounding box center [1144, 476] width 602 height 141
drag, startPoint x: 1118, startPoint y: 492, endPoint x: 903, endPoint y: 388, distance: 238.8
click at [1118, 491] on div "My wife has a Camry, 2019 No first responders 7 Sep 4, 2025, 10:48:05 AM" at bounding box center [1144, 476] width 602 height 141
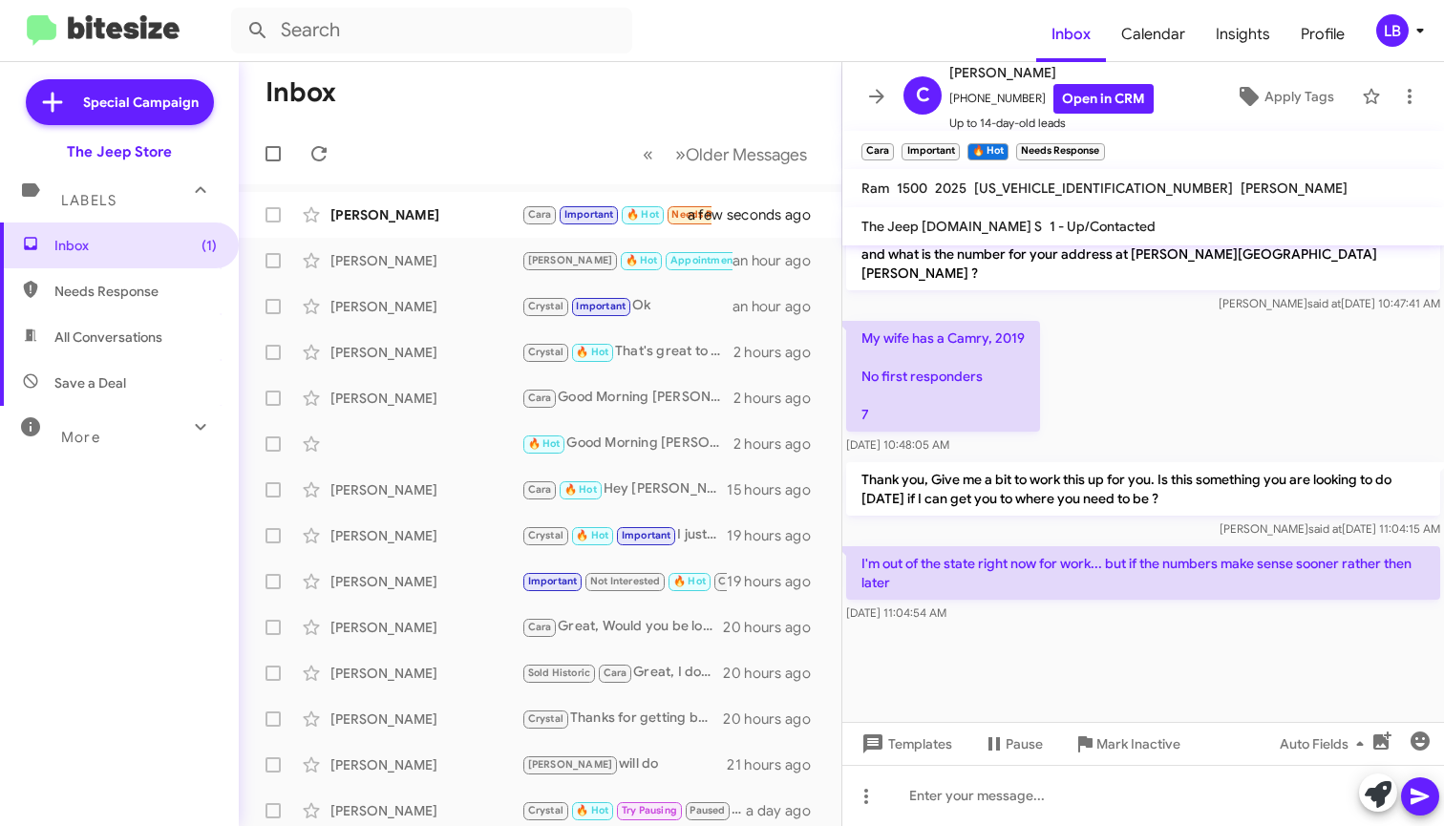
click at [1061, 616] on div "Sep 4, 2025, 11:04:54 AM" at bounding box center [1143, 613] width 594 height 19
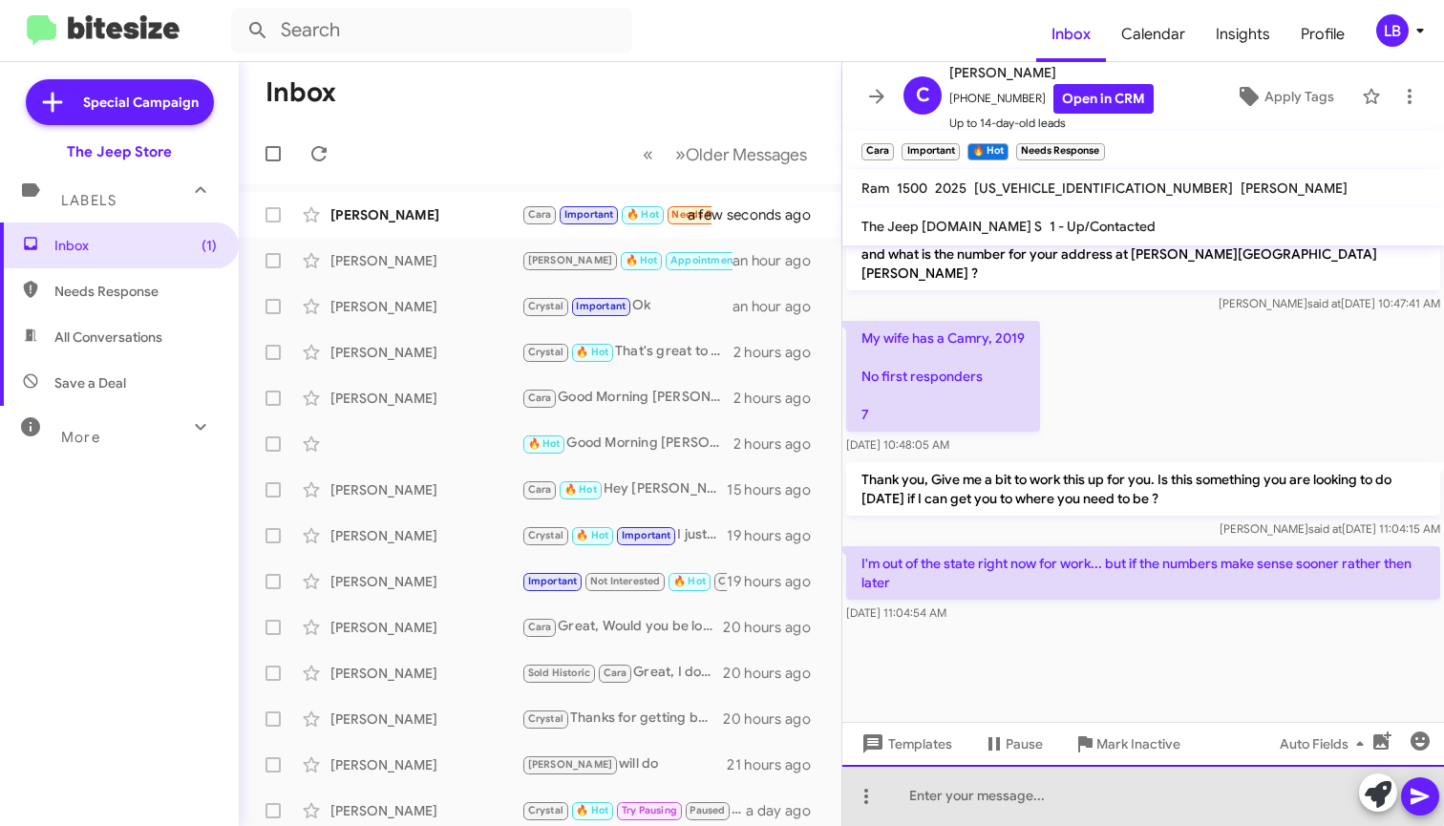
click at [1018, 796] on div at bounding box center [1144, 795] width 602 height 61
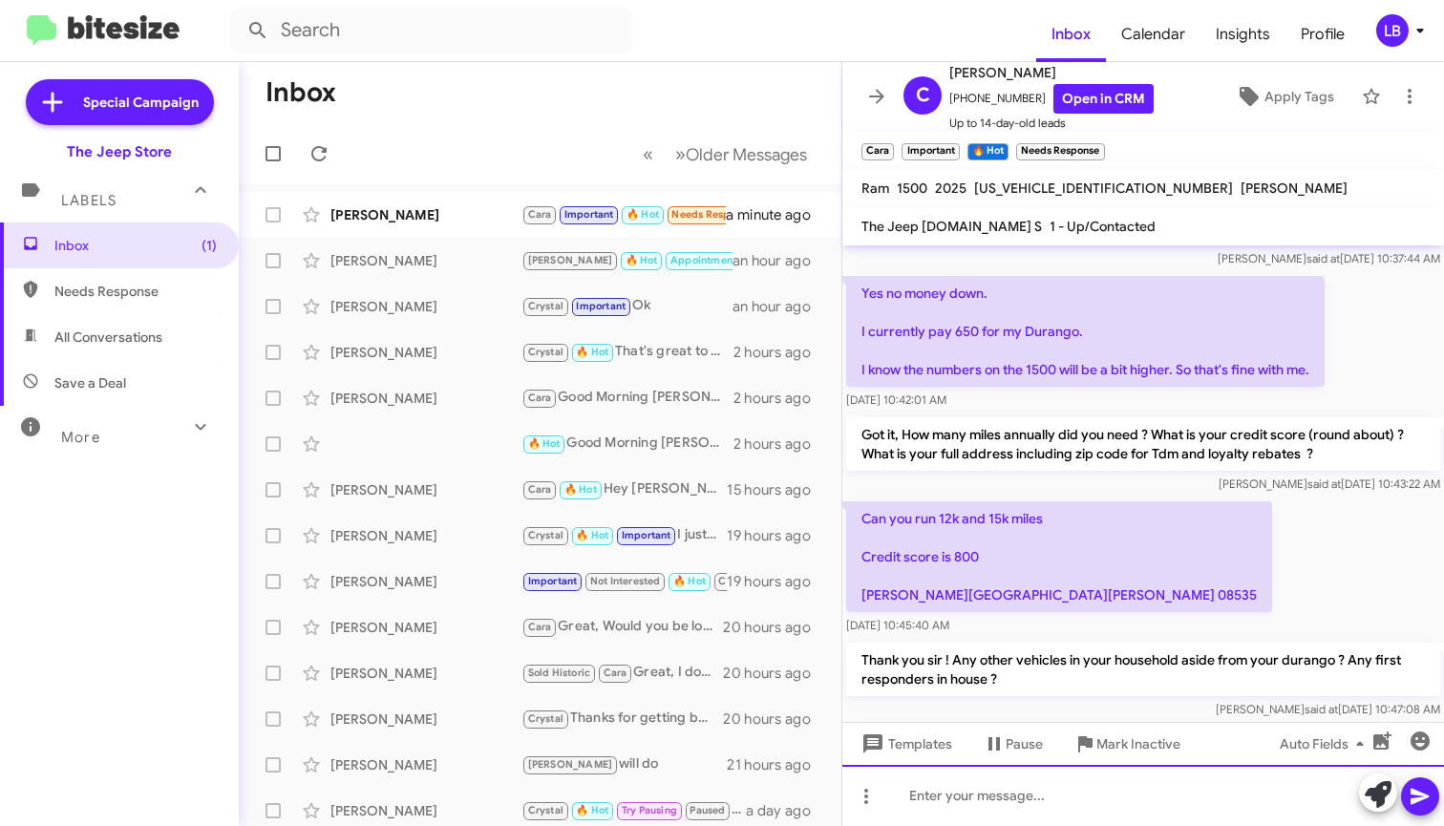
scroll to position [1512, 0]
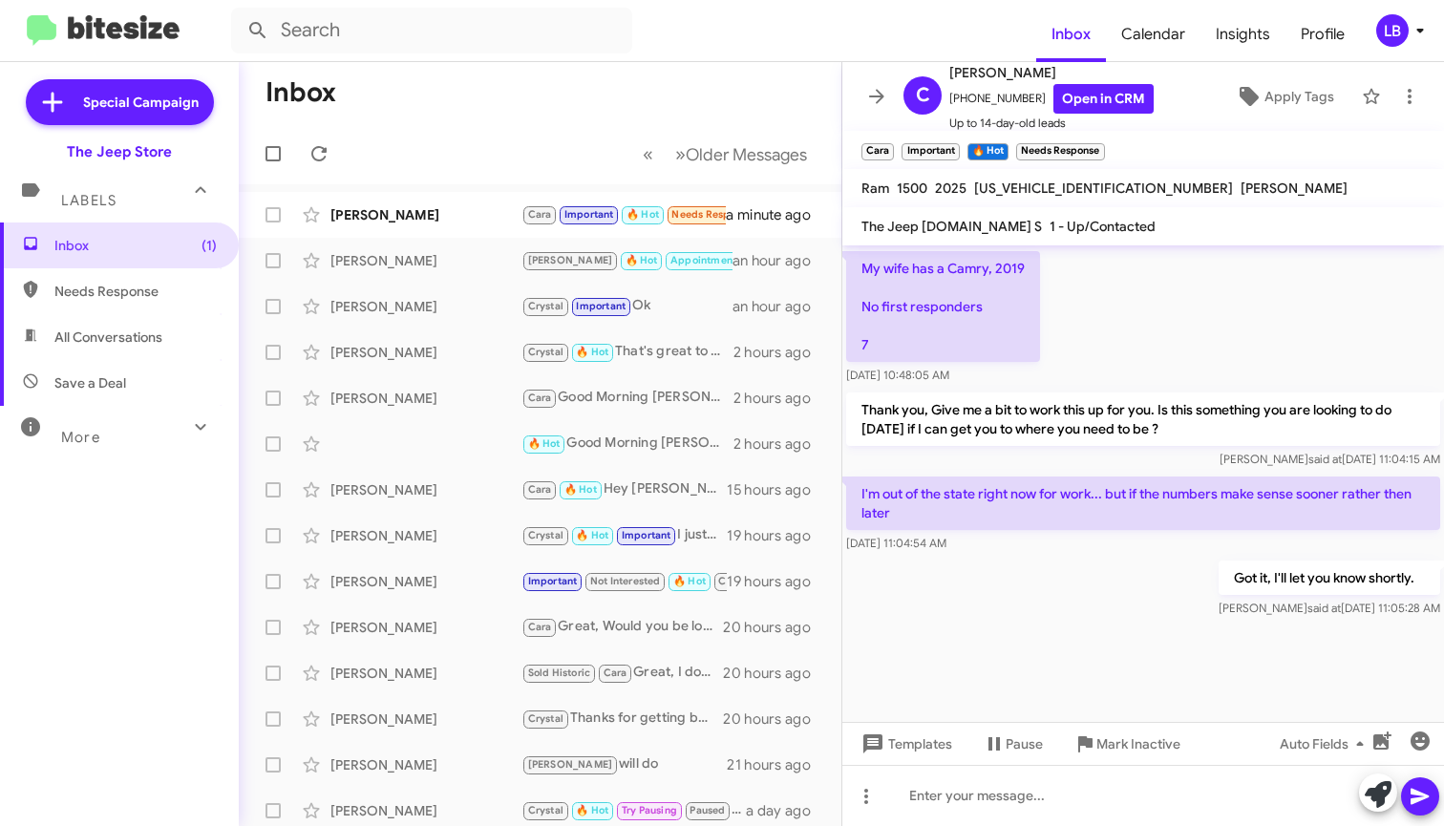
click at [1289, 335] on div "My wife has a Camry, 2019 No first responders 7 Sep 4, 2025, 10:48:05 AM" at bounding box center [1144, 317] width 602 height 141
click at [493, 210] on div "[PERSON_NAME]" at bounding box center [426, 214] width 191 height 19
click at [1225, 365] on div "My wife has a Camry, 2019 No first responders 7 Sep 4, 2025, 10:48:05 AM" at bounding box center [1144, 317] width 602 height 141
click at [1152, 386] on div "My wife has a Camry, 2019 No first responders 7 Sep 4, 2025, 10:48:05 AM" at bounding box center [1144, 317] width 602 height 141
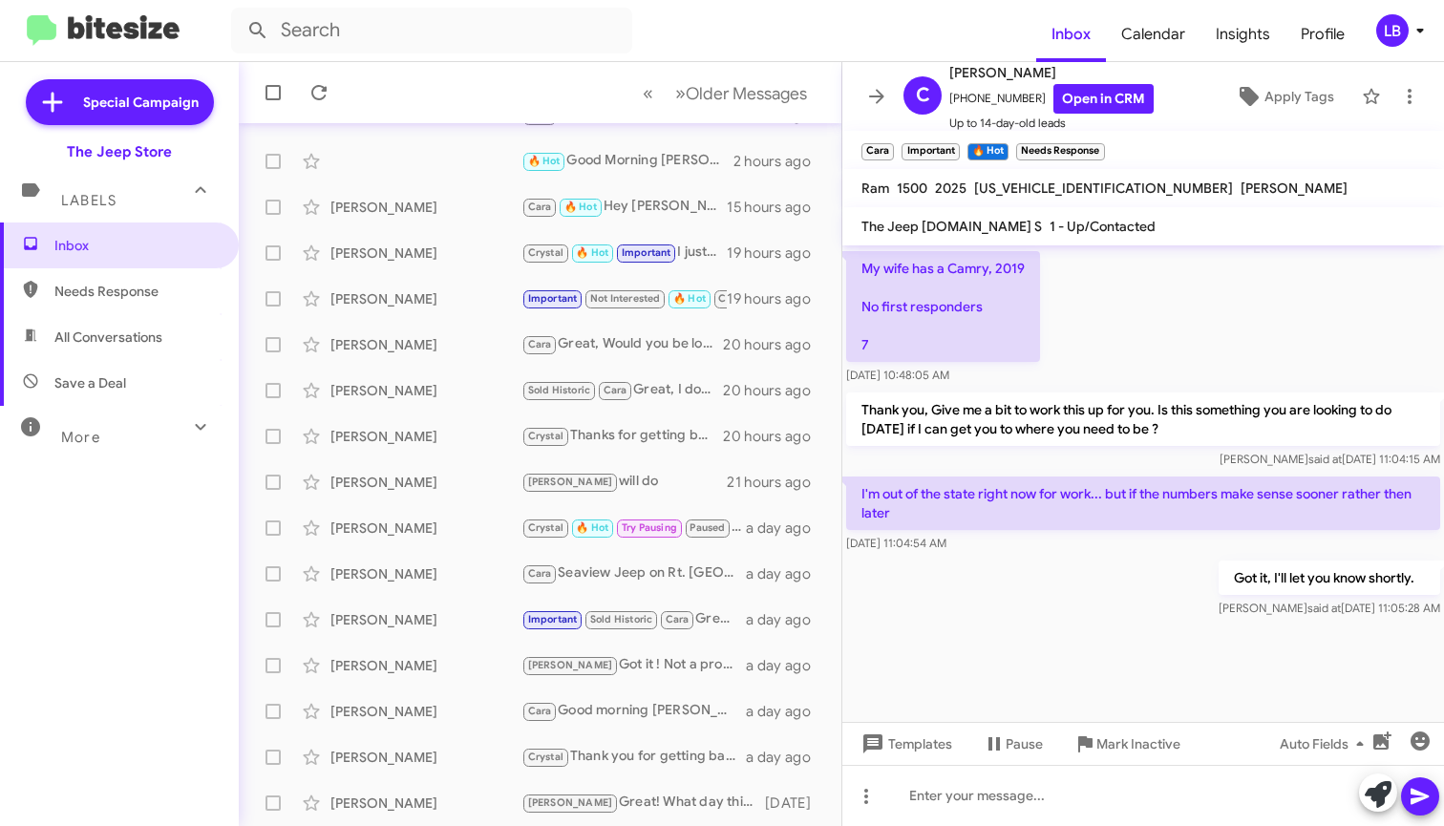
scroll to position [0, 0]
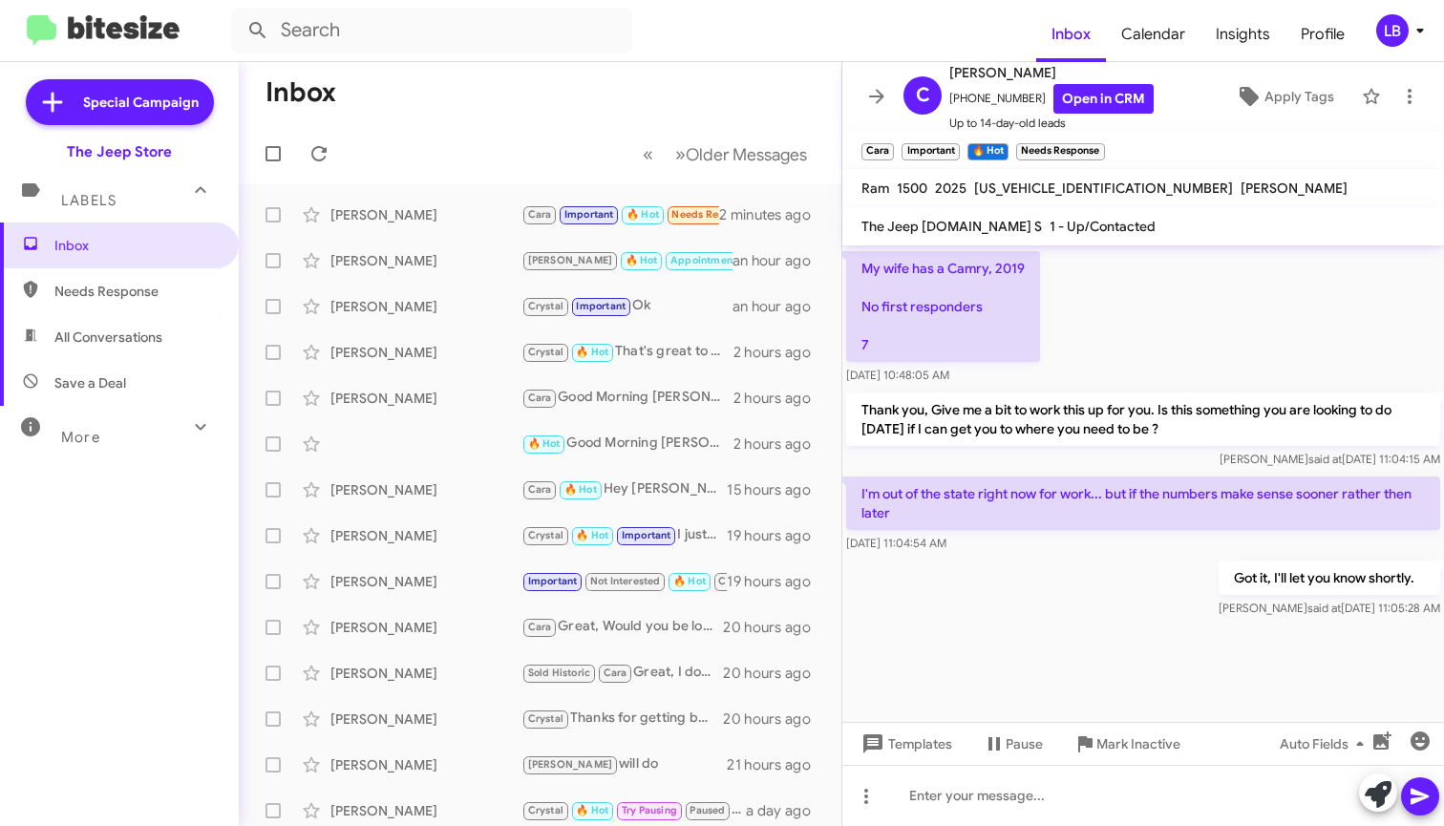
drag, startPoint x: 403, startPoint y: 147, endPoint x: 318, endPoint y: 36, distance: 139.7
click at [403, 147] on mat-toolbar-row "« Previous » Next Older Messages" at bounding box center [540, 153] width 603 height 61
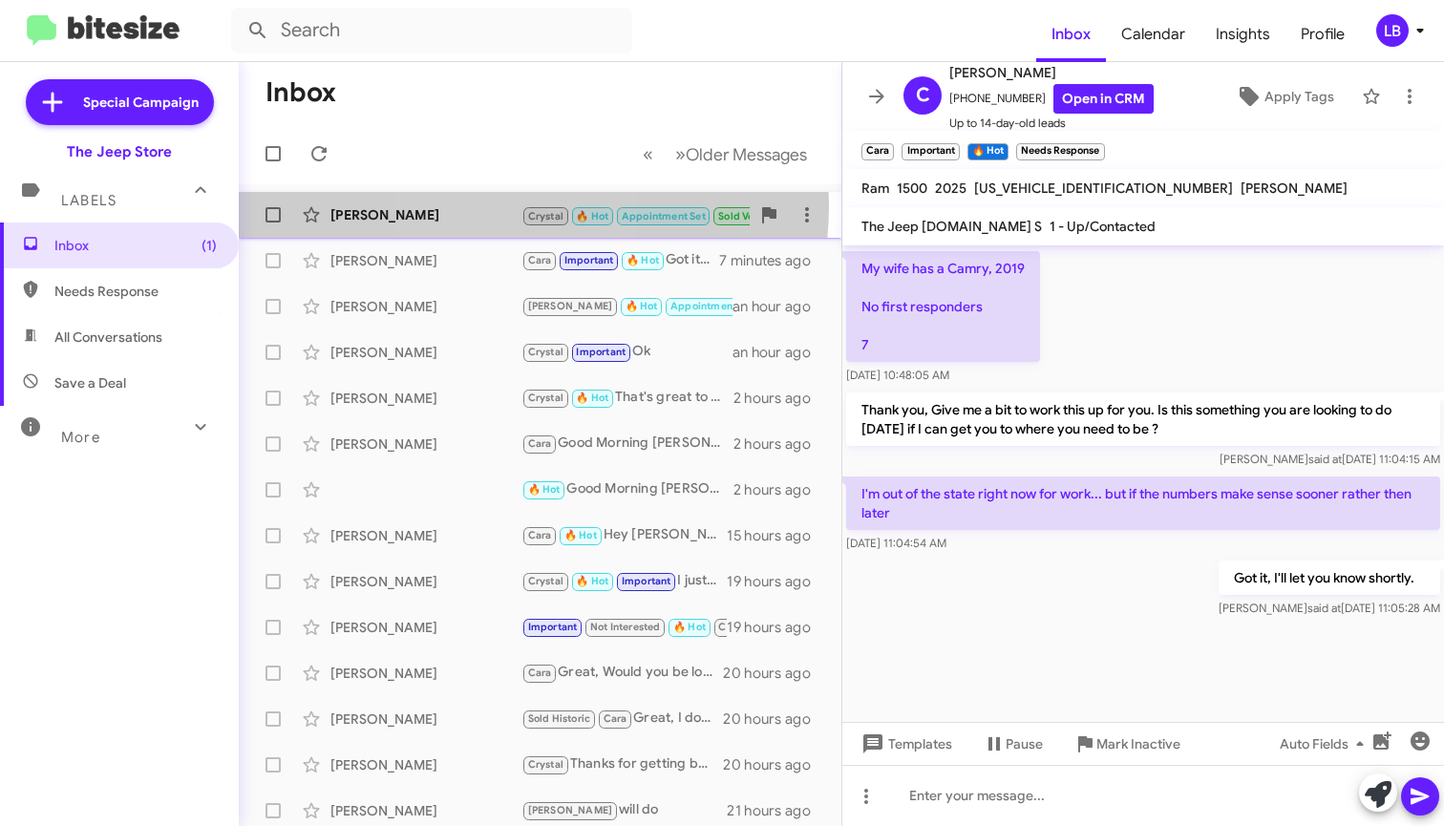
click at [489, 206] on div "Jaime Villanueva Chavez" at bounding box center [426, 214] width 191 height 19
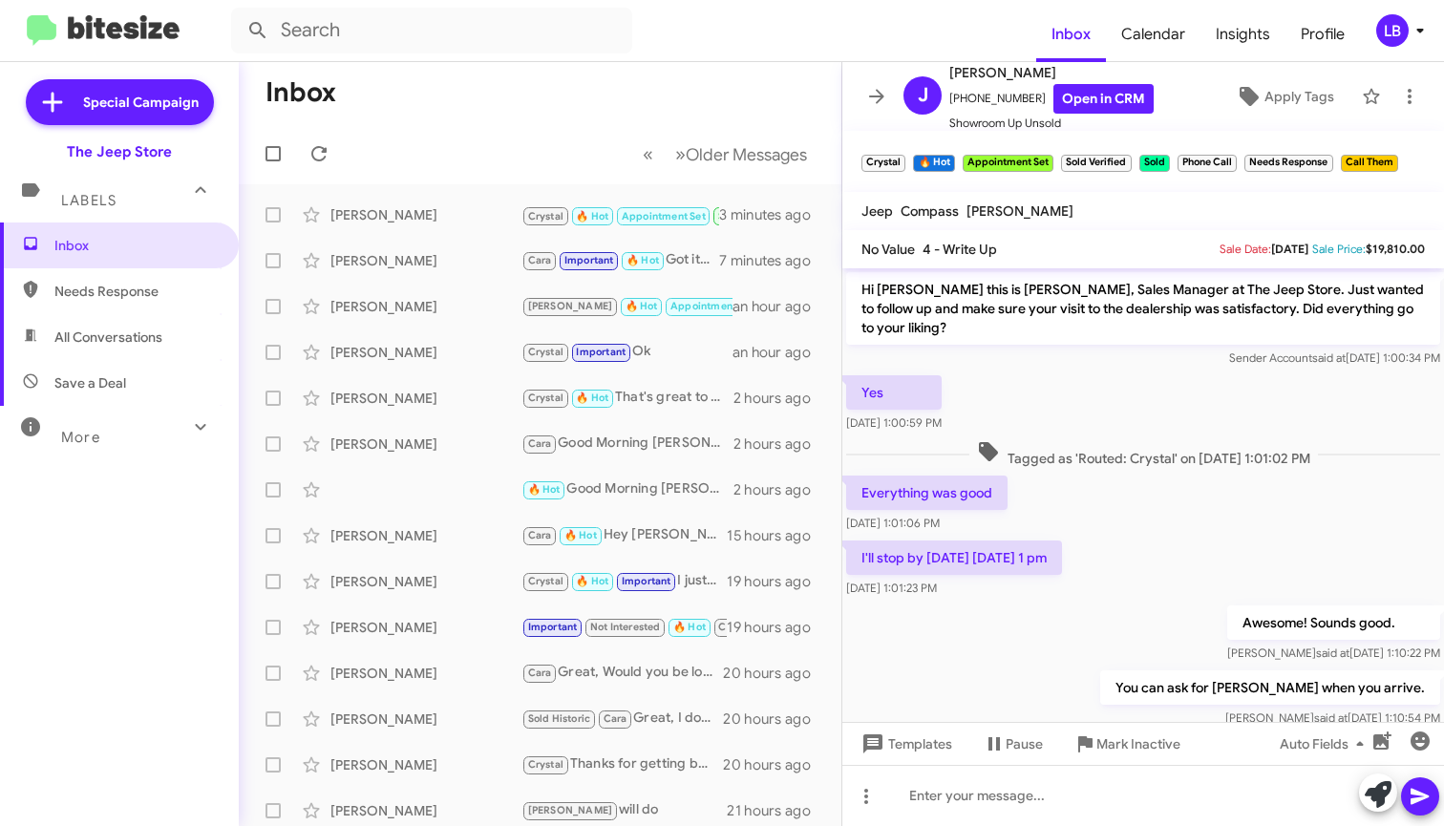
scroll to position [313, 0]
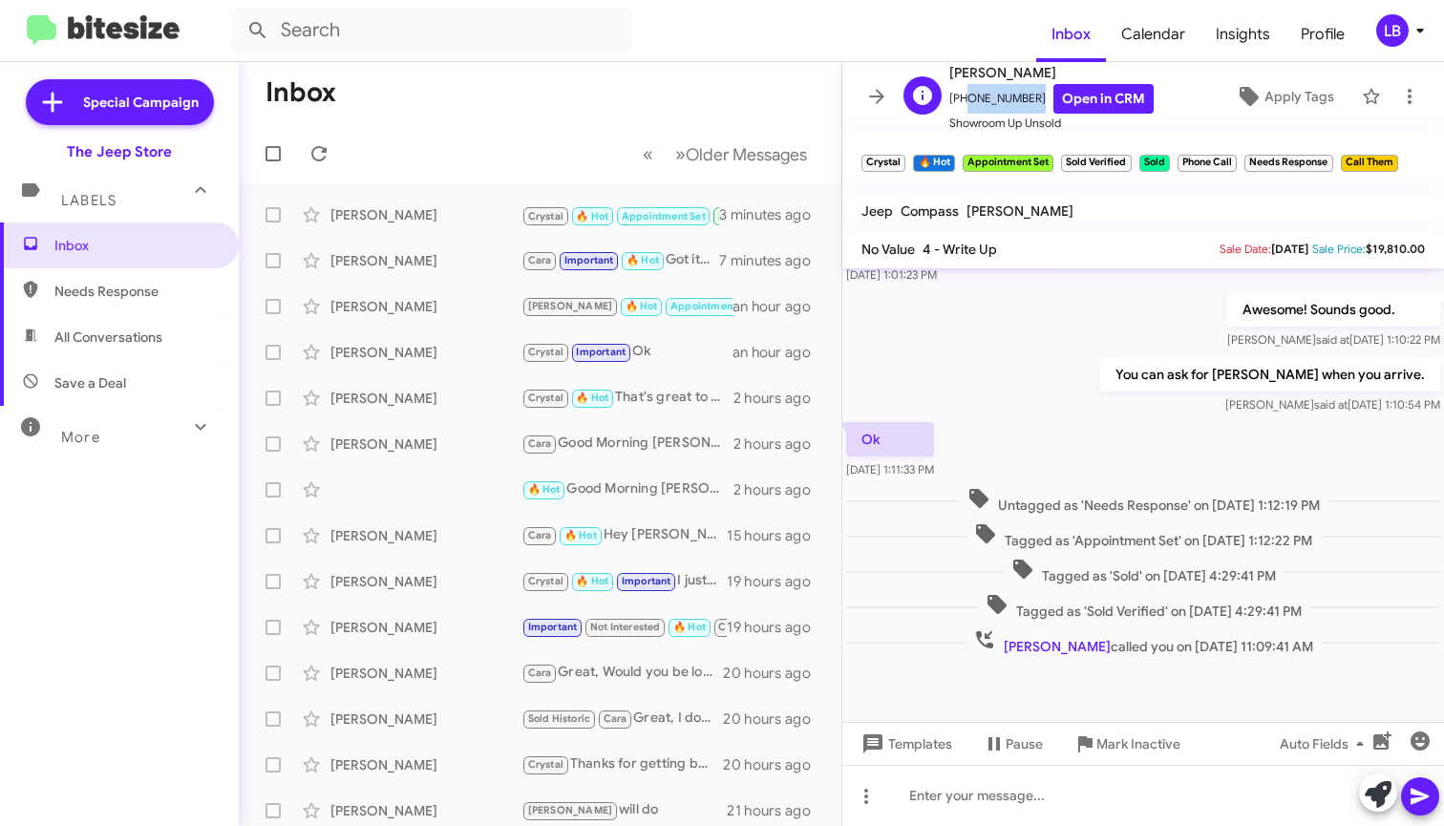
drag, startPoint x: 1028, startPoint y: 98, endPoint x: 961, endPoint y: 100, distance: 66.9
click at [961, 100] on span "+17329968213 Open in CRM" at bounding box center [1052, 99] width 204 height 30
copy span "7329968213"
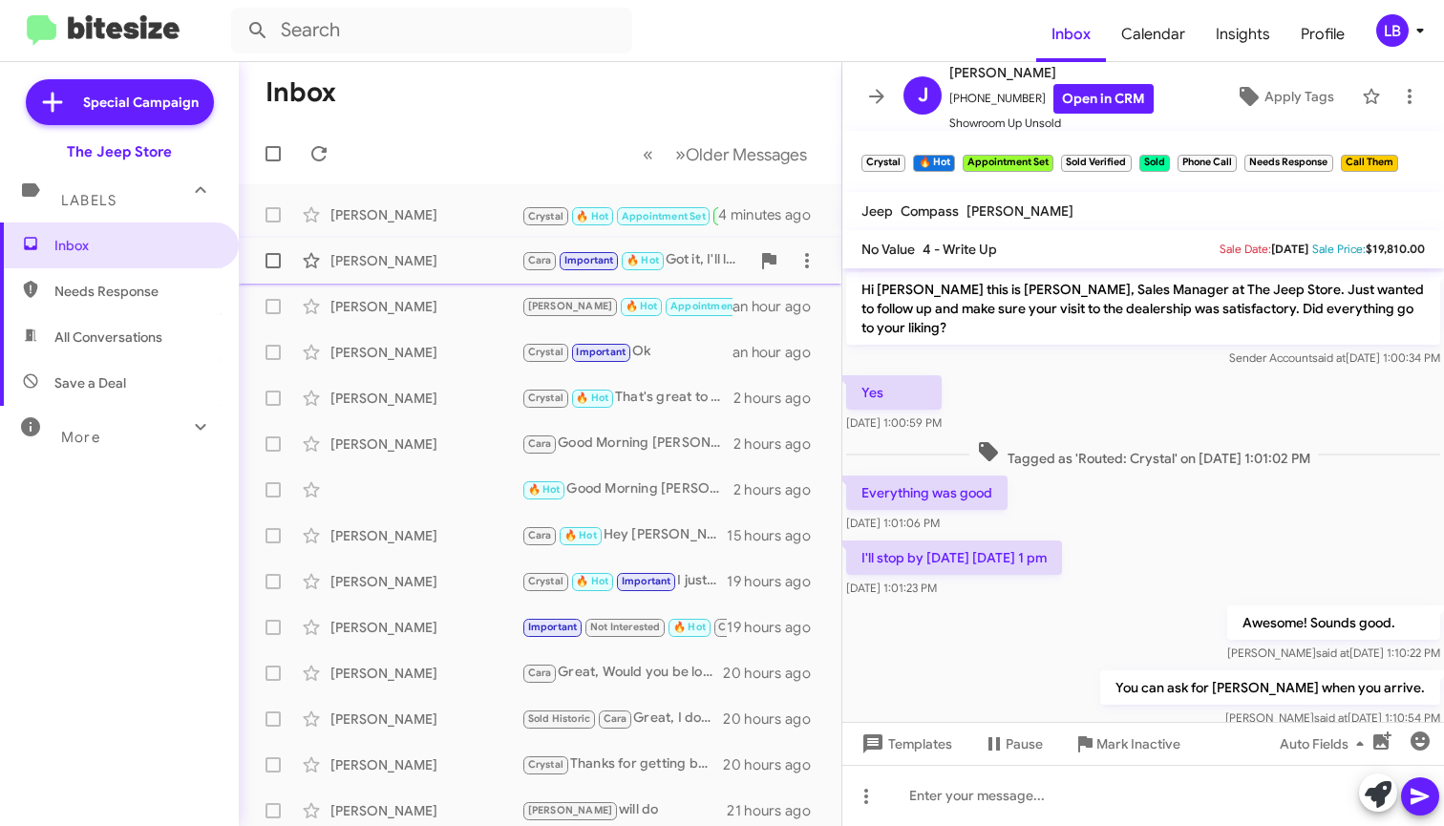
click at [414, 260] on div "[PERSON_NAME]" at bounding box center [426, 260] width 191 height 19
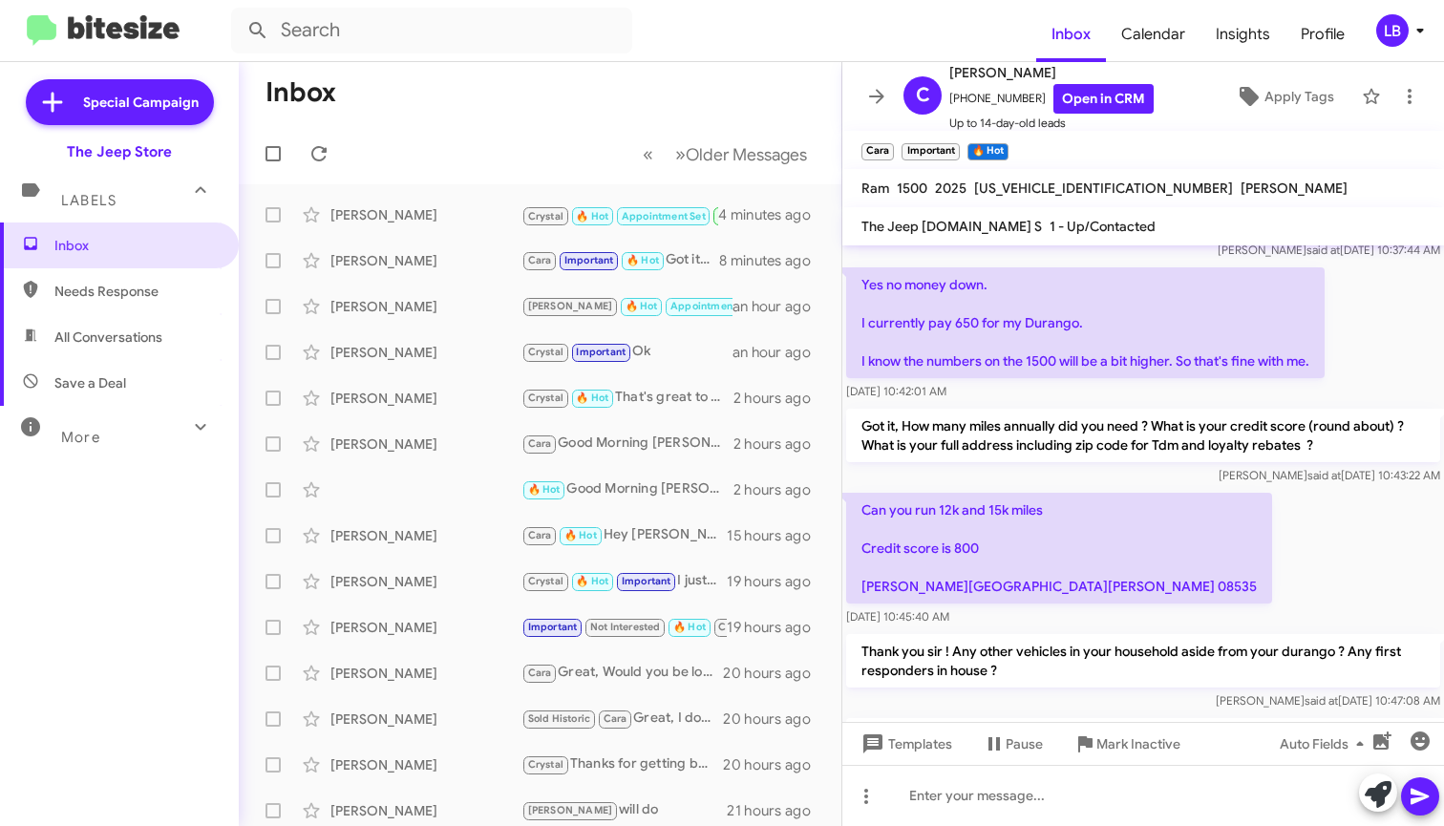
scroll to position [1423, 0]
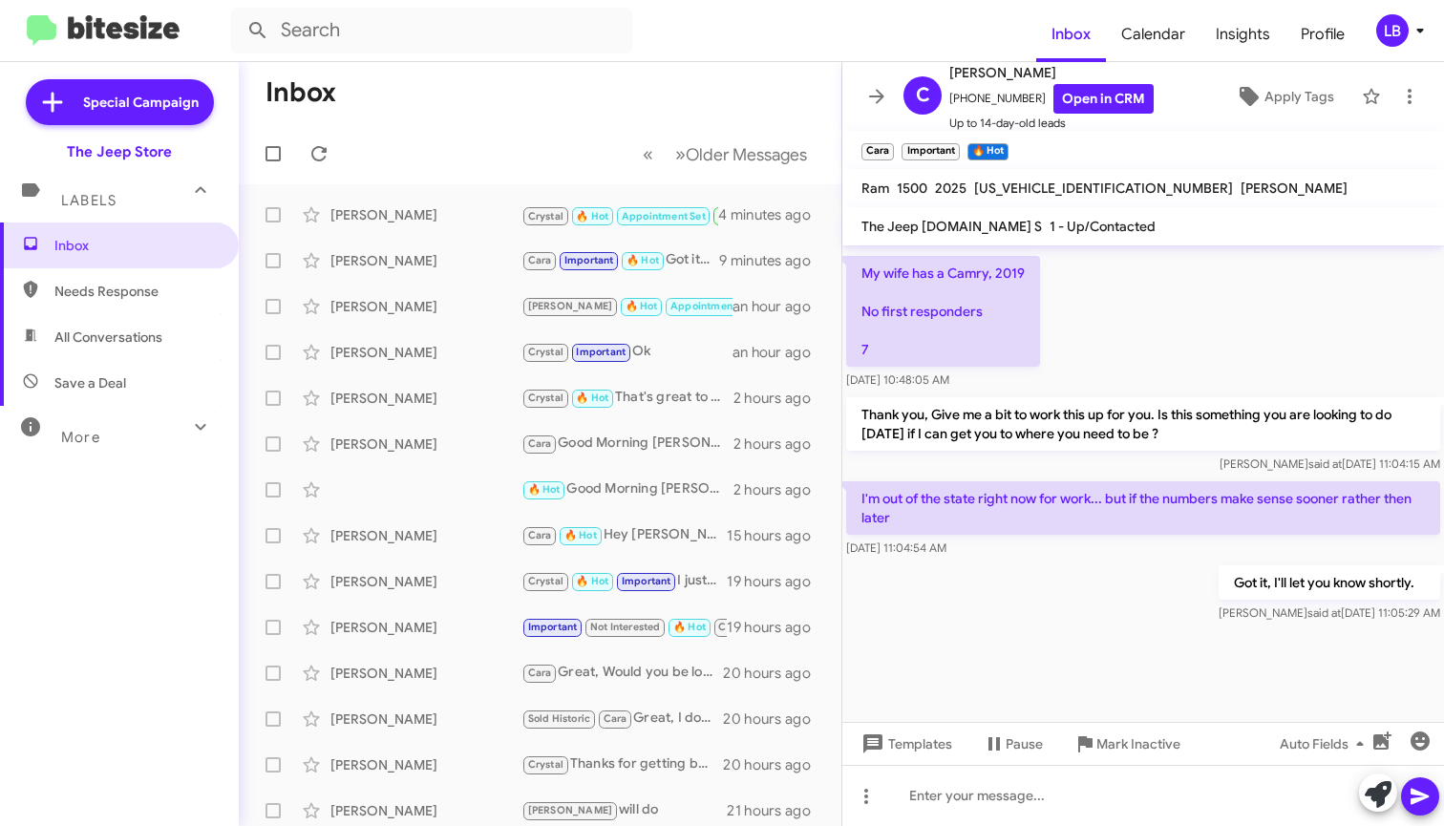
click at [1205, 331] on div "My wife has a Camry, 2019 No first responders 7 Sep 4, 2025, 10:48:05 AM" at bounding box center [1144, 322] width 602 height 141
click at [1227, 329] on div "My wife has a Camry, 2019 No first responders 7 Sep 4, 2025, 10:48:05 AM" at bounding box center [1144, 322] width 602 height 141
click at [1222, 331] on div "My wife has a Camry, 2019 No first responders 7 Sep 4, 2025, 10:48:05 AM" at bounding box center [1144, 322] width 602 height 141
click at [1234, 311] on div "My wife has a Camry, 2019 No first responders 7 Sep 4, 2025, 10:48:05 AM" at bounding box center [1144, 322] width 602 height 141
click at [1179, 348] on div "My wife has a Camry, 2019 No first responders 7 Sep 4, 2025, 10:48:05 AM" at bounding box center [1144, 322] width 602 height 141
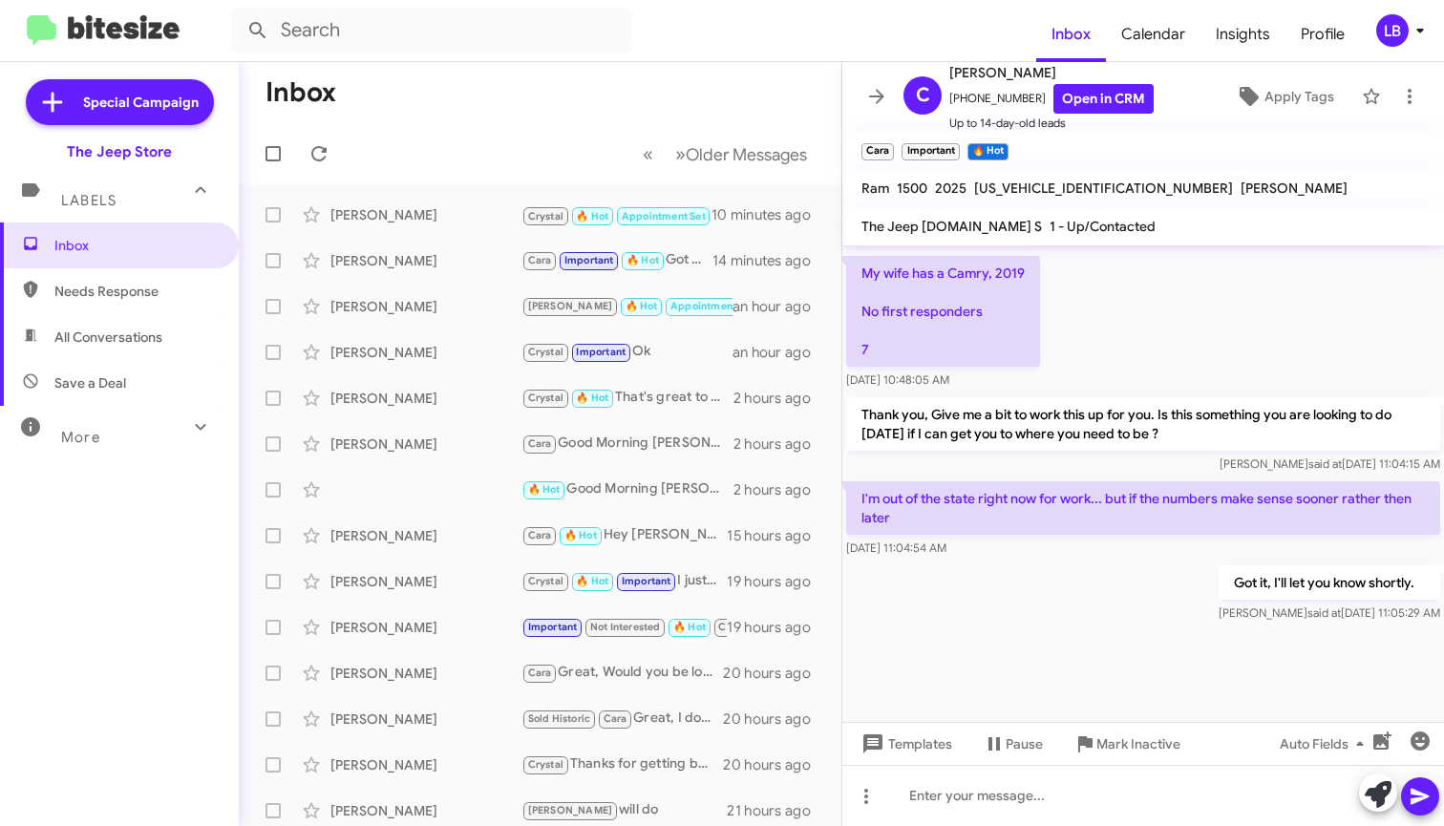
scroll to position [4, 0]
click at [446, 116] on mat-toolbar-row "Inbox" at bounding box center [540, 92] width 603 height 61
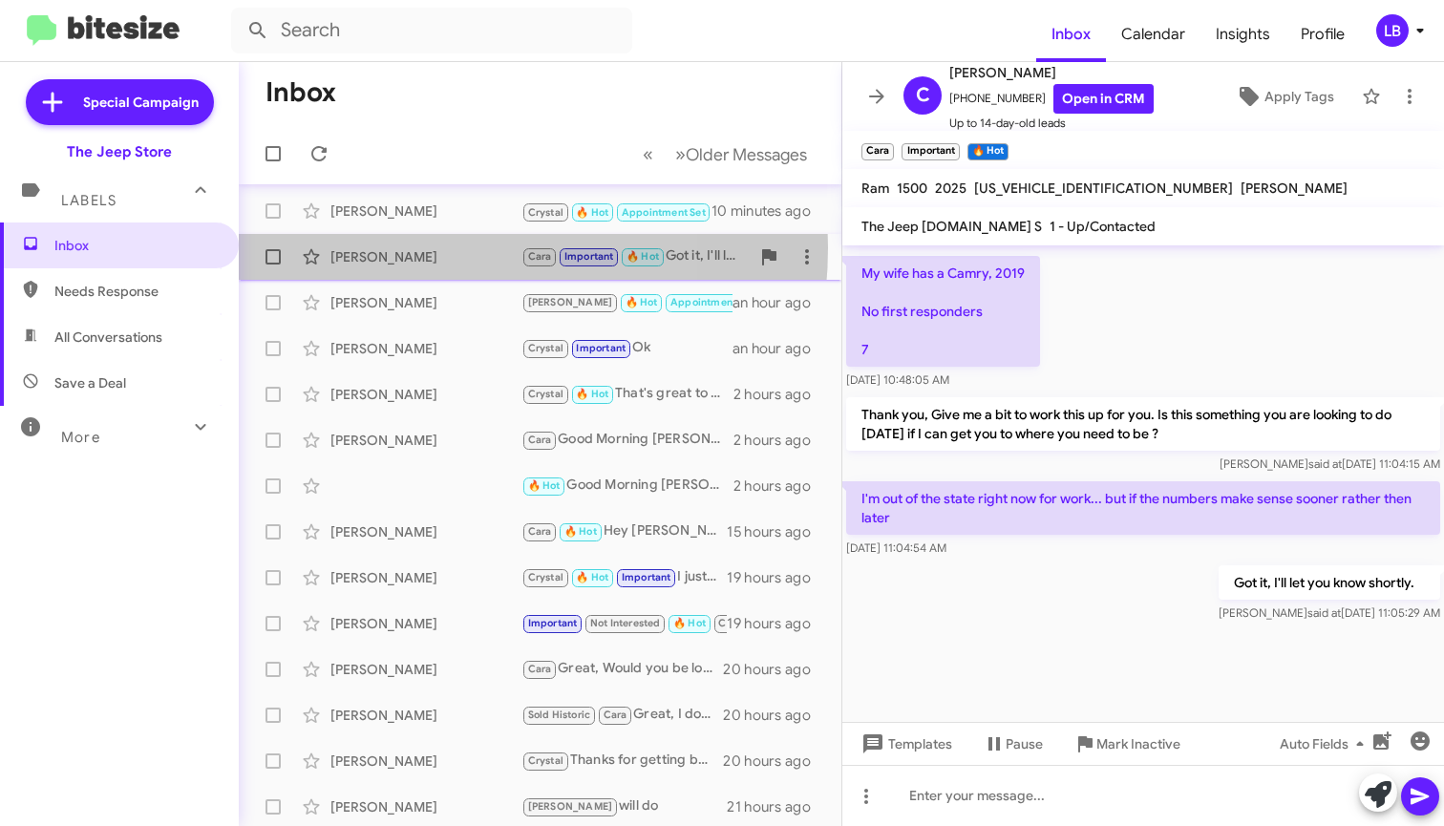
click at [398, 247] on div "[PERSON_NAME]" at bounding box center [426, 256] width 191 height 19
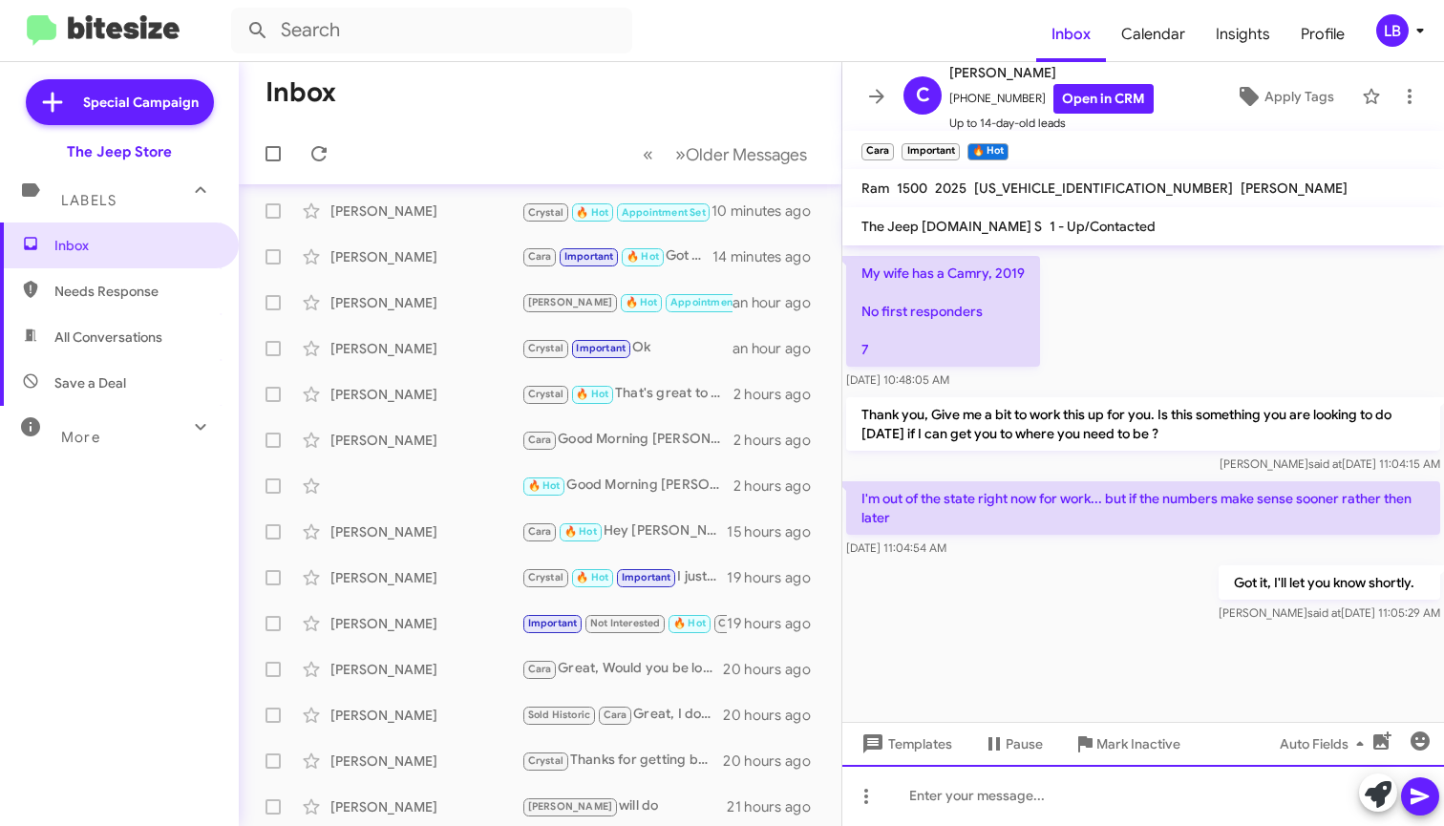
click at [1033, 809] on div at bounding box center [1144, 795] width 602 height 61
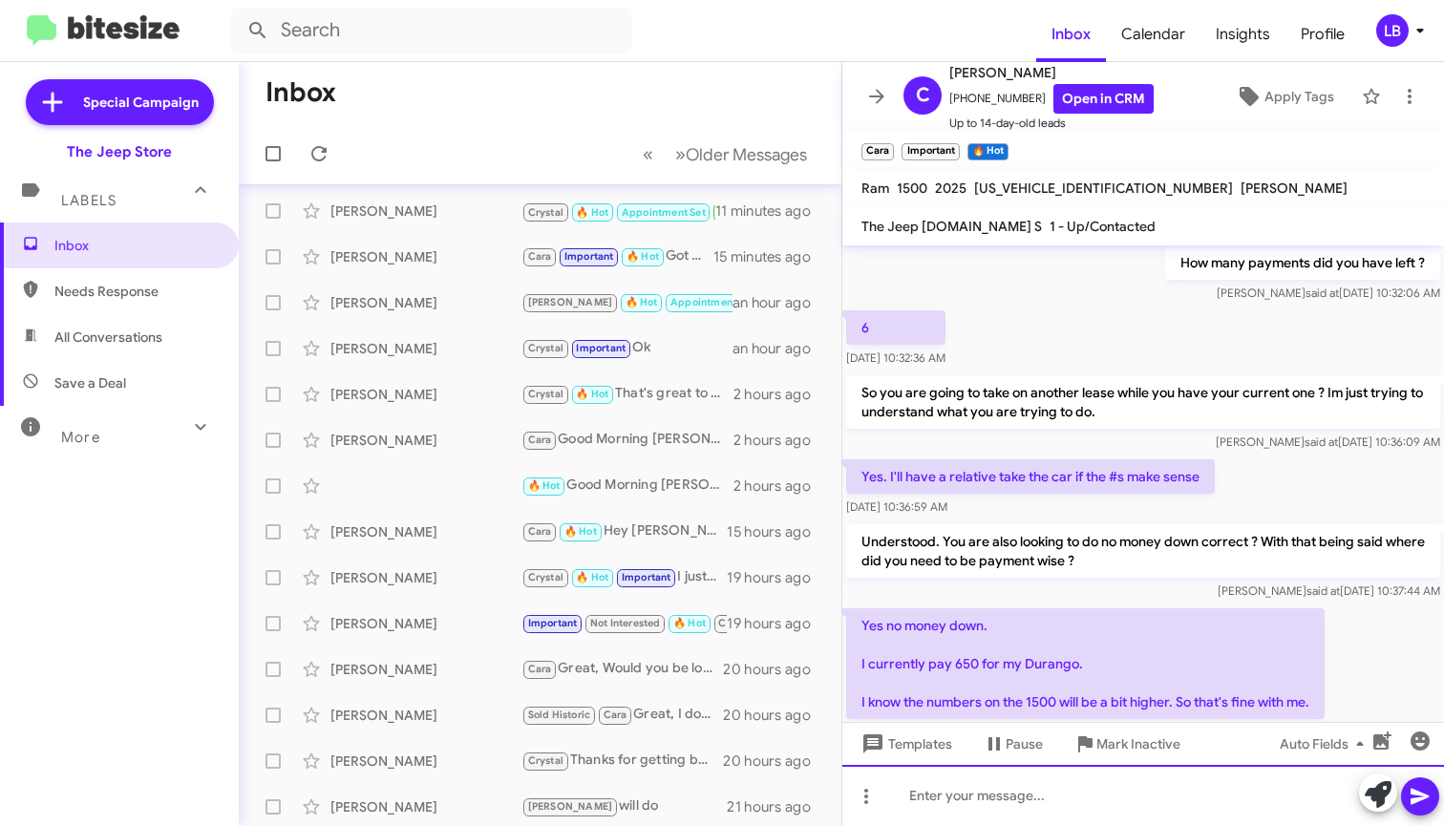
scroll to position [1601, 0]
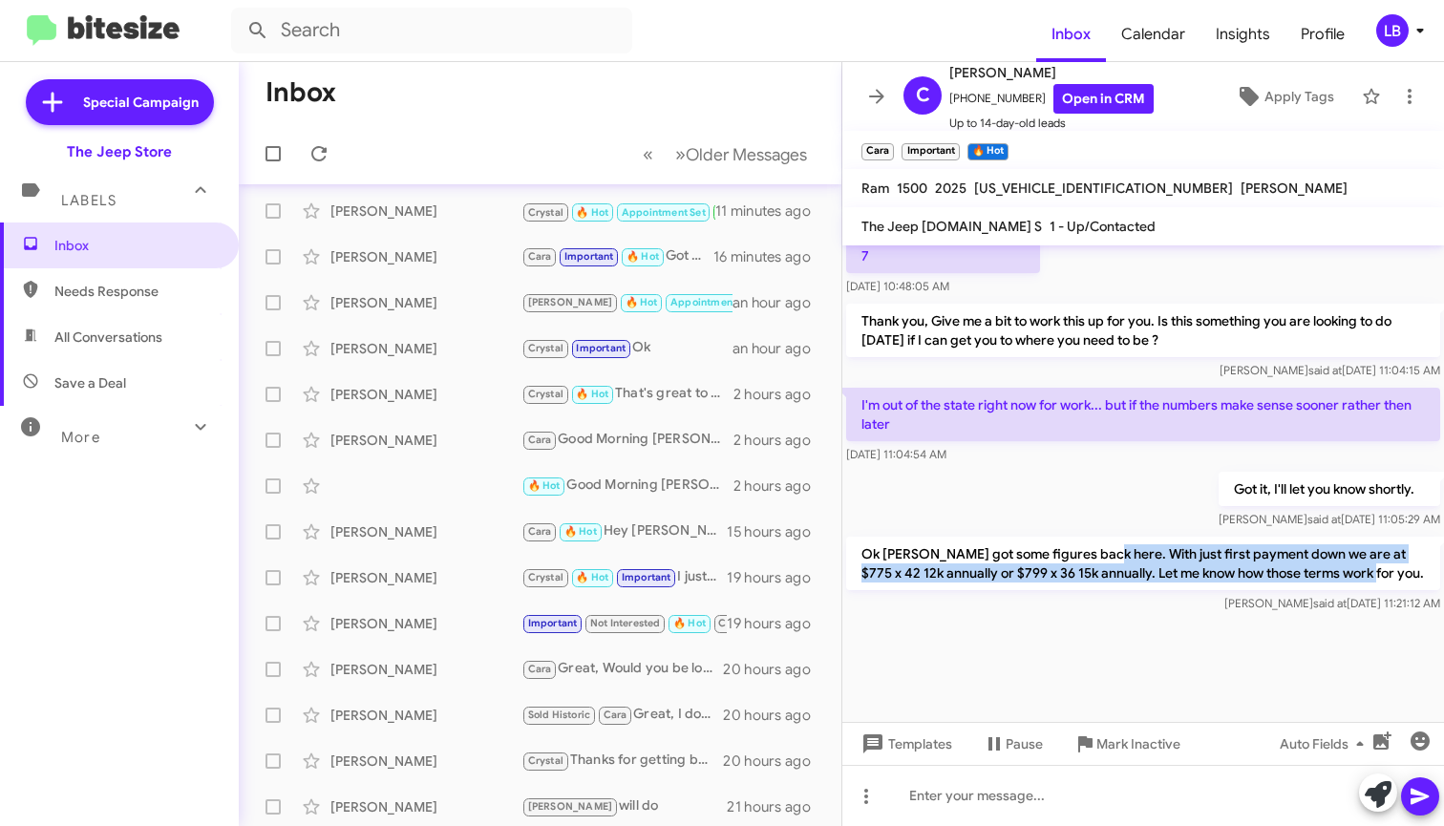
drag, startPoint x: 1376, startPoint y: 566, endPoint x: 1097, endPoint y: 553, distance: 279.2
click at [1097, 553] on p "Ok chris got some figures back here. With just first payment down we are at $77…" at bounding box center [1143, 563] width 594 height 53
drag, startPoint x: 1094, startPoint y: 554, endPoint x: 1362, endPoint y: 566, distance: 268.7
click at [1370, 568] on p "Ok chris got some figures back here. With just first payment down we are at $77…" at bounding box center [1143, 563] width 594 height 53
copy p "With just first payment down we are at $775 x 42 12k annually or $799 x 36 15k …"
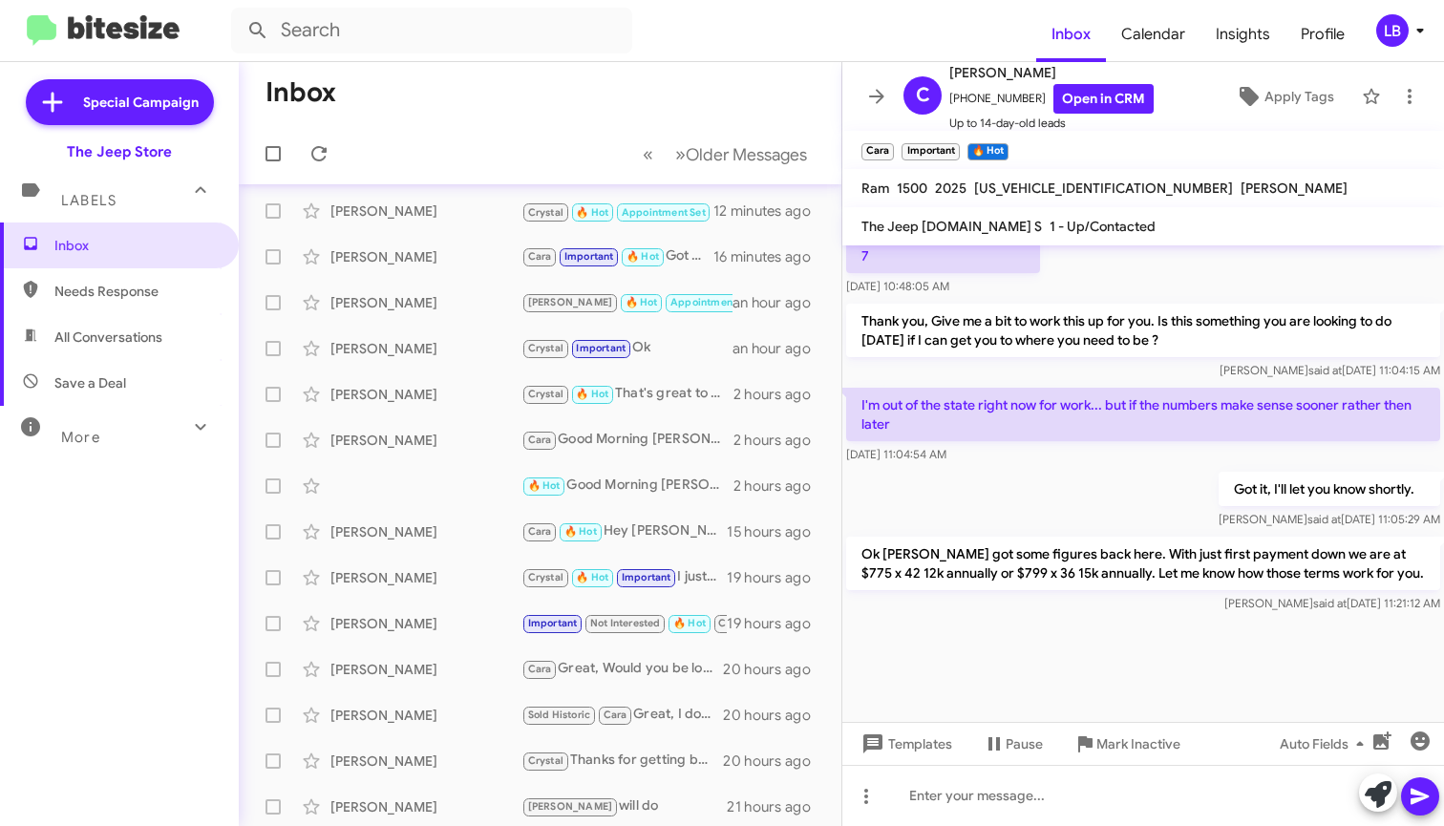
click at [1034, 475] on div "Got it, I'll let you know shortly. Luis said at Sep 4, 2025, 11:05:29 AM" at bounding box center [1144, 500] width 602 height 65
drag, startPoint x: 440, startPoint y: 138, endPoint x: 427, endPoint y: 125, distance: 18.2
click at [440, 138] on mat-toolbar-row "« Previous » Next Older Messages" at bounding box center [540, 153] width 603 height 61
click at [1070, 445] on div "Sep 4, 2025, 11:04:54 AM" at bounding box center [1143, 454] width 594 height 19
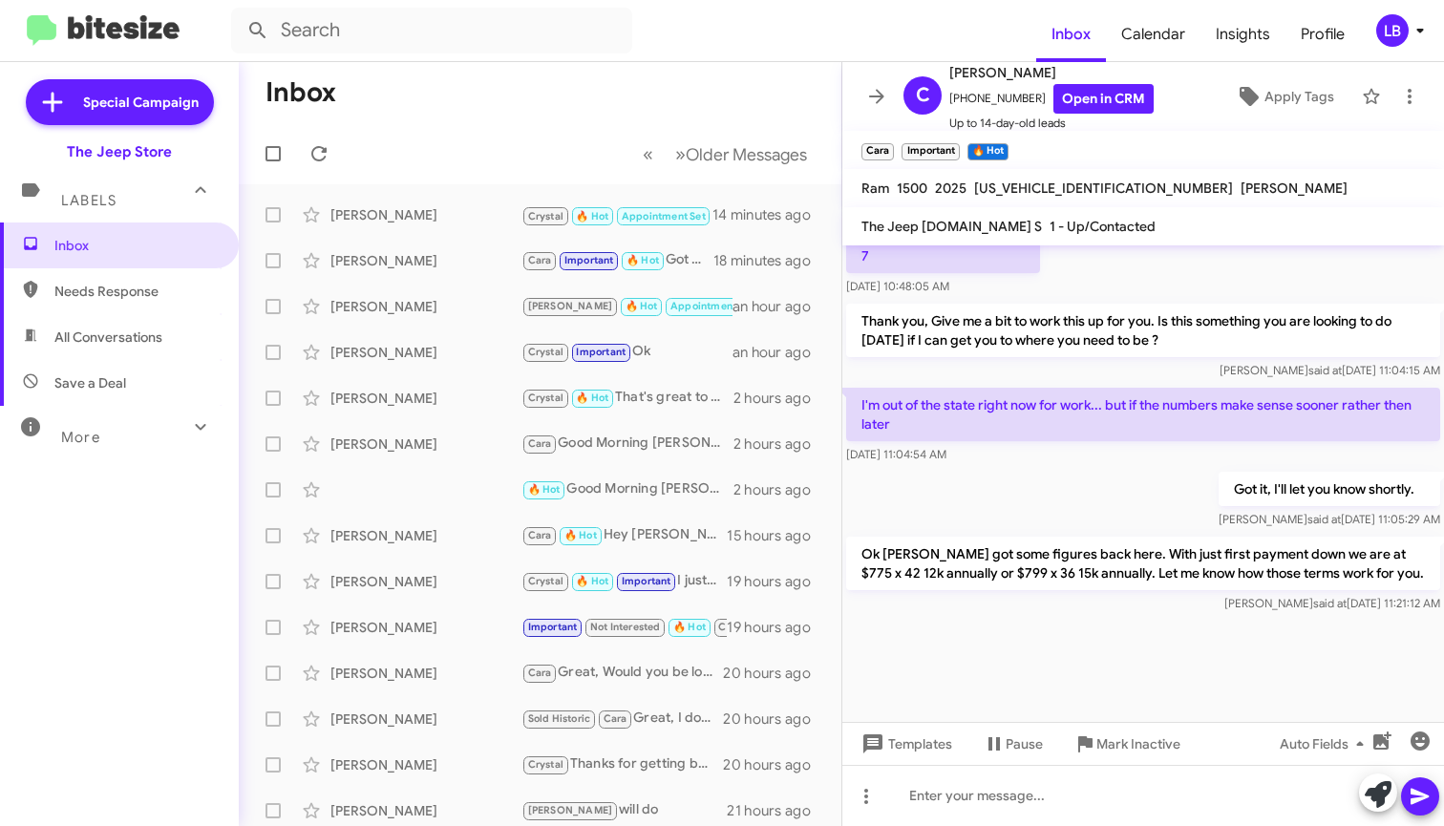
click at [1043, 505] on div "Got it, I'll let you know shortly. Luis said at Sep 4, 2025, 11:05:29 AM" at bounding box center [1144, 500] width 602 height 65
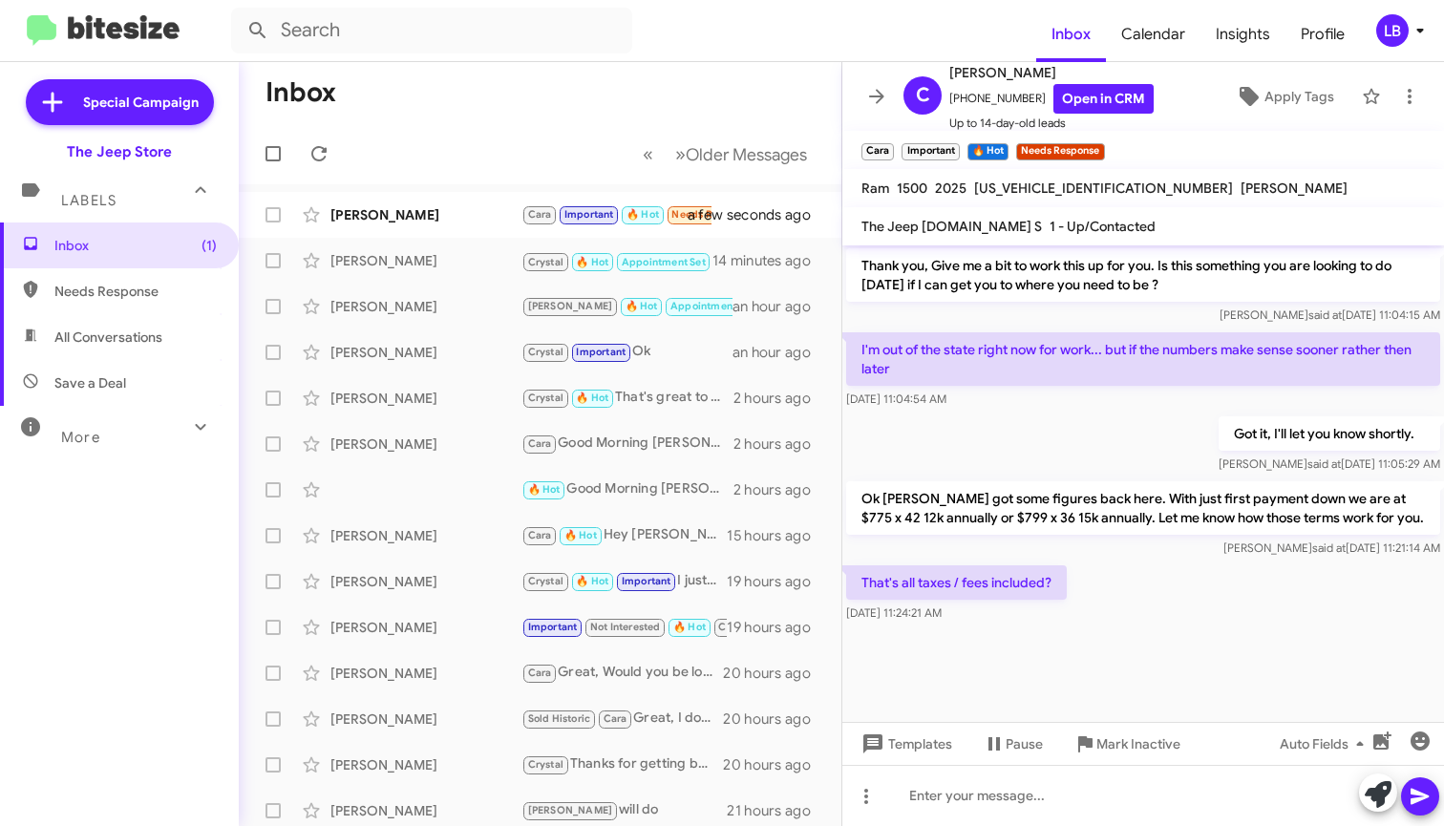
drag, startPoint x: 1103, startPoint y: 592, endPoint x: 1129, endPoint y: 565, distance: 37.8
click at [1103, 592] on div "That's all taxes / fees included? Sep 4, 2025, 11:24:21 AM" at bounding box center [1144, 594] width 602 height 65
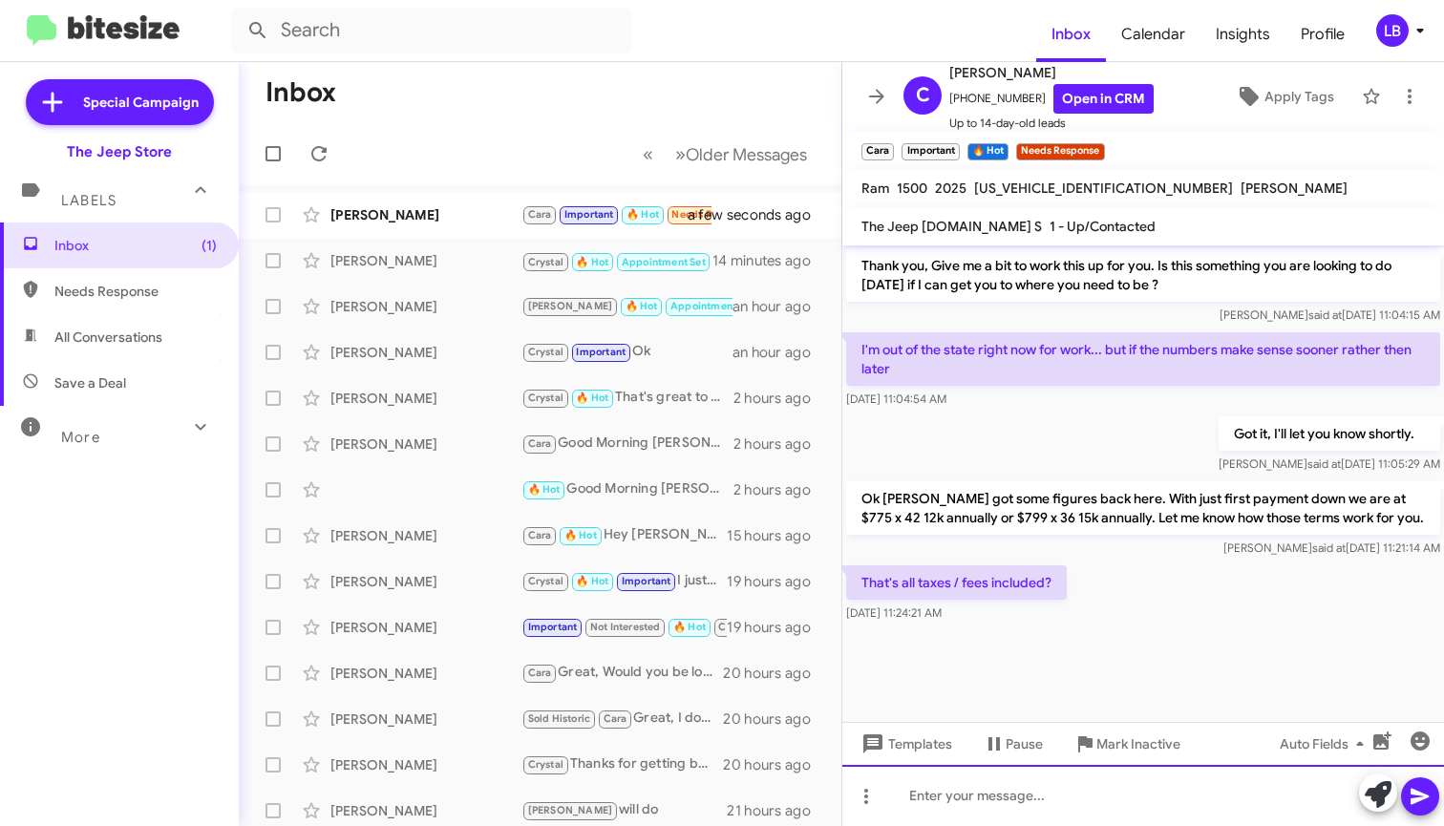
click at [1088, 802] on div at bounding box center [1144, 795] width 602 height 61
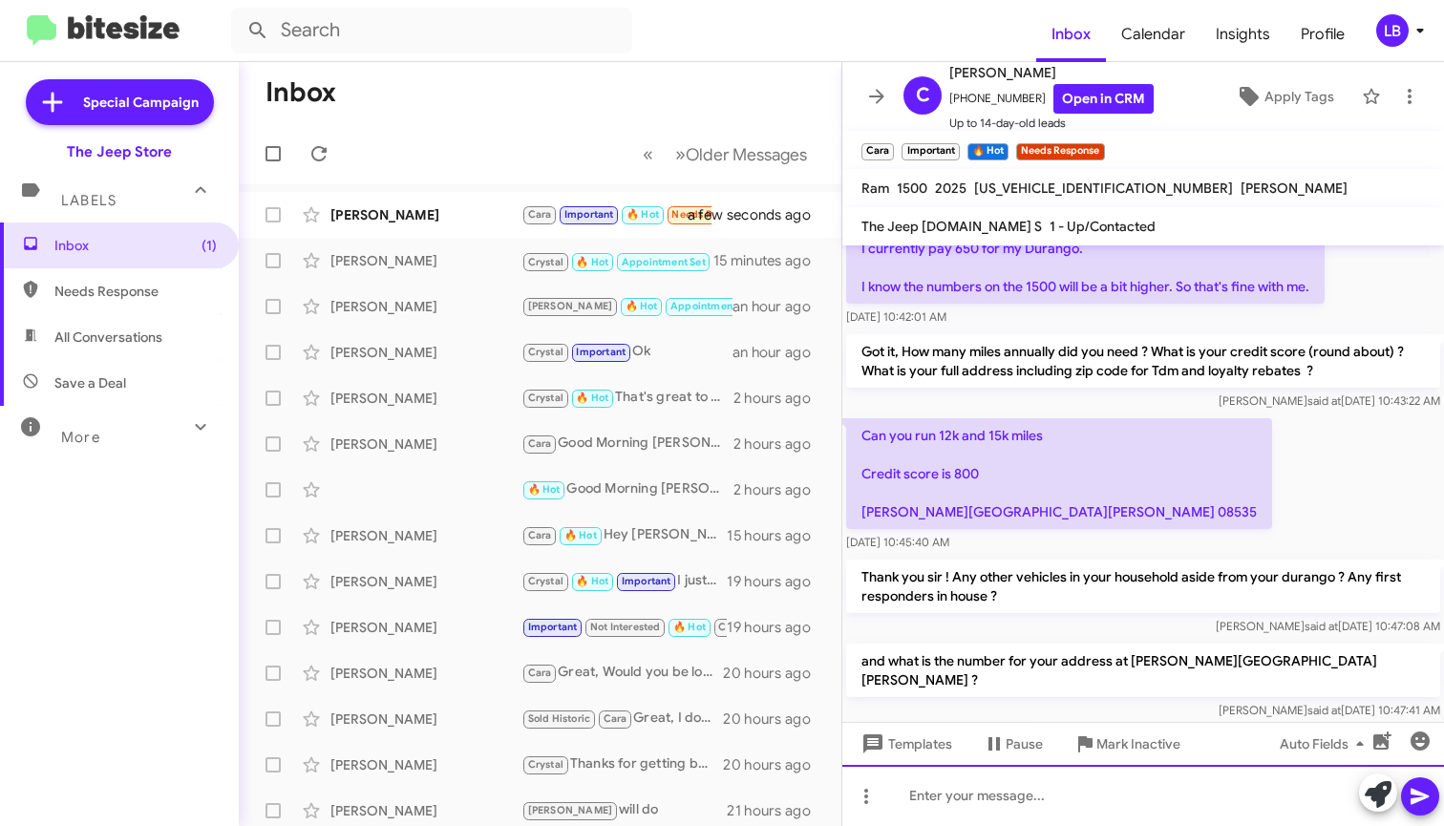
scroll to position [1740, 0]
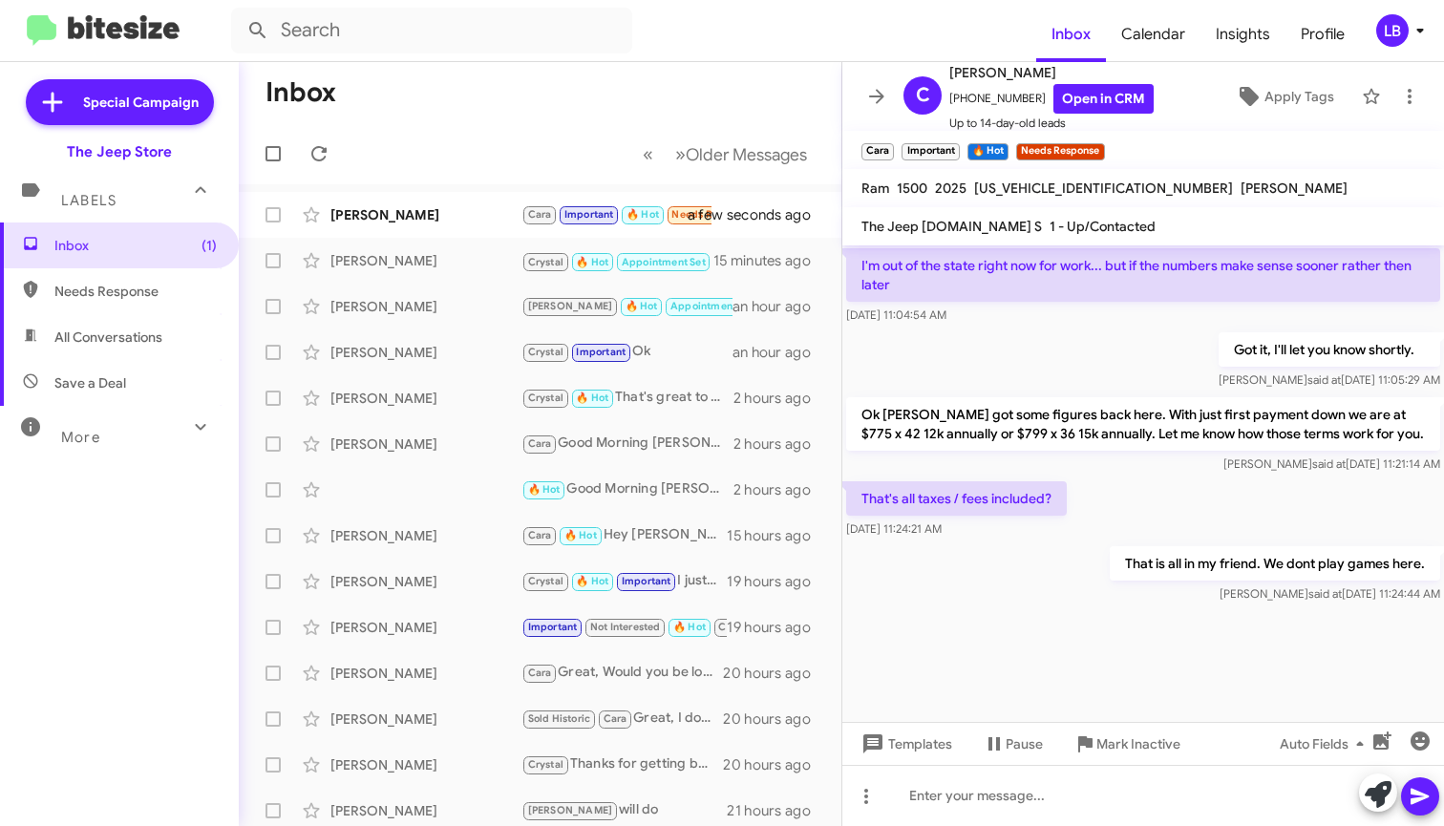
click at [1121, 369] on div "Got it, I'll let you know shortly. Luis said at Sep 4, 2025, 11:05:29 AM" at bounding box center [1144, 361] width 602 height 65
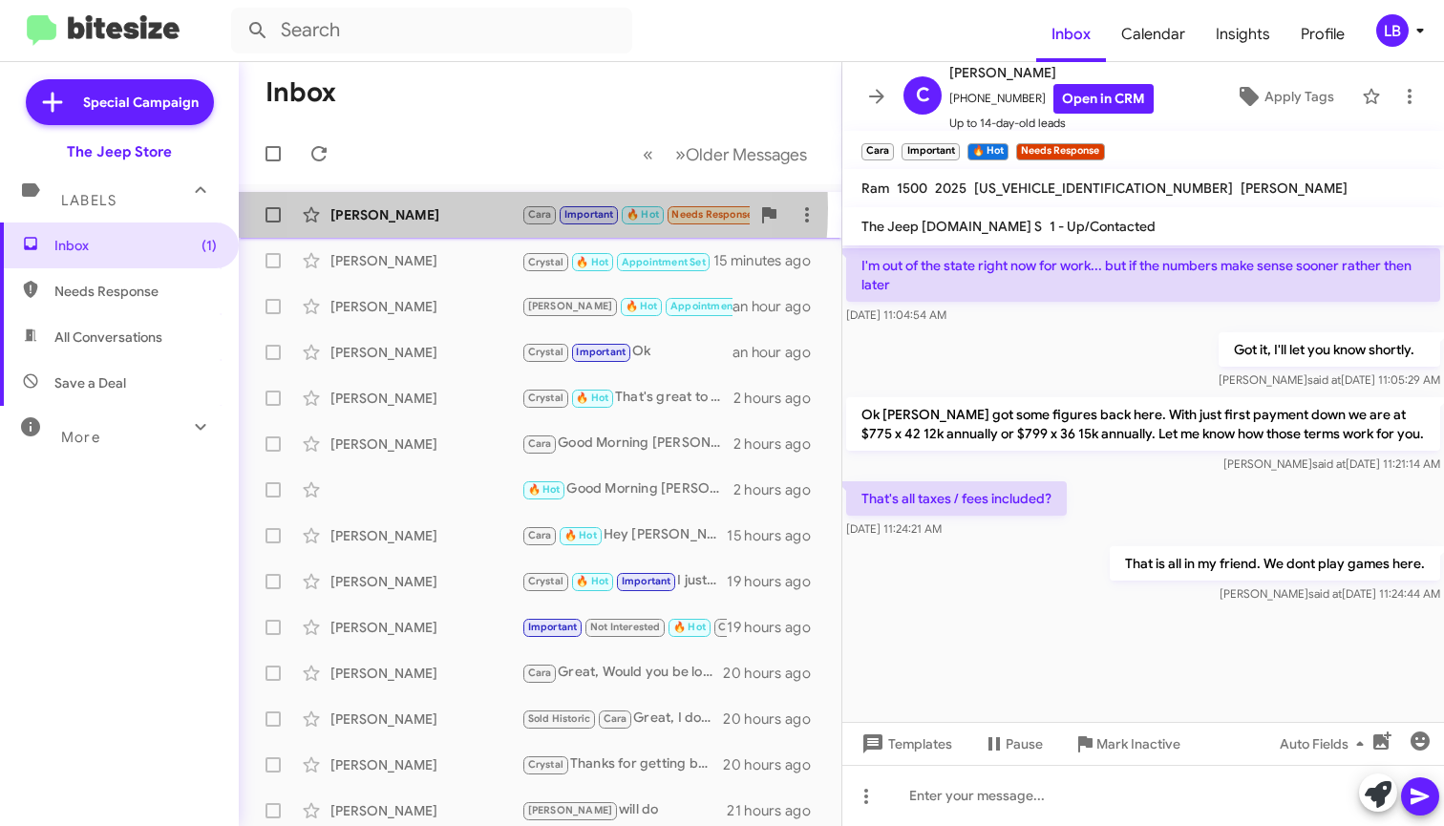
click at [436, 208] on div "[PERSON_NAME]" at bounding box center [426, 214] width 191 height 19
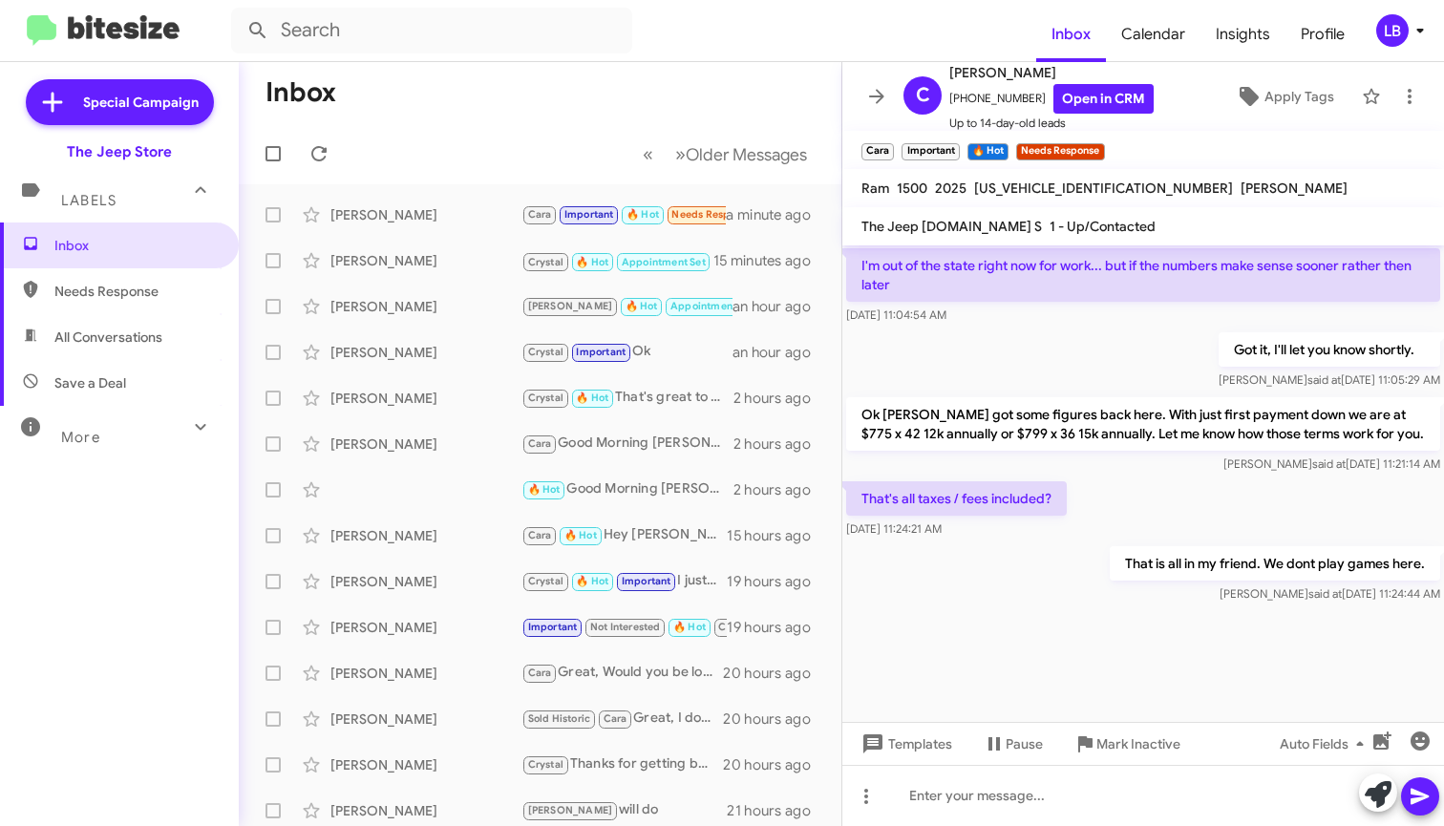
click at [1007, 336] on div "Got it, I'll let you know shortly. Luis said at Sep 4, 2025, 11:05:29 AM" at bounding box center [1144, 361] width 602 height 65
click at [985, 348] on div "Got it, I'll let you know shortly. Luis said at Sep 4, 2025, 11:05:29 AM" at bounding box center [1144, 361] width 602 height 65
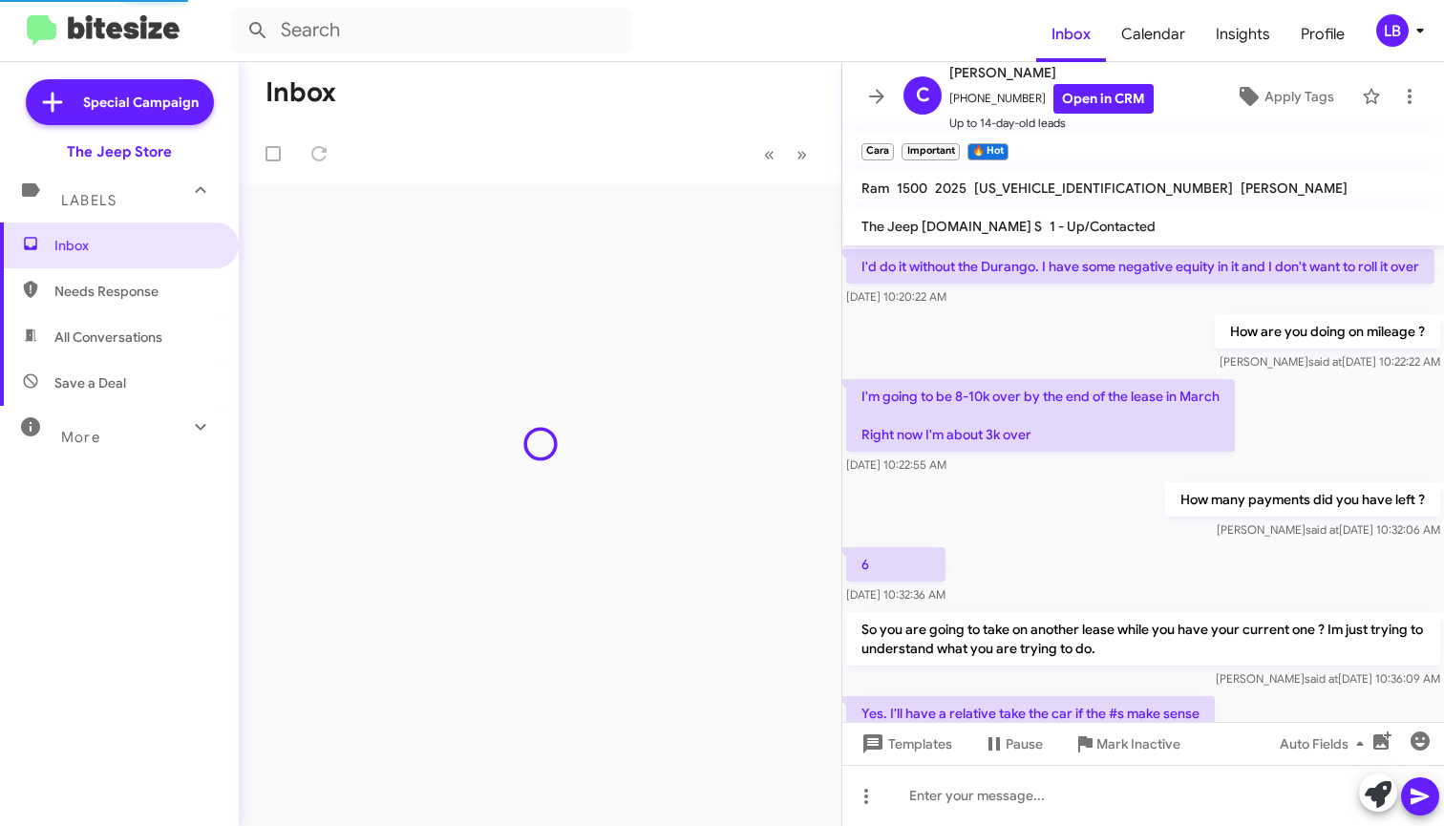
scroll to position [1338, 0]
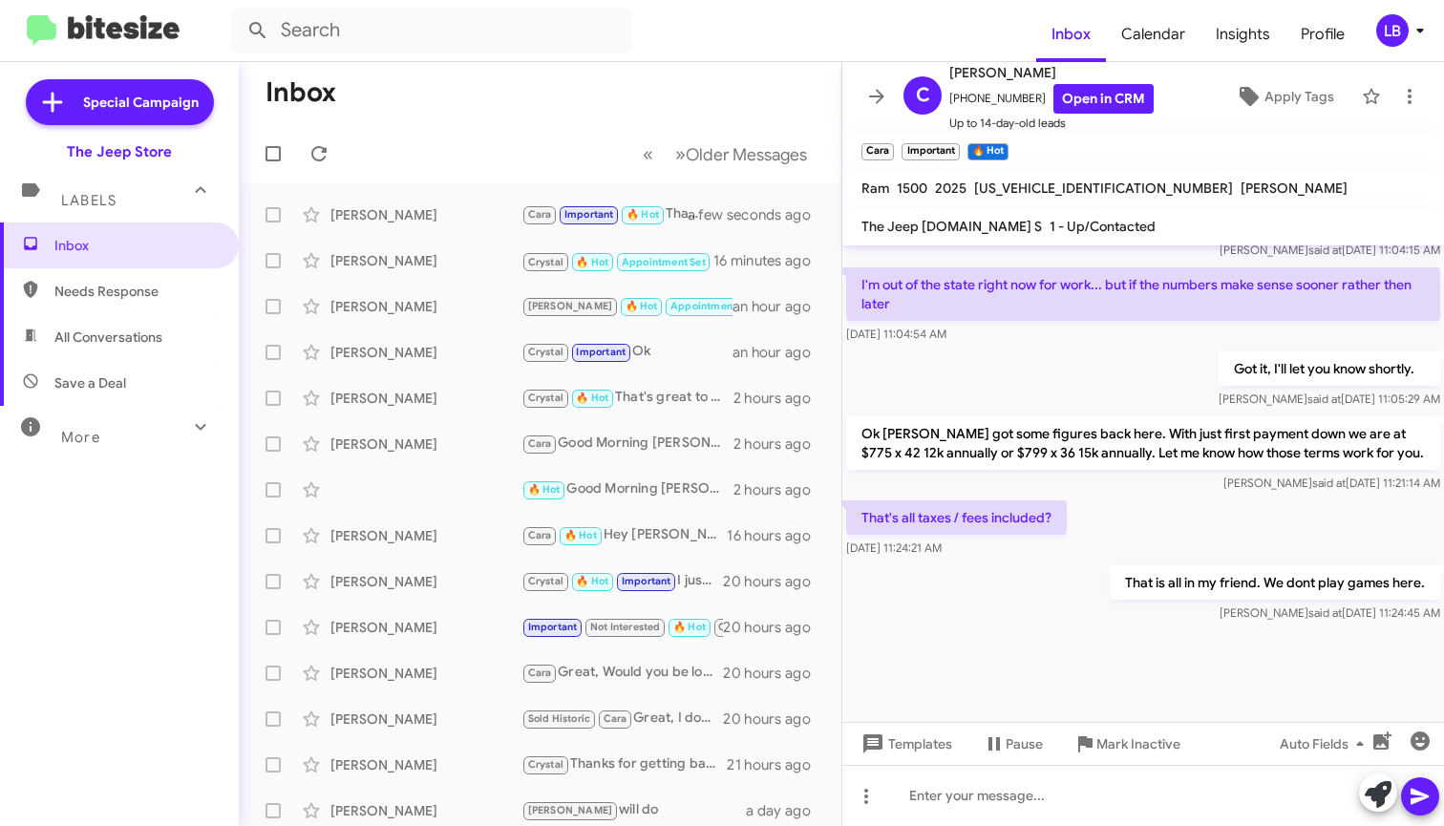
click at [1008, 395] on div "Got it, I'll let you know shortly. Luis said at Sep 4, 2025, 11:05:29 AM" at bounding box center [1144, 380] width 602 height 65
drag, startPoint x: 1133, startPoint y: 493, endPoint x: 1105, endPoint y: 475, distance: 33.1
click at [1133, 493] on div "Ok chris got some figures back here. With just first payment down we are at $77…" at bounding box center [1144, 455] width 602 height 84
click at [1016, 353] on div "Got it, I'll let you know shortly. Luis said at Sep 4, 2025, 11:05:29 AM" at bounding box center [1144, 380] width 602 height 65
click at [1098, 325] on div "Sep 4, 2025, 11:04:54 AM" at bounding box center [1143, 334] width 594 height 19
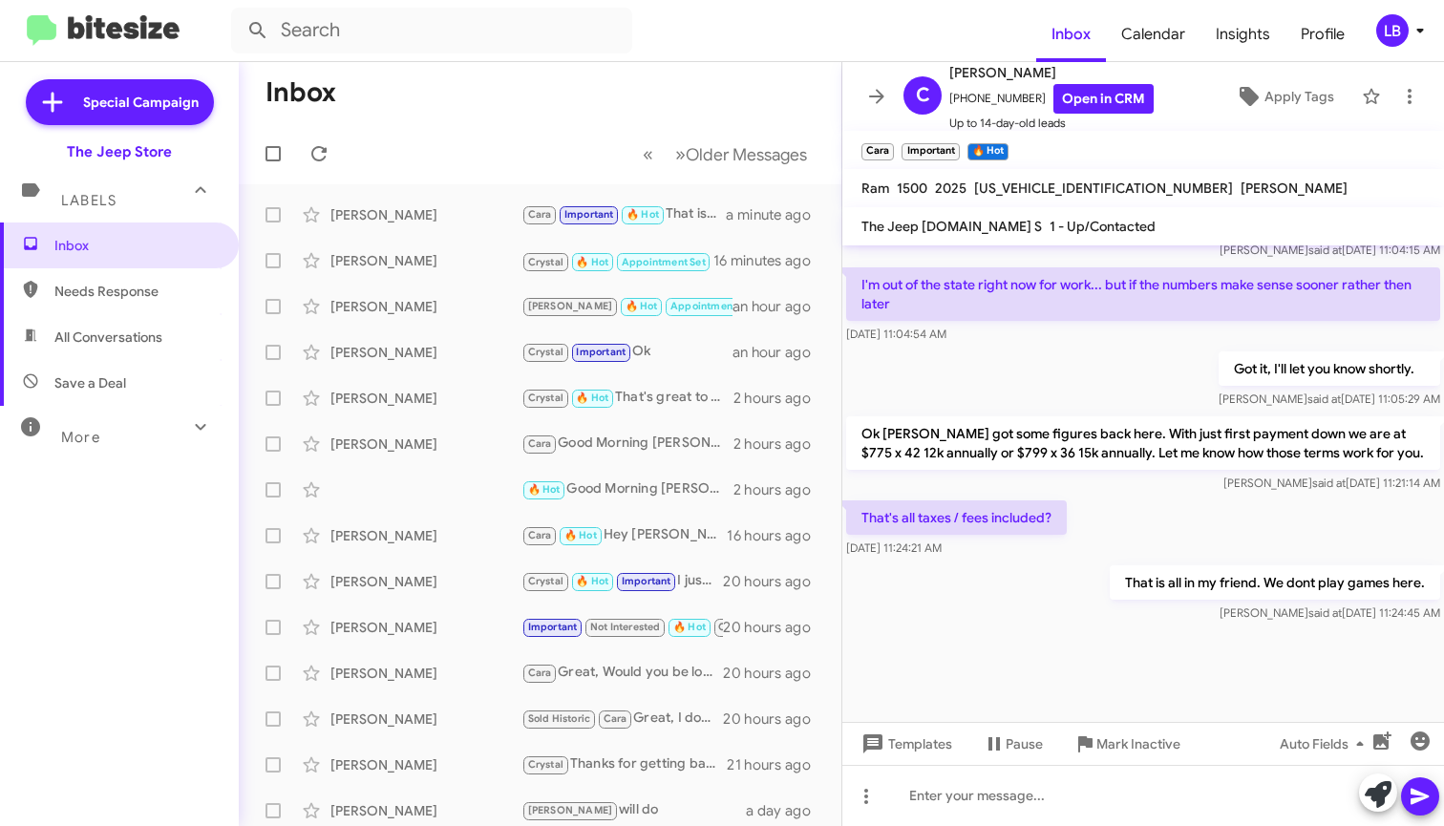
click at [1120, 337] on div "Sep 4, 2025, 11:04:54 AM" at bounding box center [1143, 334] width 594 height 19
click at [995, 353] on div "Got it, I'll let you know shortly. Luis said at Sep 4, 2025, 11:05:29 AM" at bounding box center [1144, 380] width 602 height 65
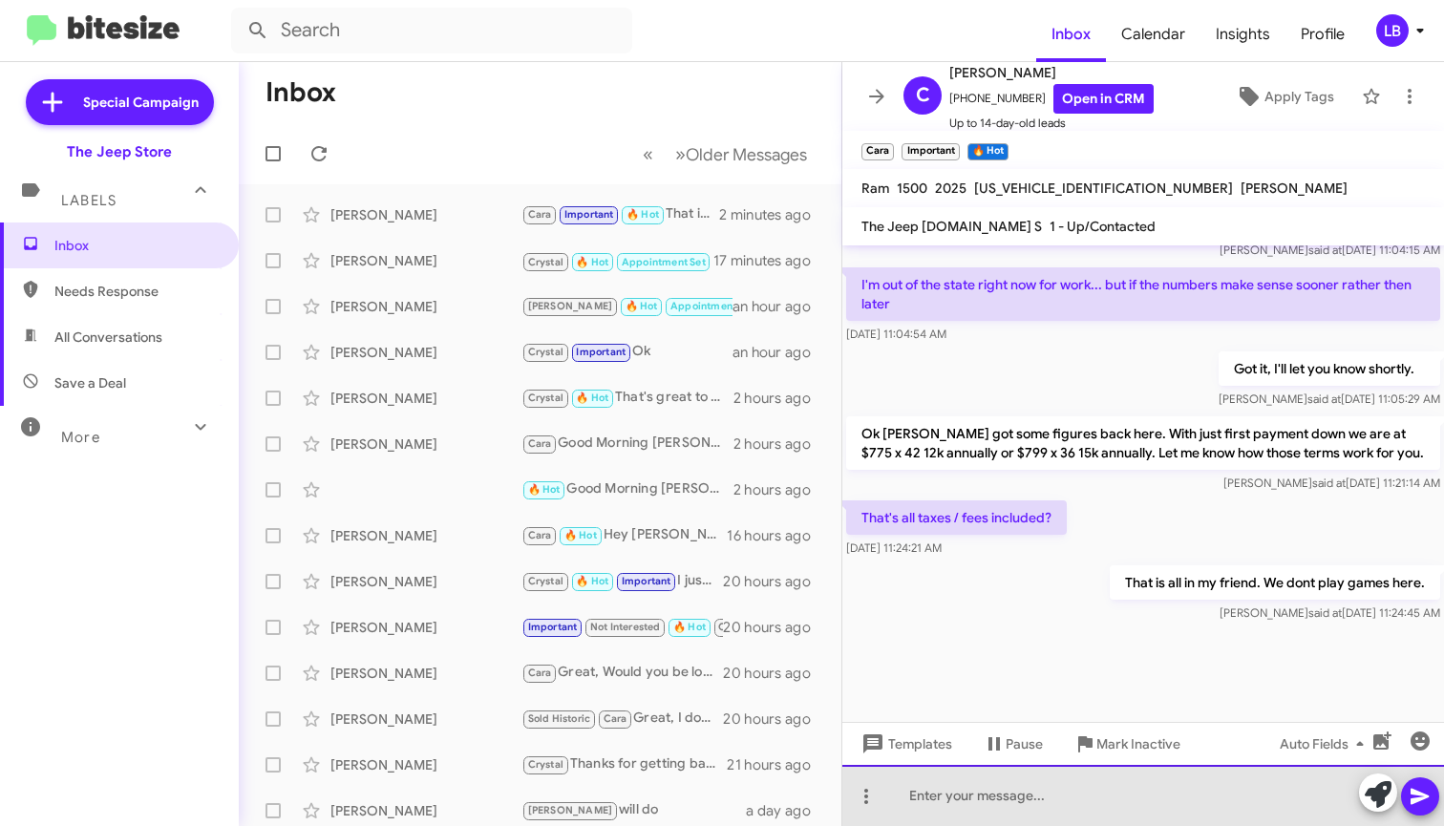
click at [1041, 800] on div at bounding box center [1144, 795] width 602 height 61
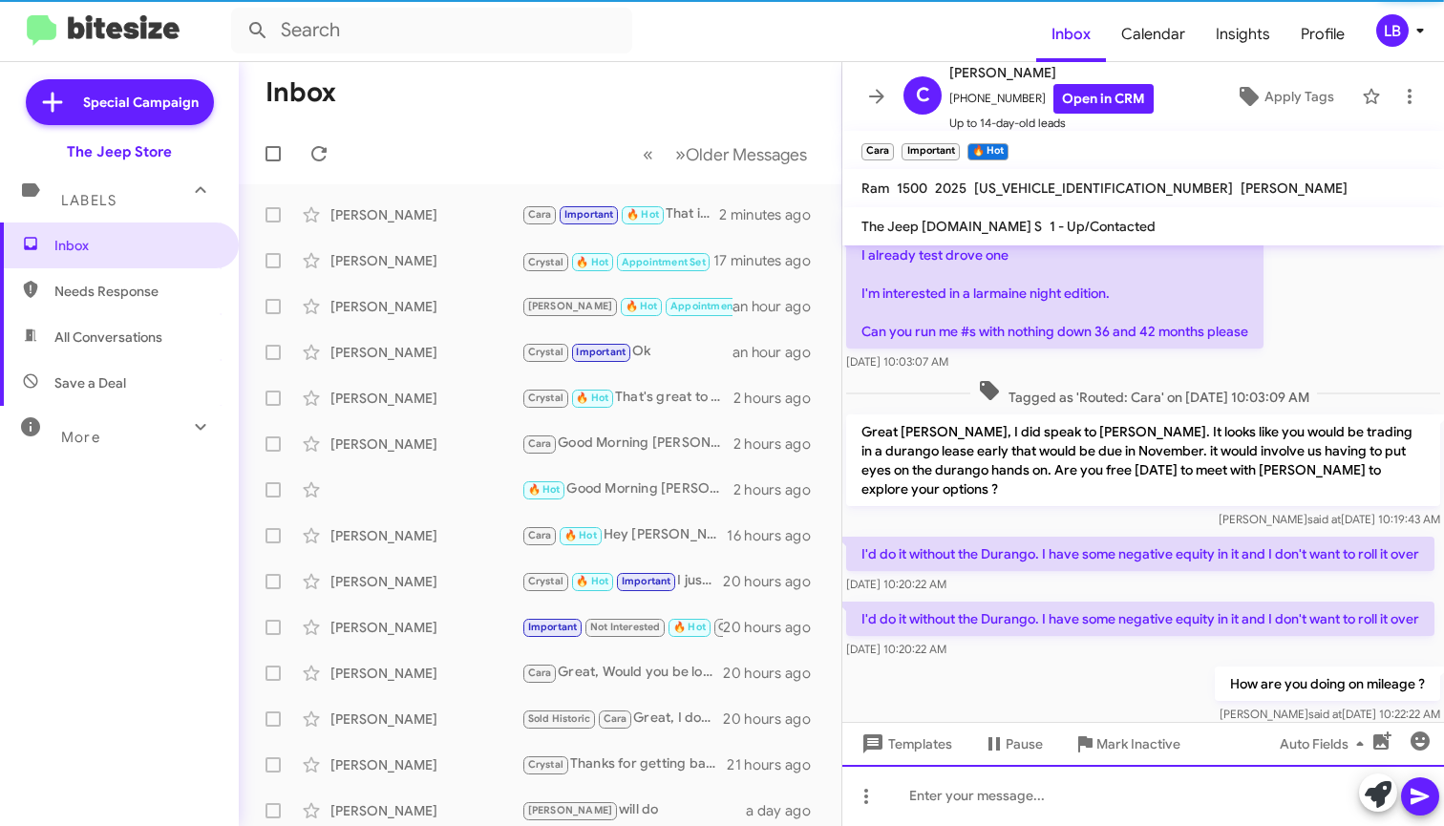
scroll to position [1918, 0]
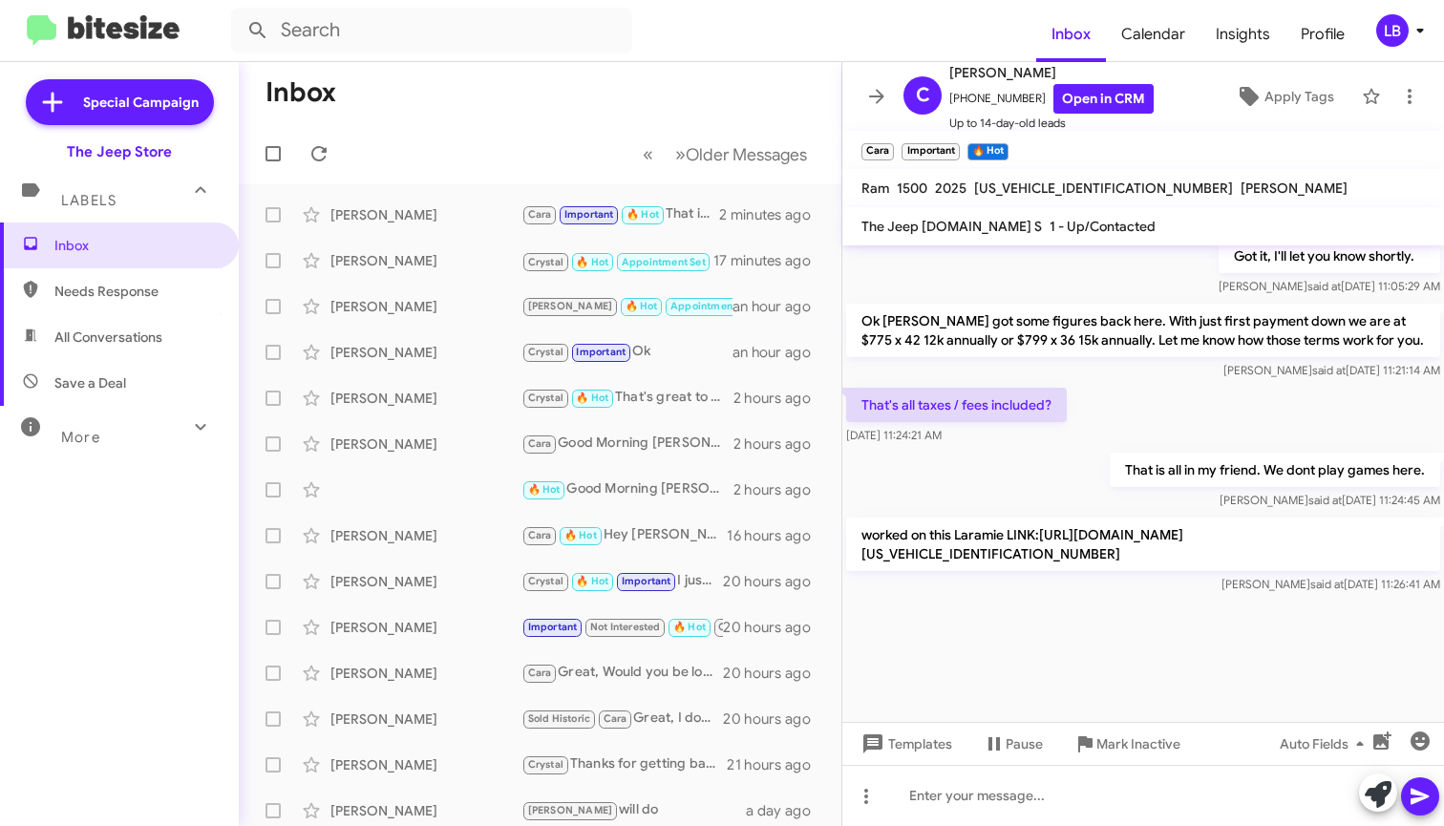
click at [1141, 416] on div "That's all taxes / fees included? Sep 4, 2025, 11:24:21 AM" at bounding box center [1144, 416] width 602 height 65
click at [874, 353] on p "Ok chris got some figures back here. With just first payment down we are at $77…" at bounding box center [1143, 330] width 594 height 53
click at [1128, 395] on div "That's all taxes / fees included? Sep 4, 2025, 11:24:21 AM" at bounding box center [1144, 416] width 602 height 65
click at [563, 125] on mat-toolbar-row "« Previous » Next Older Messages" at bounding box center [540, 153] width 603 height 61
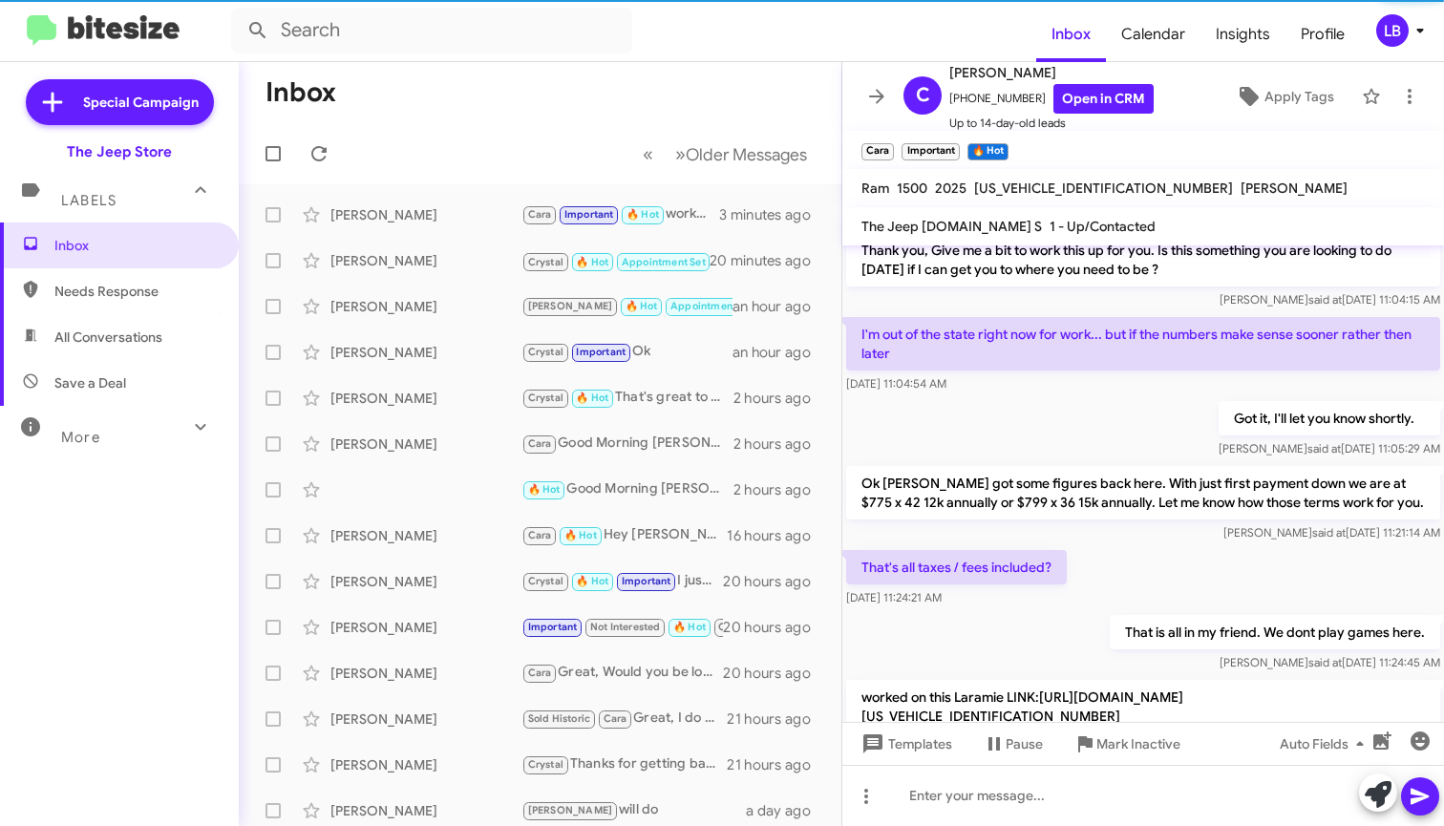
scroll to position [1338, 0]
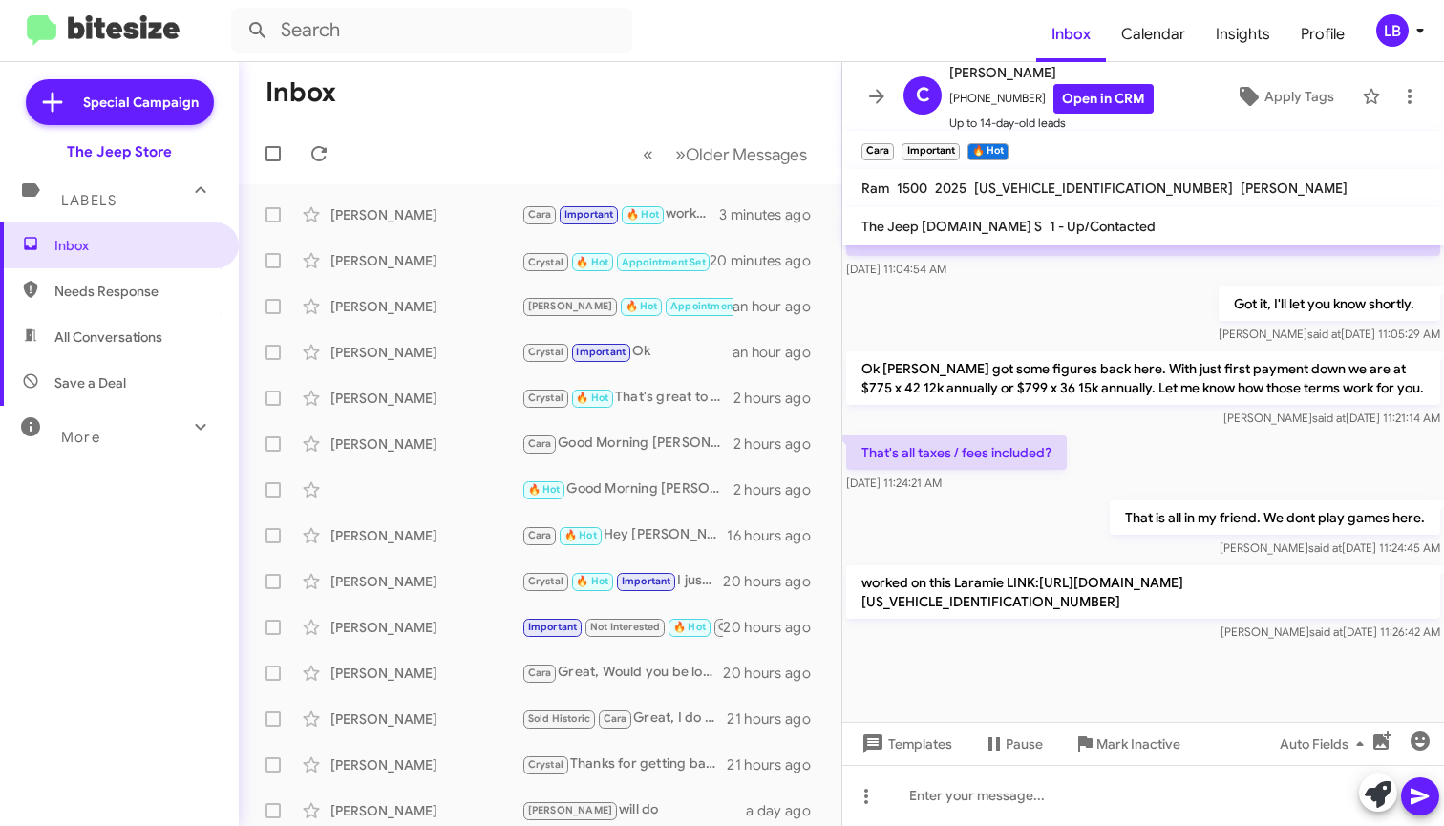
click at [1133, 436] on div "That's all taxes / fees included? Sep 4, 2025, 11:24:21 AM" at bounding box center [1144, 464] width 602 height 65
click at [1082, 314] on div "Got it, I'll let you know shortly. Luis said at Sep 4, 2025, 11:05:29 AM" at bounding box center [1144, 315] width 602 height 65
click at [1090, 288] on div "Got it, I'll let you know shortly. Luis said at Sep 4, 2025, 11:05:29 AM" at bounding box center [1144, 315] width 602 height 65
click at [627, 96] on mat-toolbar-row "Inbox" at bounding box center [540, 92] width 603 height 61
click at [652, 104] on mat-toolbar-row "Inbox" at bounding box center [540, 92] width 603 height 61
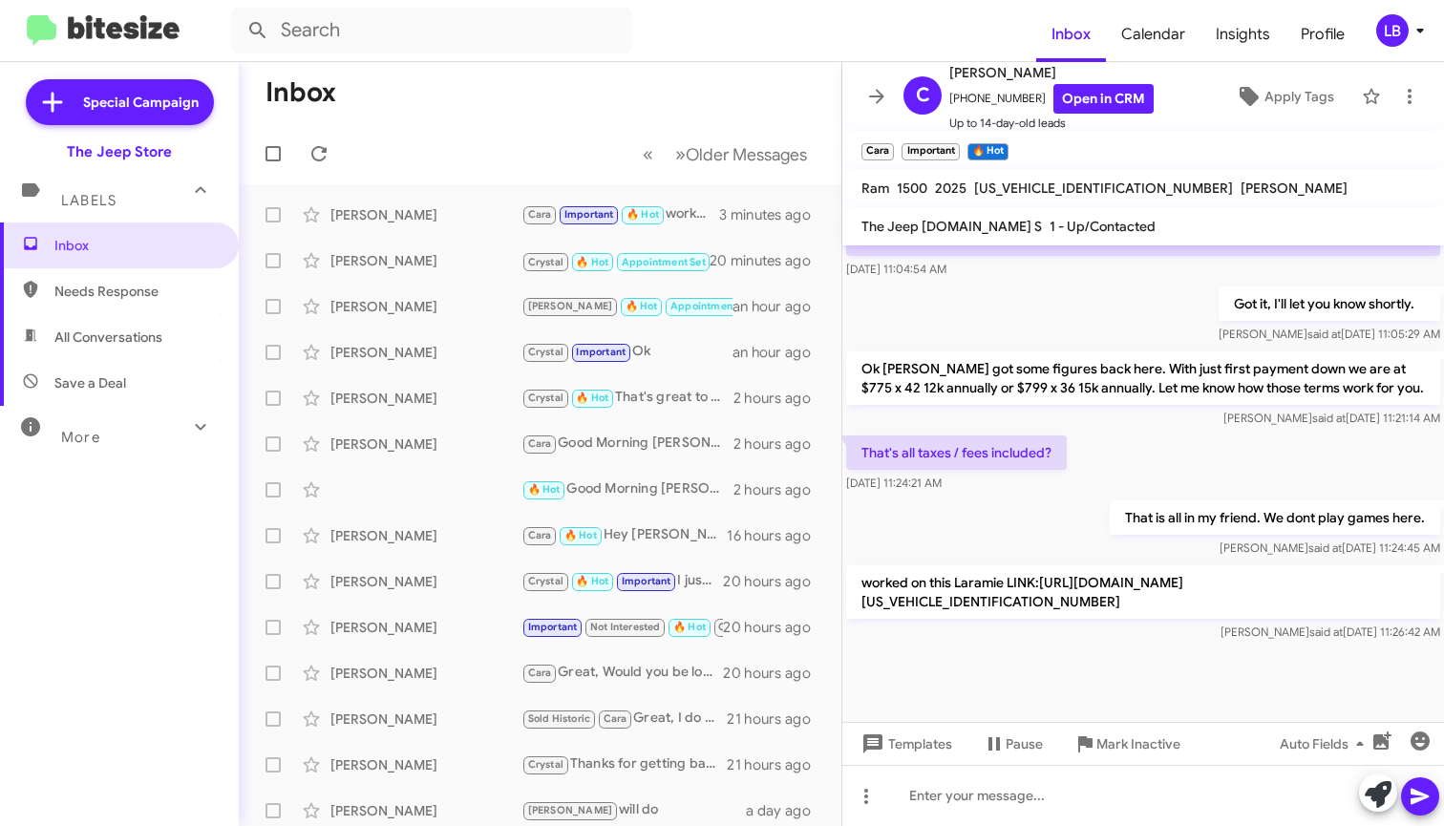
click at [637, 83] on mat-toolbar-row "Inbox" at bounding box center [540, 92] width 603 height 61
click at [1096, 283] on div "Got it, I'll let you know shortly. Luis said at Sep 4, 2025, 11:05:29 AM" at bounding box center [1144, 315] width 602 height 65
click at [342, 208] on div "[PERSON_NAME]" at bounding box center [426, 214] width 191 height 19
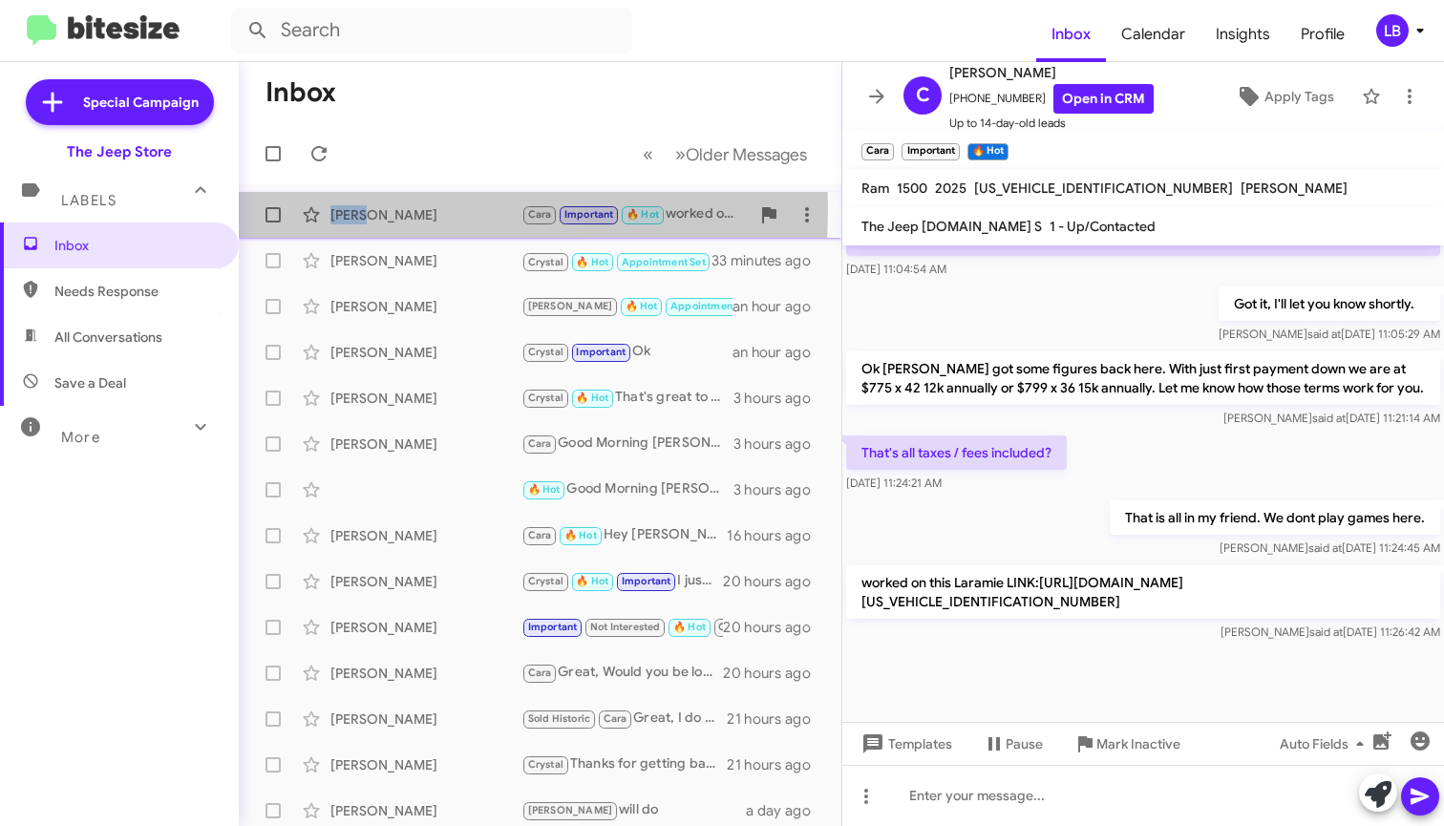
click at [342, 208] on div "[PERSON_NAME]" at bounding box center [426, 214] width 191 height 19
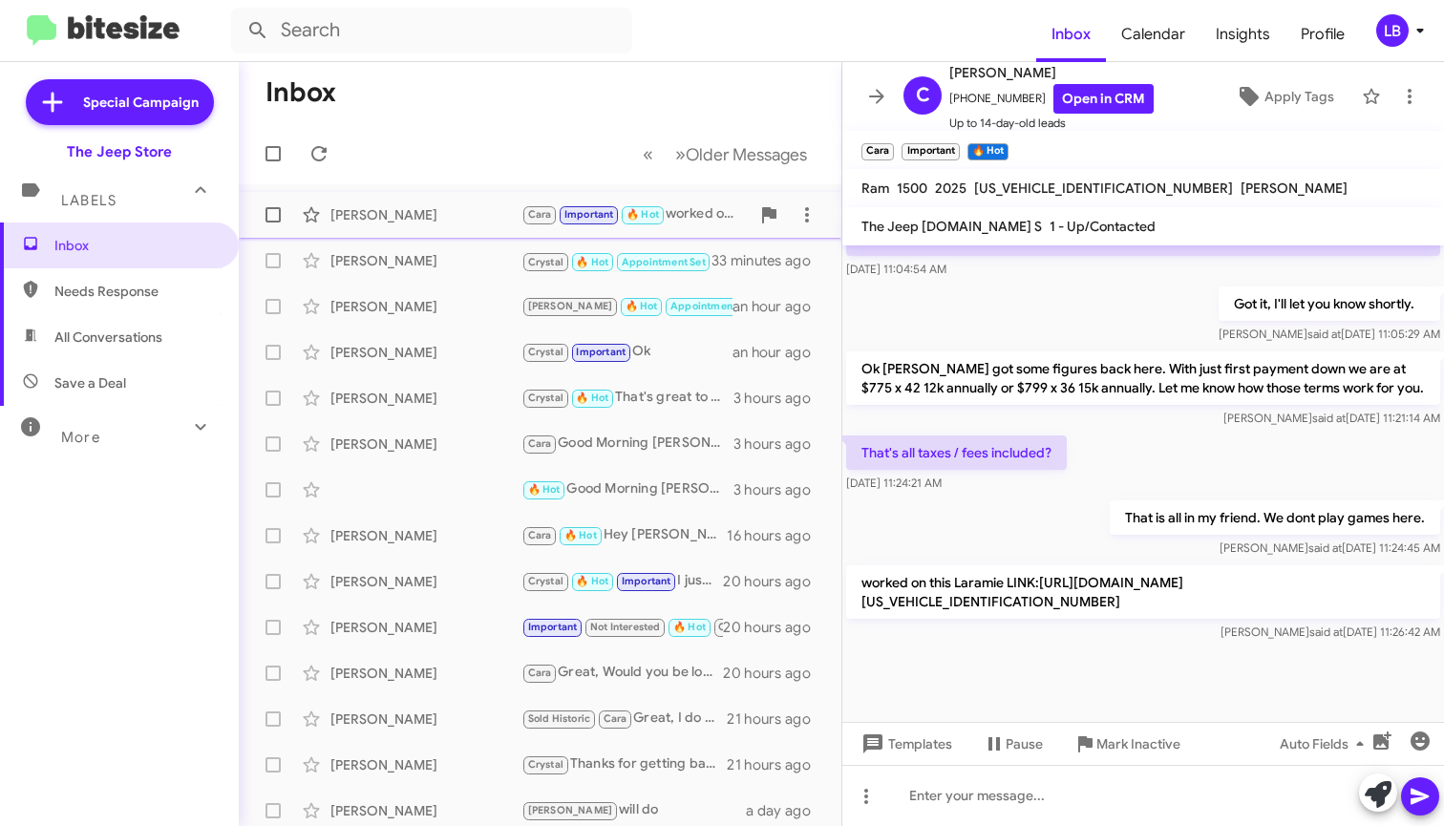
click at [461, 205] on div "[PERSON_NAME]" at bounding box center [426, 214] width 191 height 19
click at [457, 119] on mat-toolbar-row "Inbox" at bounding box center [540, 92] width 603 height 61
drag, startPoint x: 464, startPoint y: 110, endPoint x: 425, endPoint y: 105, distance: 39.5
click at [464, 114] on mat-toolbar-row "Inbox" at bounding box center [540, 92] width 603 height 61
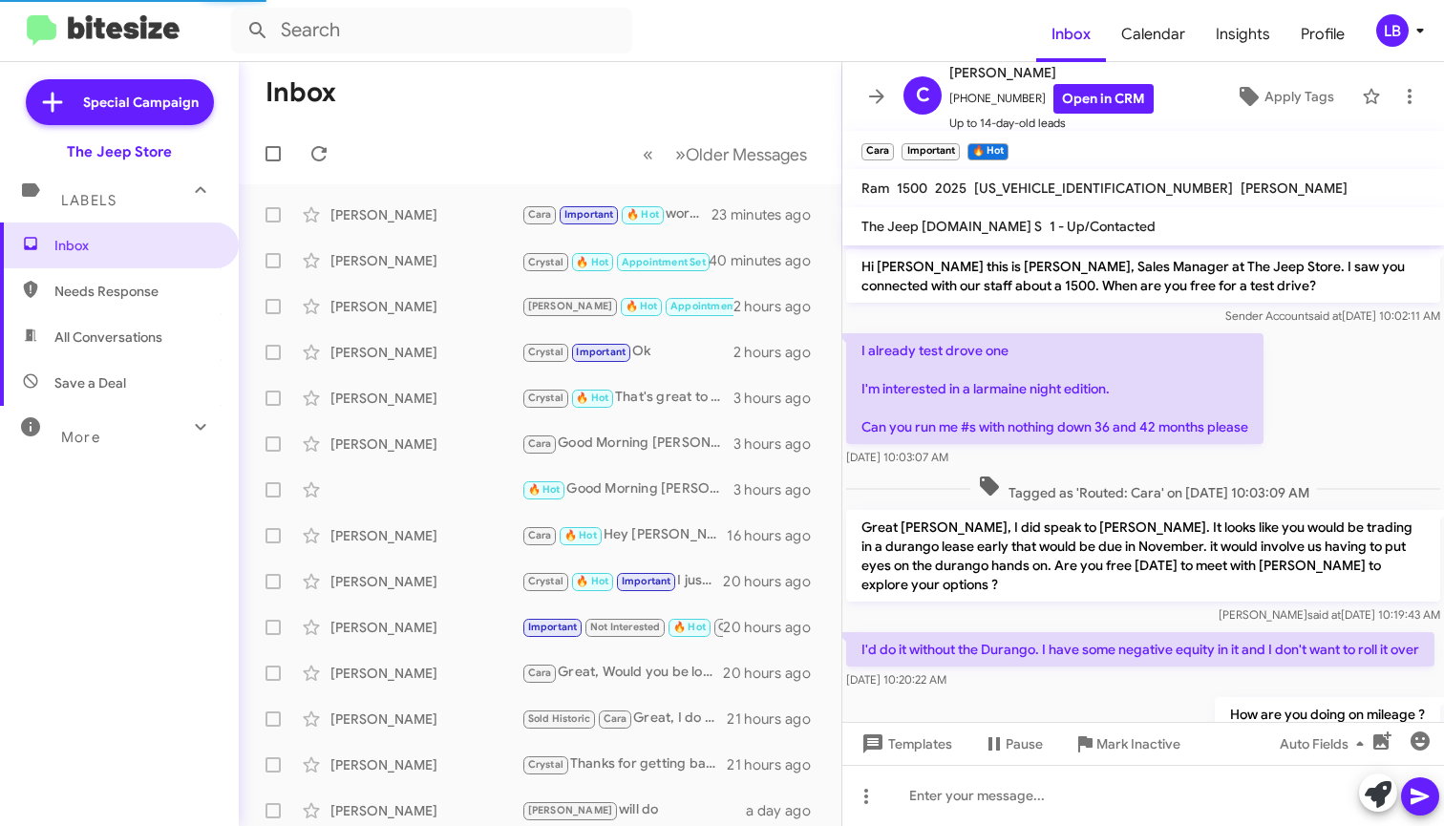
scroll to position [1829, 0]
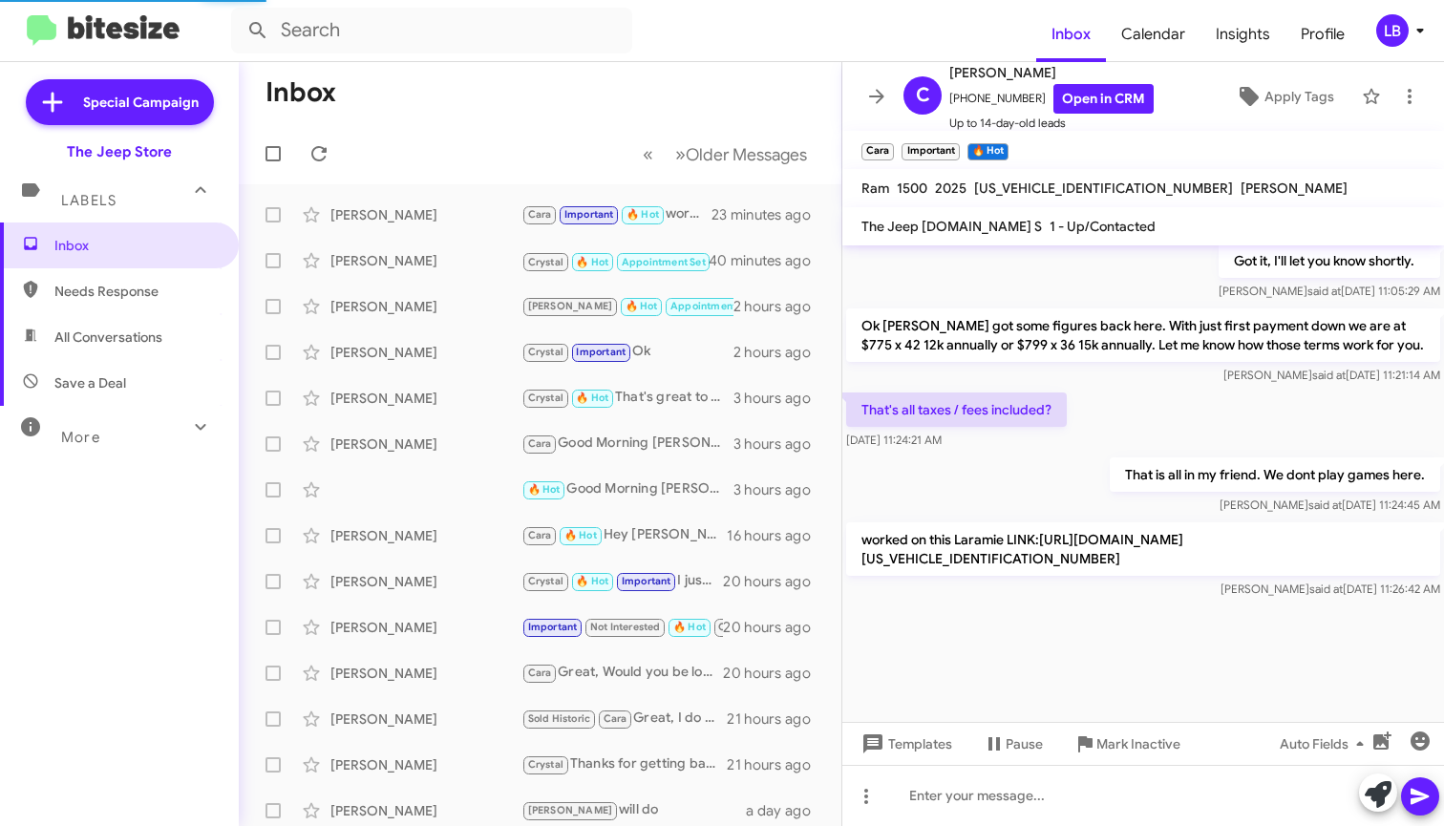
click at [1209, 390] on div "That's all taxes / fees included? Sep 4, 2025, 11:24:21 AM" at bounding box center [1144, 421] width 602 height 65
click at [962, 274] on div "Got it, I'll let you know shortly. Luis said at Sep 4, 2025, 11:05:29 AM" at bounding box center [1144, 272] width 602 height 65
click at [1169, 396] on div "That's all taxes / fees included? Sep 4, 2025, 11:24:21 AM" at bounding box center [1144, 421] width 602 height 65
click at [1157, 403] on div "That's all taxes / fees included? Sep 4, 2025, 11:24:21 AM" at bounding box center [1144, 421] width 602 height 65
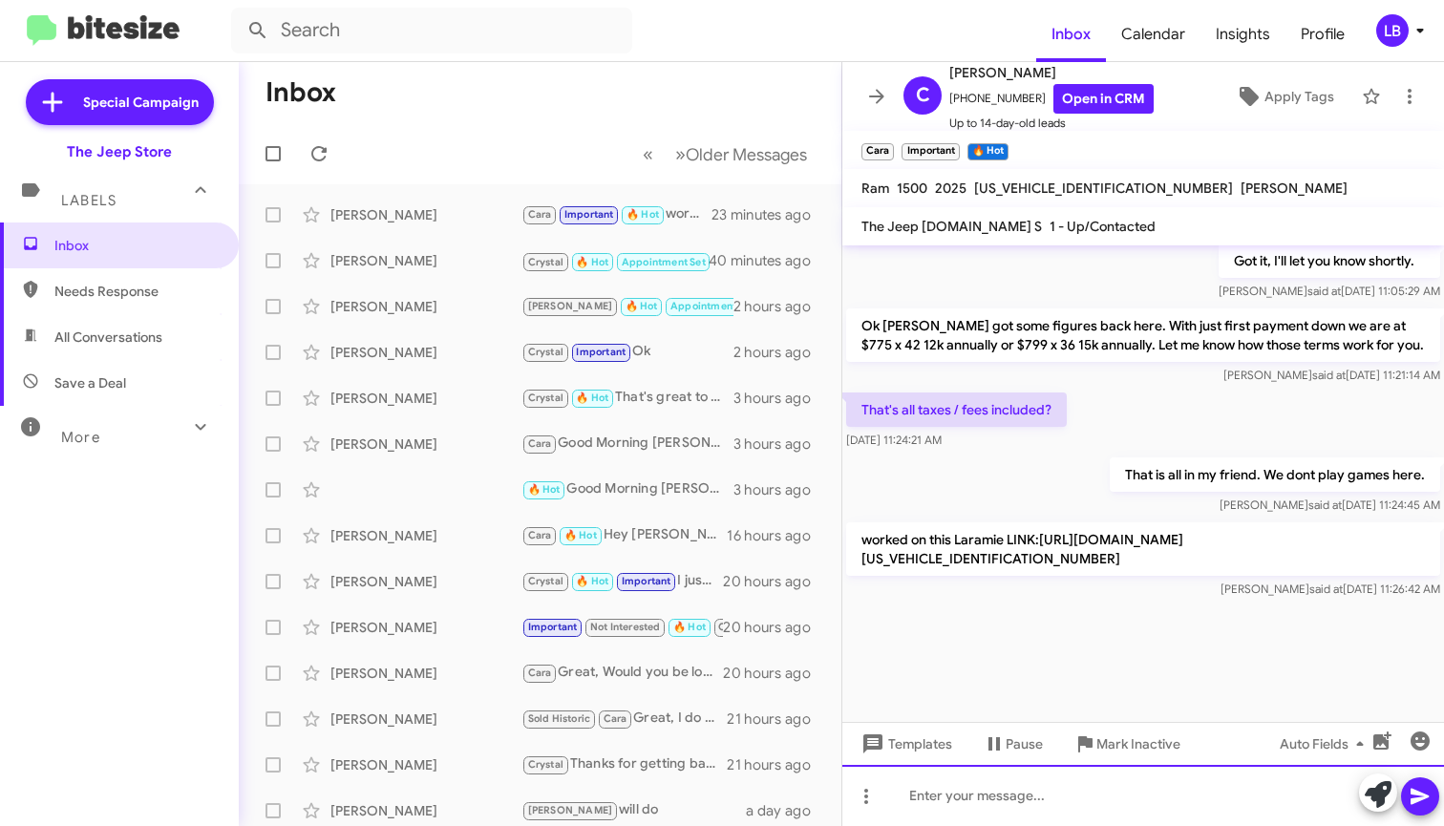
click at [1043, 806] on div at bounding box center [1144, 795] width 602 height 61
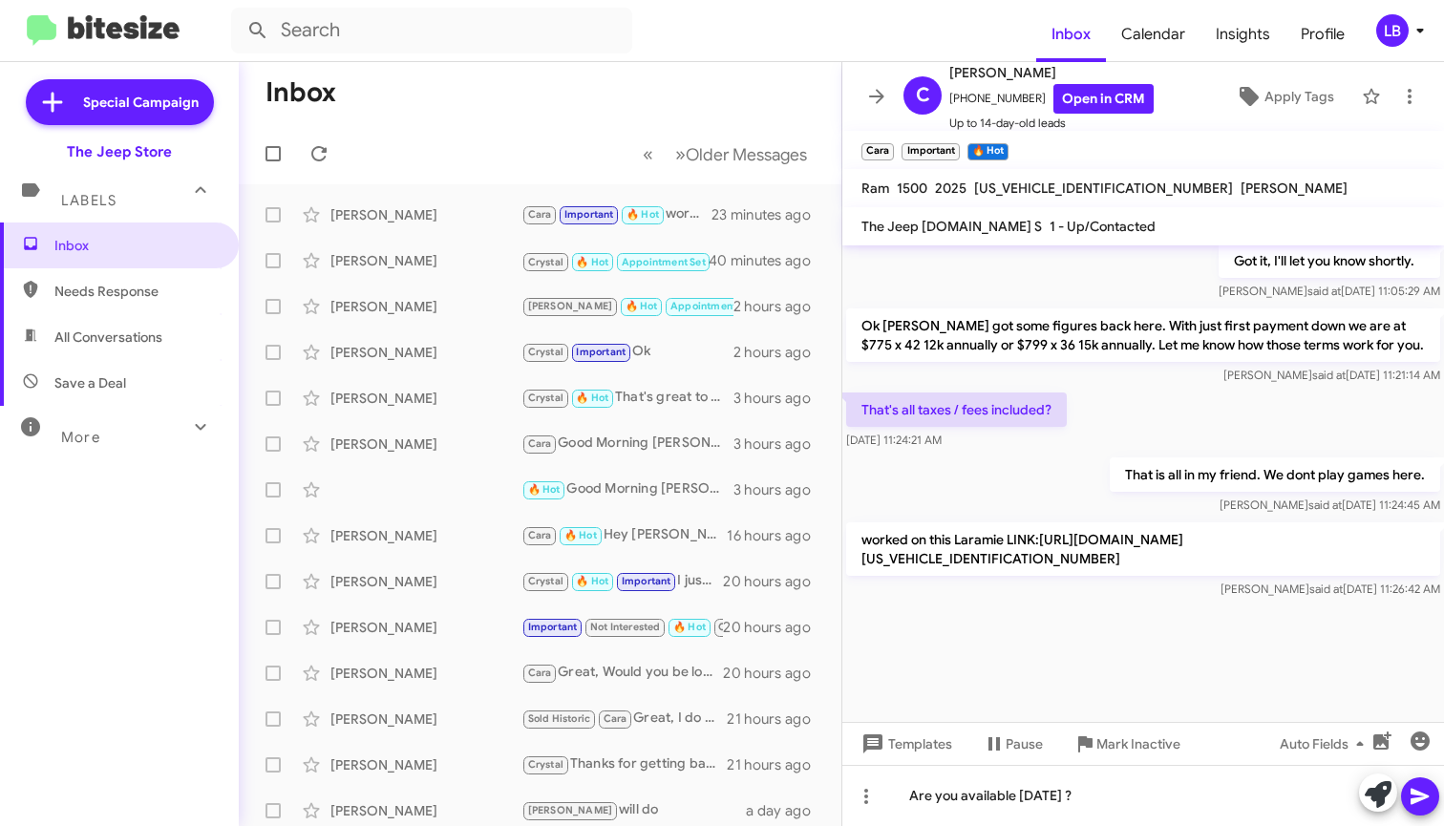
click at [1419, 801] on icon at bounding box center [1420, 797] width 18 height 16
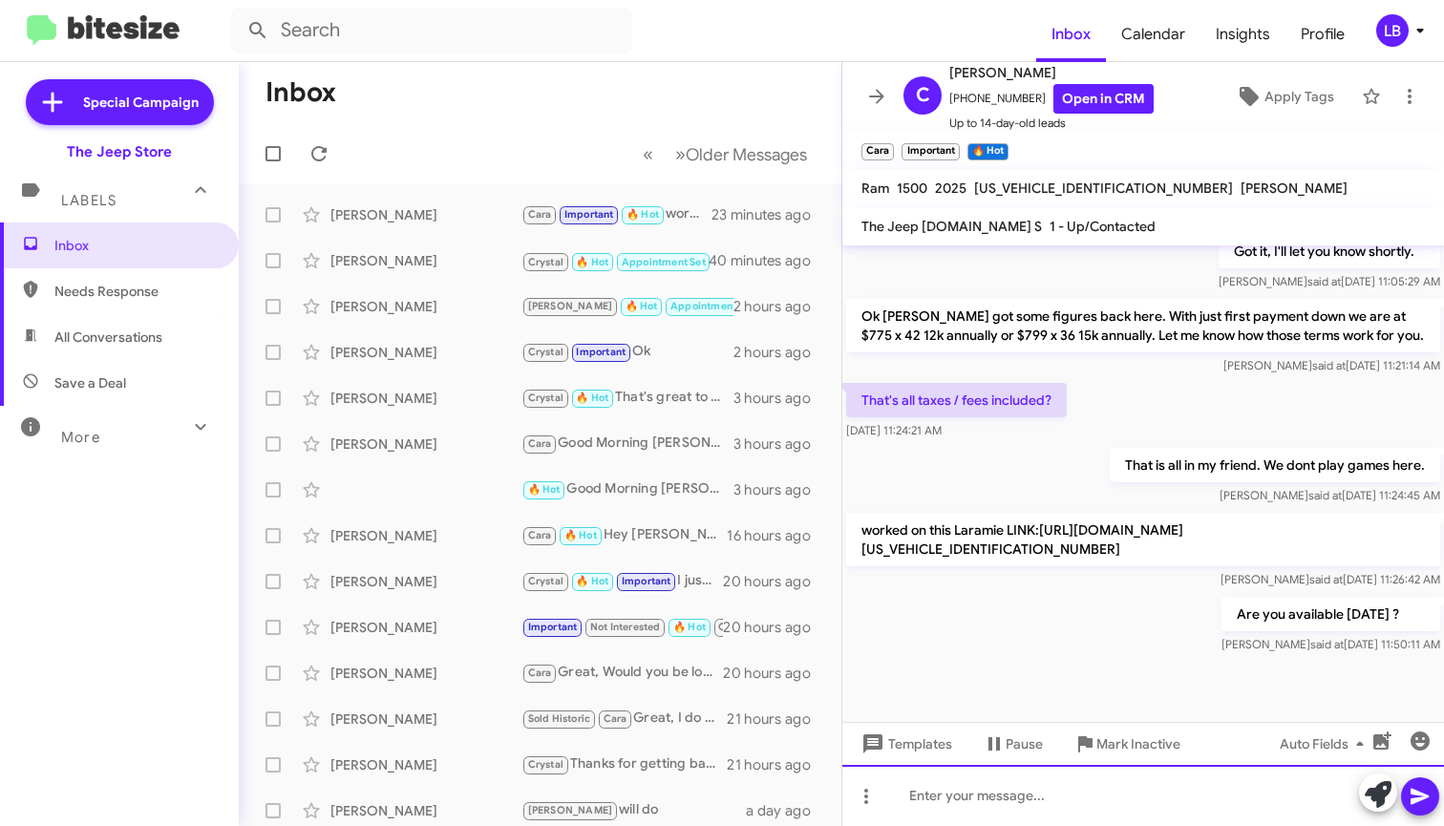
scroll to position [1899, 0]
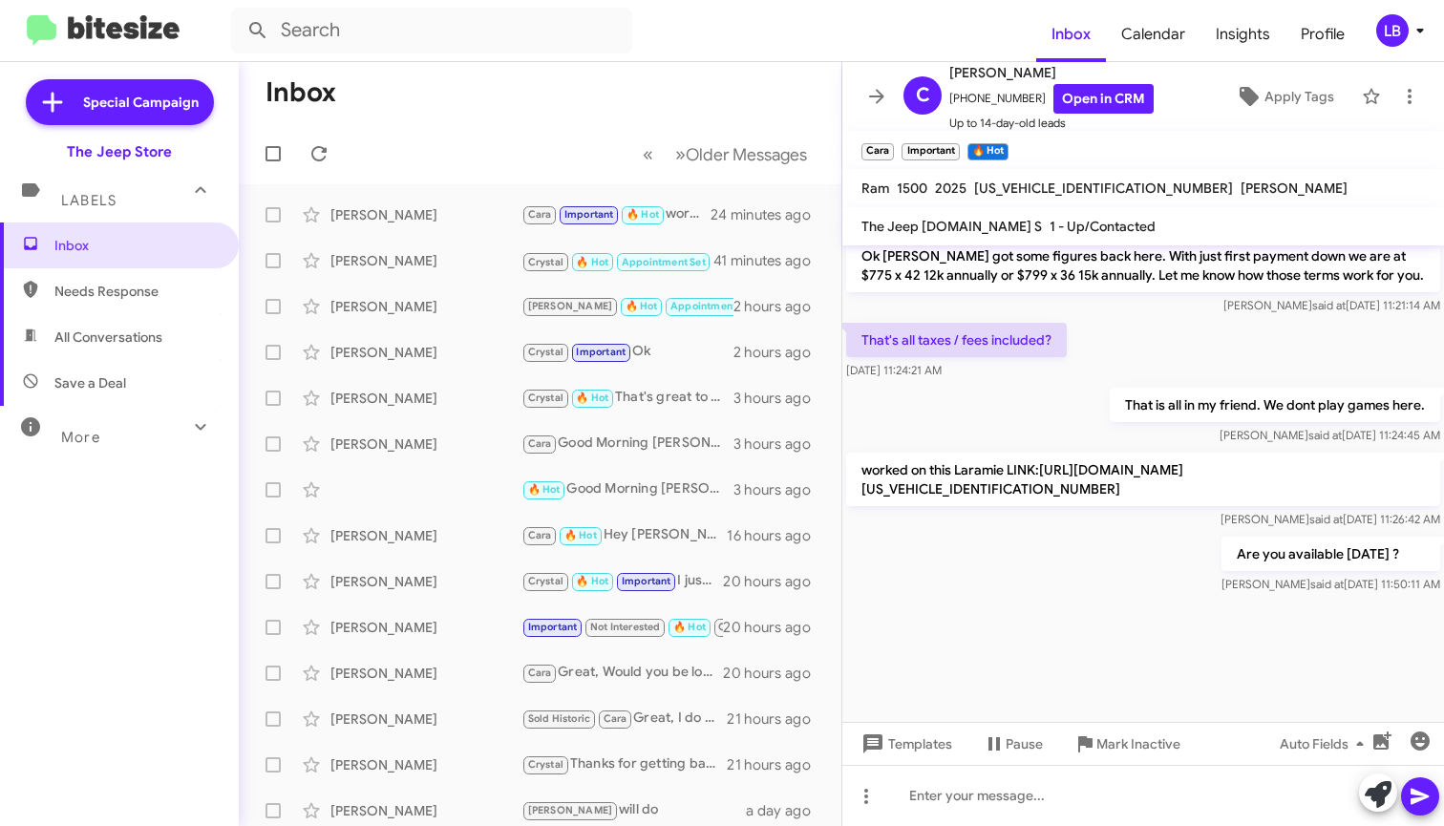
drag, startPoint x: 642, startPoint y: 103, endPoint x: 609, endPoint y: 53, distance: 60.1
click at [642, 103] on mat-toolbar-row "Inbox" at bounding box center [540, 92] width 603 height 61
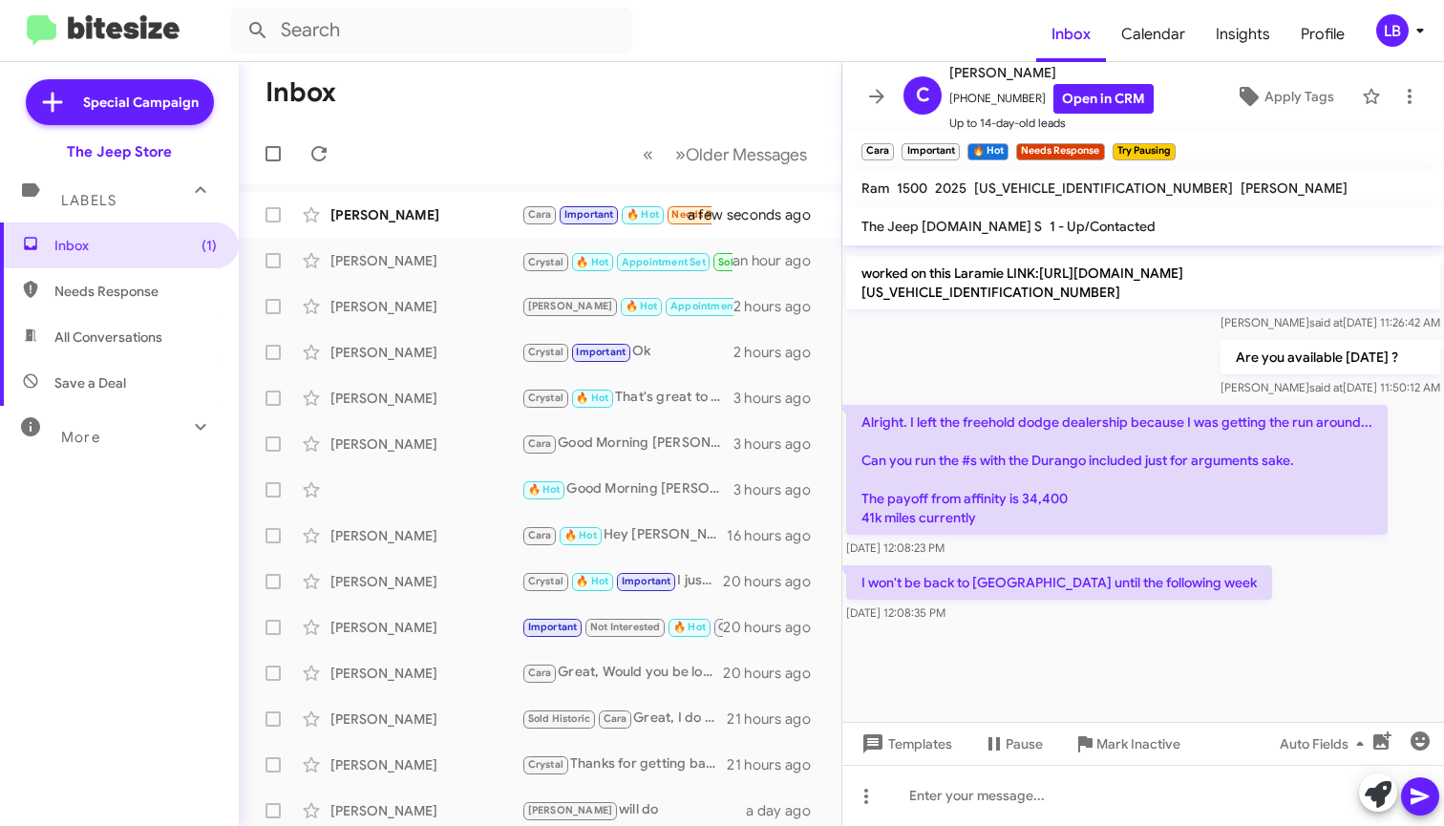
scroll to position [1396, 0]
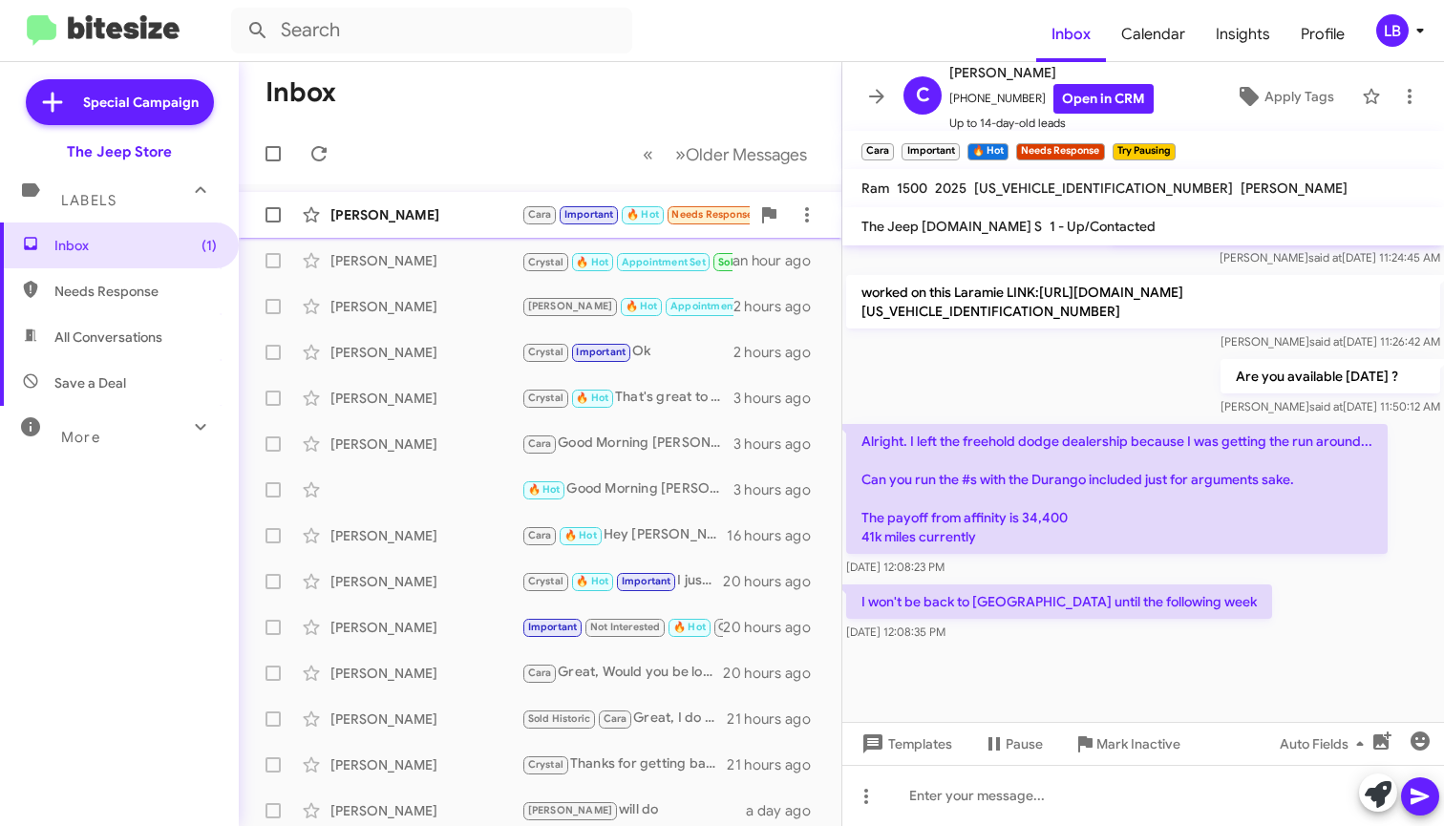
click at [447, 205] on div "[PERSON_NAME]" at bounding box center [426, 214] width 191 height 19
click at [1134, 623] on div "Sep 4, 2025, 12:08:35 PM" at bounding box center [1059, 632] width 426 height 19
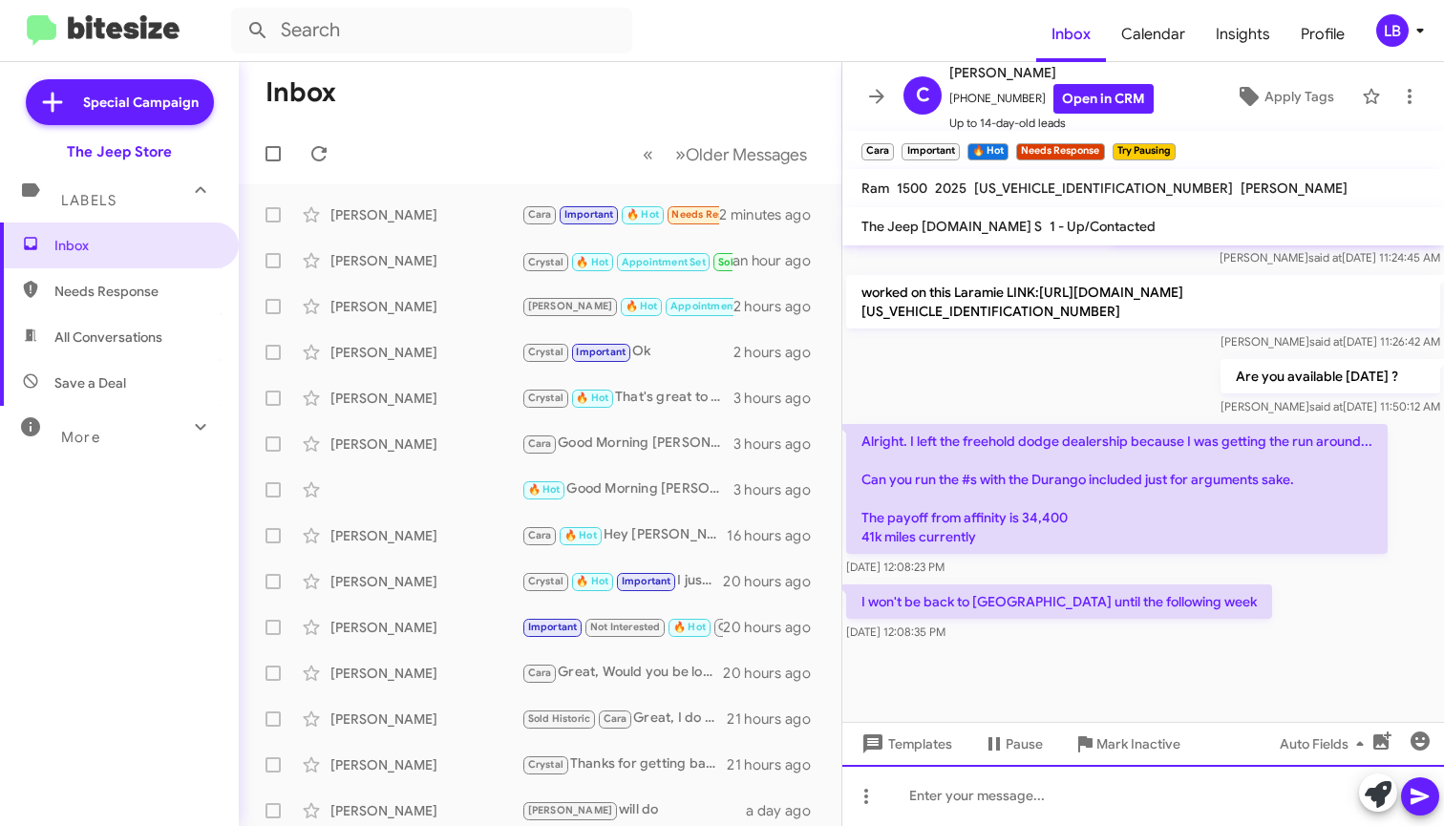
click at [1086, 803] on div at bounding box center [1144, 795] width 602 height 61
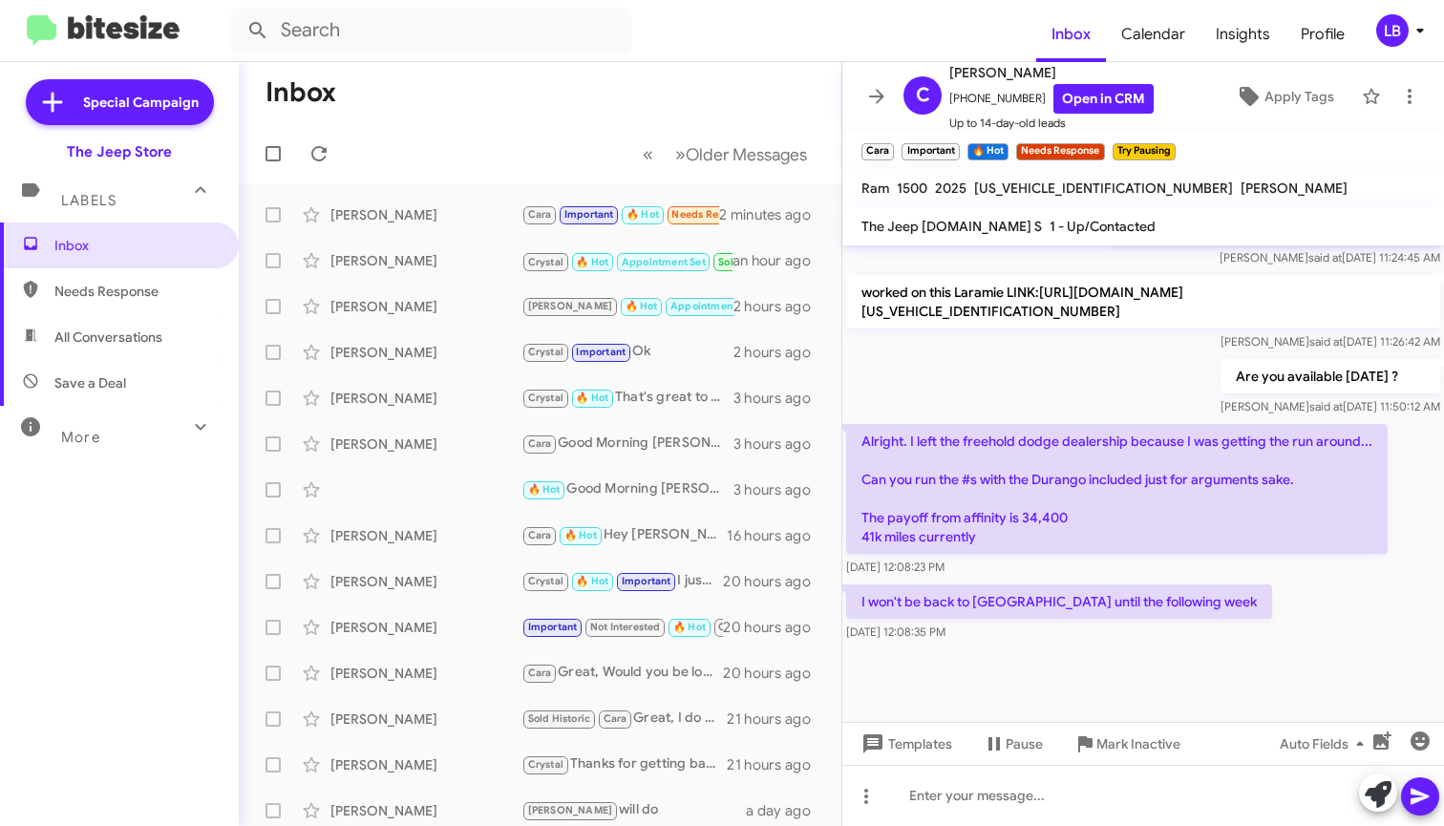
click at [1055, 361] on div "Are you available saturday ? Luis said at Sep 4, 2025, 11:50:12 AM" at bounding box center [1144, 387] width 602 height 65
click at [1031, 532] on p "Alright. I left the freehold dodge dealership because I was getting the run aro…" at bounding box center [1117, 489] width 542 height 130
click at [1023, 678] on div at bounding box center [1144, 694] width 602 height 96
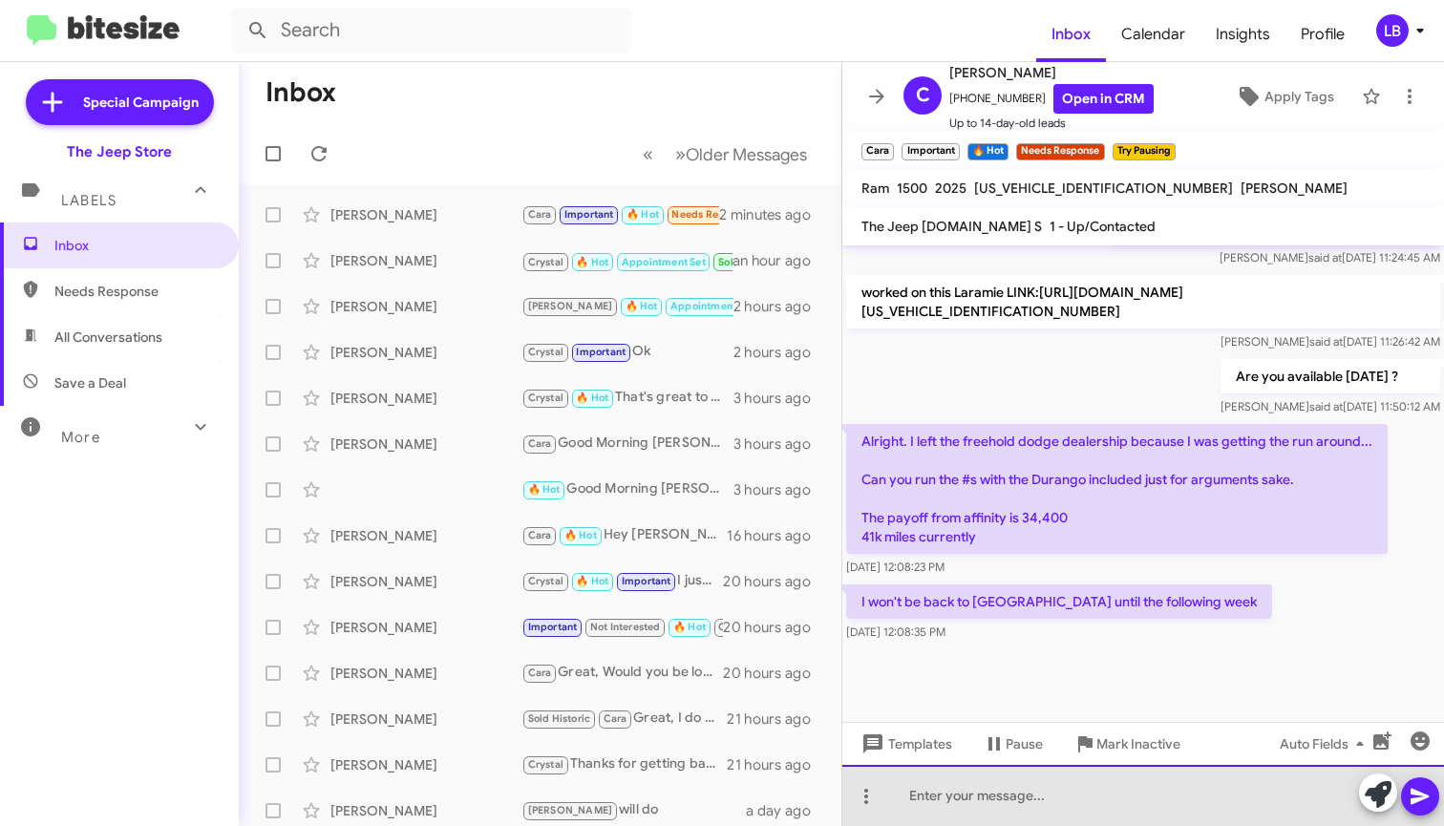
click at [1049, 809] on div at bounding box center [1144, 795] width 602 height 61
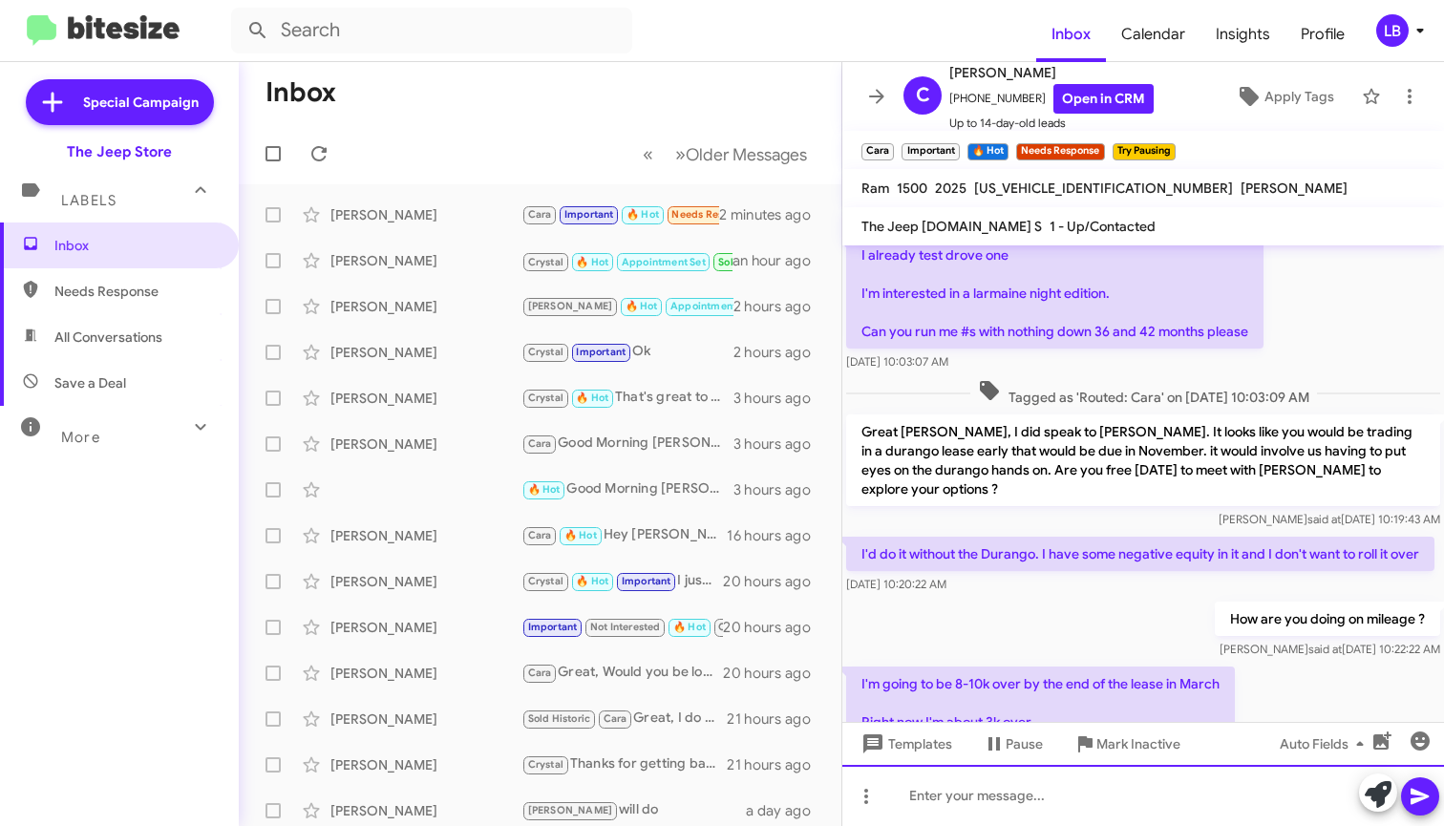
scroll to position [2223, 0]
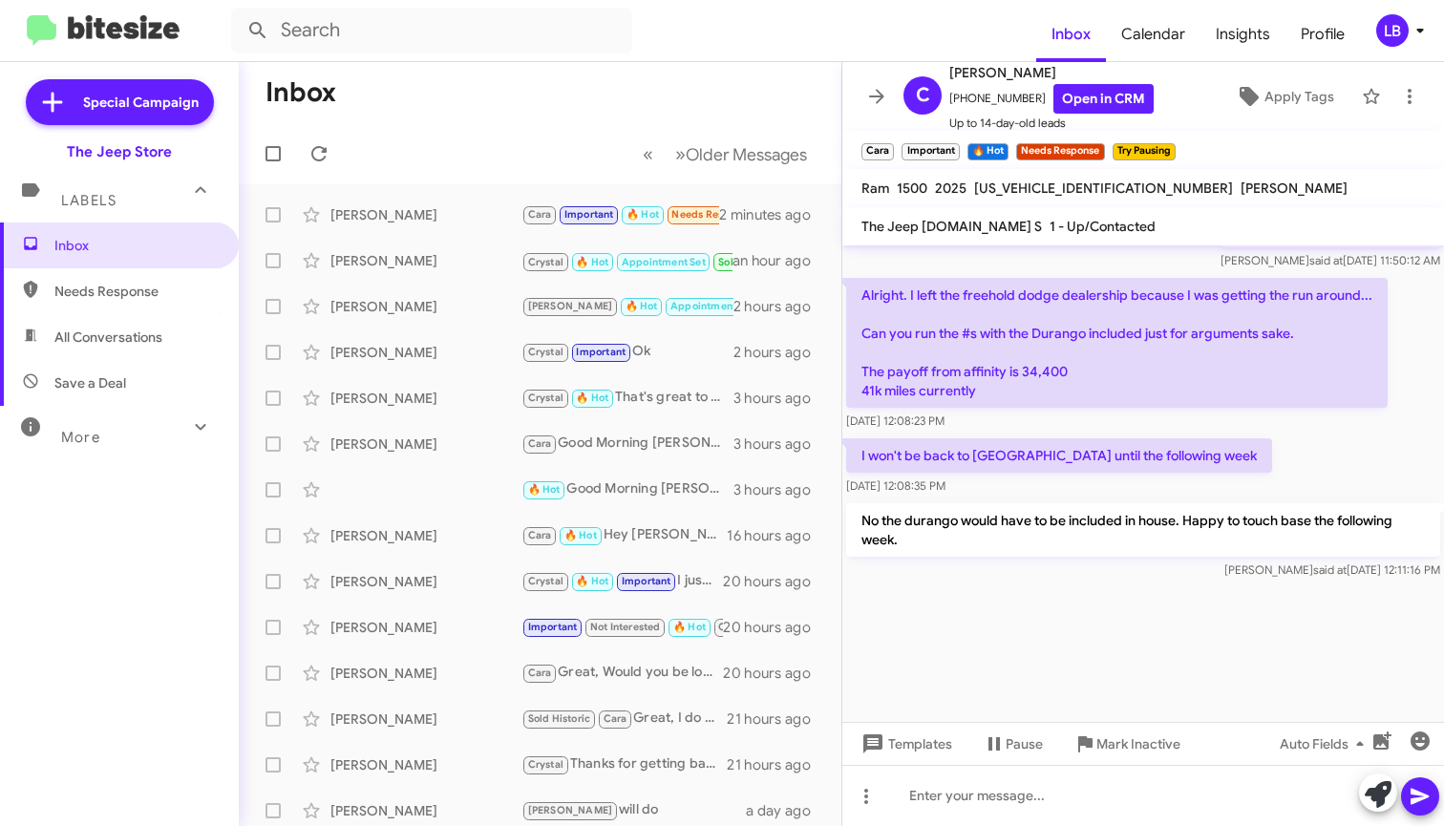
click at [602, 76] on mat-toolbar-row "Inbox" at bounding box center [540, 92] width 603 height 61
drag, startPoint x: 1248, startPoint y: 459, endPoint x: 1014, endPoint y: 372, distance: 249.7
click at [1250, 459] on div "I won't be back to Jersey until the following week Sep 4, 2025, 12:08:35 PM" at bounding box center [1144, 467] width 602 height 65
drag, startPoint x: 517, startPoint y: 138, endPoint x: 361, endPoint y: 5, distance: 204.6
click at [515, 136] on mat-toolbar-row "« Previous » Next Older Messages" at bounding box center [540, 153] width 603 height 61
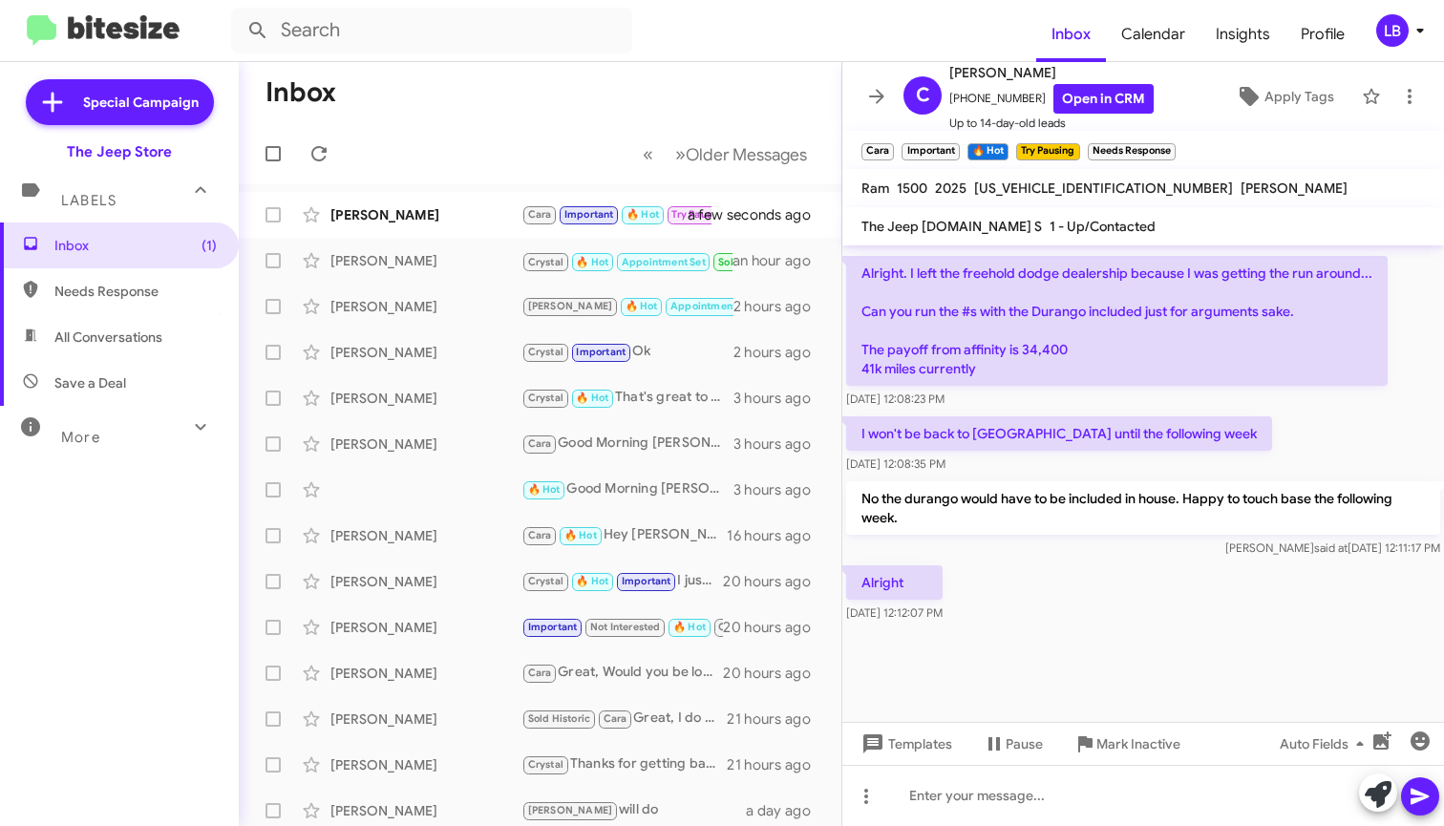
scroll to position [1396, 0]
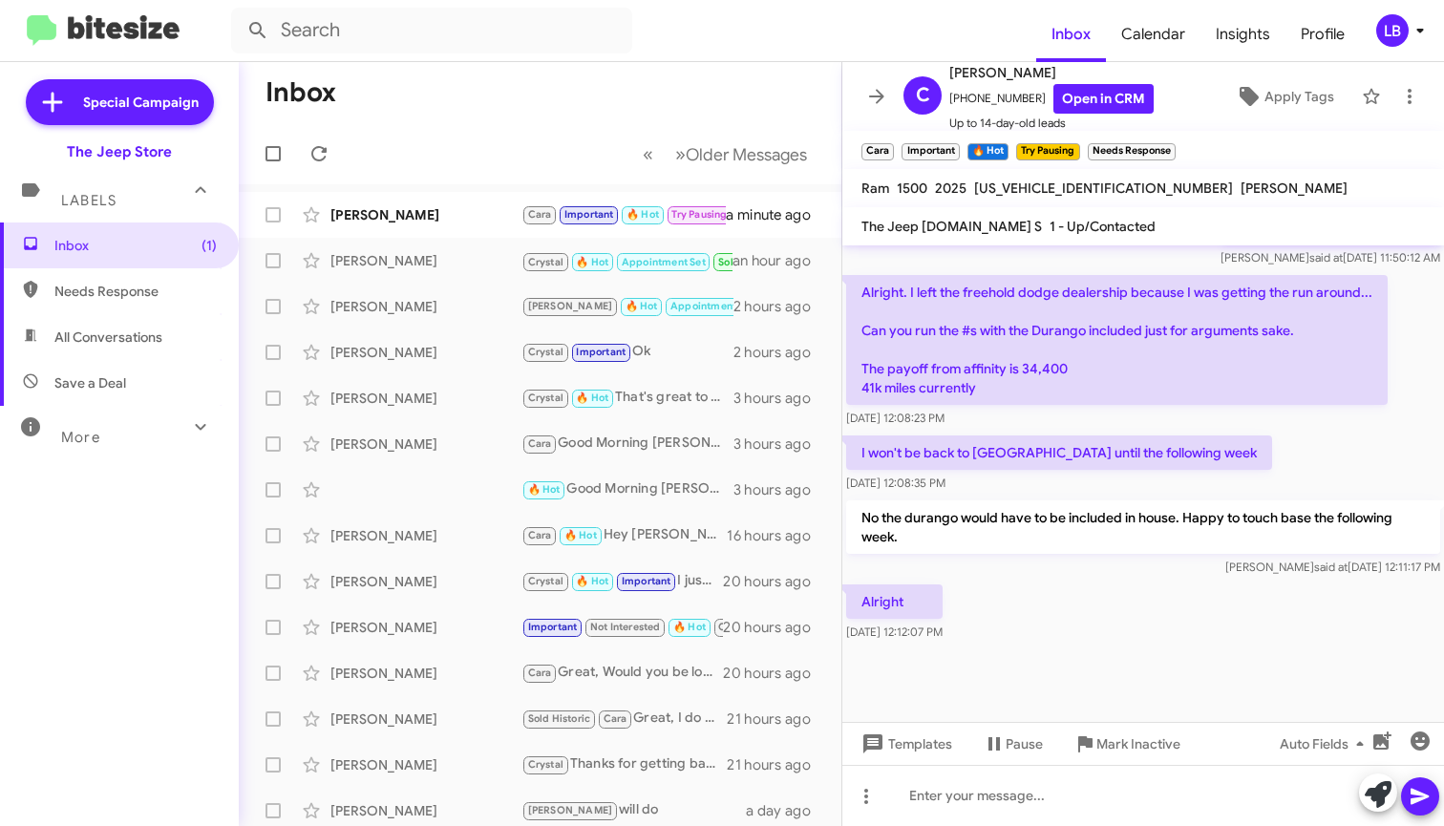
click at [1186, 612] on div "Alright Sep 4, 2025, 12:12:07 PM" at bounding box center [1144, 613] width 602 height 65
click at [1007, 753] on span "Pause" at bounding box center [1024, 744] width 37 height 34
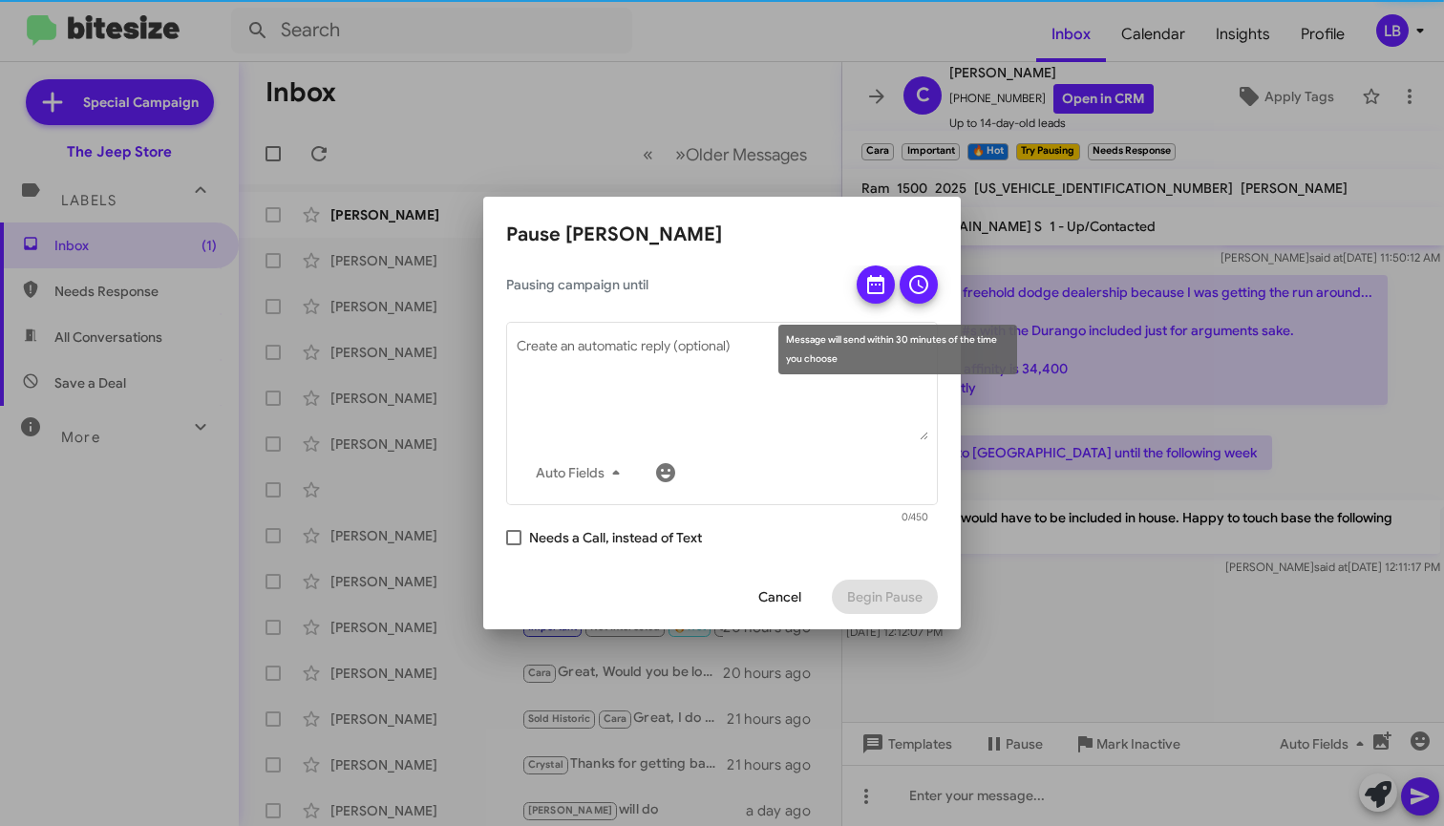
drag, startPoint x: 898, startPoint y: 269, endPoint x: 885, endPoint y: 263, distance: 15.0
click at [896, 269] on div at bounding box center [897, 285] width 81 height 38
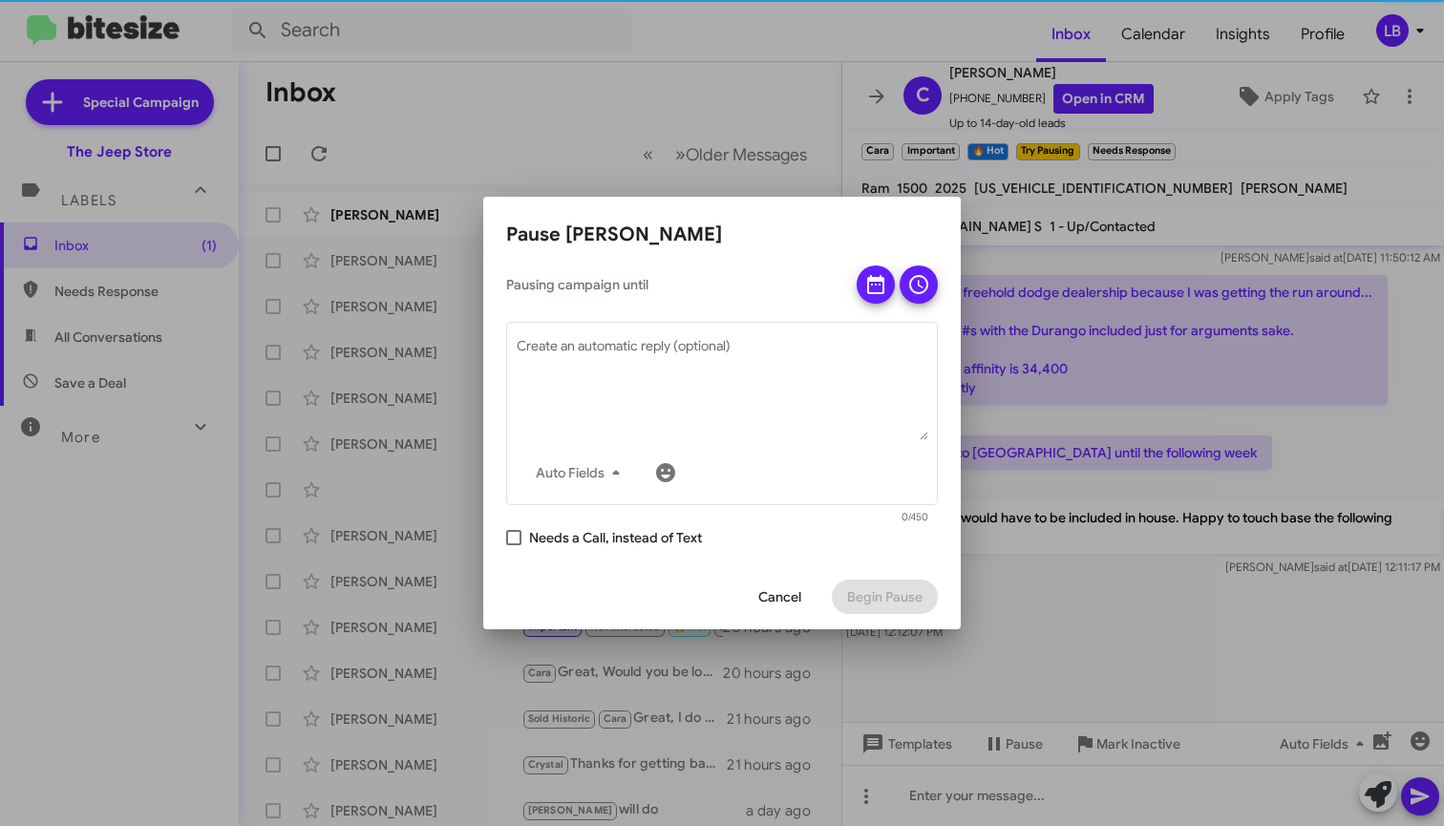
click at [883, 267] on span at bounding box center [875, 291] width 23 height 50
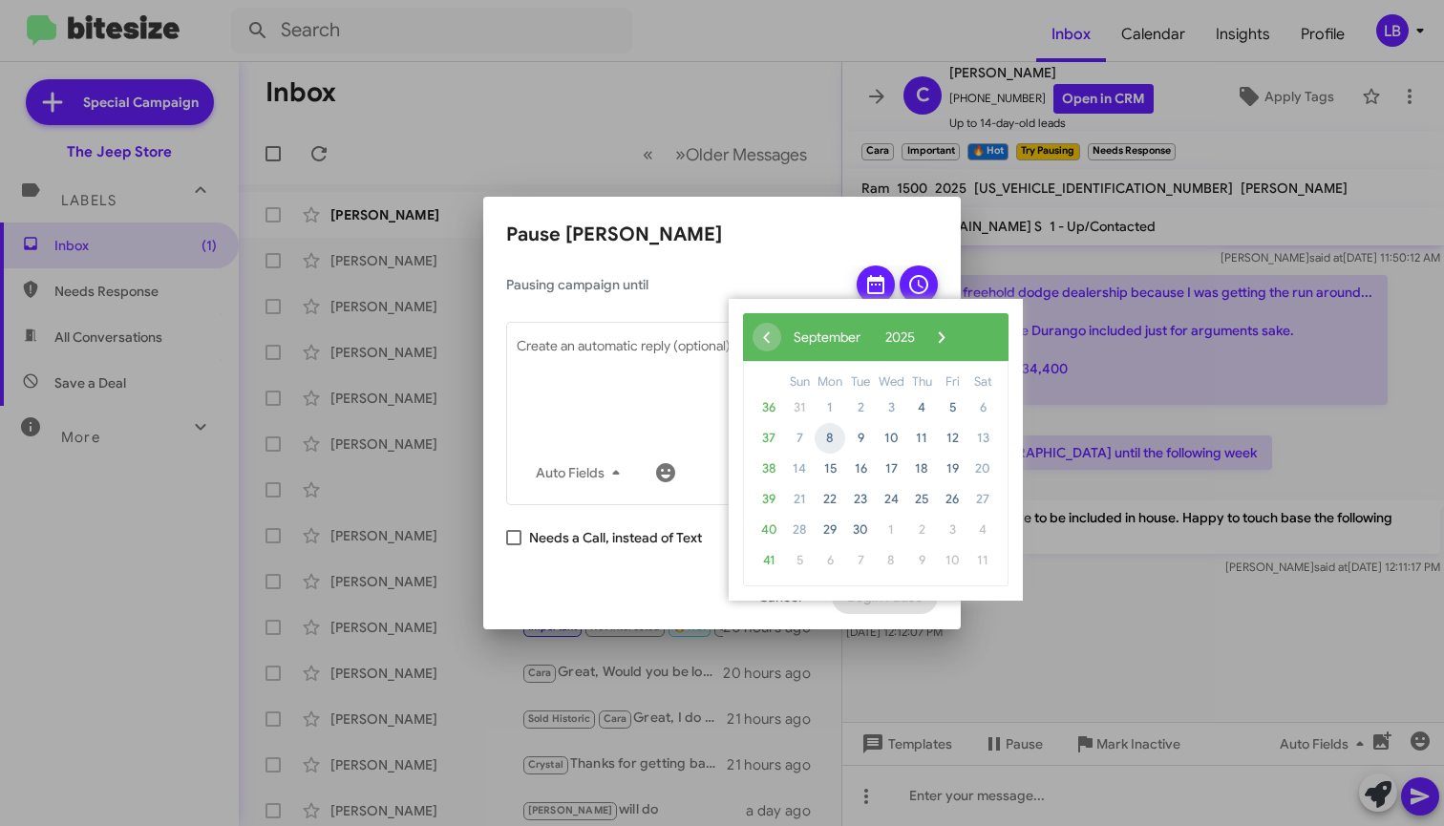
click at [830, 443] on span "8" at bounding box center [830, 438] width 31 height 31
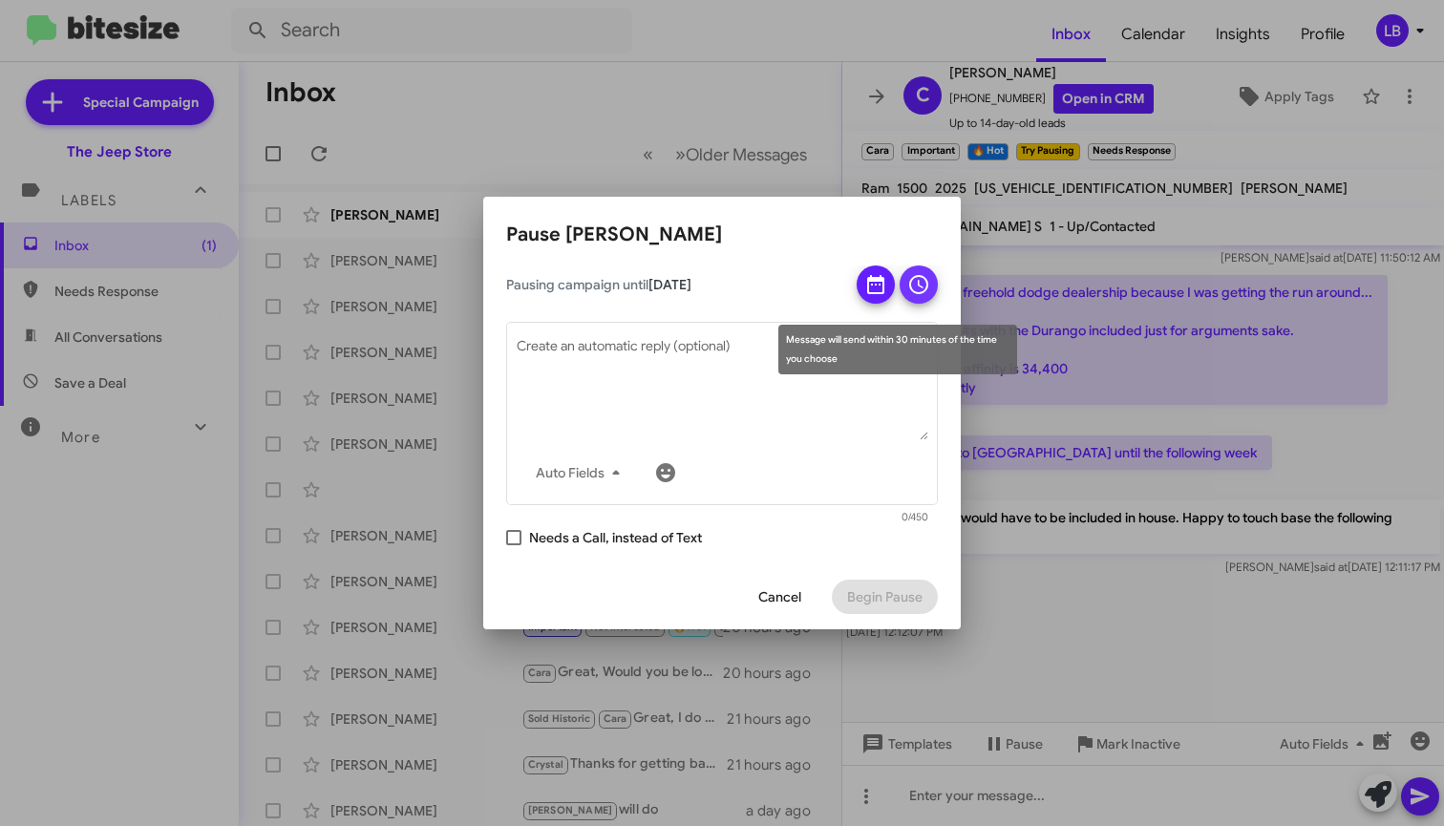
click at [926, 288] on icon at bounding box center [918, 284] width 23 height 23
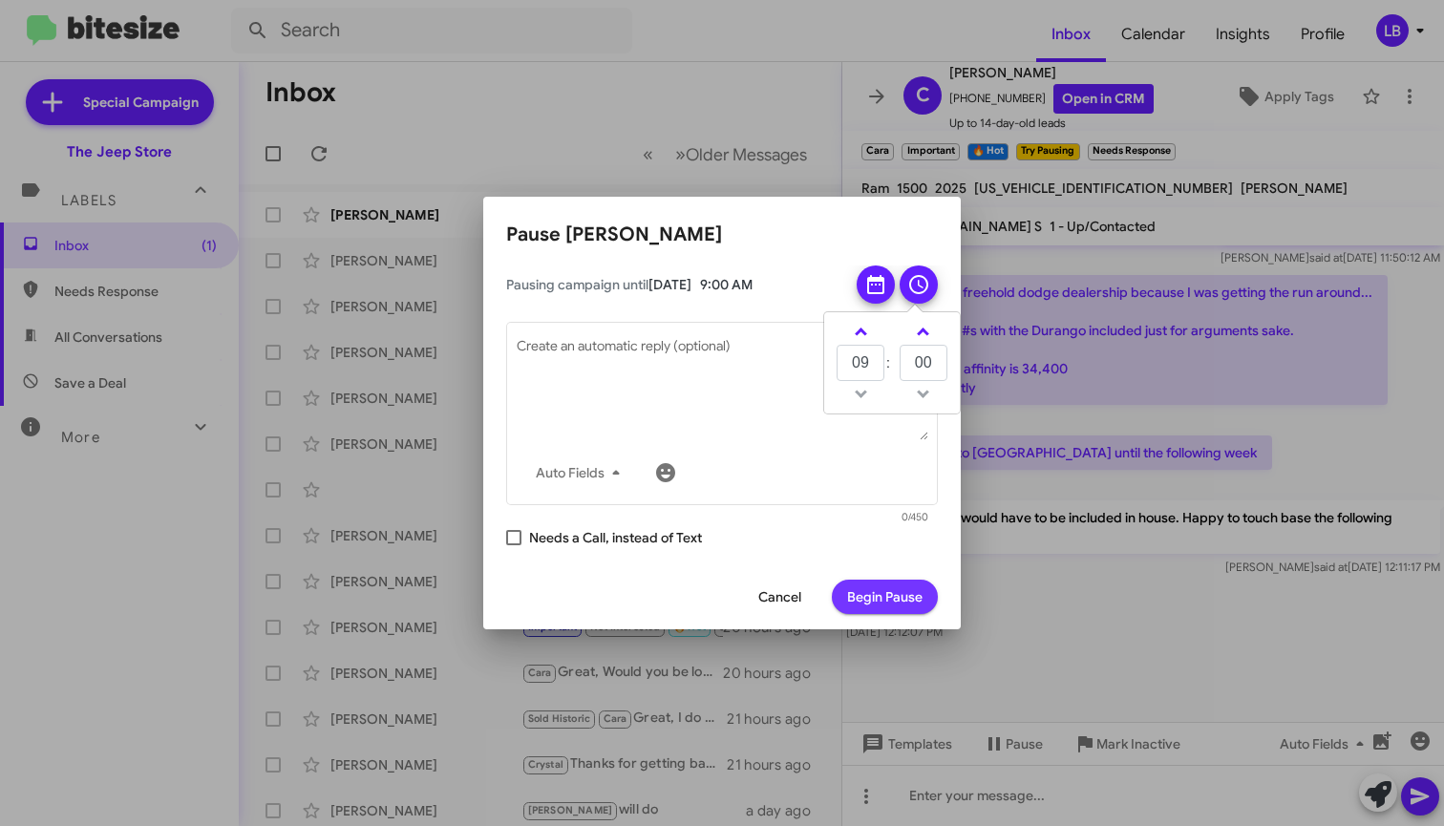
click at [880, 593] on span "Begin Pause" at bounding box center [884, 597] width 75 height 34
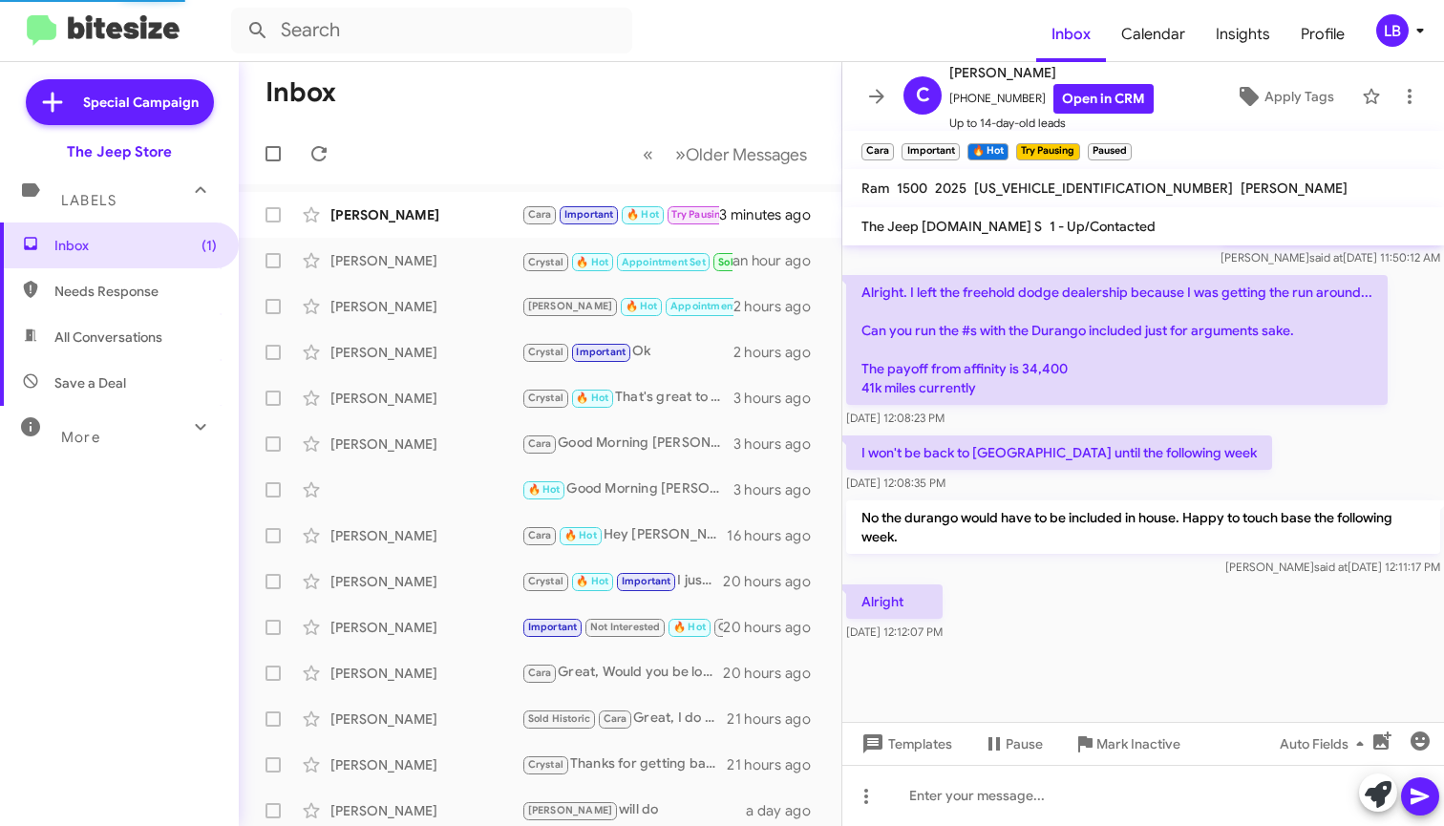
scroll to position [1419, 0]
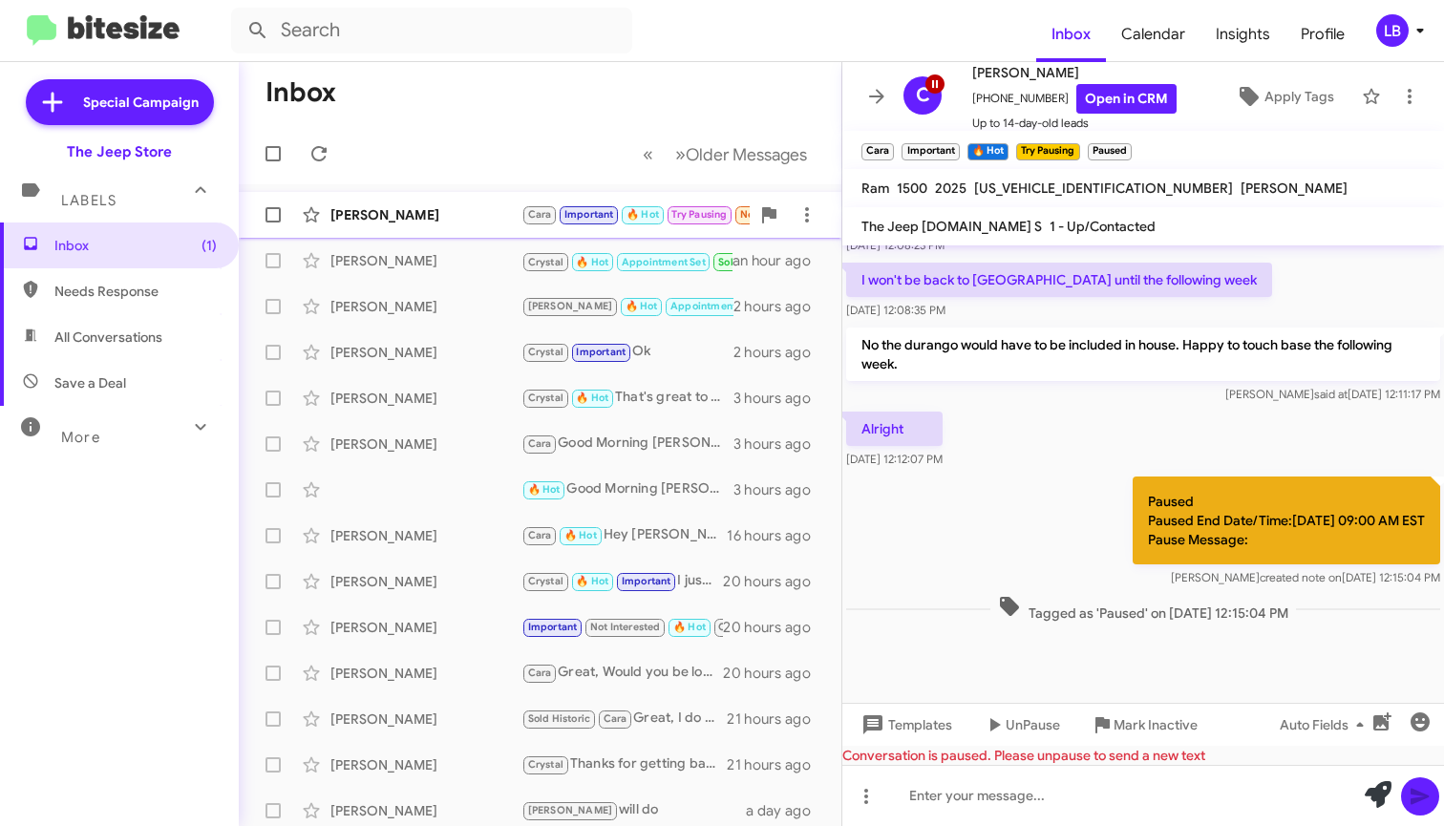
click at [459, 232] on div "Chris Dalessio Cara Important 🔥 Hot Try Pausing Needs Response Alright 3 minute…" at bounding box center [540, 215] width 572 height 38
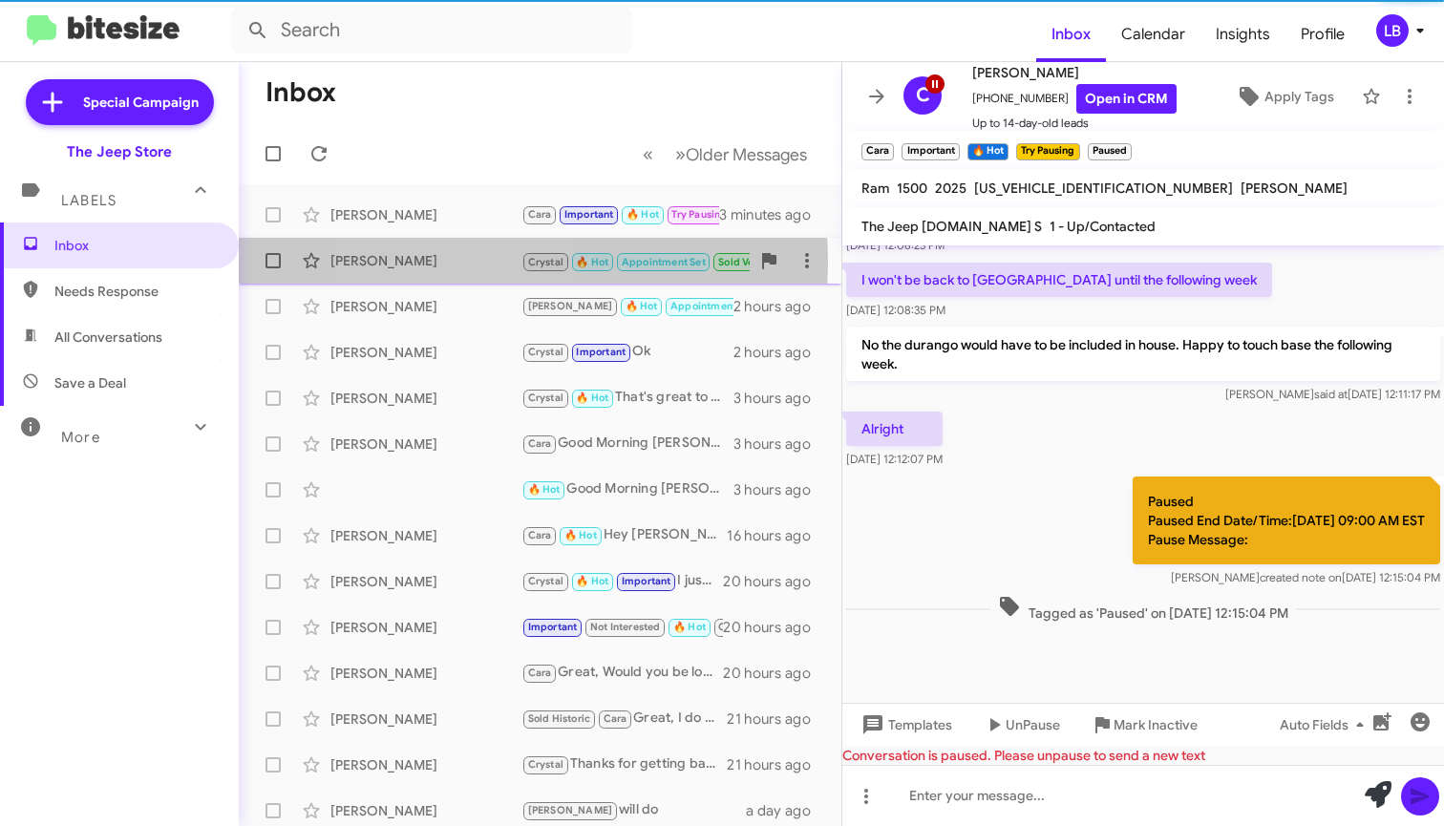
drag, startPoint x: 459, startPoint y: 262, endPoint x: 453, endPoint y: 239, distance: 23.6
click at [459, 262] on div "Jaime Villanueva Chavez" at bounding box center [426, 260] width 191 height 19
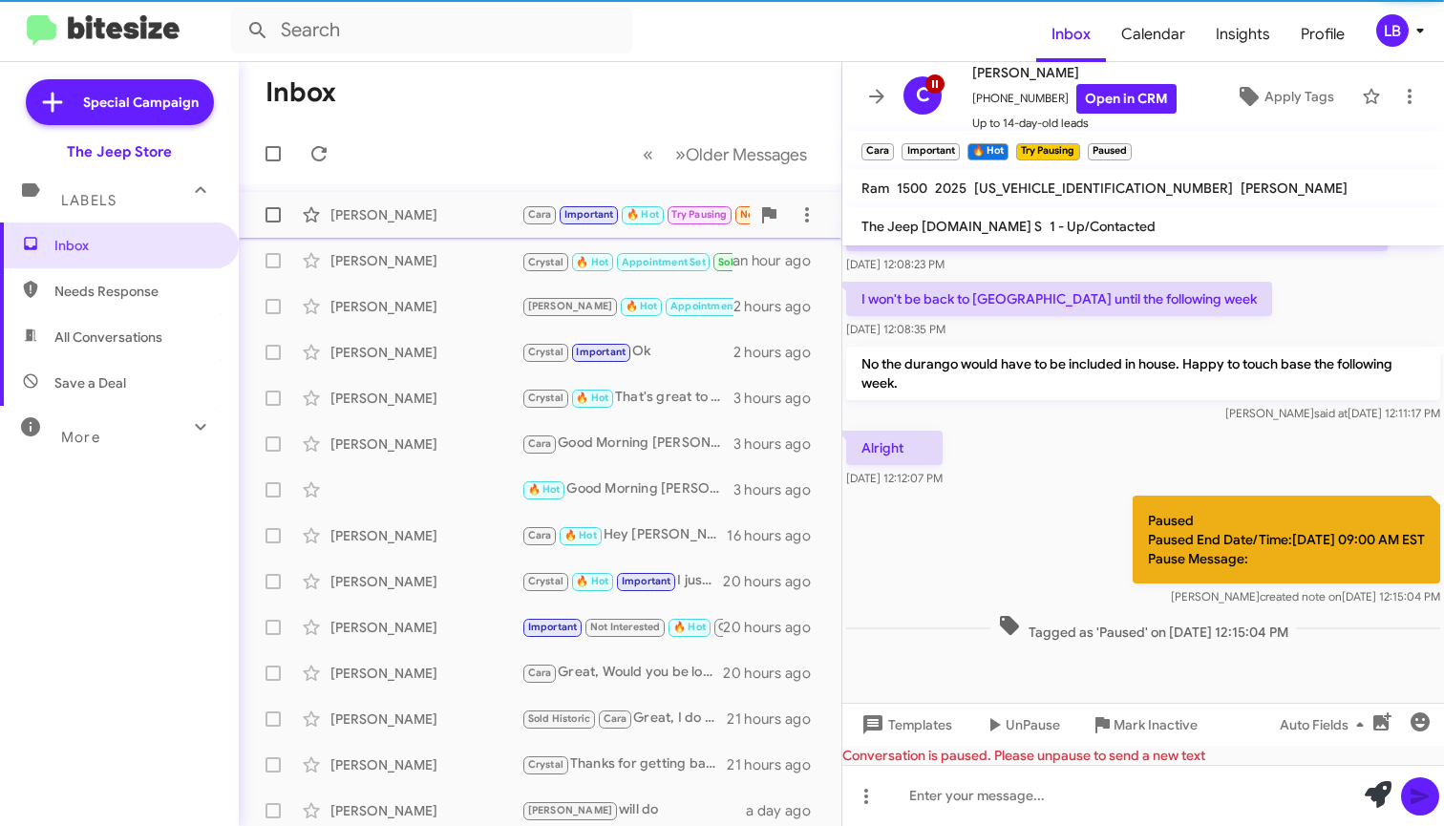
click at [450, 212] on div "[PERSON_NAME]" at bounding box center [426, 214] width 191 height 19
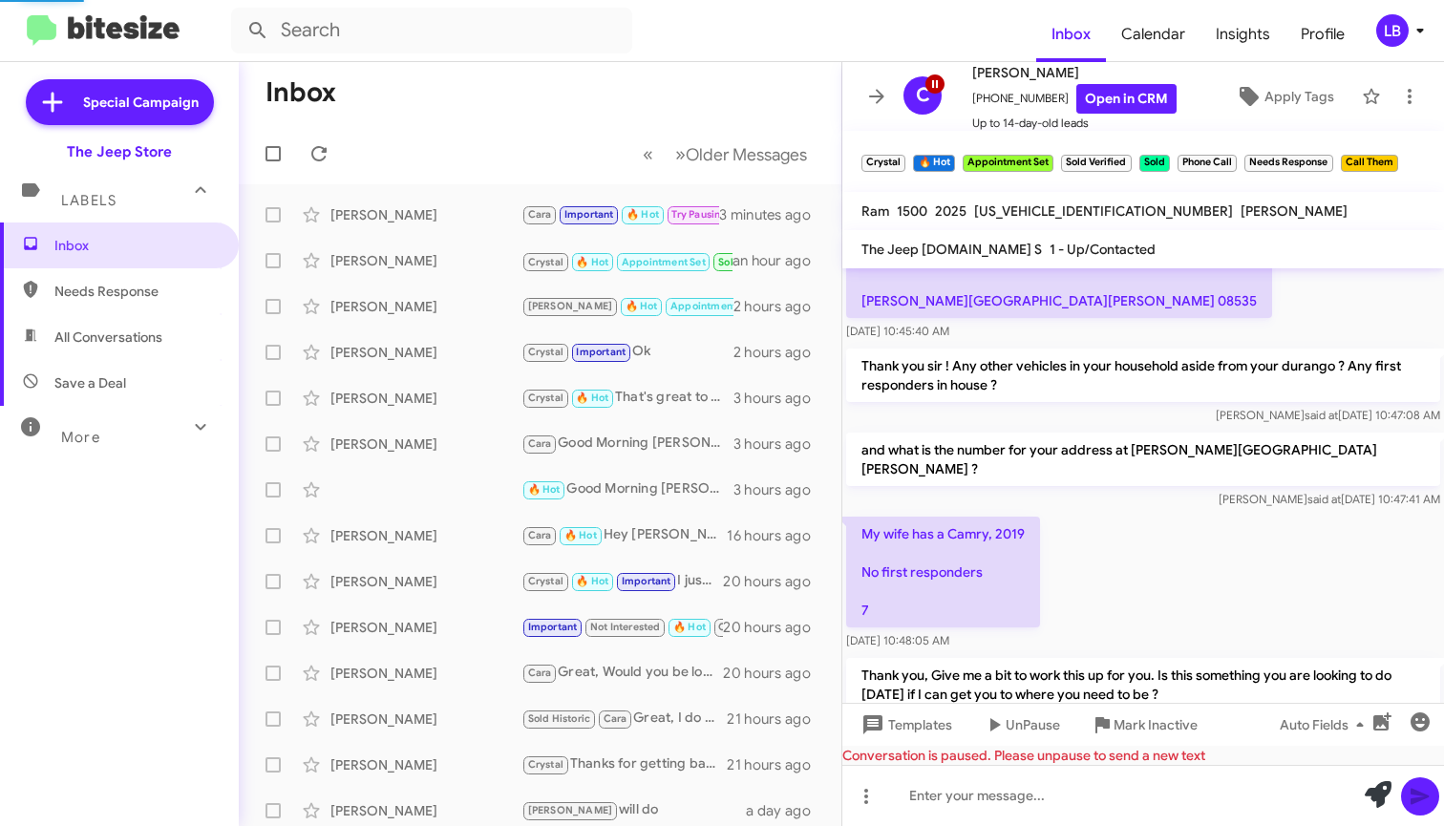
scroll to position [1419, 0]
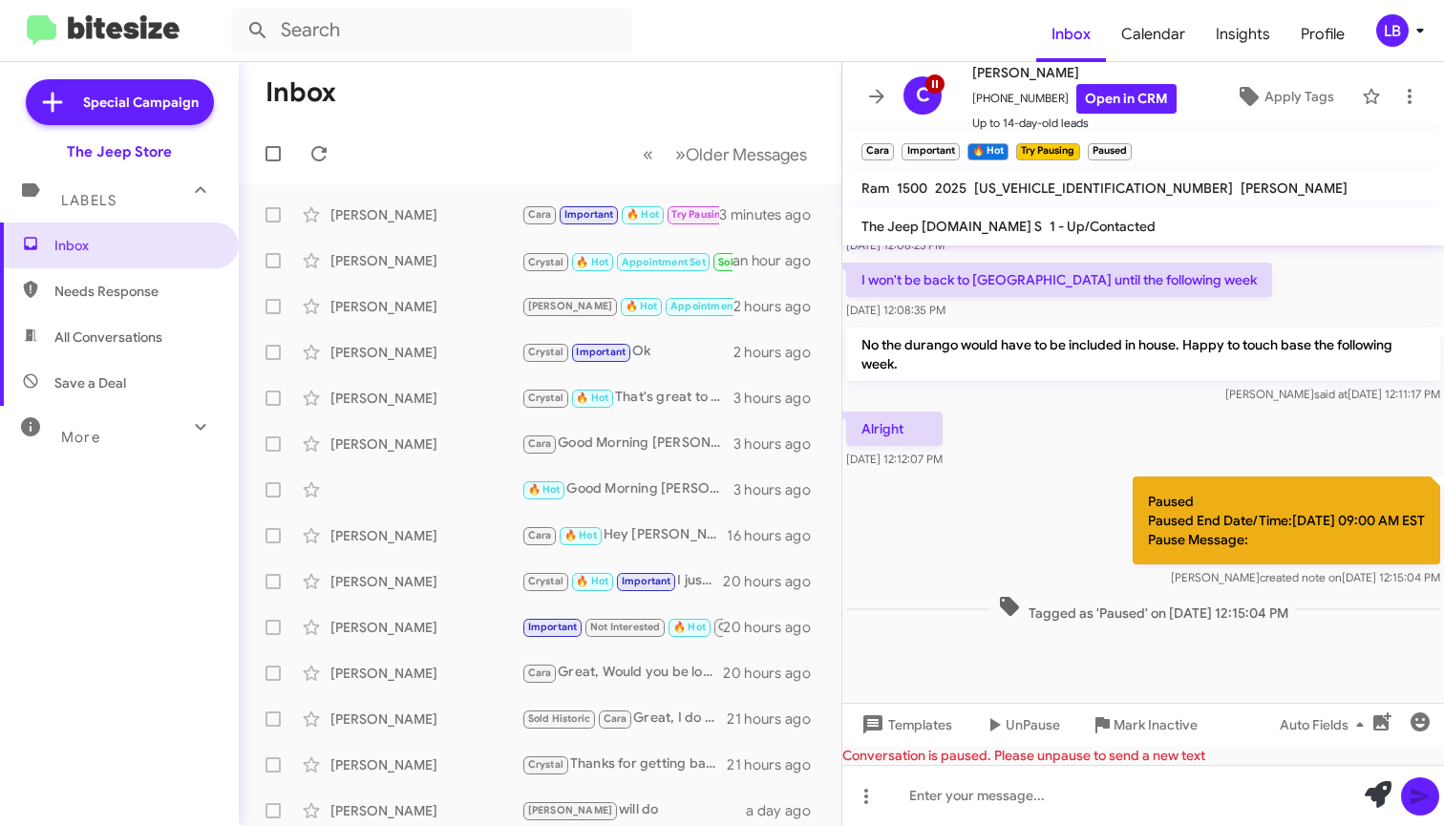
drag, startPoint x: 1227, startPoint y: 364, endPoint x: 1238, endPoint y: 372, distance: 13.0
click at [1238, 372] on div "No the durango would have to be included in house. Happy to touch base the foll…" at bounding box center [1143, 366] width 594 height 76
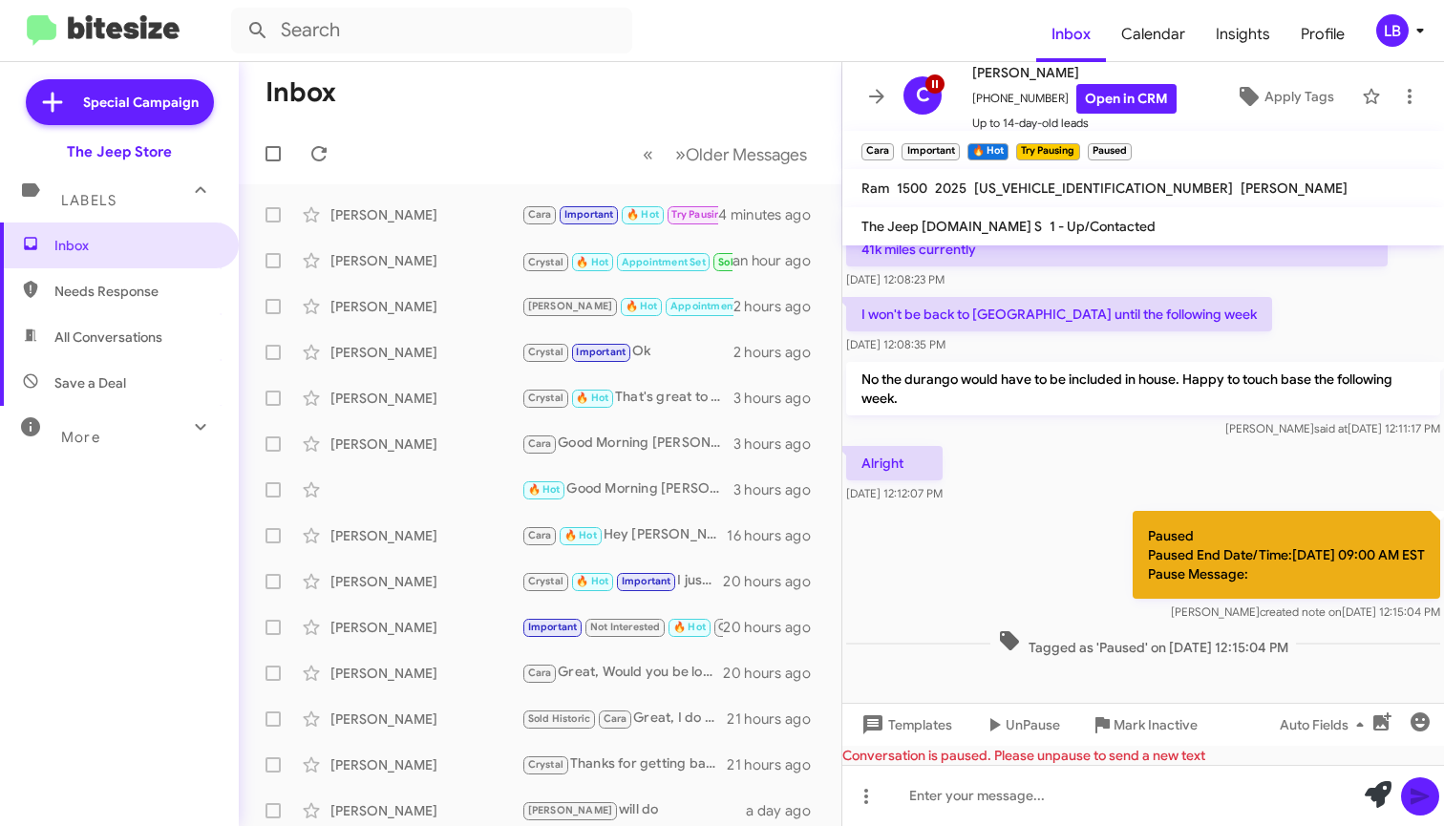
click at [1287, 309] on div "I won't be back to Jersey until the following week Sep 4, 2025, 12:08:35 PM" at bounding box center [1144, 325] width 602 height 65
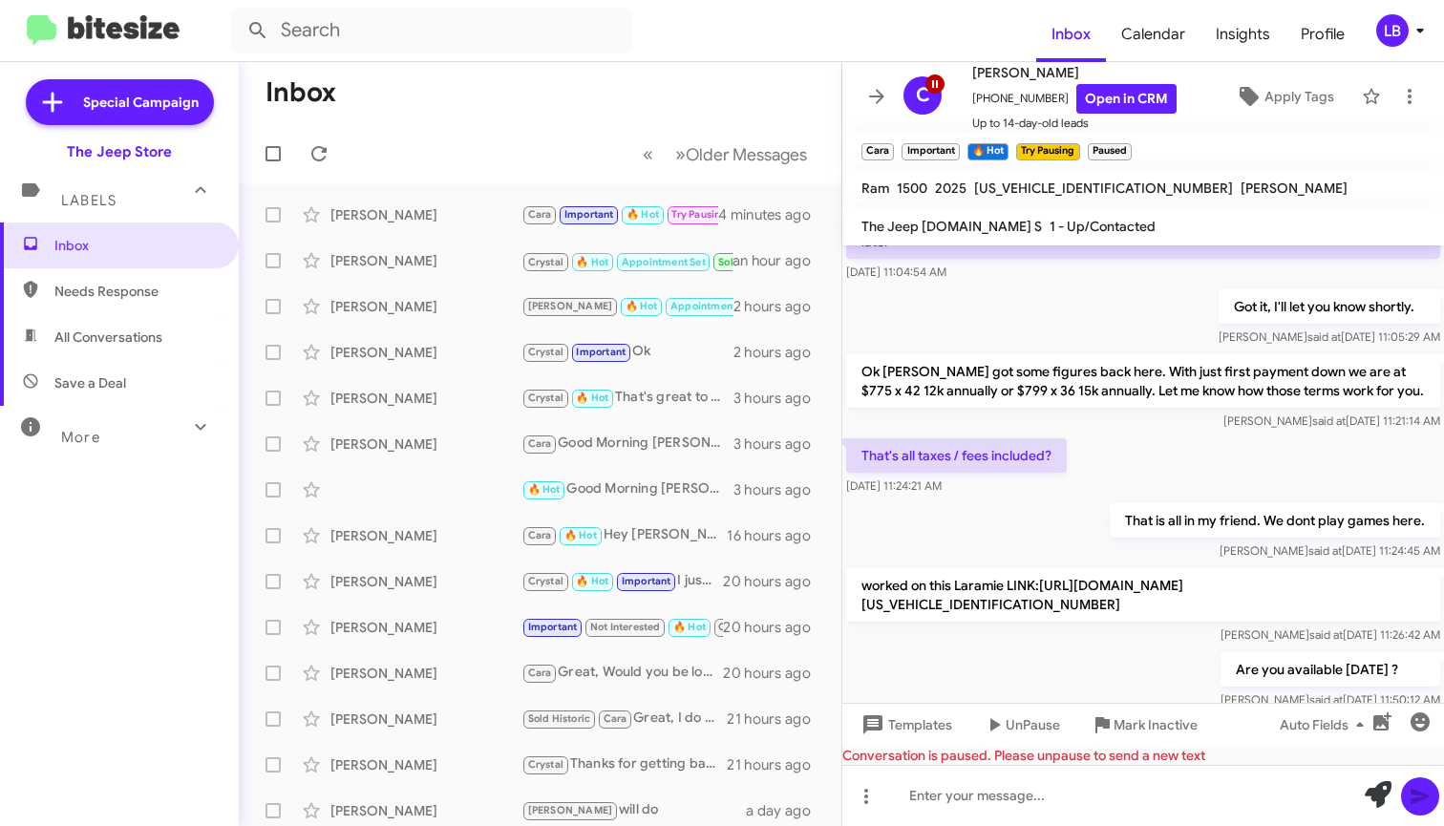
scroll to position [204, 0]
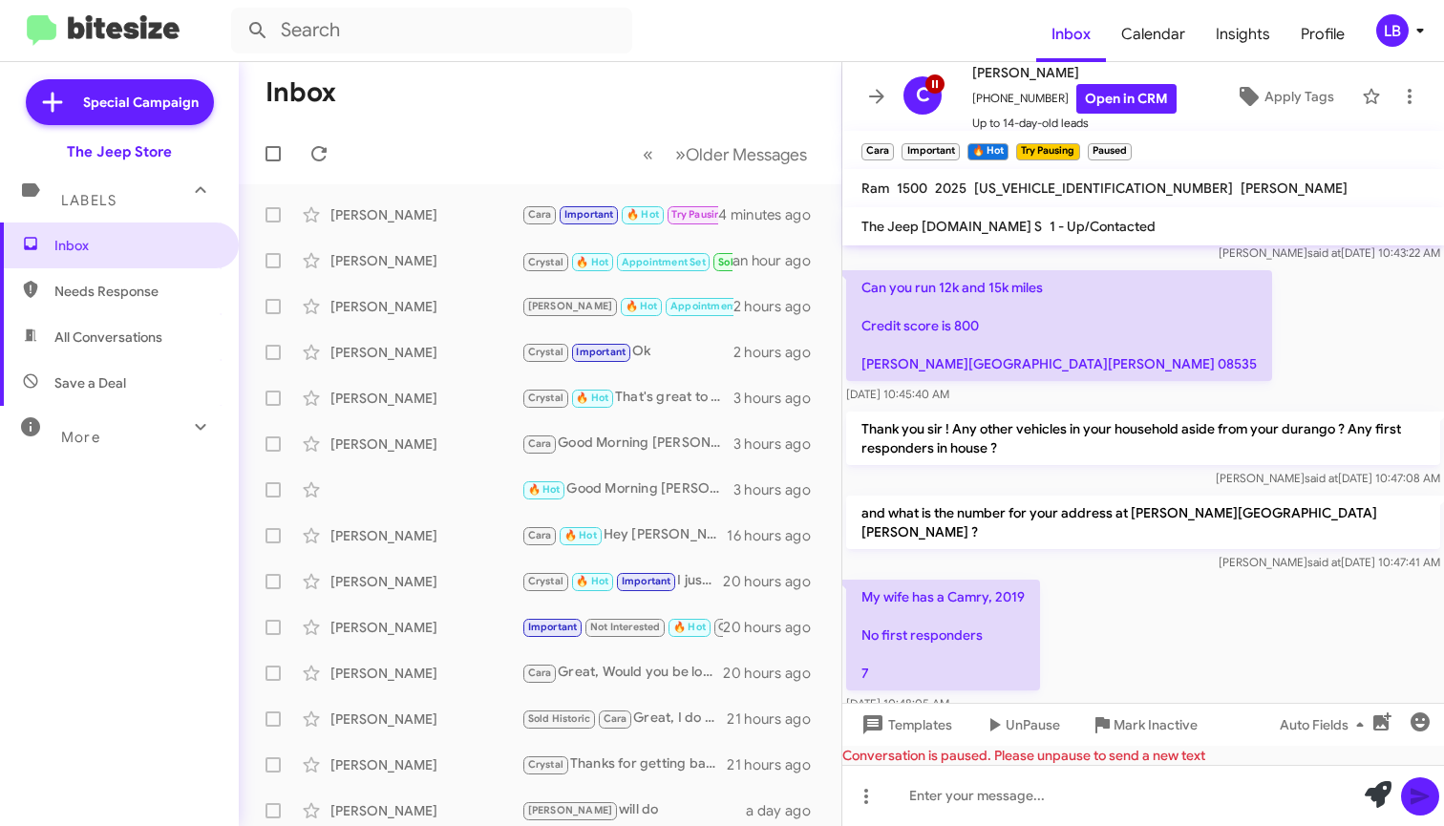
click at [1288, 312] on div "Can you run 12k and 15k miles Credit score is 800 Timmons hill drive millstone …" at bounding box center [1144, 337] width 602 height 141
click at [494, 107] on mat-toolbar-row "Inbox" at bounding box center [540, 92] width 603 height 61
click at [718, 102] on mat-toolbar-row "Inbox" at bounding box center [540, 92] width 603 height 61
click at [1202, 349] on div "Can you run 12k and 15k miles Credit score is 800 Timmons hill drive millstone …" at bounding box center [1144, 337] width 602 height 141
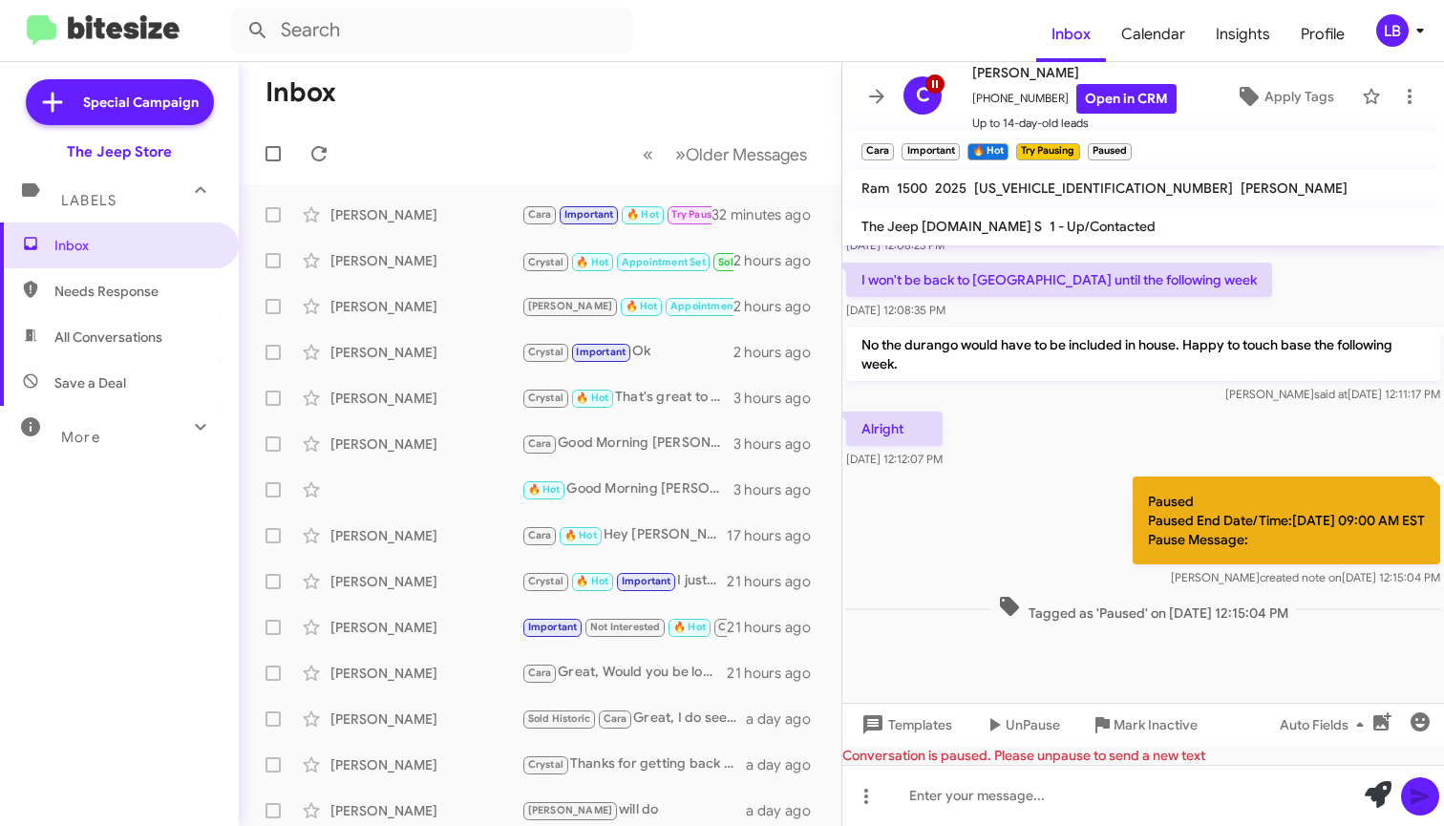
click at [1263, 259] on div "I won't be back to Jersey until the following week Sep 4, 2025, 12:08:35 PM" at bounding box center [1144, 291] width 602 height 65
click at [1082, 408] on div "Alright Sep 4, 2025, 12:12:07 PM" at bounding box center [1144, 440] width 602 height 65
click at [401, 32] on input "text" at bounding box center [431, 31] width 401 height 46
type input "beverly holland"
click at [258, 31] on button at bounding box center [258, 30] width 38 height 38
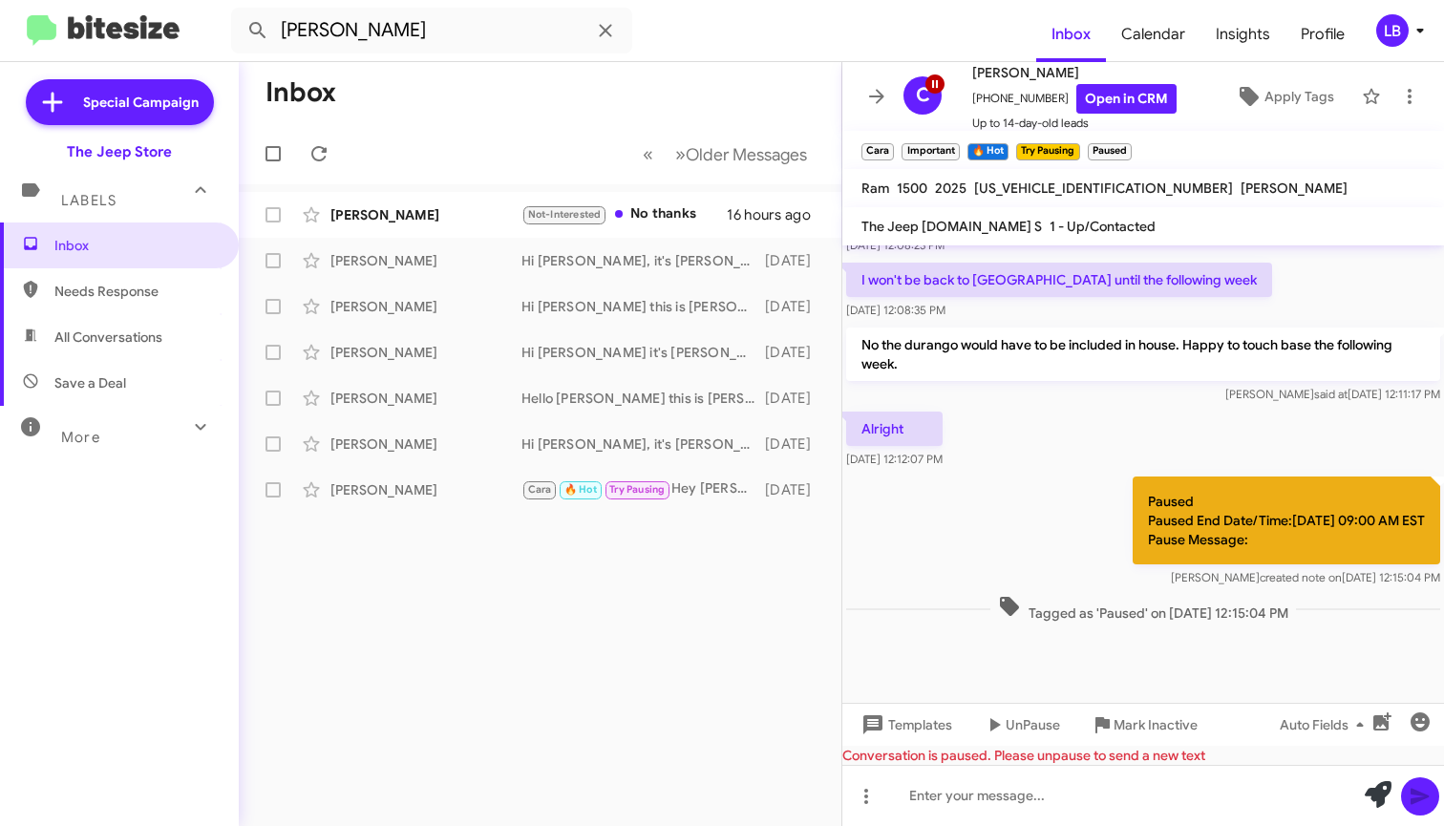
click at [1283, 286] on div "I won't be back to Jersey until the following week Sep 4, 2025, 12:08:35 PM" at bounding box center [1144, 291] width 602 height 65
click at [1269, 288] on div "I won't be back to Jersey until the following week Sep 4, 2025, 12:08:35 PM" at bounding box center [1144, 291] width 602 height 65
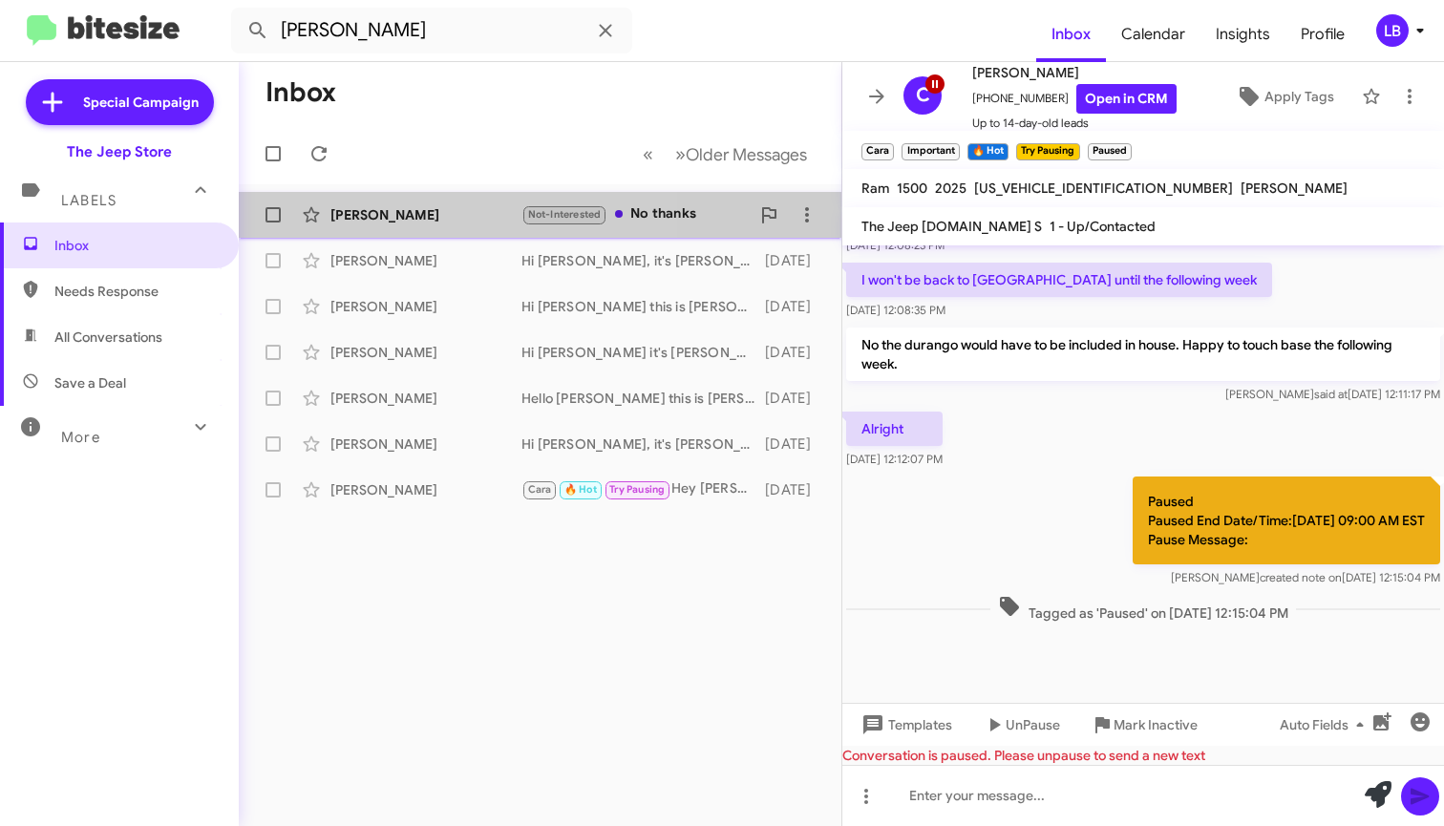
click at [395, 212] on div "Beverly Byers" at bounding box center [426, 214] width 191 height 19
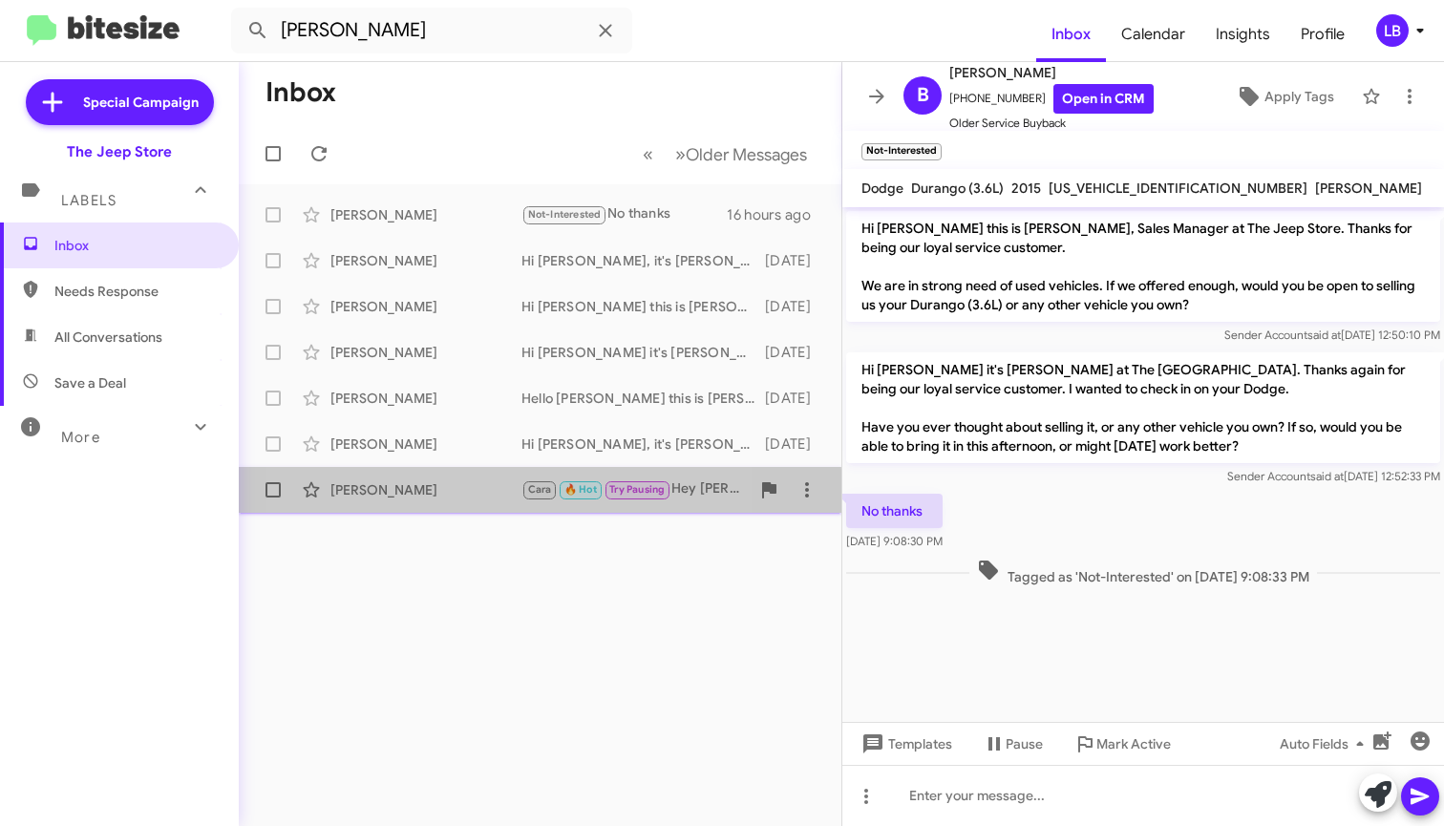
click at [433, 497] on div "Beverly Holland" at bounding box center [426, 489] width 191 height 19
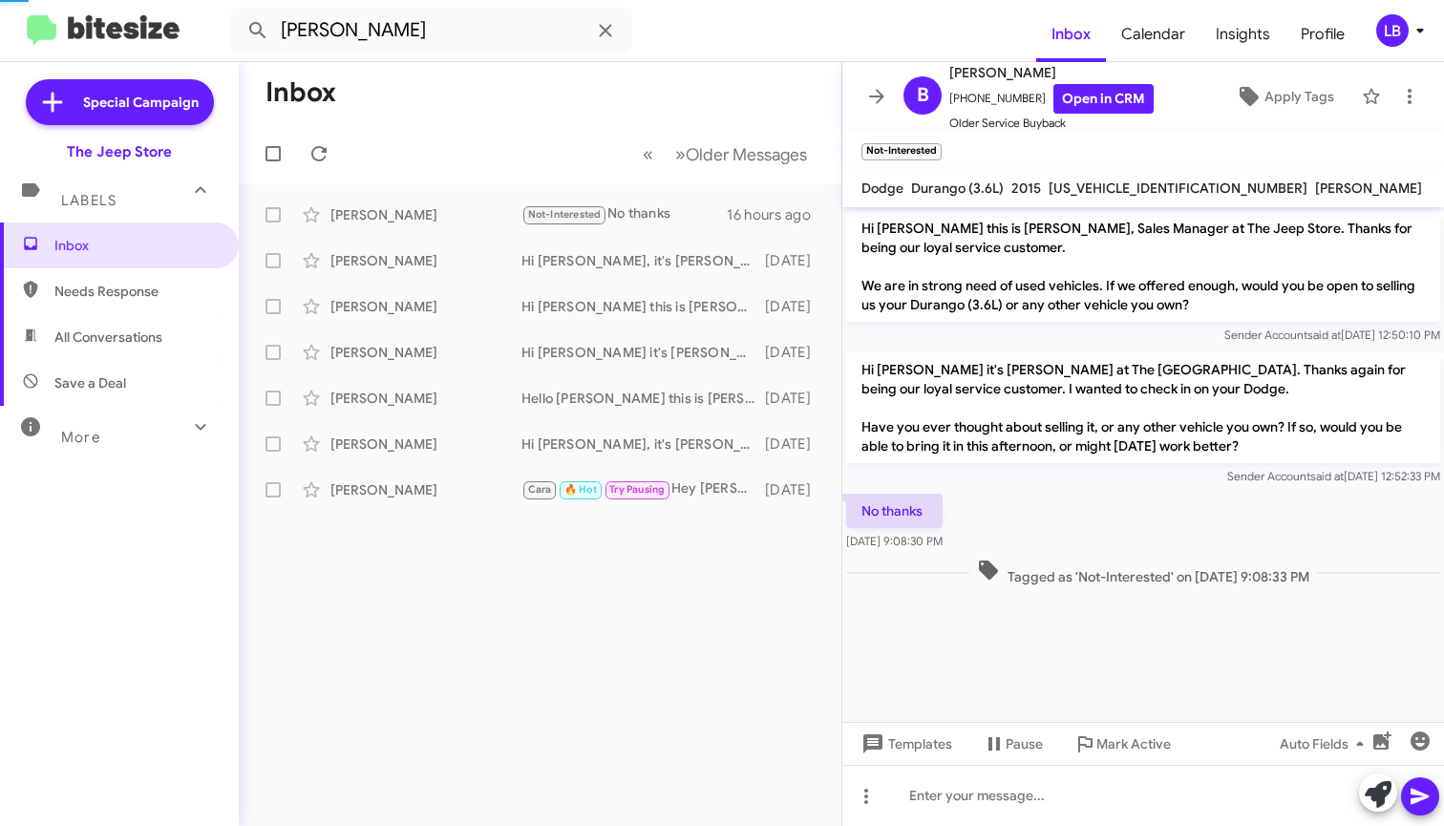
scroll to position [617, 0]
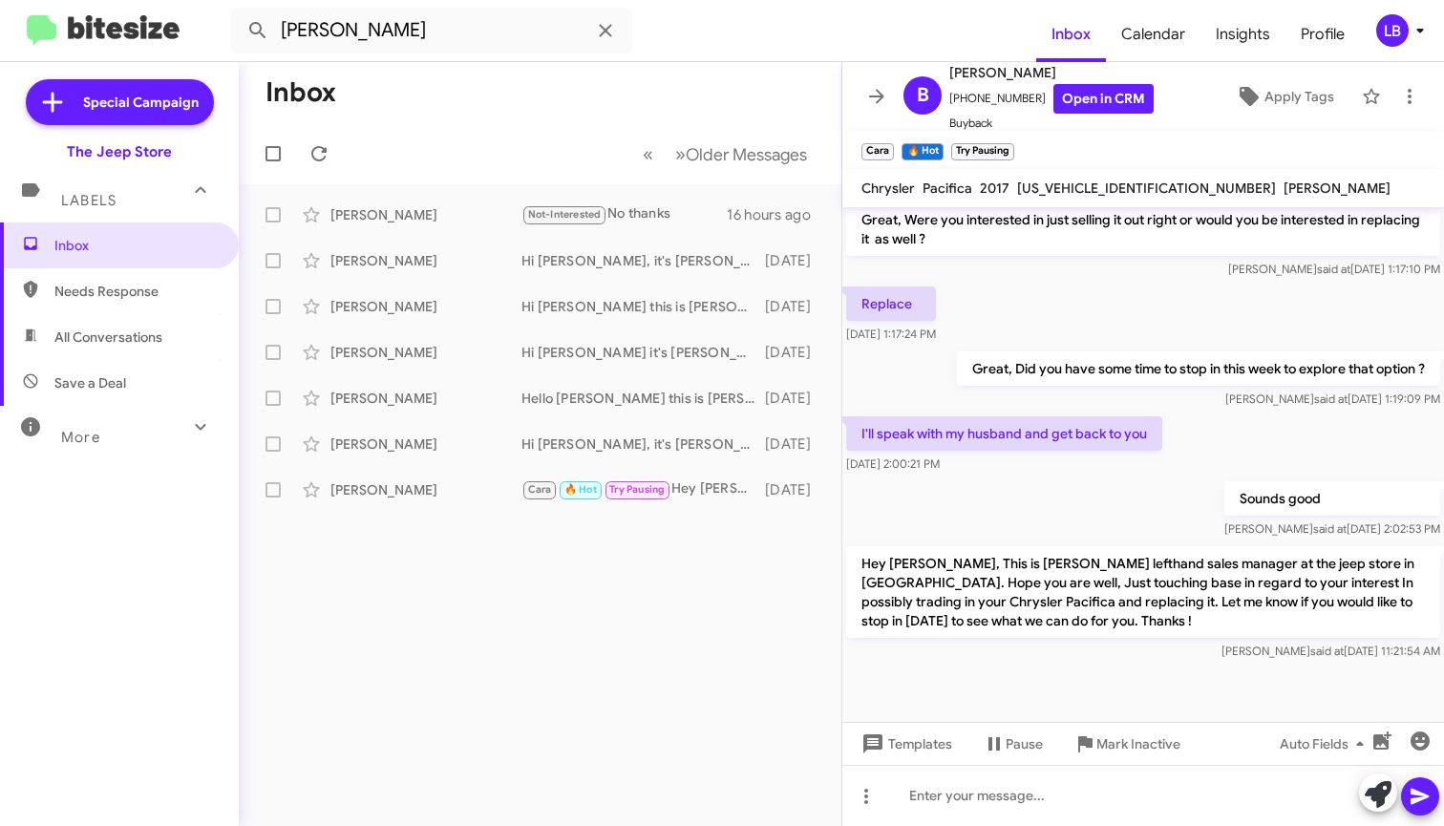
click at [1152, 489] on div "Sounds good Luis said at Aug 21, 2025, 2:02:53 PM" at bounding box center [1144, 510] width 602 height 65
click at [1037, 517] on div "Sounds good Luis said at Aug 21, 2025, 2:02:53 PM" at bounding box center [1144, 510] width 602 height 65
drag, startPoint x: 484, startPoint y: 84, endPoint x: 474, endPoint y: 46, distance: 39.6
click at [483, 81] on mat-toolbar-row "Inbox" at bounding box center [540, 92] width 603 height 61
drag, startPoint x: 470, startPoint y: 42, endPoint x: 467, endPoint y: 31, distance: 11.8
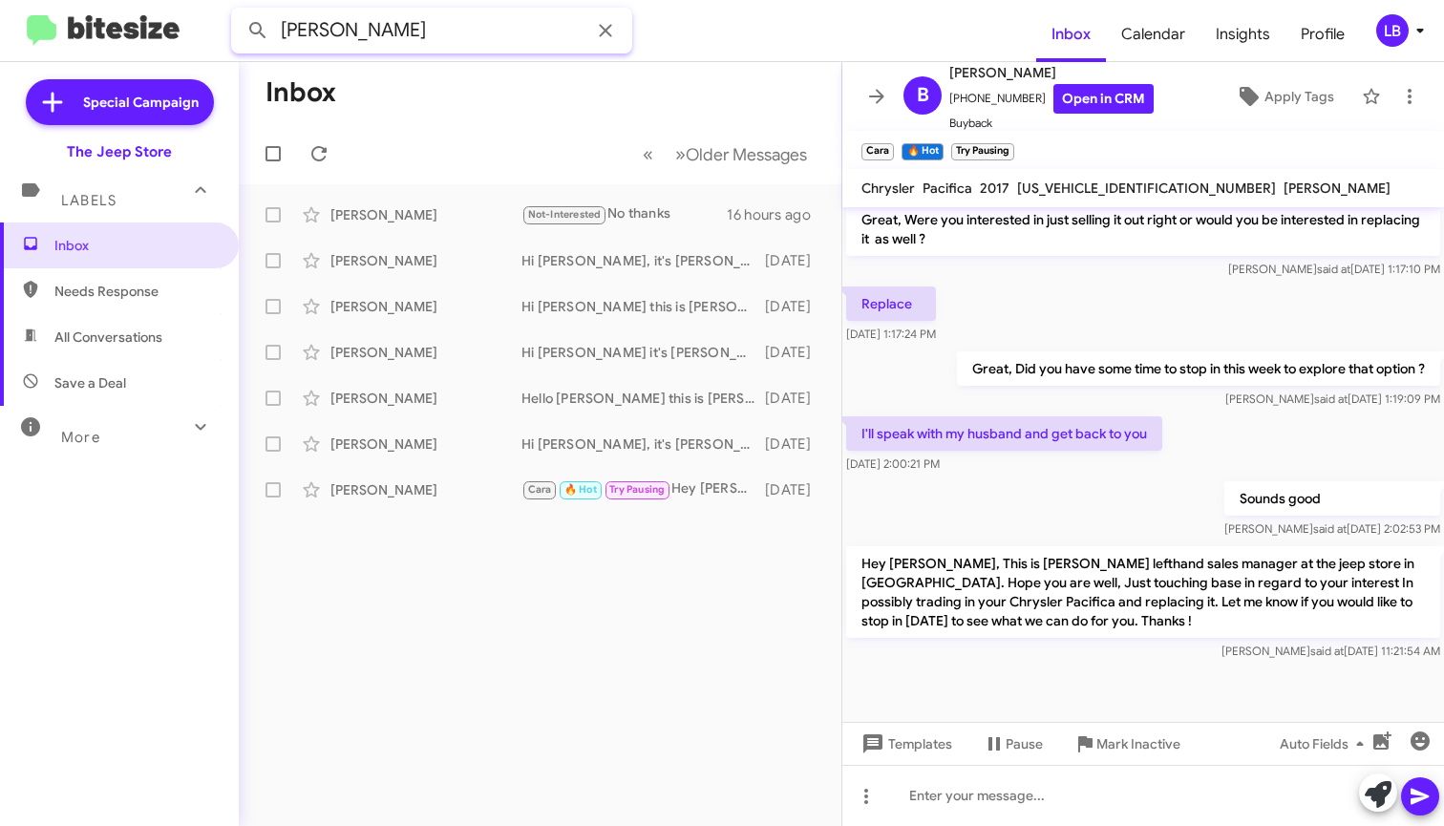
click at [469, 41] on input "beverly holland" at bounding box center [431, 31] width 401 height 46
drag, startPoint x: 467, startPoint y: 31, endPoint x: 79, endPoint y: -17, distance: 390.8
click at [79, 0] on html "beverly holland Inbox Calendar Insights Profile LB Special Campaign The Jeep St…" at bounding box center [722, 413] width 1444 height 826
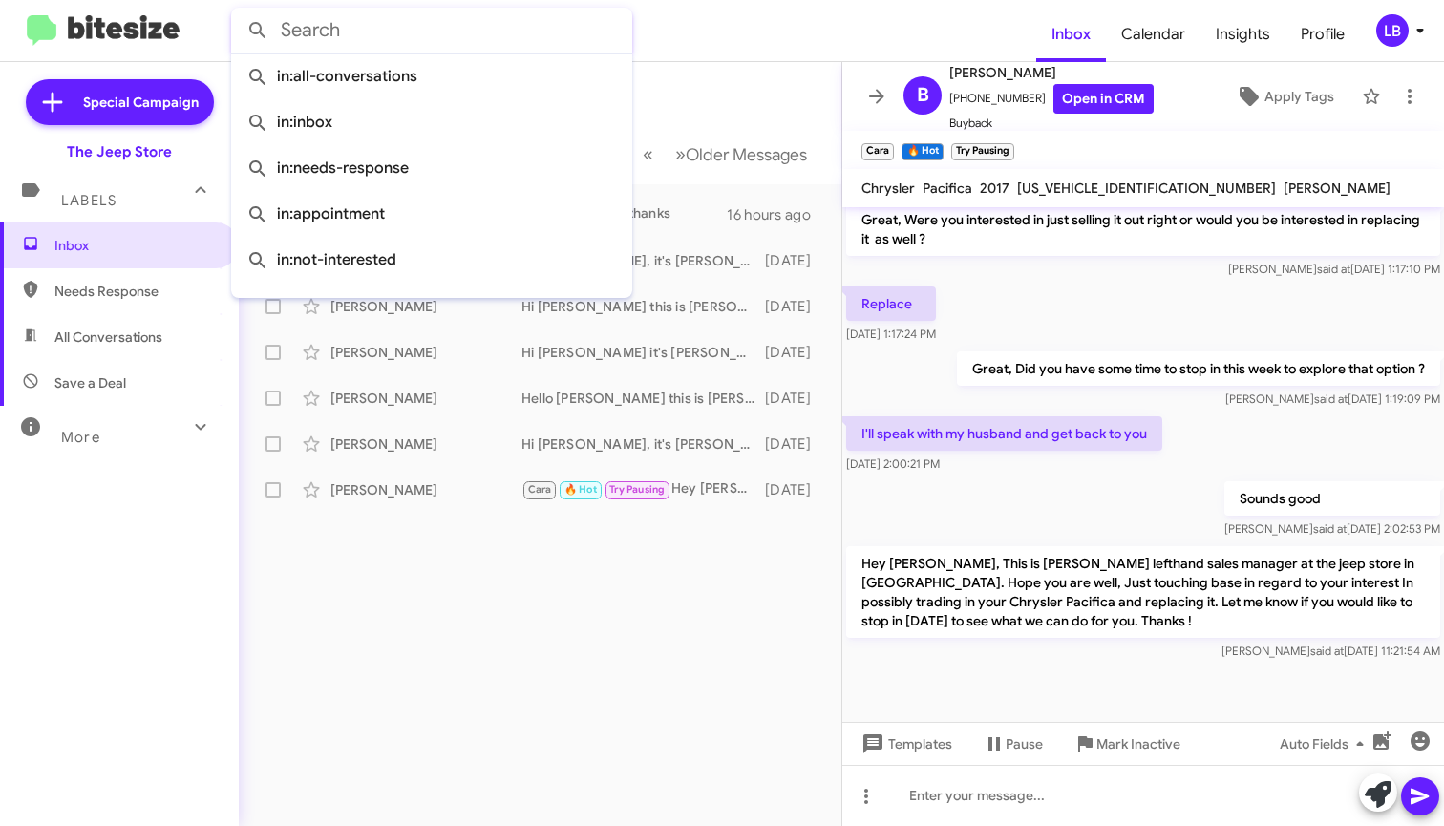
click at [258, 31] on button at bounding box center [258, 30] width 38 height 38
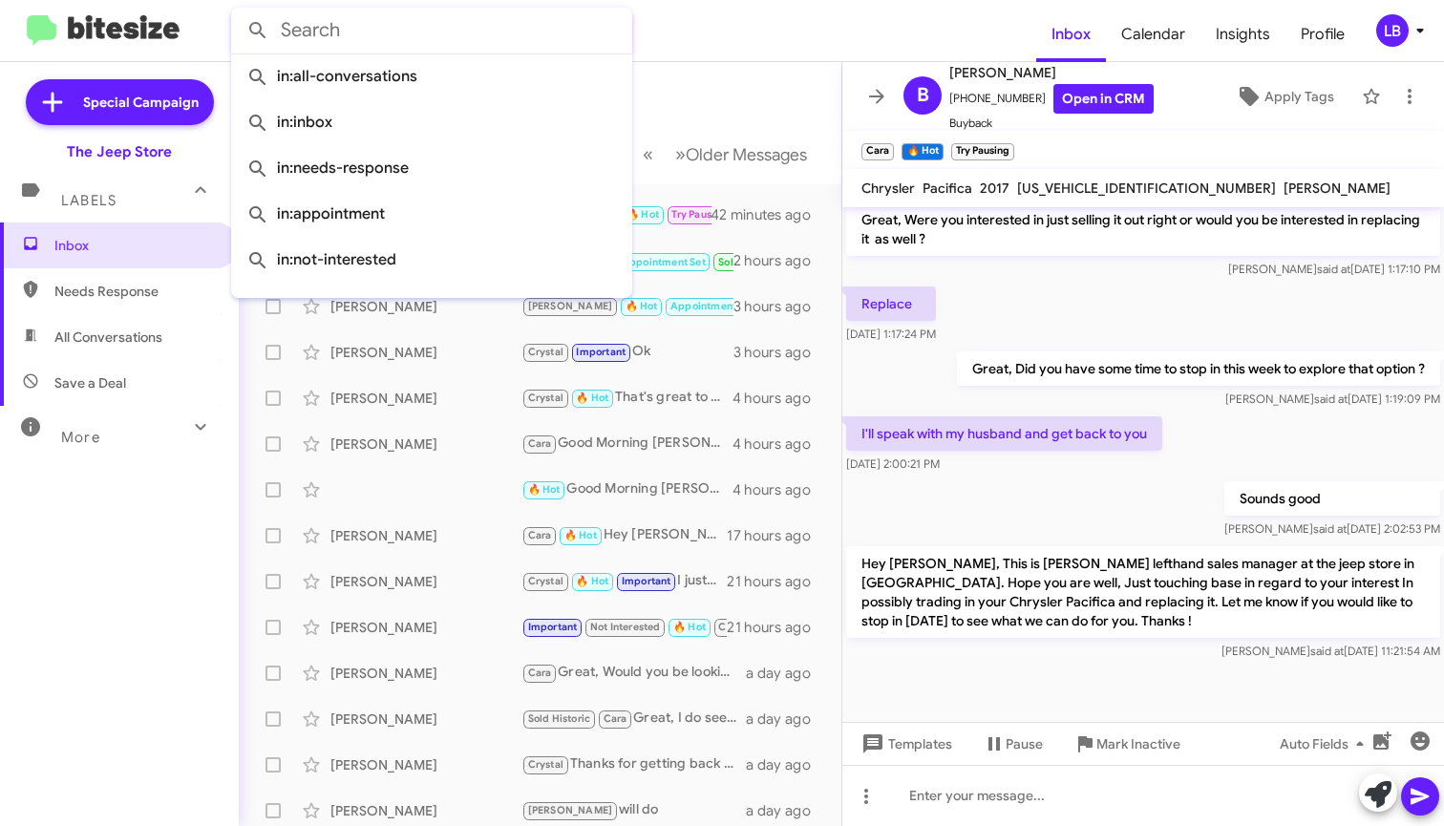
click at [775, 93] on mat-toolbar-row "Inbox" at bounding box center [540, 92] width 603 height 61
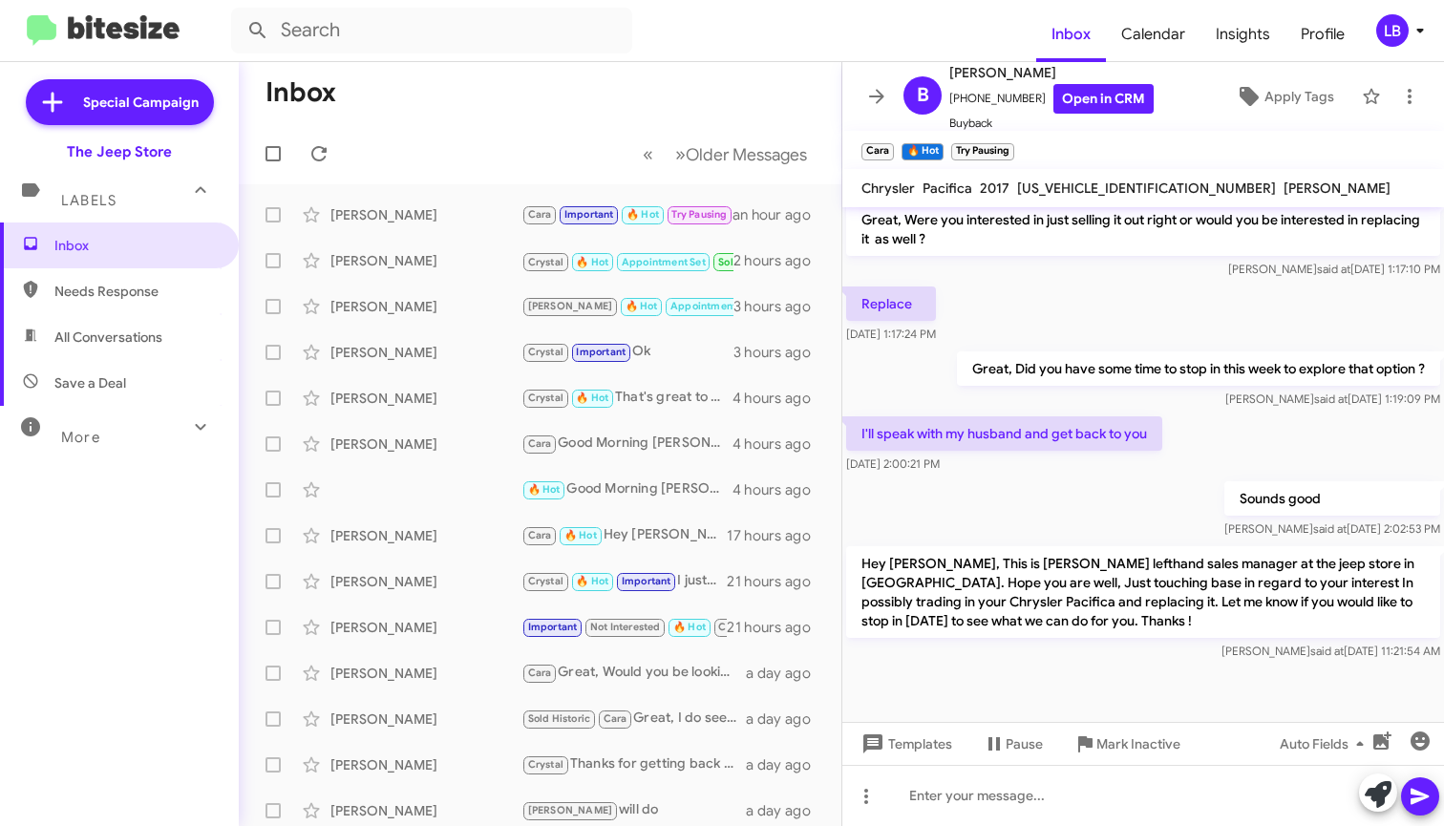
click at [1055, 331] on div "Replace Aug 21, 2025, 1:17:24 PM" at bounding box center [1144, 315] width 602 height 65
click at [1254, 310] on div "Replace Aug 21, 2025, 1:17:24 PM" at bounding box center [1144, 315] width 602 height 65
